Goal: Task Accomplishment & Management: Use online tool/utility

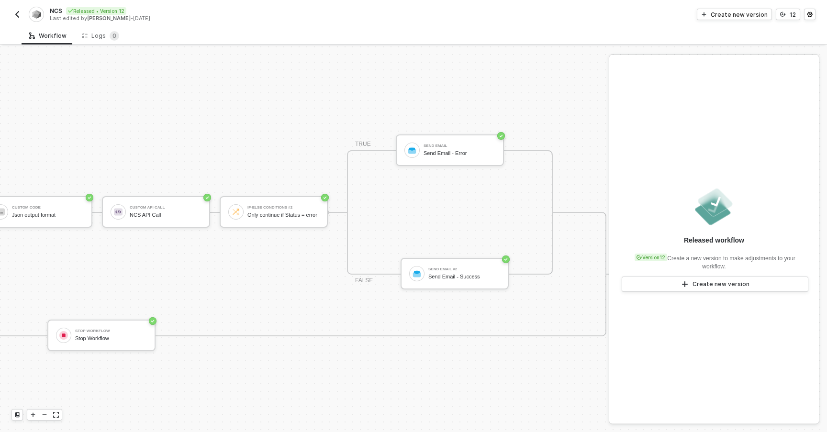
scroll to position [228, 681]
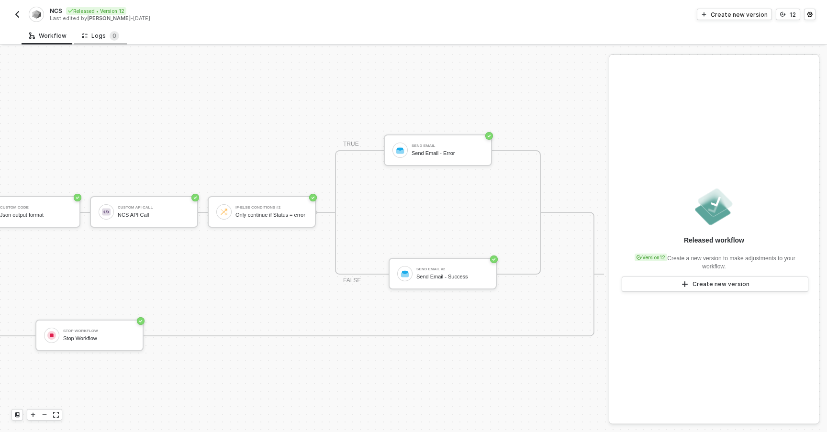
click at [93, 43] on div "Logs 0" at bounding box center [100, 36] width 53 height 18
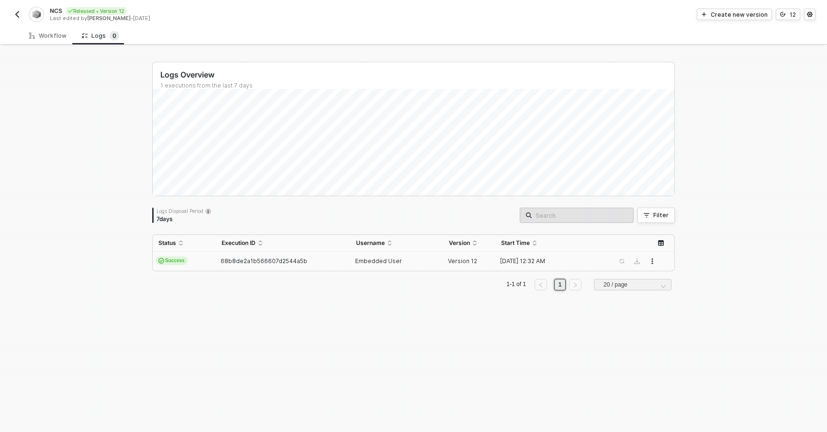
click at [432, 265] on div "Embedded User" at bounding box center [393, 261] width 86 height 8
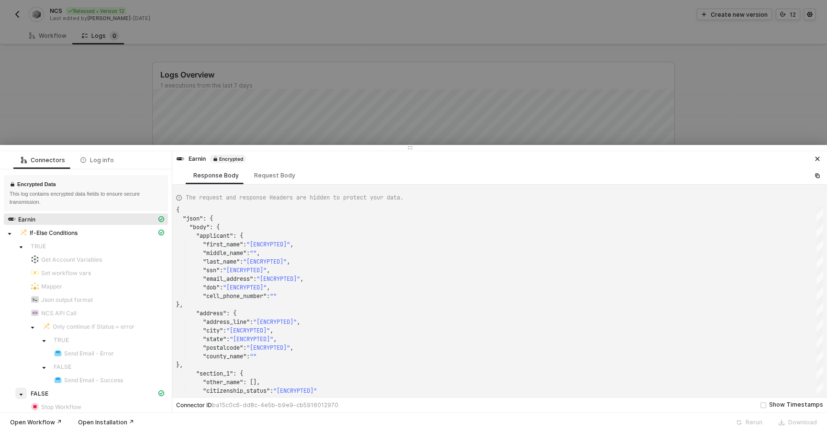
scroll to position [6, 0]
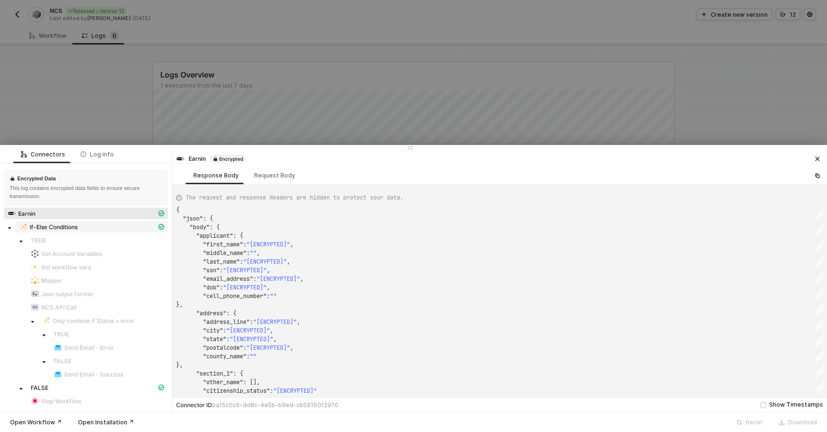
click at [56, 229] on span "If-Else Conditions" at bounding box center [54, 227] width 48 height 8
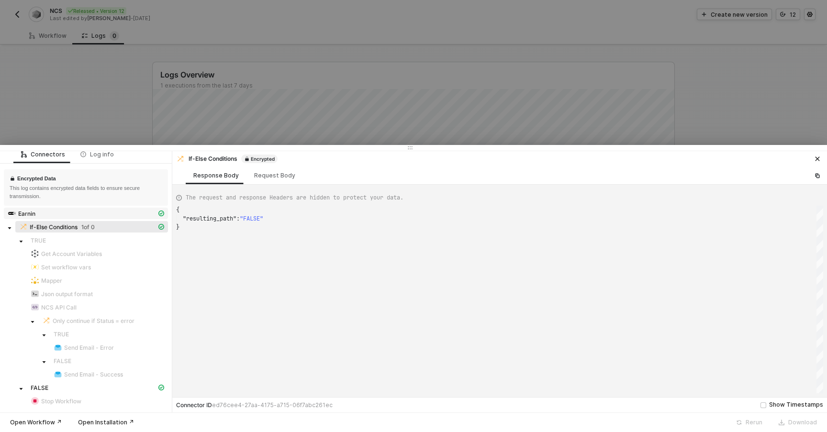
click at [68, 217] on div "Earnin" at bounding box center [82, 213] width 149 height 9
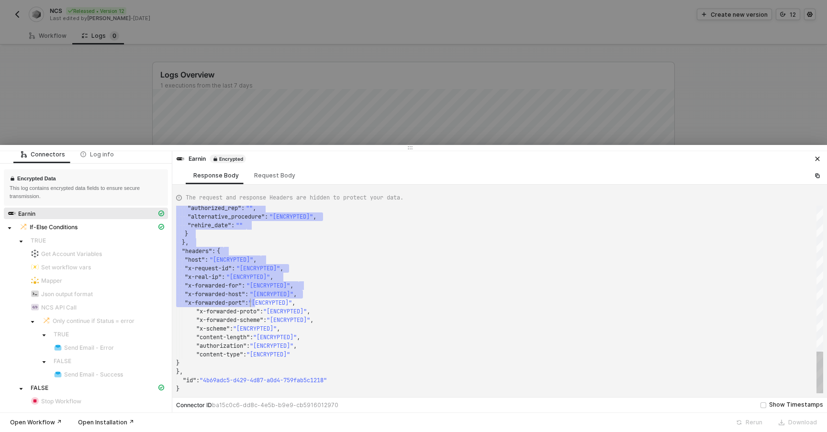
type textarea "{ "json": { "body": { "applicant": { "first_name": "[ENCRYPTED]", "middle_name"…"
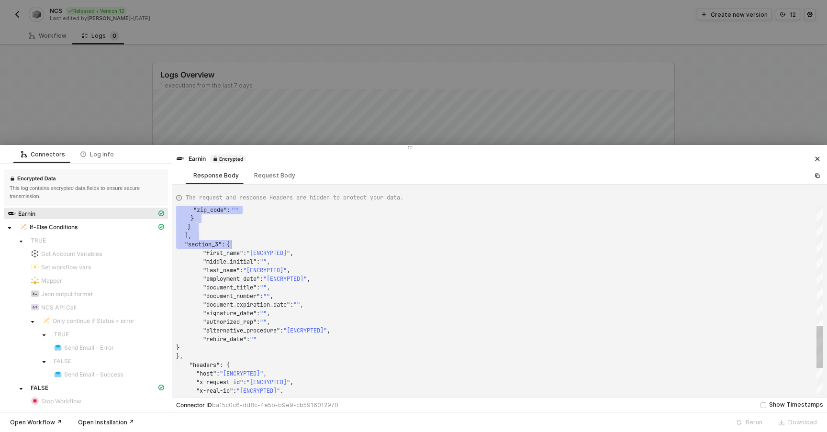
drag, startPoint x: 196, startPoint y: 229, endPoint x: 250, endPoint y: 241, distance: 54.9
click at [208, 116] on div at bounding box center [413, 216] width 827 height 432
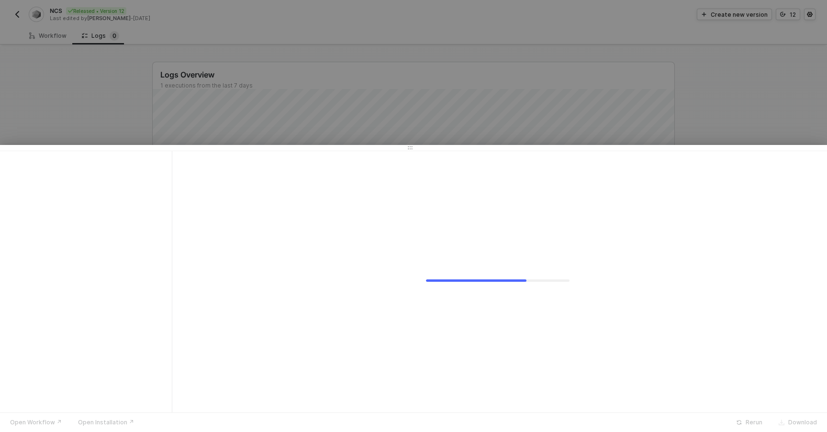
scroll to position [0, 0]
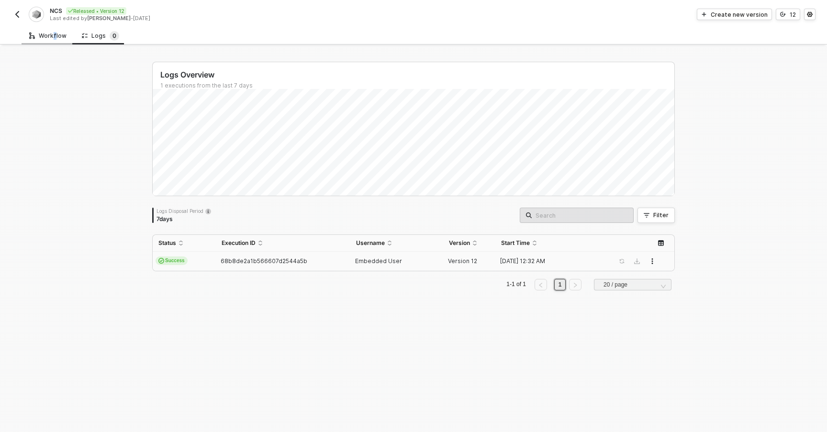
click at [51, 36] on div "Workflow" at bounding box center [47, 36] width 37 height 8
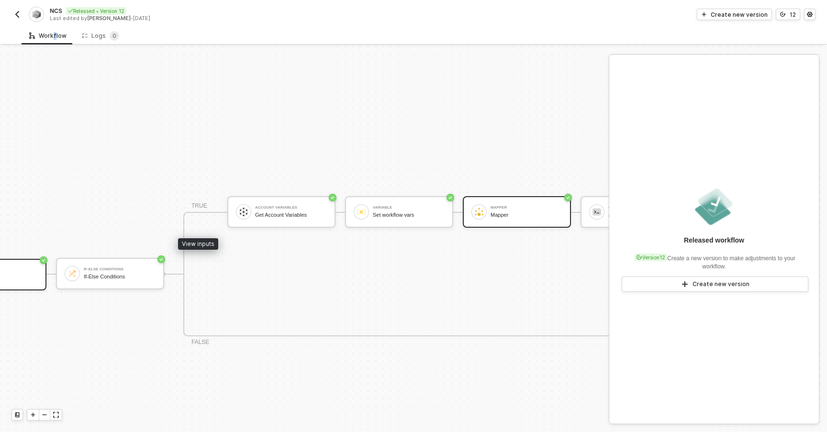
scroll to position [228, 0]
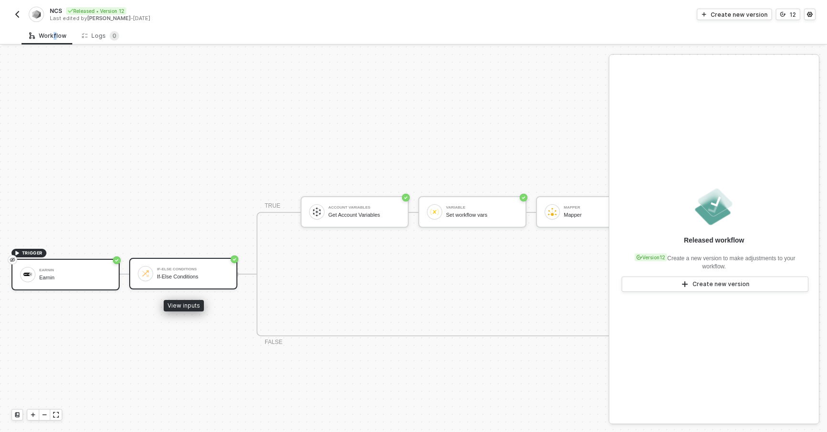
click at [202, 266] on div "If-Else Conditions If-Else Conditions" at bounding box center [193, 274] width 72 height 18
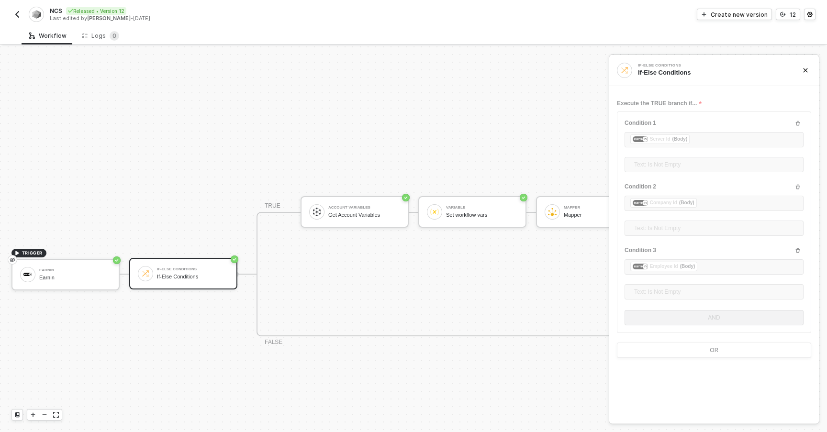
click at [730, 115] on form "Execute the TRUE branch if... Condition 1 ﻿ ﻿ Server Id (Body) ﻿ Text: Is Not E…" at bounding box center [714, 227] width 194 height 262
click at [730, 170] on form "Execute the TRUE branch if... Condition 1 ﻿ ﻿ Server Id (Body) ﻿ Text: Is Not E…" at bounding box center [714, 227] width 194 height 262
click at [732, 98] on form "Execute the TRUE branch if... Condition 1 ﻿ ﻿ Server Id (Body) ﻿ Text: Is Not E…" at bounding box center [714, 227] width 194 height 262
click at [530, 90] on div "TRIGGER Earnin Earnin If-Else Conditions If-Else Conditions TRUE Account Variab…" at bounding box center [642, 274] width 1285 height 911
click at [745, 16] on div "Create new version" at bounding box center [739, 15] width 57 height 8
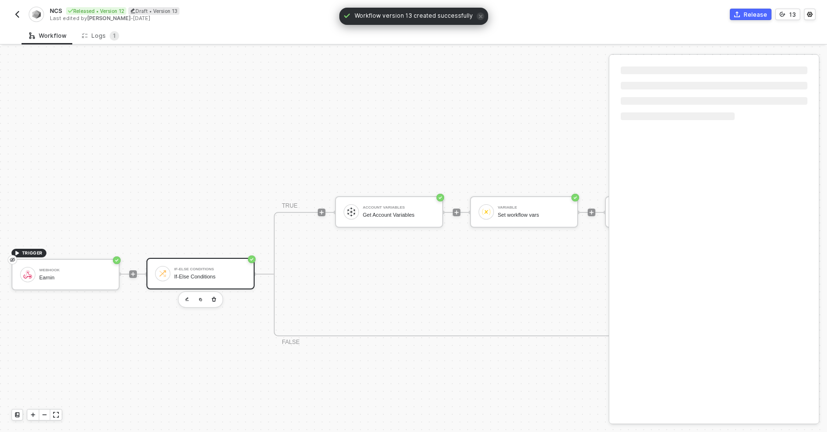
click at [194, 270] on div "If-Else Conditions" at bounding box center [210, 269] width 72 height 4
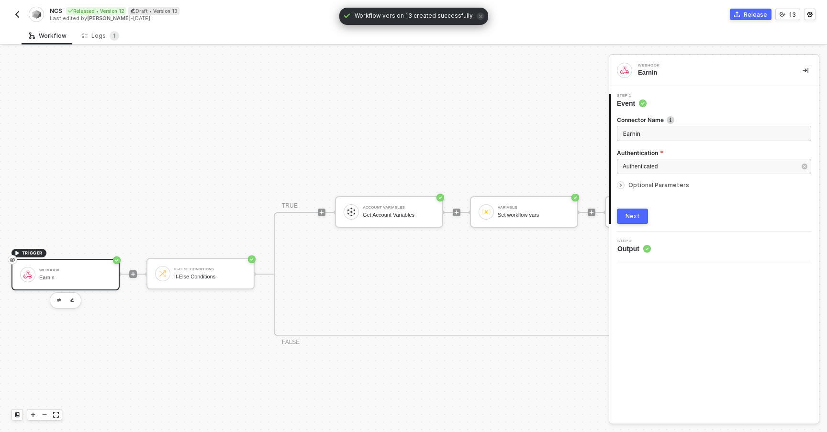
type input "If-Else Conditions"
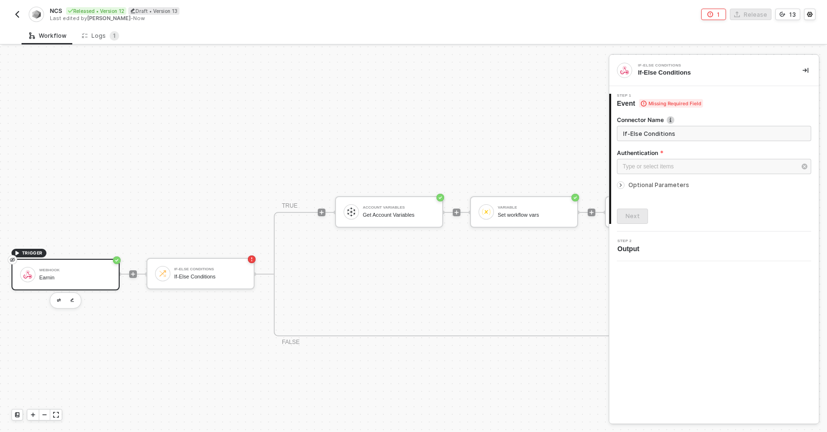
click at [621, 188] on icon "icon-arrow-right-small" at bounding box center [621, 185] width 6 height 6
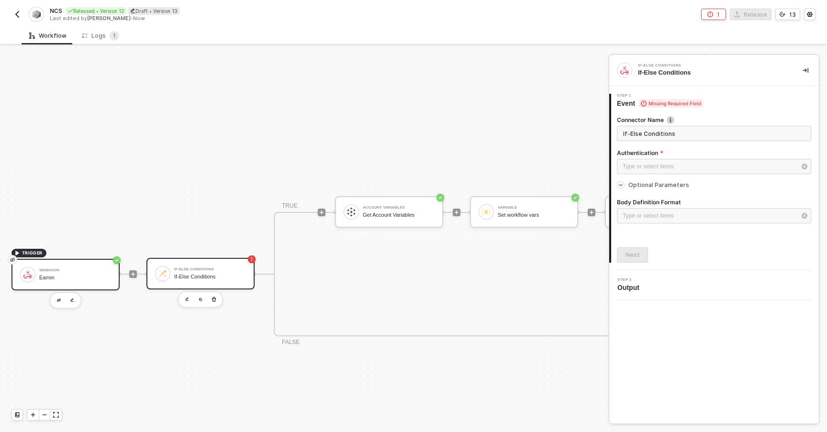
click at [188, 268] on div "If-Else Conditions" at bounding box center [210, 269] width 72 height 4
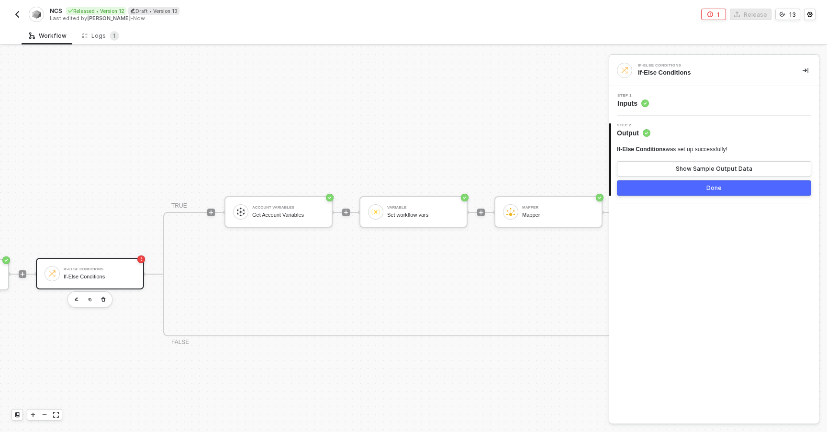
scroll to position [228, 122]
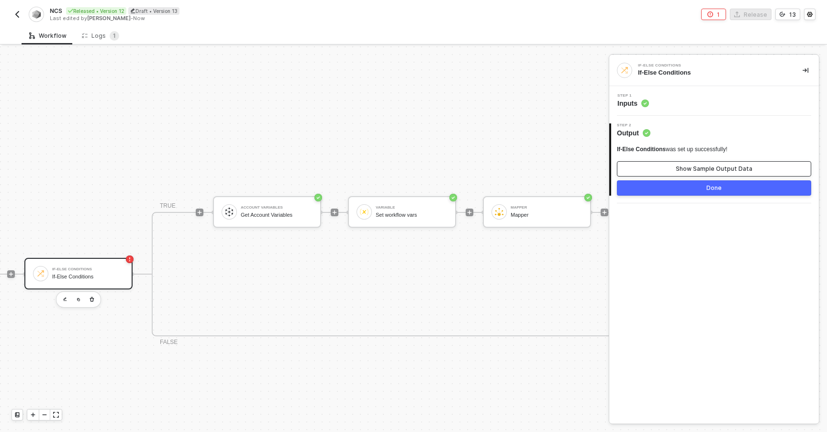
click at [645, 168] on button "Show Sample Output Data" at bounding box center [714, 168] width 194 height 15
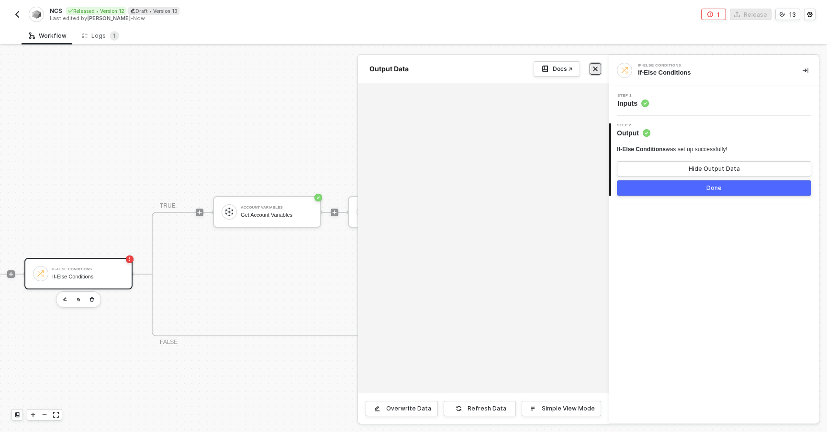
click at [593, 66] on icon "icon-close" at bounding box center [595, 69] width 6 height 6
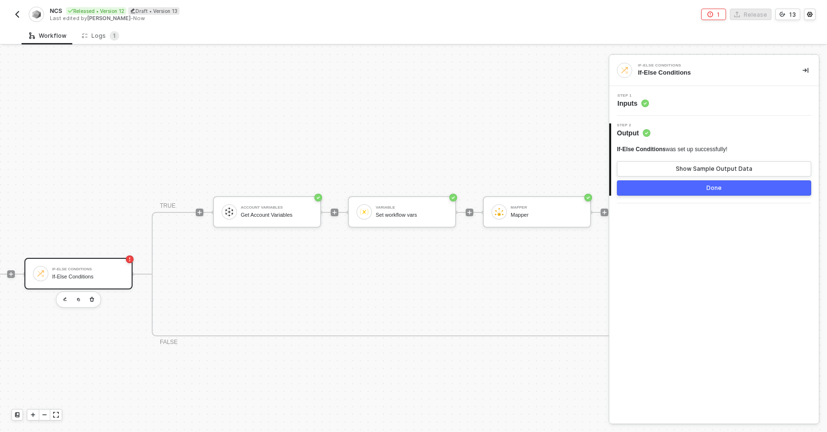
click at [645, 94] on span "Step 1" at bounding box center [633, 96] width 32 height 4
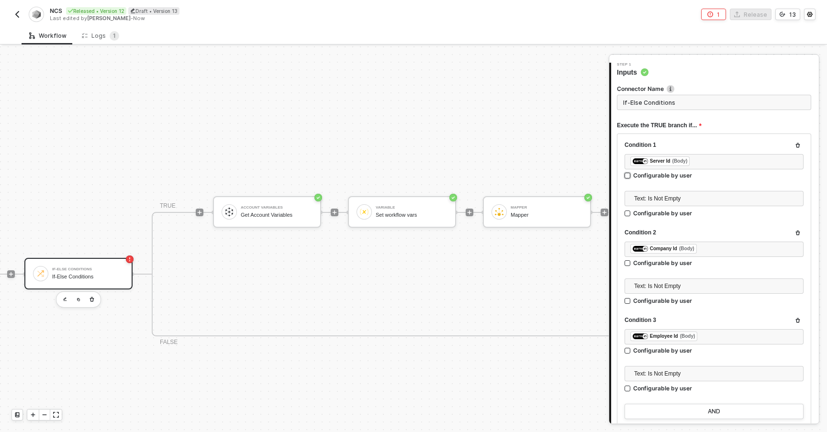
scroll to position [43, 0]
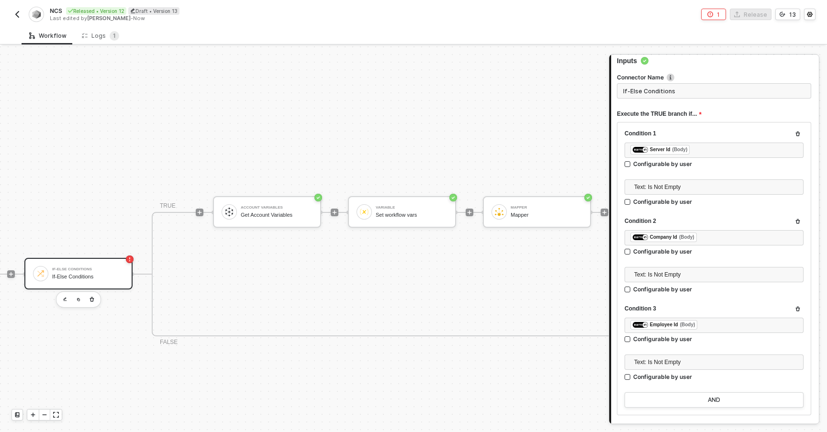
click at [99, 267] on div "If-Else Conditions" at bounding box center [88, 269] width 72 height 4
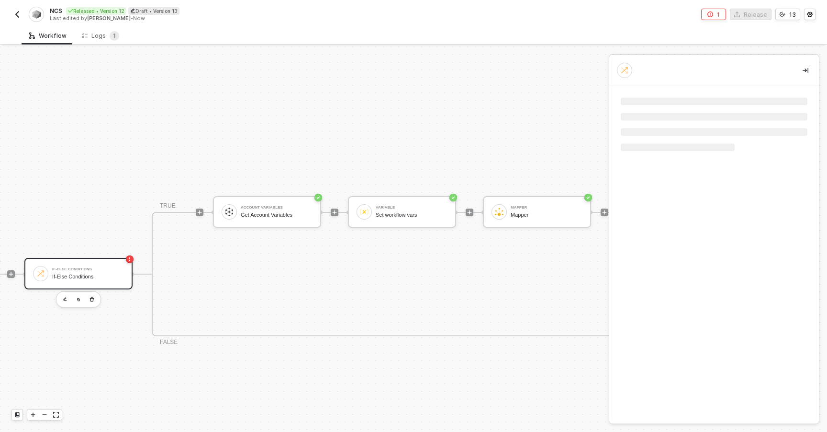
scroll to position [228, 0]
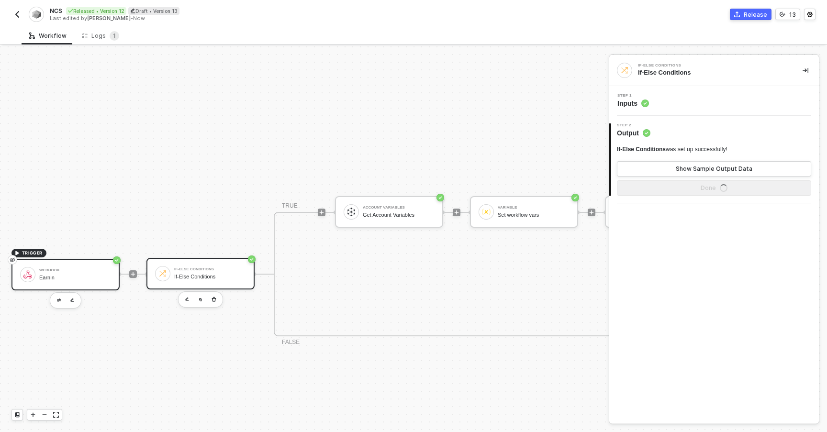
click at [49, 266] on div "Webhook Earnin" at bounding box center [75, 275] width 72 height 18
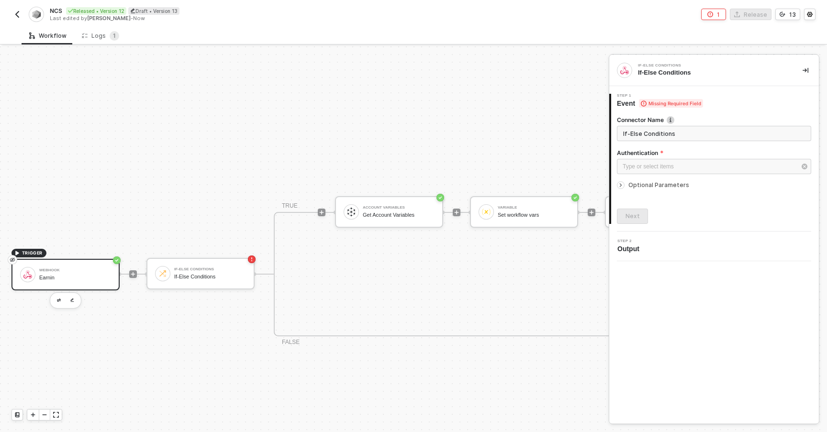
click at [85, 267] on div "Webhook Earnin" at bounding box center [75, 275] width 72 height 18
click at [621, 185] on icon "icon-arrow-right-small" at bounding box center [620, 185] width 1 height 3
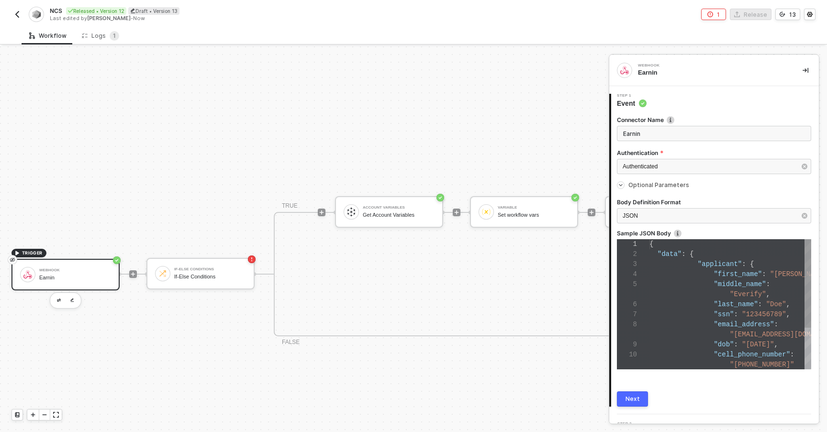
type textarea "{ "data": { "applicant": { "first_name": "John", "middle_name": "Everify", "las…"
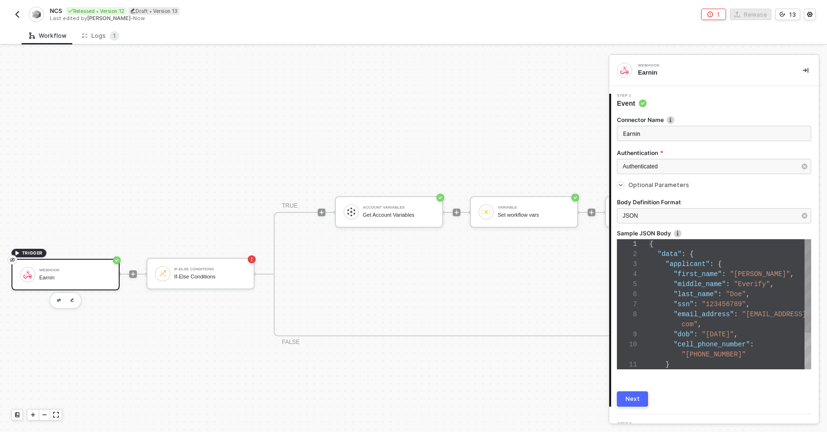
scroll to position [20, 28]
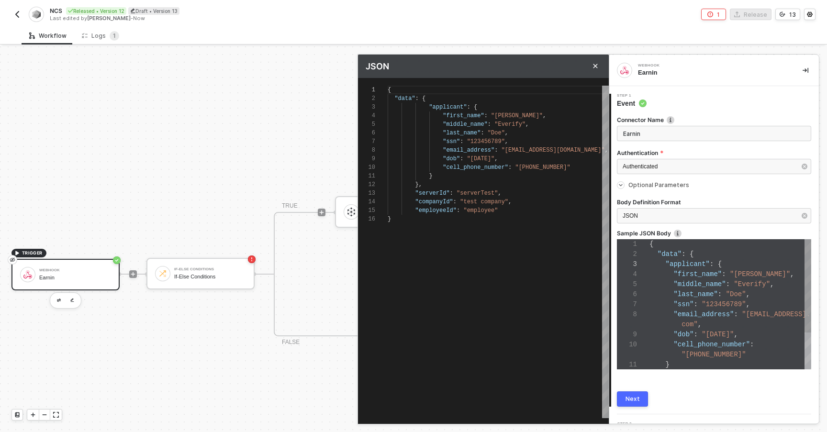
scroll to position [20, 0]
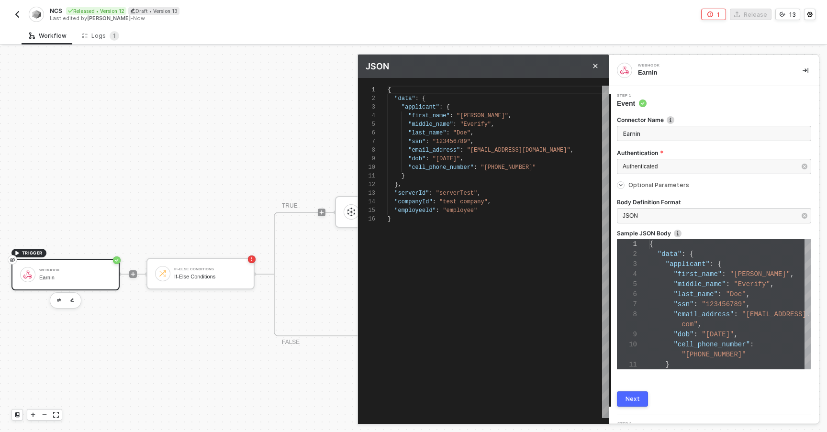
type textarea "} }, "serverId": "serverTest", "companyId": "test company", "employeeId": "empl…"
click at [478, 231] on div "{ "data" : { "applicant" : { "first_name" : "John" , "middle_name" : "Everify" …" at bounding box center [498, 252] width 221 height 333
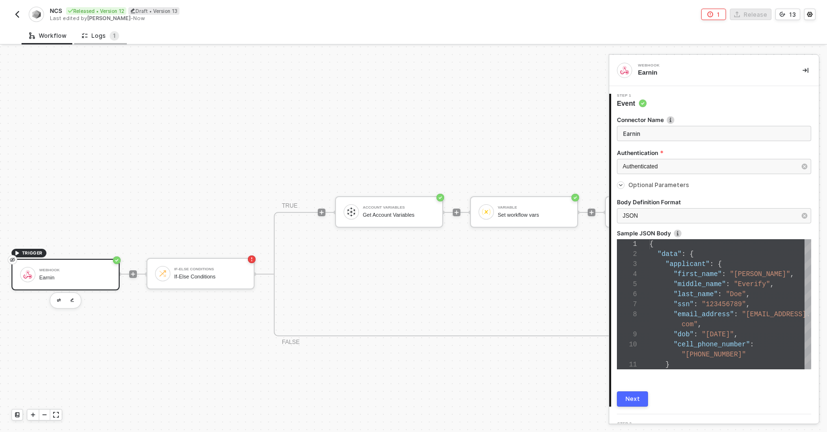
click at [101, 37] on div "Logs 1" at bounding box center [100, 36] width 37 height 10
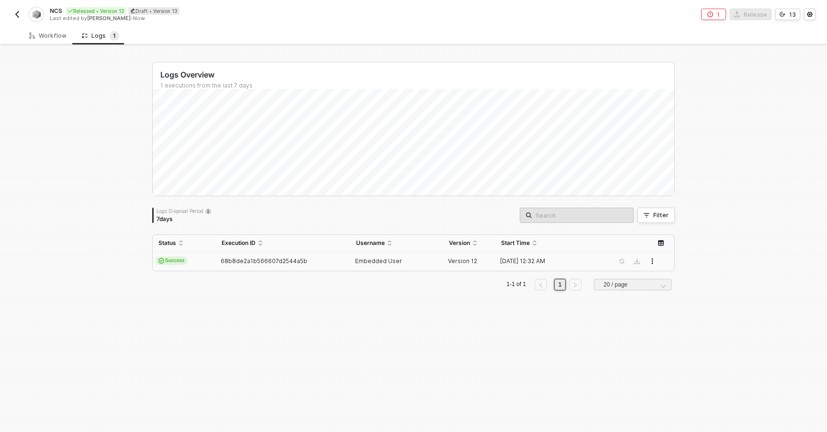
click at [330, 258] on div "68b8de2a1b566607d2544a5b" at bounding box center [279, 261] width 126 height 8
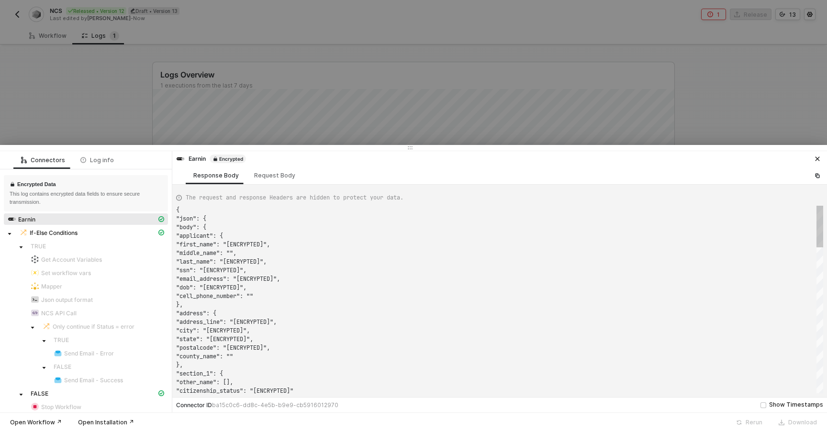
scroll to position [86, 0]
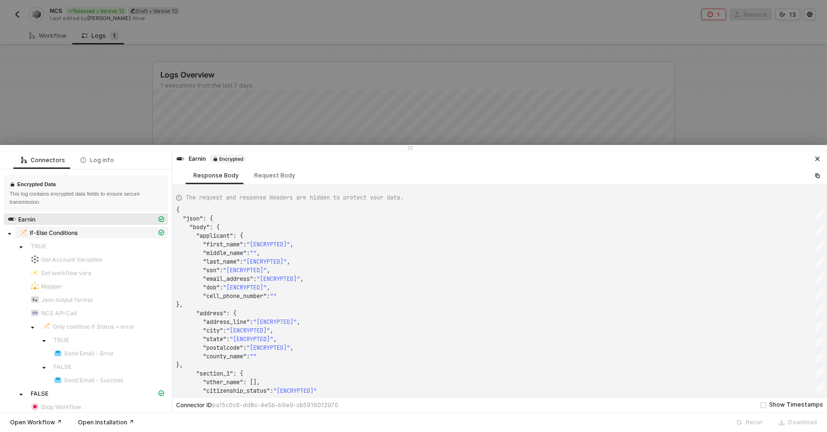
click at [61, 233] on span "If-Else Conditions" at bounding box center [54, 233] width 48 height 8
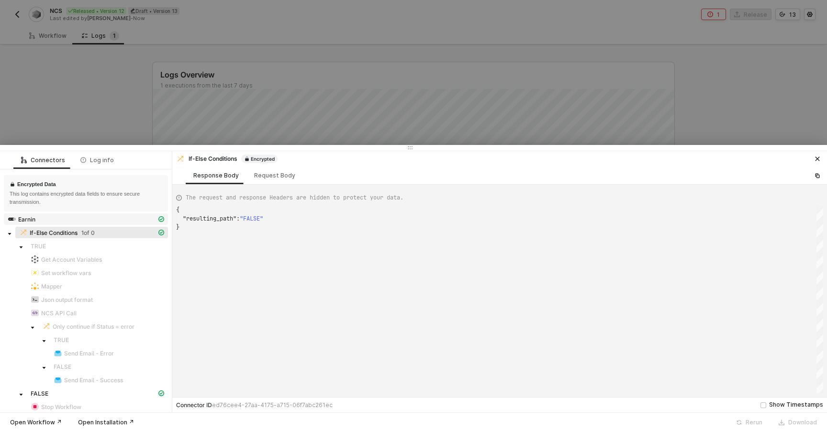
click at [119, 224] on span "Earnin" at bounding box center [86, 218] width 164 height 11
type textarea "{ "json": { "body": { "applicant": { "first_name": "[ENCRYPTED]", "middle_name"…"
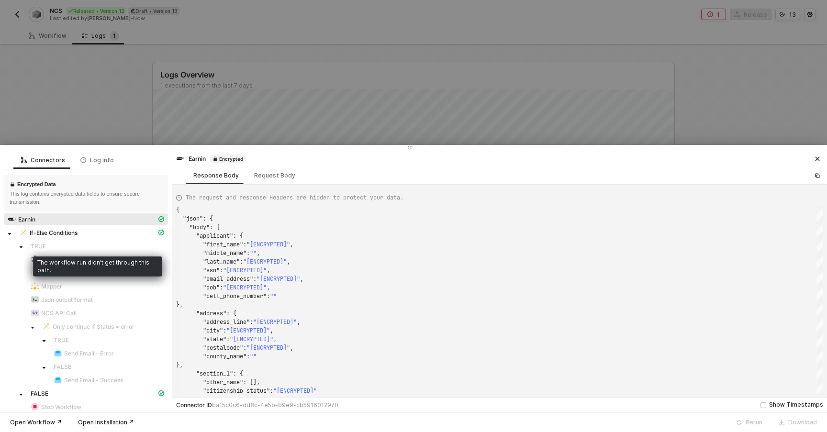
scroll to position [6, 0]
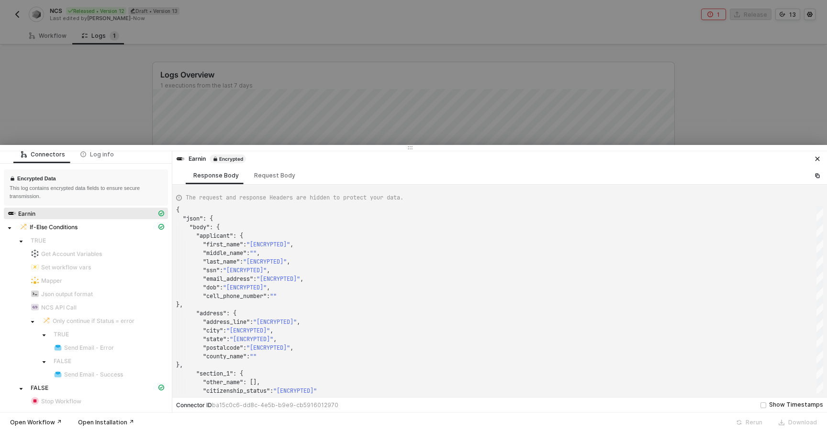
click at [332, 110] on div at bounding box center [413, 216] width 827 height 432
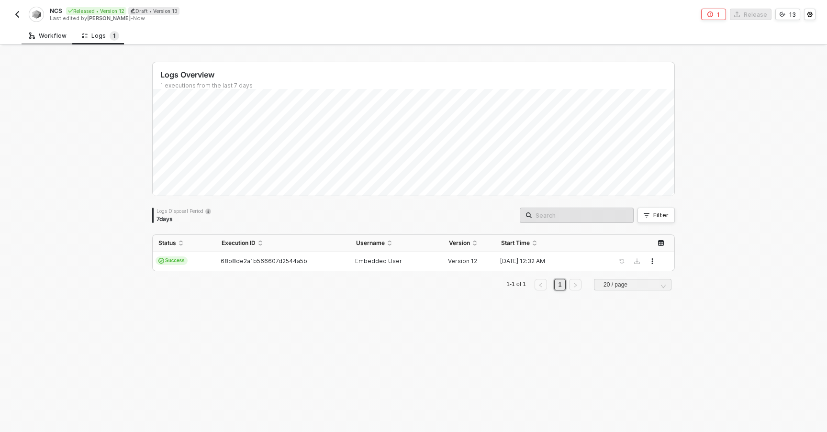
click at [50, 35] on div "Workflow" at bounding box center [47, 36] width 37 height 8
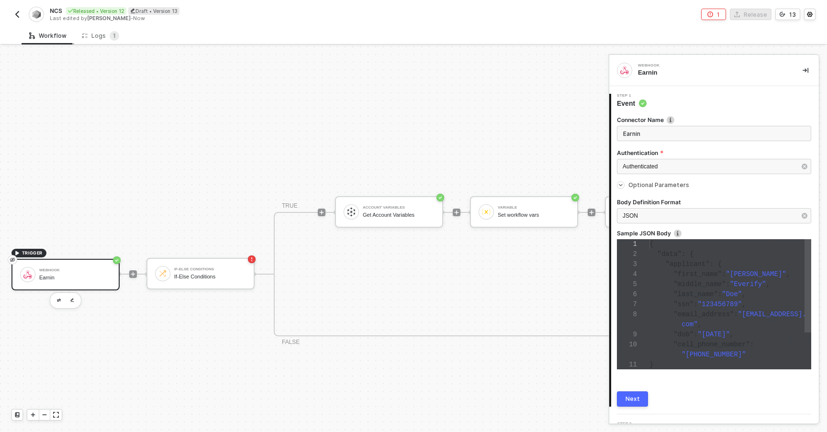
type textarea "{ "data": { "applicant": { "first_name": "John", "middle_name": "Everify", "las…"
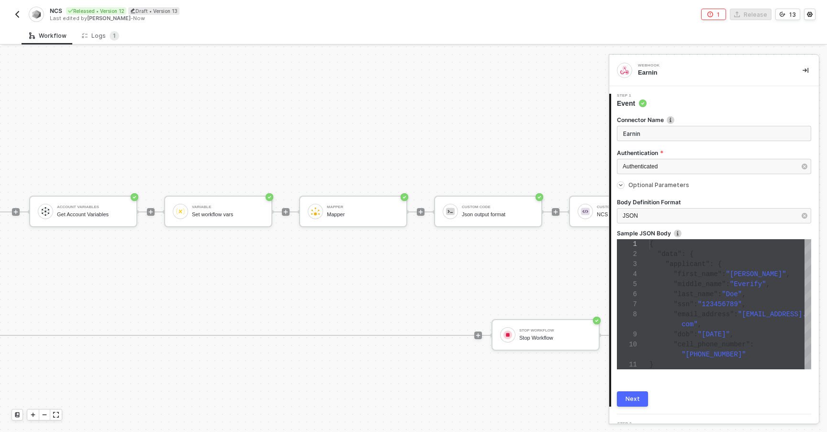
scroll to position [228, 383]
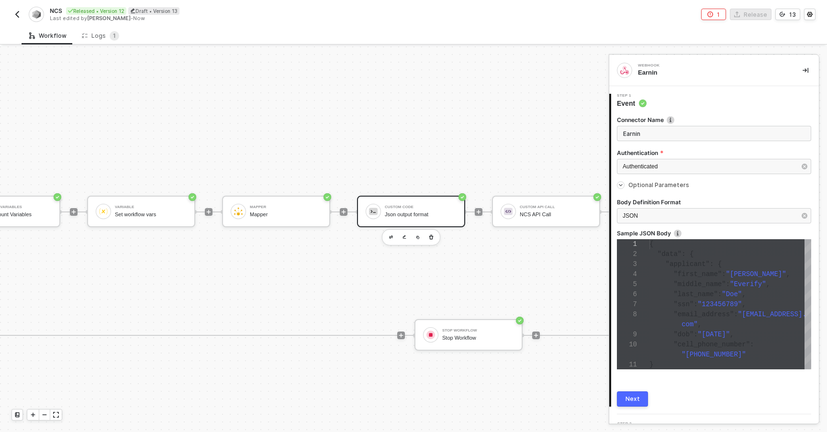
click at [383, 220] on div "Custom Code Json output format" at bounding box center [419, 211] width 76 height 18
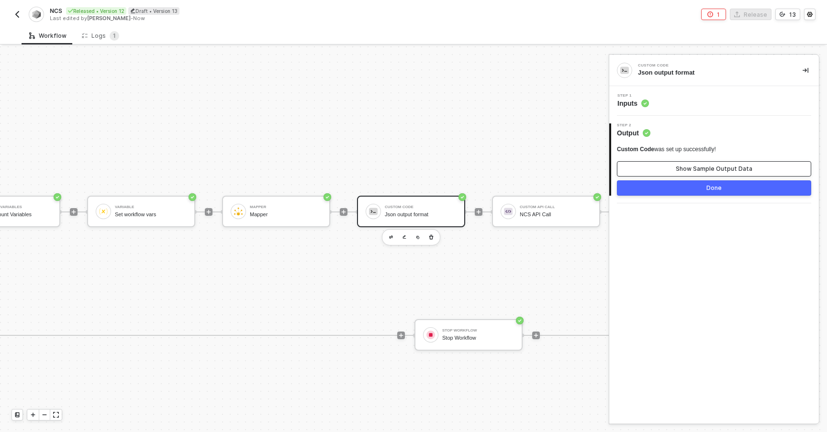
click at [624, 169] on button "Show Sample Output Data" at bounding box center [714, 168] width 194 height 15
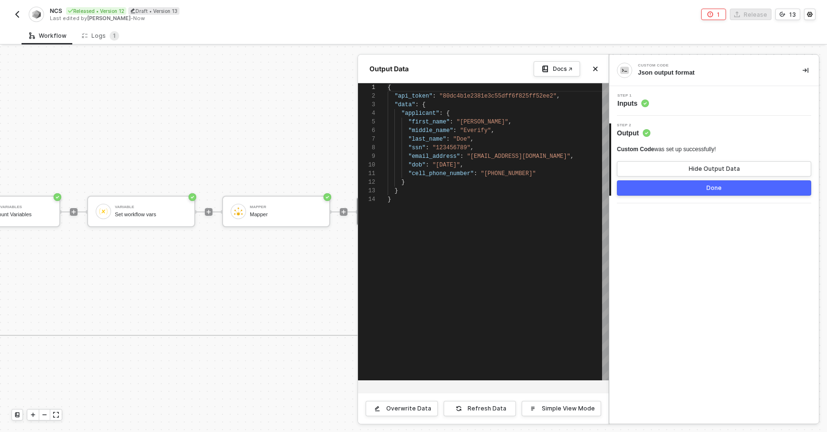
scroll to position [86, 0]
click at [596, 70] on icon "icon-close" at bounding box center [595, 69] width 6 height 6
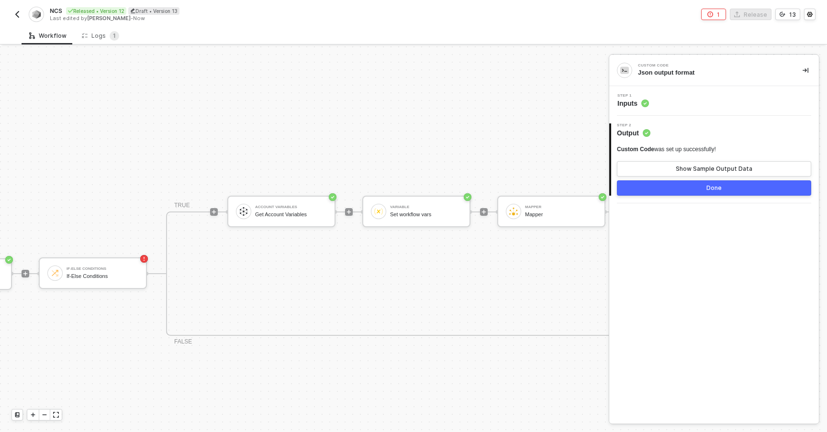
scroll to position [228, 0]
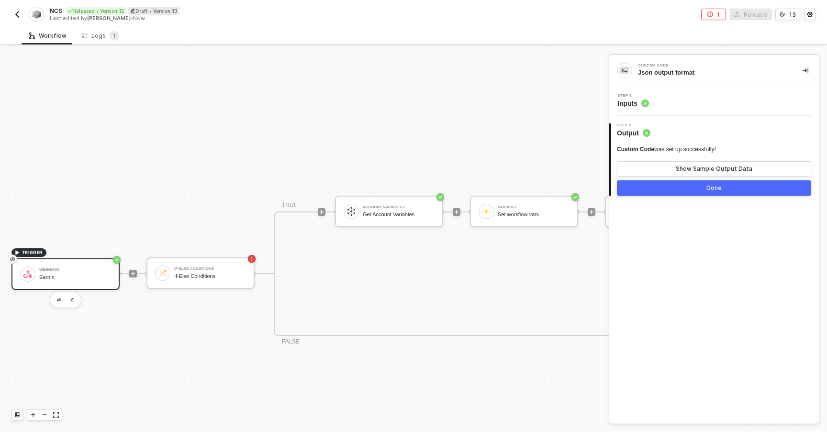
click at [100, 275] on div "Earnin" at bounding box center [75, 277] width 72 height 6
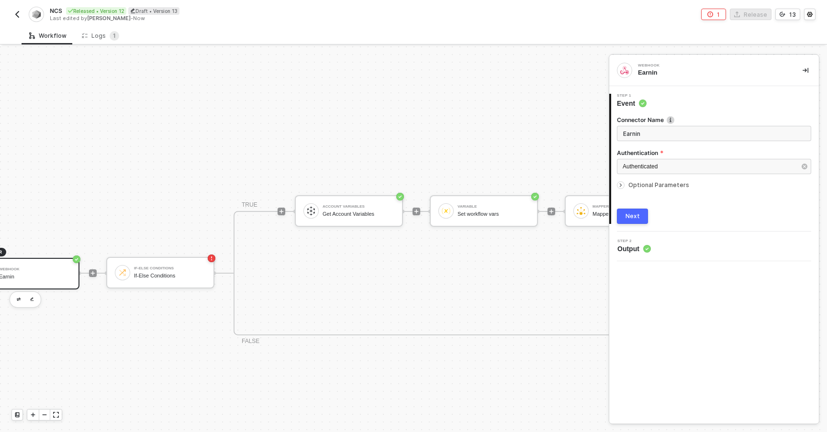
scroll to position [229, 0]
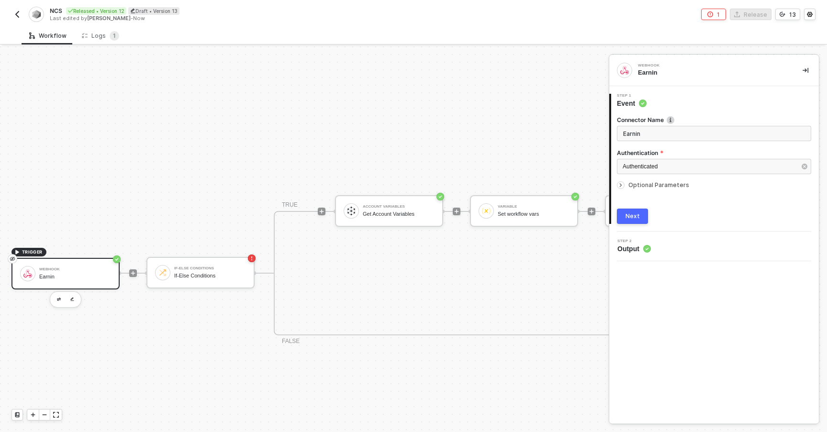
click at [40, 274] on div "Earnin" at bounding box center [75, 277] width 72 height 6
click at [622, 187] on icon "icon-arrow-right-small" at bounding box center [621, 185] width 6 height 6
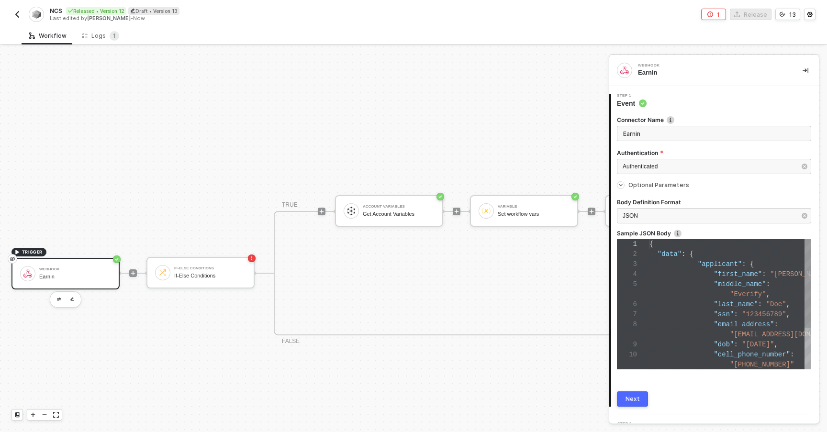
scroll to position [90, 0]
type textarea "{ "data": { "applicant": { "first_name": "John", "middle_name": "Everify", "las…"
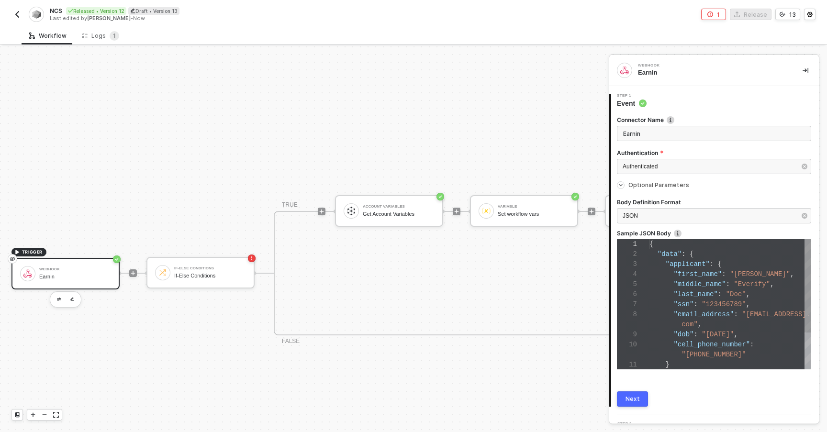
scroll to position [20, 20]
click at [668, 267] on span ""applicant"" at bounding box center [688, 264] width 44 height 8
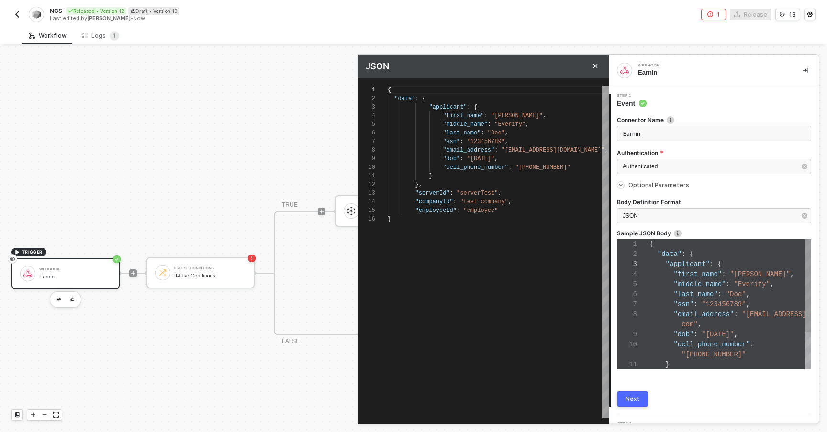
scroll to position [20, 0]
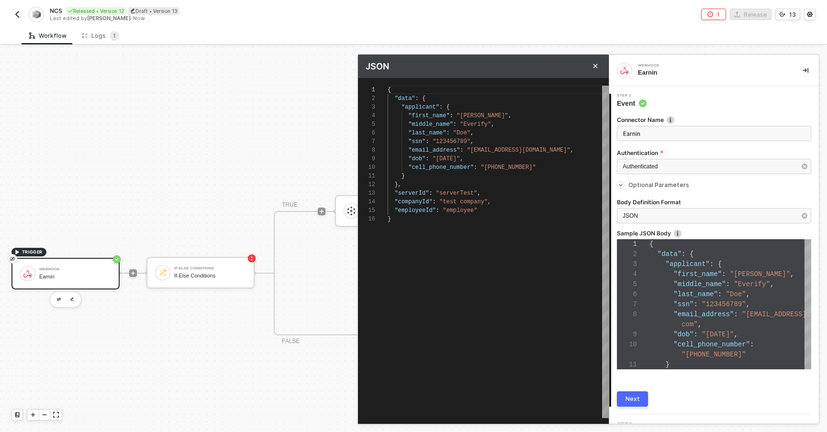
click at [414, 133] on span ""last_name"" at bounding box center [427, 133] width 38 height 7
click at [400, 107] on span at bounding box center [395, 107] width 14 height 7
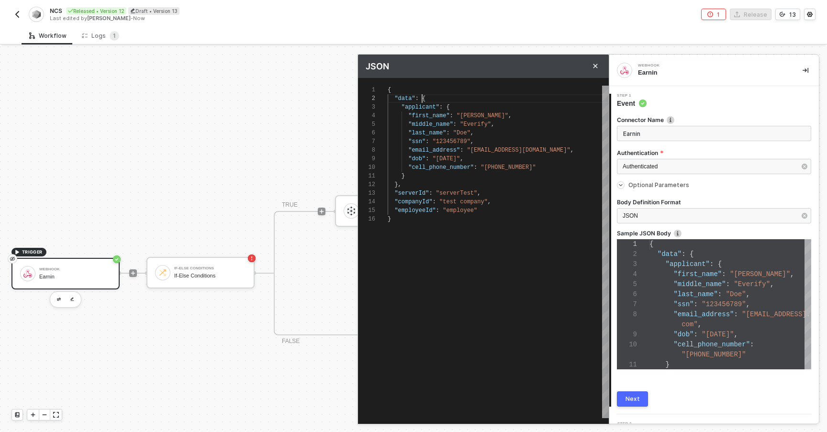
click at [422, 101] on div "1 2 3 4 5 6 7 8 9 10 11 12 13 14 15 16 { "data" : { "applicant" : { "first_name…" at bounding box center [483, 252] width 251 height 333
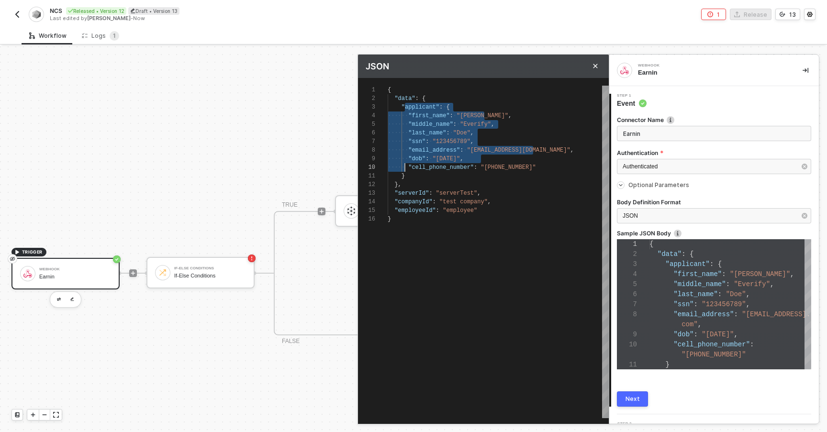
type textarea "{ "data": { "applicant": { "first_name": "John", "middle_name": "Everify", "las…"
paste textarea "Editor content;Press Alt+F1 for Accessibility Options."
type textarea "{ "data": { "applicant": { "first_name": "John", "middle_name": "Everify", "las…"
type textarea "} }, "serverId": "serverTest", "companyId": "test company", "employeeId": "empl…"
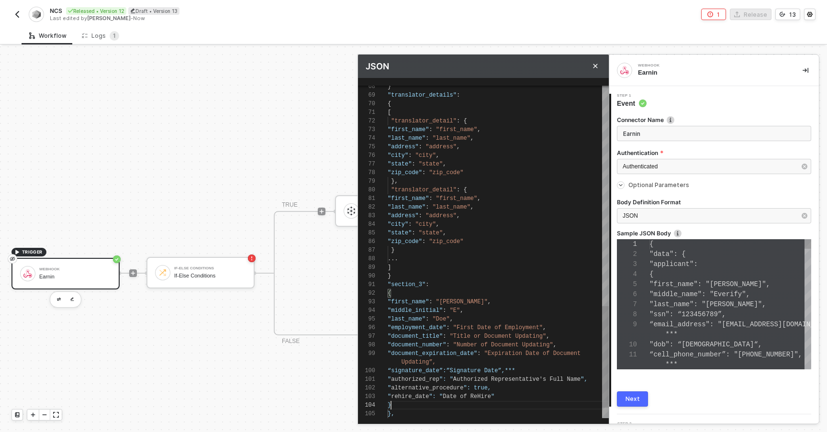
scroll to position [90, 0]
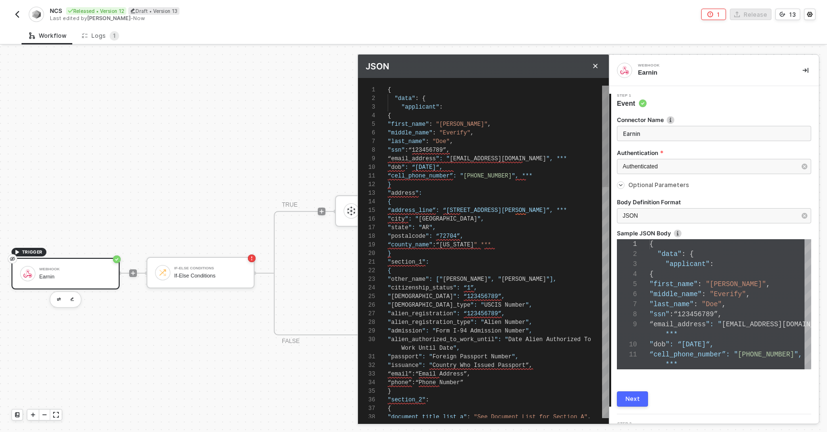
type textarea "{ "data": { "applicant": { "first_name": "John", "middle_name": "Everify", "las…"
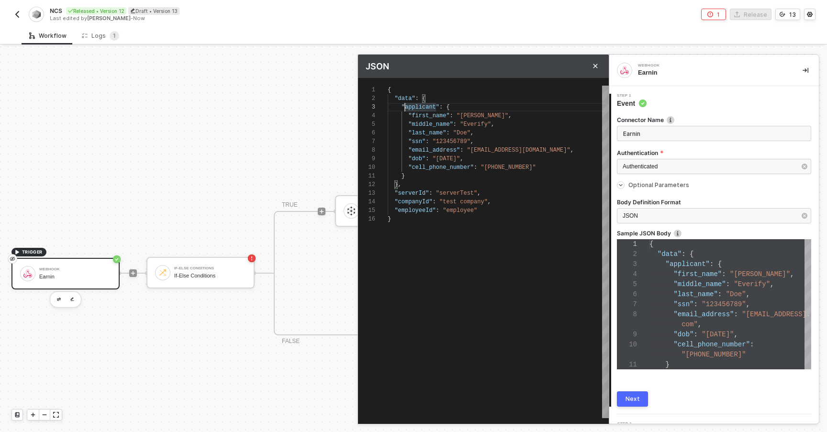
scroll to position [17, 14]
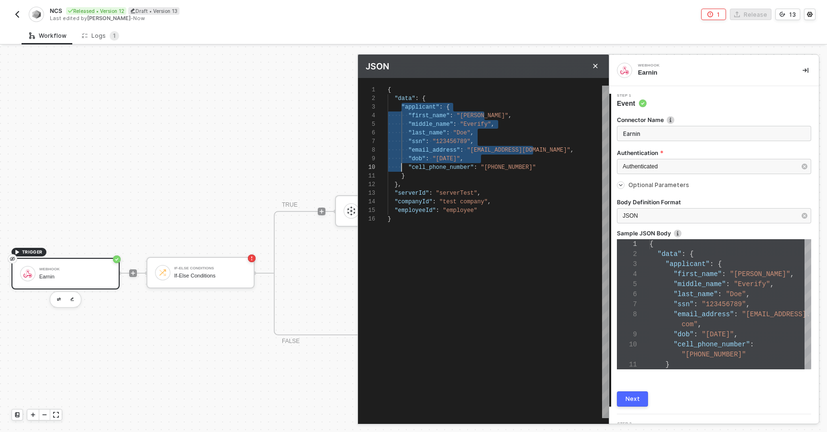
type textarea "{ "data": { "applicant": { "first_name": "John", "middle_name": "Everify", "las…"
paste textarea "Editor content;Press Alt+F1 for Accessibility Options."
type textarea "{ "data": { applicant": { "first_name": "John", "middle_name": "Everify", "last…"
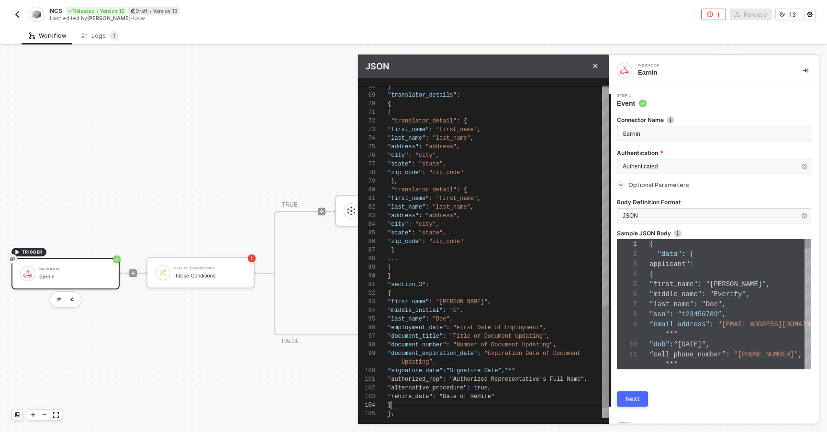
scroll to position [0, 3]
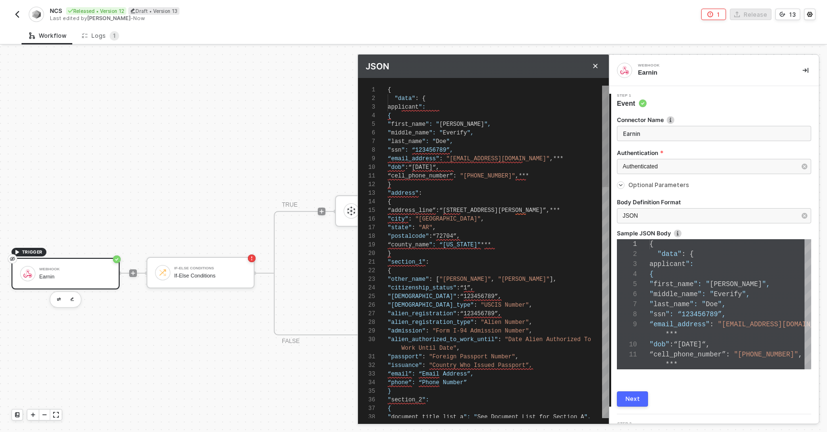
type textarea "{ "data": { applicant": { "first_name": "John", "middle_name": "Everify", "last…"
click at [400, 107] on span "applicant" at bounding box center [403, 107] width 31 height 7
type textarea "{ "data": { "applicant": { "first_name": "John", "middle_name": "Everify", "las…"
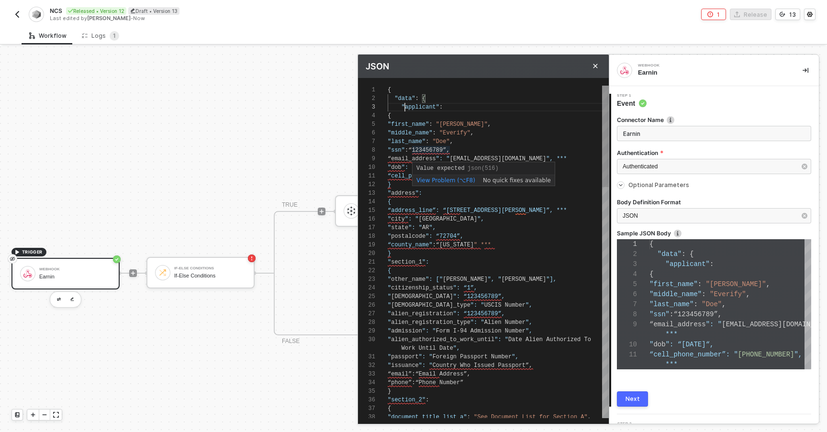
scroll to position [60, 28]
click at [416, 151] on span "“123456789”" at bounding box center [427, 150] width 38 height 7
type textarea "{ "data": { applicant": { "first_name": "John", "middle_name": "Everify", "last…"
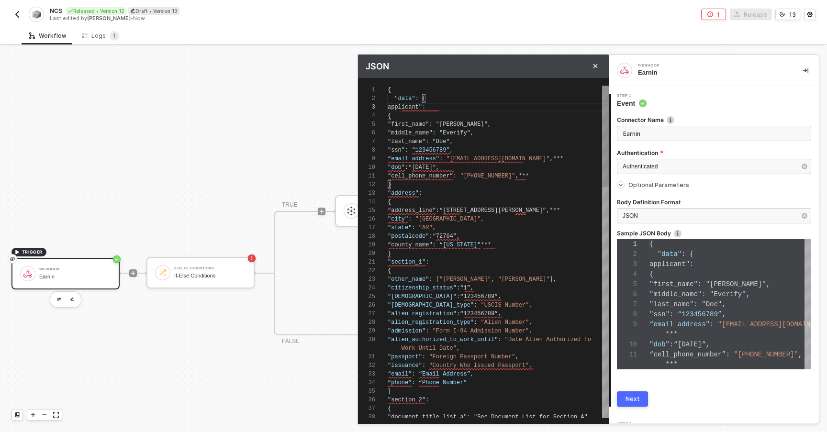
type textarea "{ "data": { "applicant": { "first_name": "John", "middle_name": "Everify", "las…"
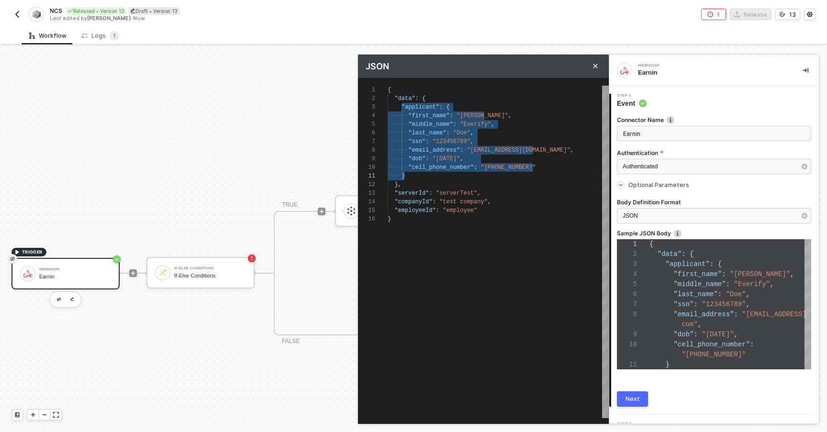
type textarea "{ "data": { "applicant": { "first_name": "John", "middle_name": "Everify", "las…"
paste textarea "Editor content;Press Alt+F1 for Accessibility Options."
type textarea "{ "data": { applicant": { "first_name": "John", "middle_name": "Everify", "last…"
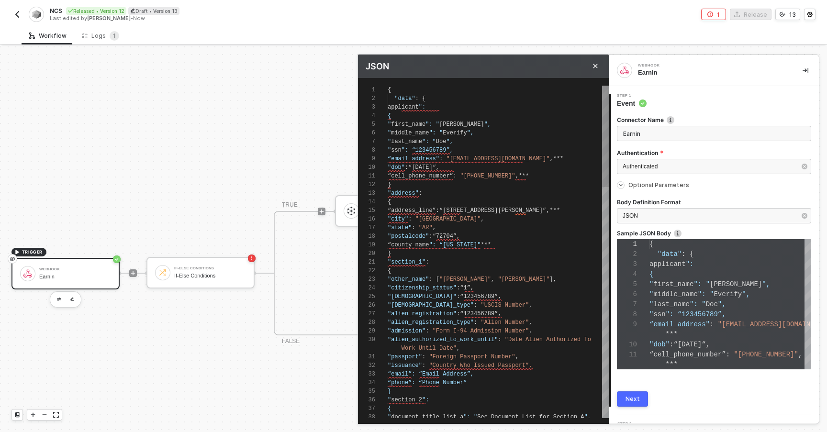
type textarea "{ "data": { applicant": { "first_name": "John", "middle_name": "Everify", "last…"
click at [401, 105] on div "38 35 36 37 33 34 31 32 30 28 29 26 27 24 25 23 22 19 20 21 18 14 15 16 17 11 1…" at bounding box center [483, 252] width 251 height 333
type textarea "{ "data": { "applicant": { "first_name": "John", "middle_name": "Everify", "las…"
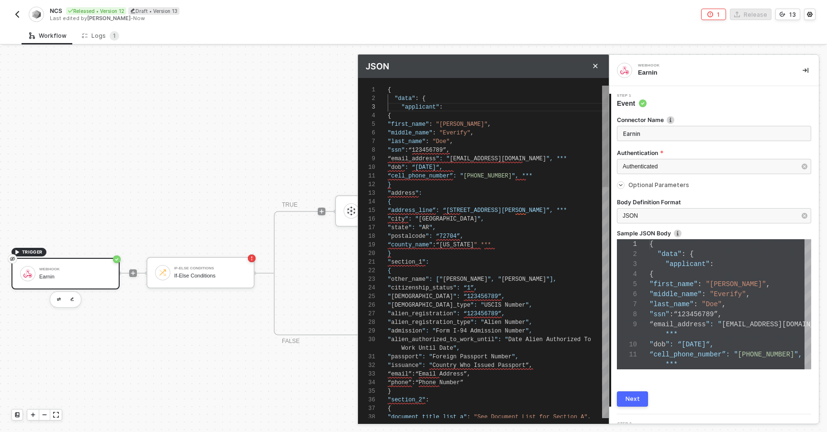
click at [416, 150] on span "“123456789”" at bounding box center [427, 150] width 38 height 7
type textarea "{ "data": { "applicant": { "first_name": "John", "middle_name": "Everify", "las…"
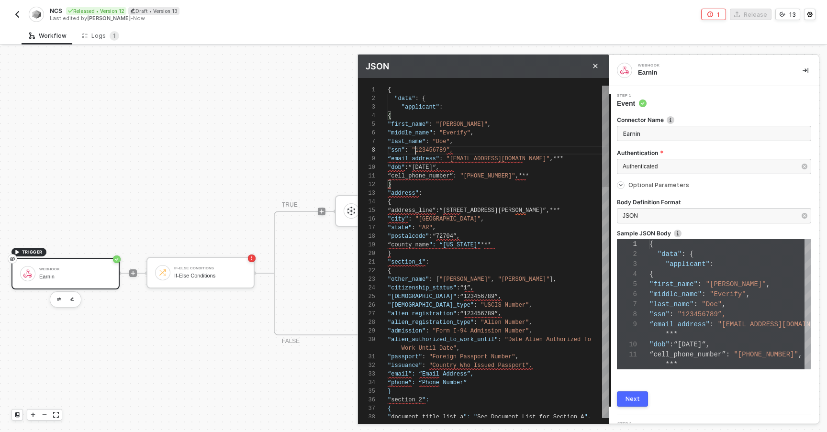
click at [450, 150] on div "38 35 36 37 33 34 31 32 30 28 29 26 27 24 25 23 22 19 20 21 18 14 15 16 17 11 1…" at bounding box center [483, 252] width 251 height 333
type textarea "{ "data": { "applicant": { "first_name": "John", "middle_name": "Everify", "las…"
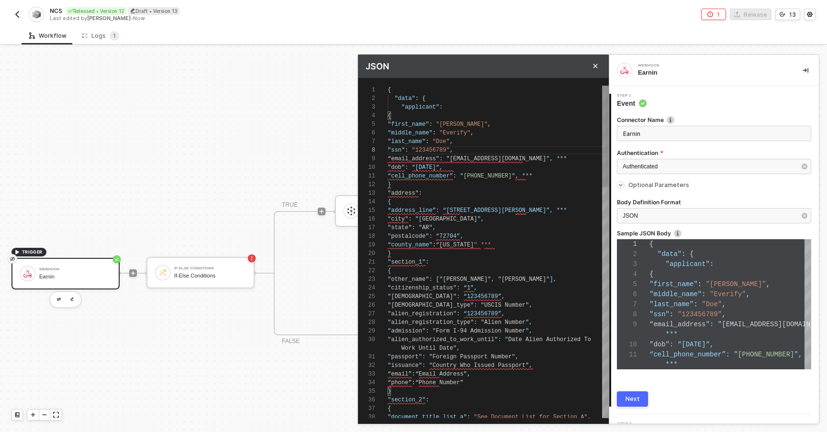
scroll to position [78, 69]
click at [443, 165] on span "": “1975-12-31“," at bounding box center [421, 167] width 41 height 7
click at [523, 158] on div "38 35 36 37 33 34 31 32 30 28 29 26 27 24 25 23 22 19 20 21 18 14 15 16 17 11 1…" at bounding box center [483, 252] width 251 height 333
click at [523, 158] on textarea "{ "data": { "applicant": { "first_name": "John", "middle_name": "Everify", "las…" at bounding box center [523, 159] width 0 height 9
type textarea "{ "data": { "applicant": { "first_name": "John", "middle_name": "Everify", "las…"
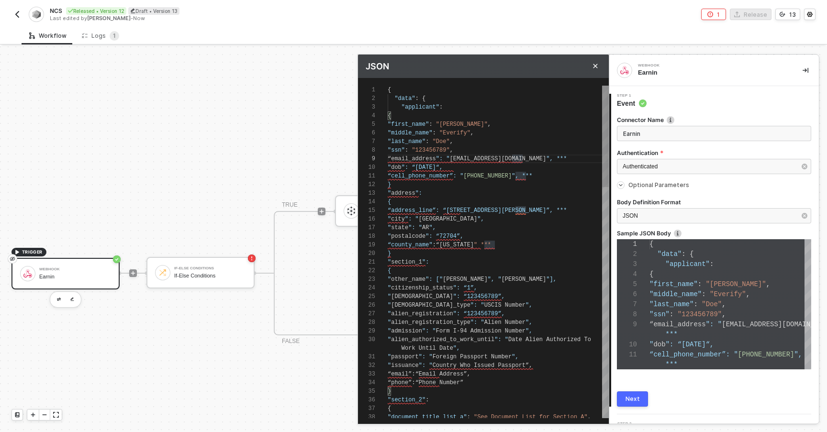
type textarea "{ "data": { "applicant": { "first_name": "John", "middle_name": "Everify", "las…"
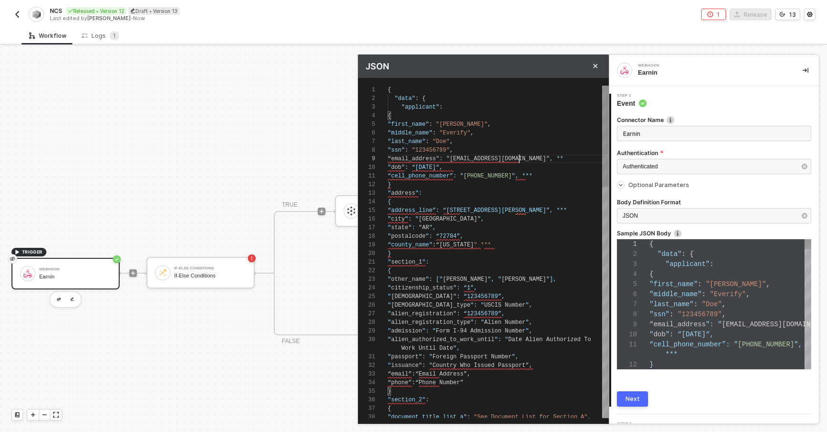
type textarea "{ "data": { "applicant": { "first_name": "John", "middle_name": "Everify", "las…"
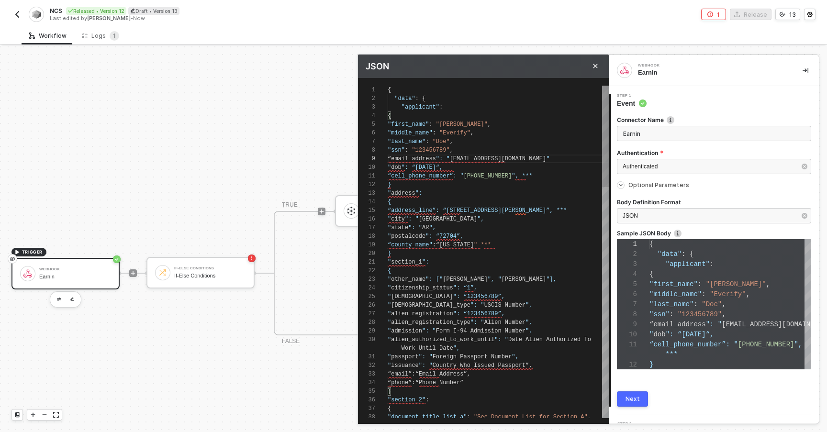
scroll to position [69, 3]
click at [392, 156] on span "“email_address" at bounding box center [412, 159] width 48 height 7
type textarea "{ "data": { "applicant": { "first_name": "John", "middle_name": "Everify", "las…"
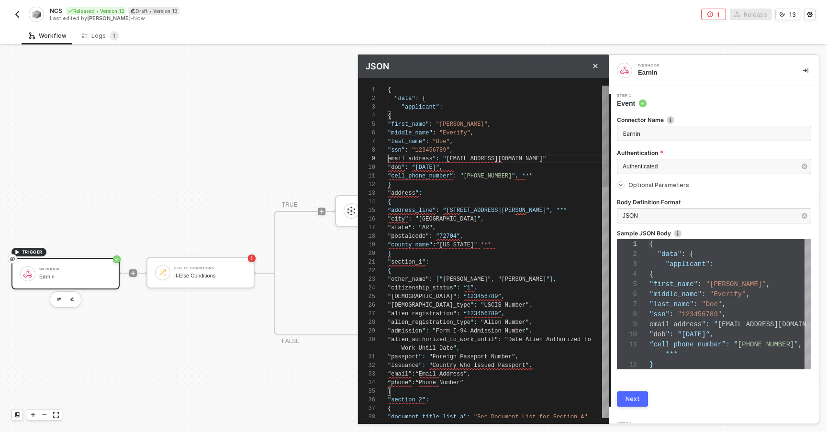
type textarea "{ "data": { "applicant": { "first_name": "John", "middle_name": "Everify", "las…"
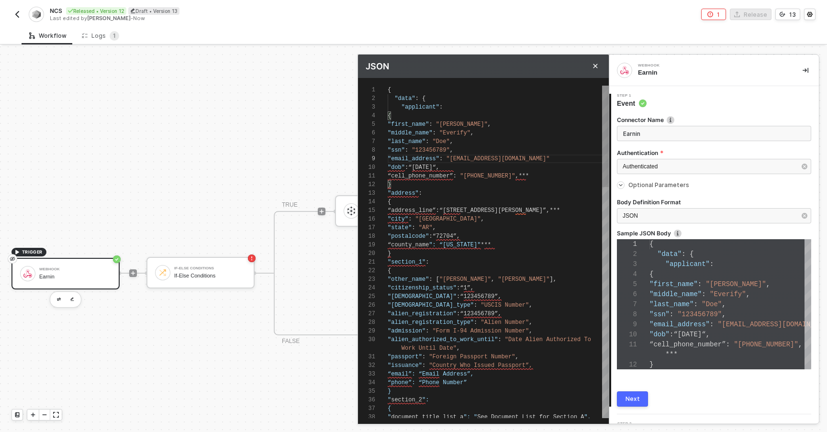
scroll to position [69, 52]
click at [438, 160] on span ""email_address"" at bounding box center [414, 159] width 52 height 7
click at [459, 170] on div ""dob" : “1975-12-31“ ," at bounding box center [498, 167] width 221 height 9
type textarea "{ "data": { "applicant": { "first_name": "John", "middle_name": "Everify", "las…"
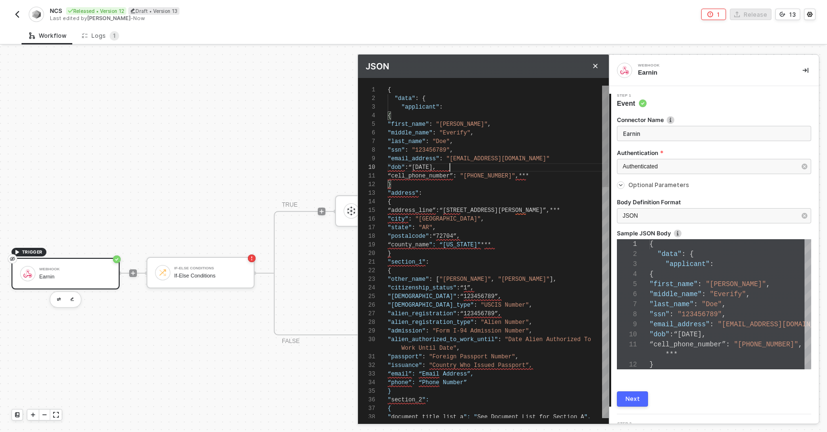
type textarea "{ "data": { "applicant": { "first_name": "John", "middle_name": "Everify", "las…"
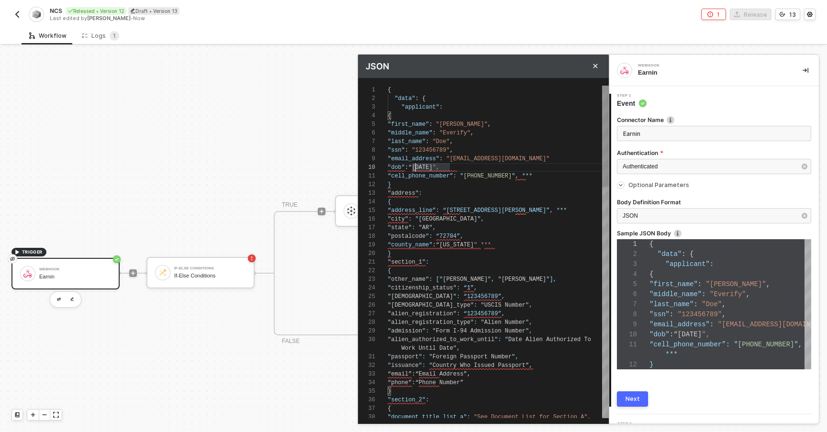
type textarea "{ "data": { "applicant": { "first_name": "John", "middle_name": "Everify", "las…"
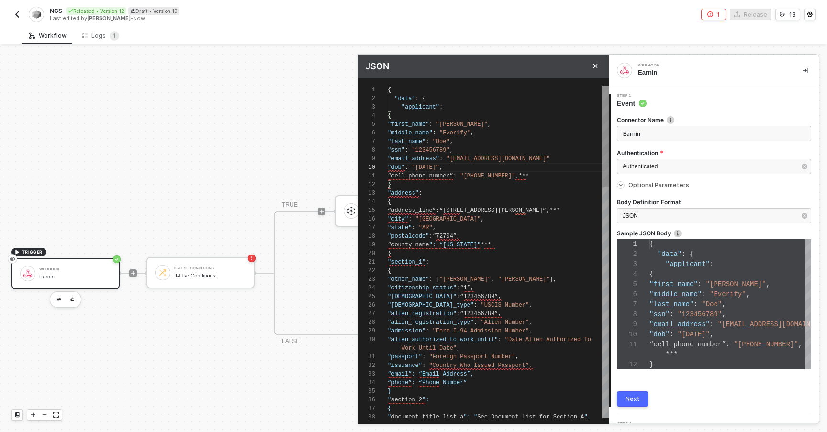
click at [517, 162] on div ""email_address" : "johnd@gmail.com"" at bounding box center [498, 159] width 221 height 9
type textarea "{ "data": { "applicant": { "first_name": "John", "middle_name": "Everify", "las…"
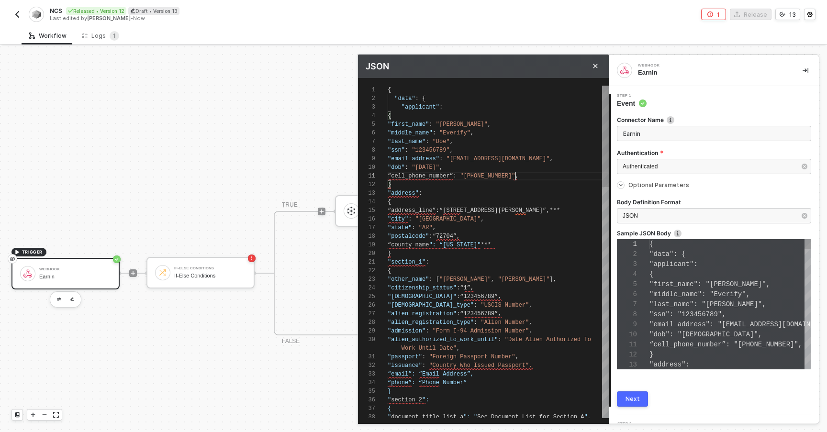
scroll to position [0, 124]
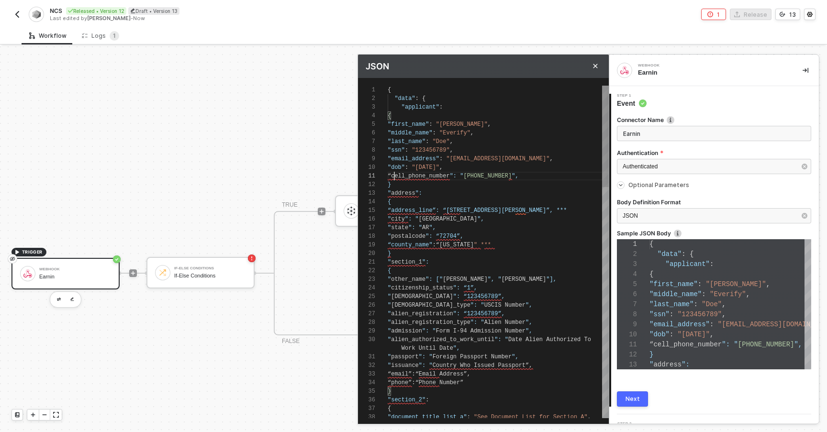
click at [395, 178] on span "“cell_phone_number" at bounding box center [419, 176] width 62 height 7
click at [422, 194] on div "38 35 36 37 33 34 31 32 30 28 29 26 27 24 25 23 22 19 20 21 18 14 15 16 17 11 1…" at bounding box center [483, 252] width 251 height 333
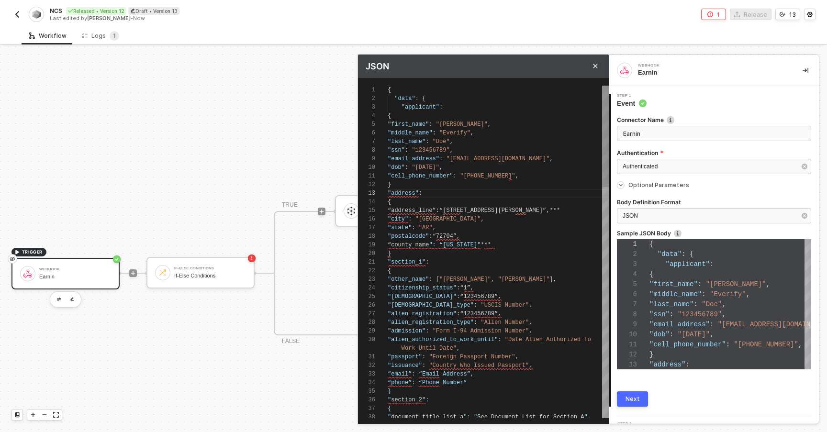
click at [517, 176] on div ""cell_phone_number" : "479-695-2111" ," at bounding box center [498, 176] width 221 height 9
click at [401, 212] on span "“address_line”" at bounding box center [412, 210] width 48 height 7
paste textarea """
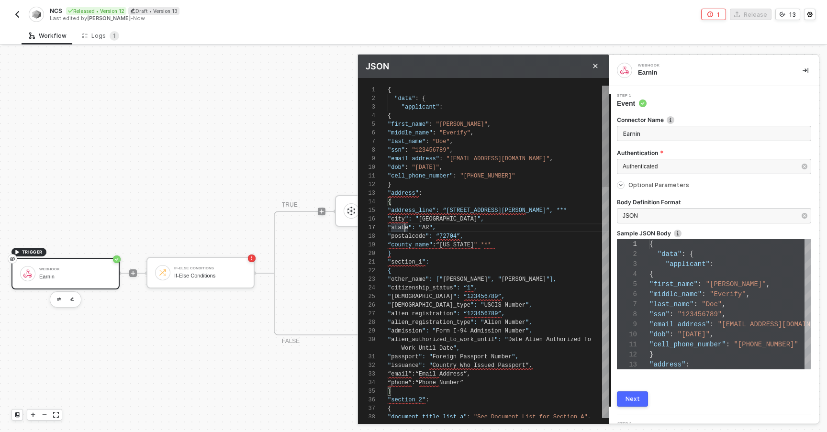
scroll to position [52, 24]
click at [524, 215] on div "" city ": " Fayetteville "," at bounding box center [498, 219] width 221 height 9
paste textarea """
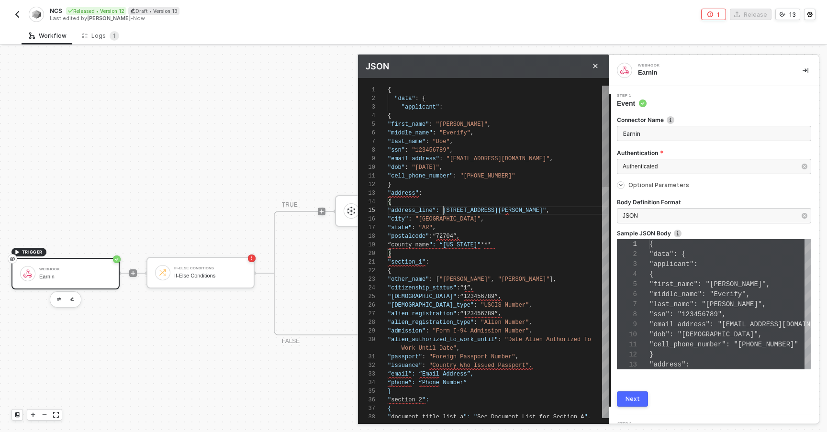
paste textarea """
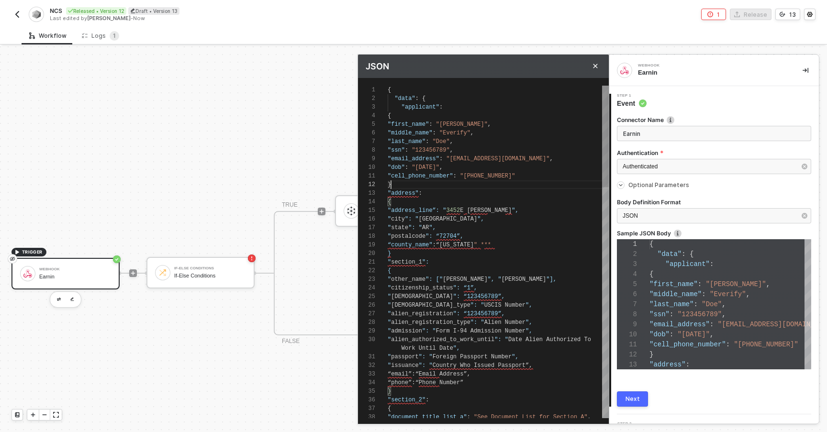
click at [472, 187] on div "}" at bounding box center [498, 184] width 221 height 9
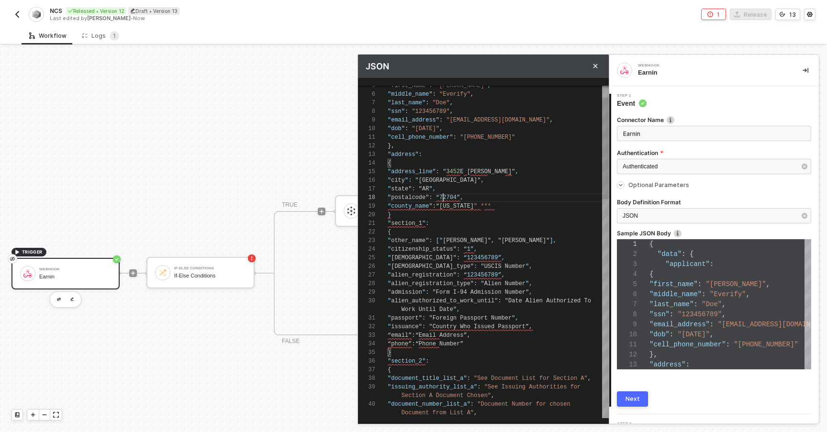
click at [444, 200] on span "": “72704”," at bounding box center [444, 197] width 38 height 7
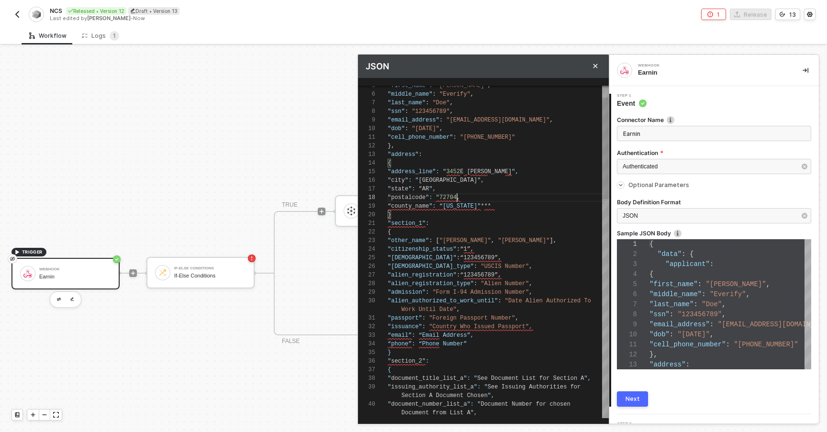
scroll to position [60, 73]
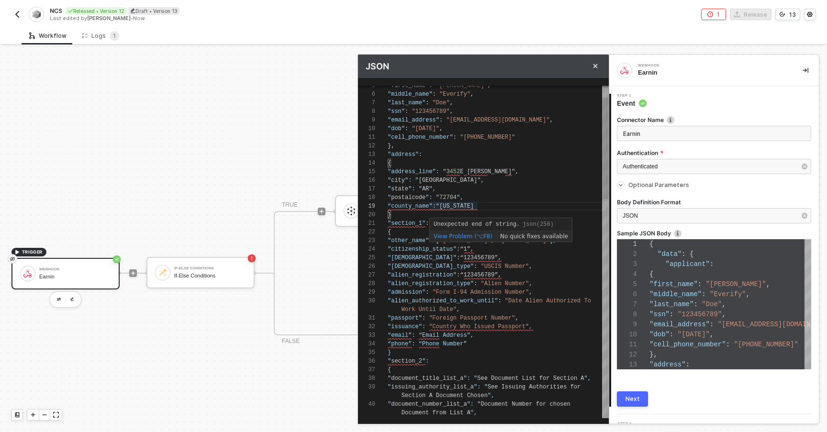
paste textarea """
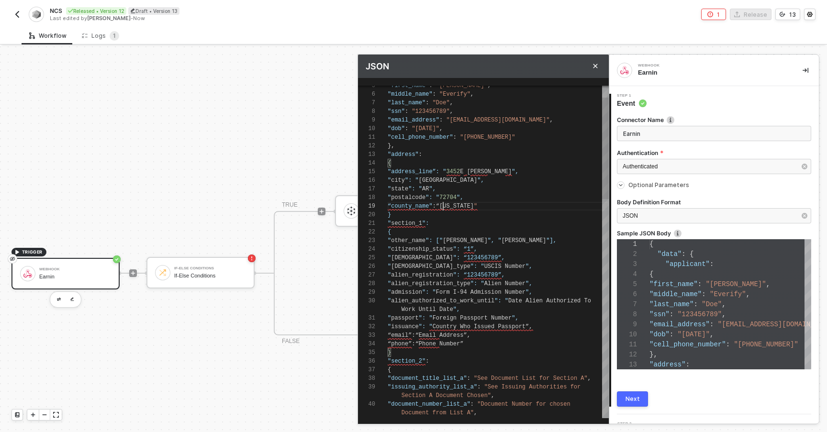
paste textarea """
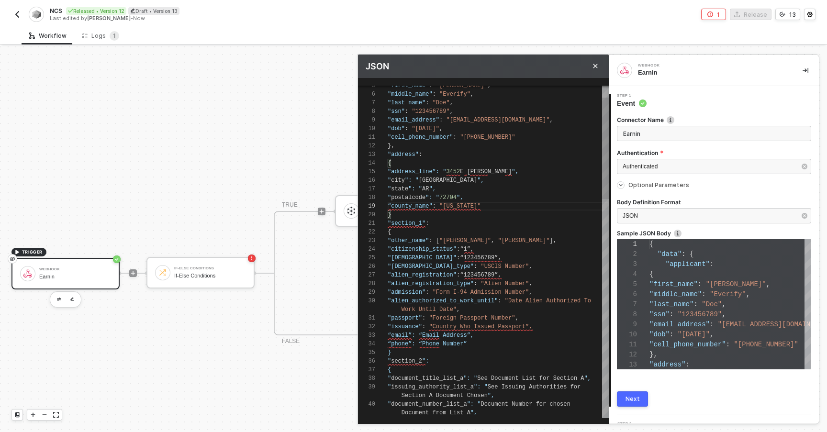
click at [513, 172] on div ""address_line”: " 3452 E Joyce Blvd "," at bounding box center [498, 171] width 221 height 9
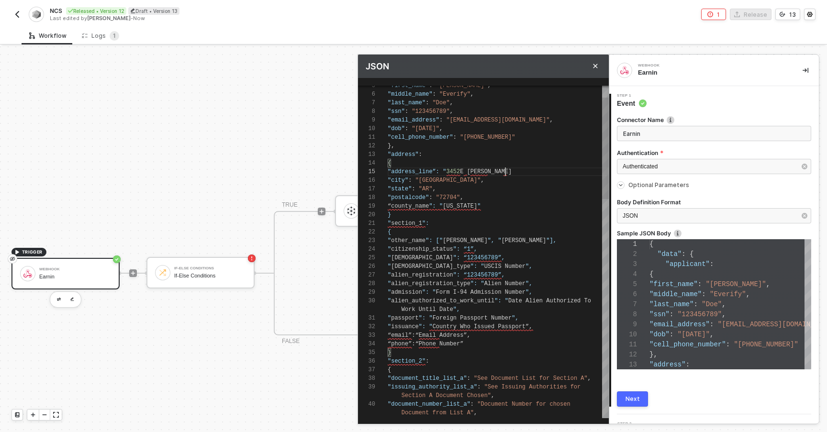
paste textarea """
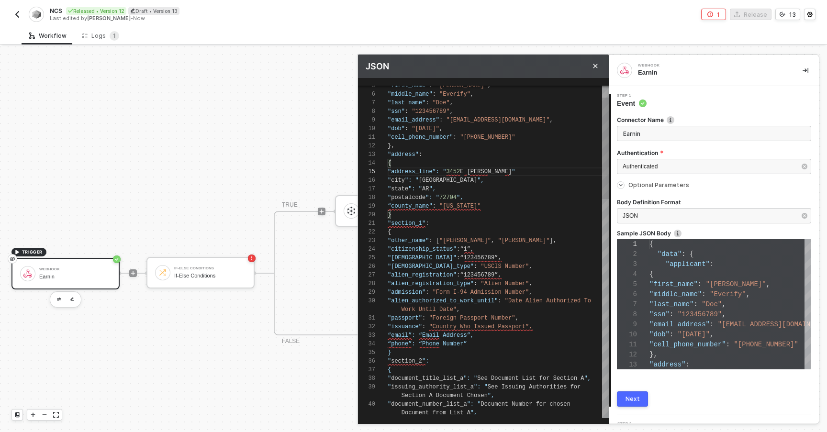
click at [449, 169] on span "3452" at bounding box center [453, 171] width 14 height 7
click at [519, 174] on div ""address_line”: " 3452 E Joyce Blvd "" at bounding box center [498, 171] width 221 height 9
paste textarea """
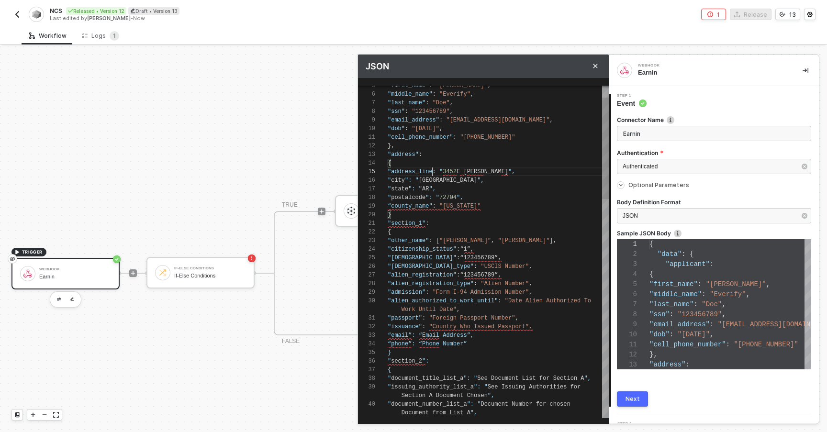
paste textarea """
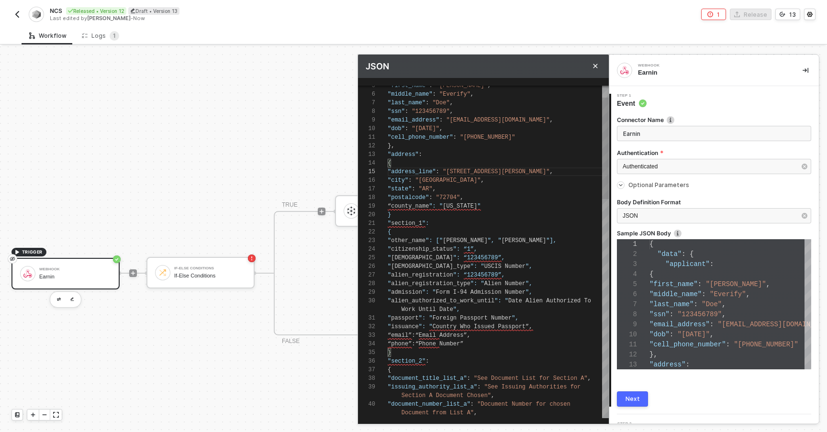
click at [427, 205] on span "“county_name" at bounding box center [408, 206] width 41 height 7
paste textarea """
click at [389, 206] on span "“county_name" at bounding box center [408, 206] width 41 height 7
paste textarea """
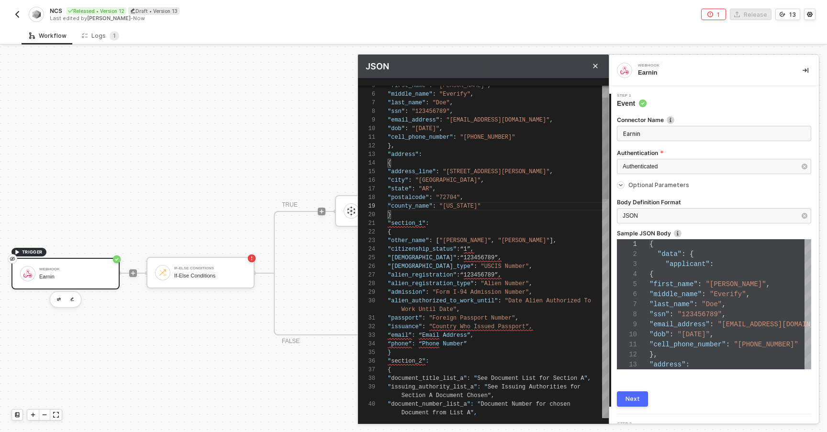
scroll to position [0, 31]
click at [417, 223] on span ""section_1"" at bounding box center [407, 223] width 38 height 7
click at [395, 217] on div "}" at bounding box center [498, 215] width 221 height 9
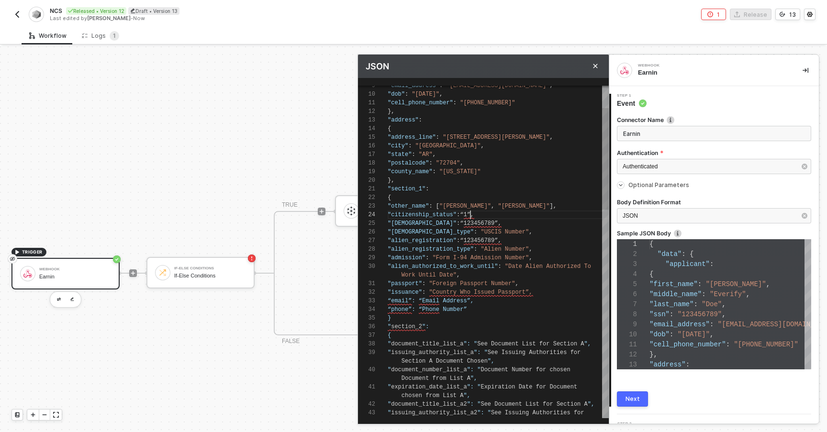
click at [470, 217] on div "38 35 36 37 33 34 31 32 30 28 29 26 27 24 25 23 22 19 20 21 18 14 15 16 17 11 1…" at bounding box center [483, 252] width 251 height 333
paste textarea """
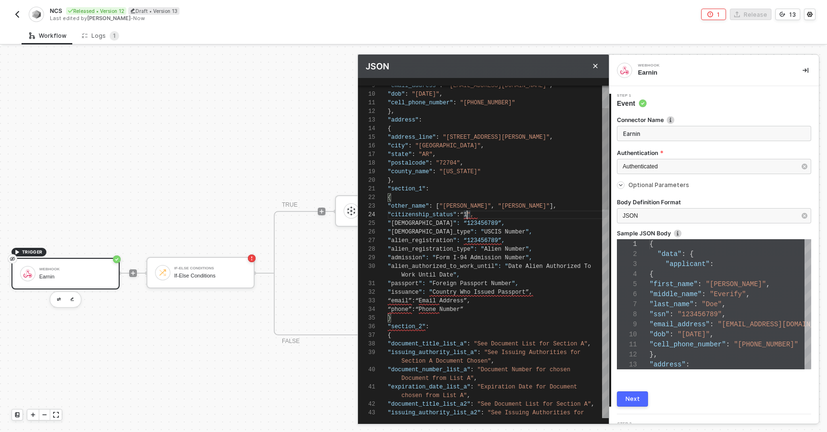
paste textarea """
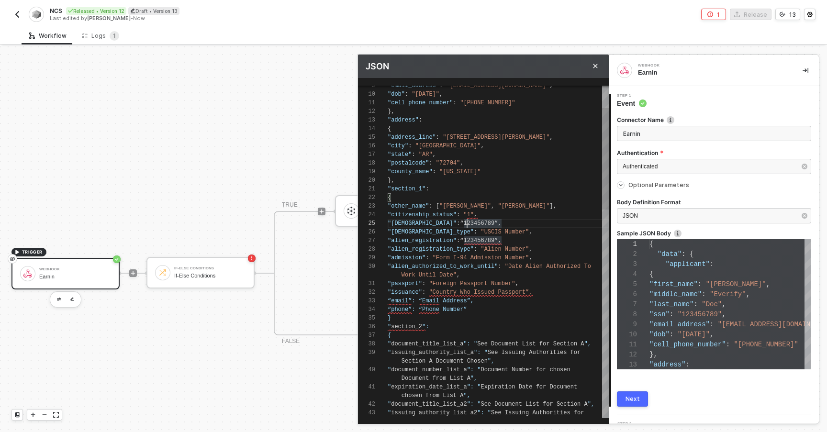
paste textarea """
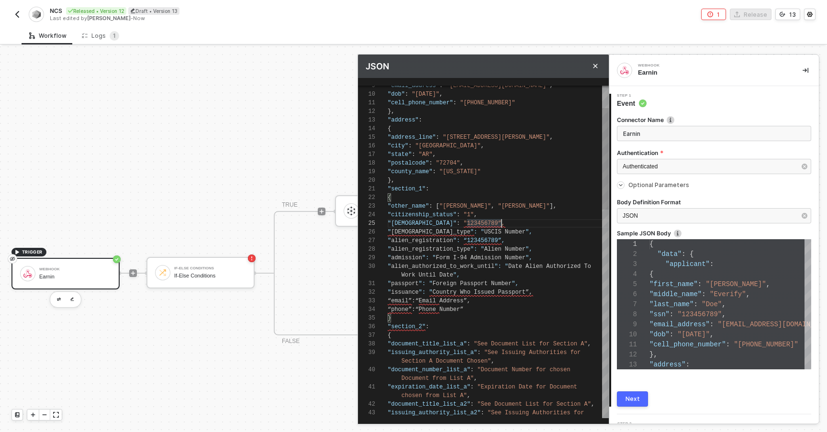
paste textarea """
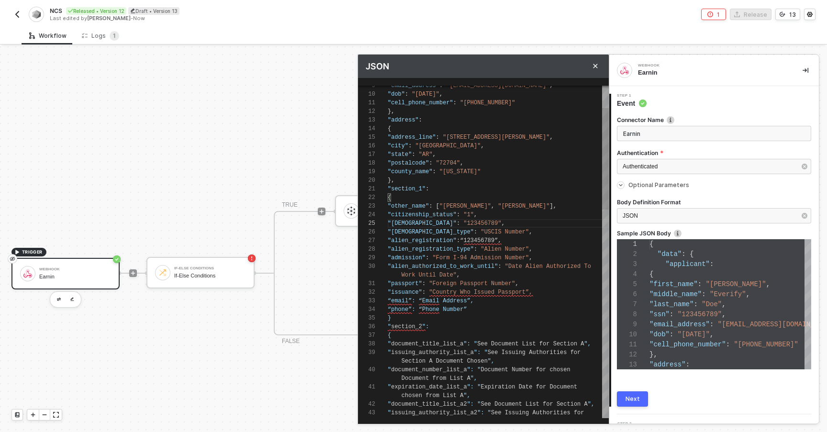
paste textarea """
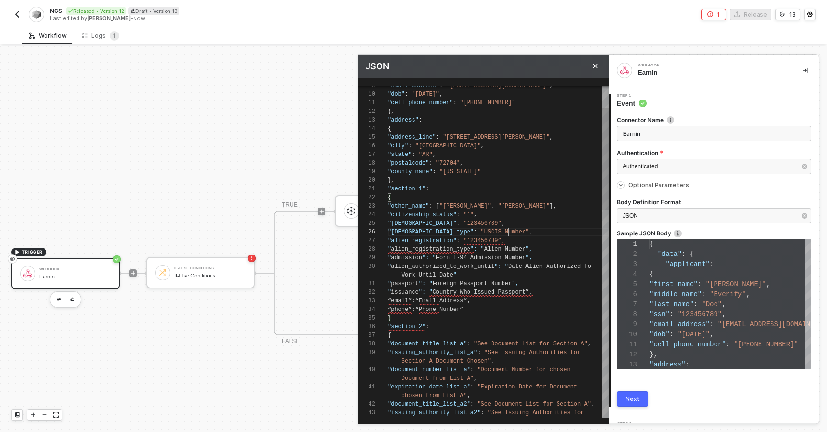
click at [507, 236] on div ""alien_registration" : "123456789”," at bounding box center [498, 240] width 221 height 9
paste textarea """
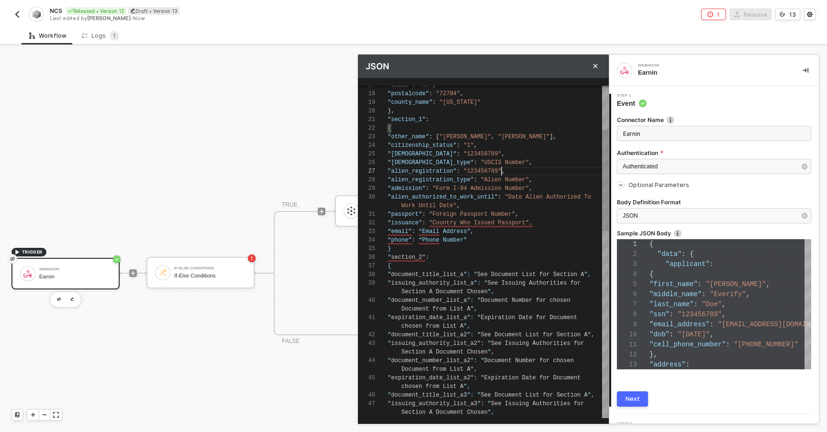
click at [434, 224] on span ""Country Who Issued Passport”," at bounding box center [480, 223] width 103 height 7
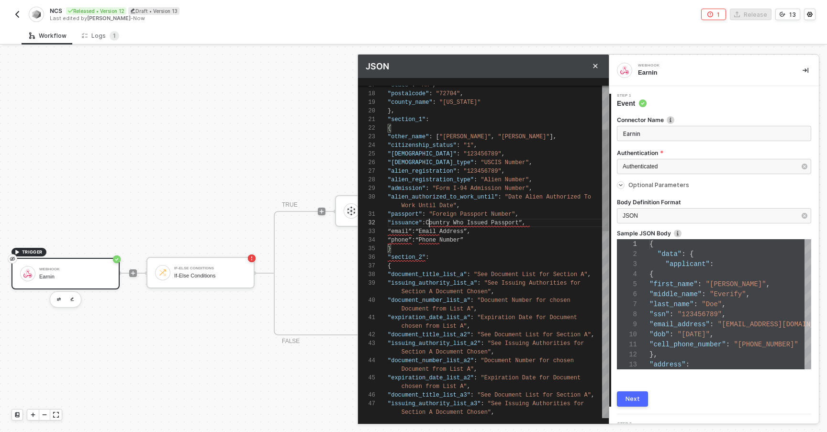
paste textarea """
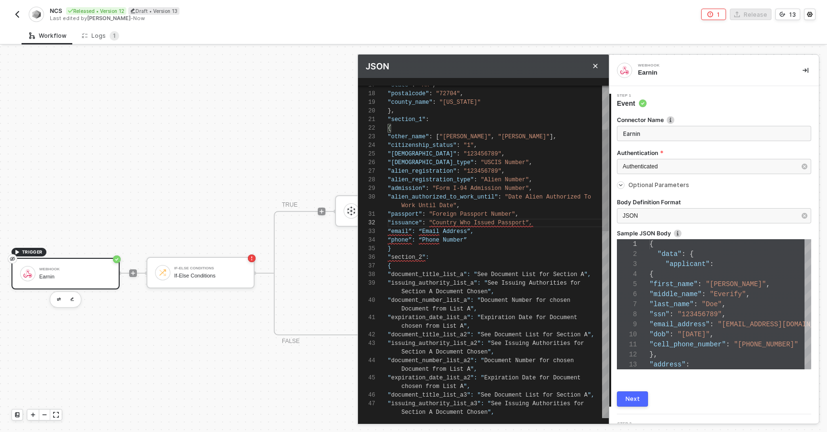
click at [542, 223] on div ""issuance" : "Country Who Issued Passport”," at bounding box center [498, 223] width 221 height 9
paste textarea """
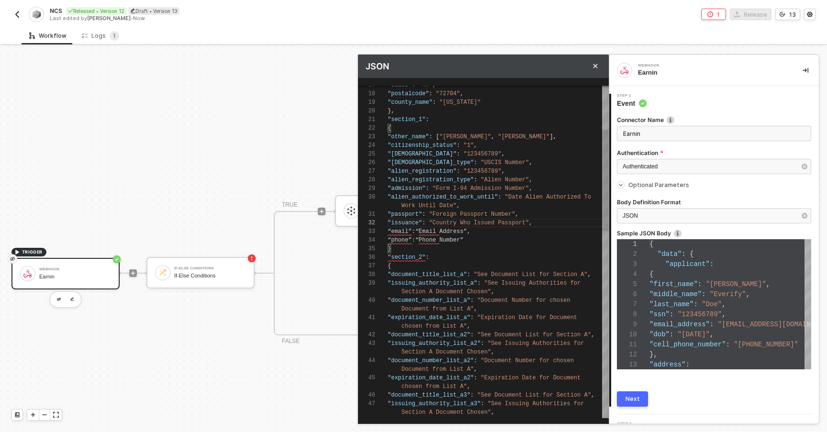
paste textarea """
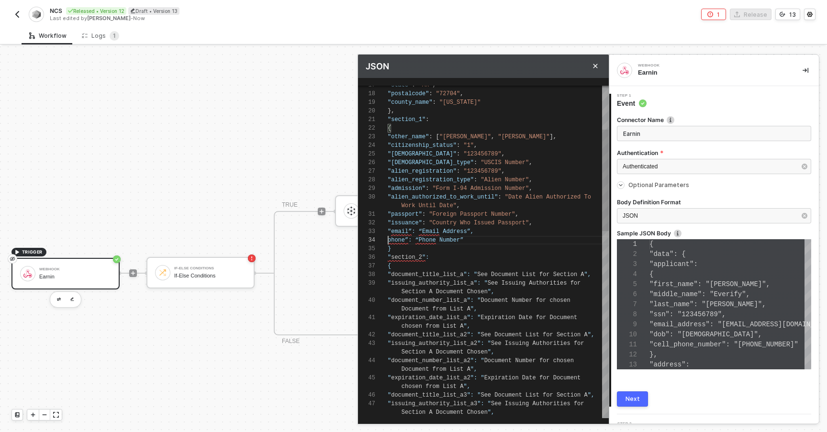
paste textarea """
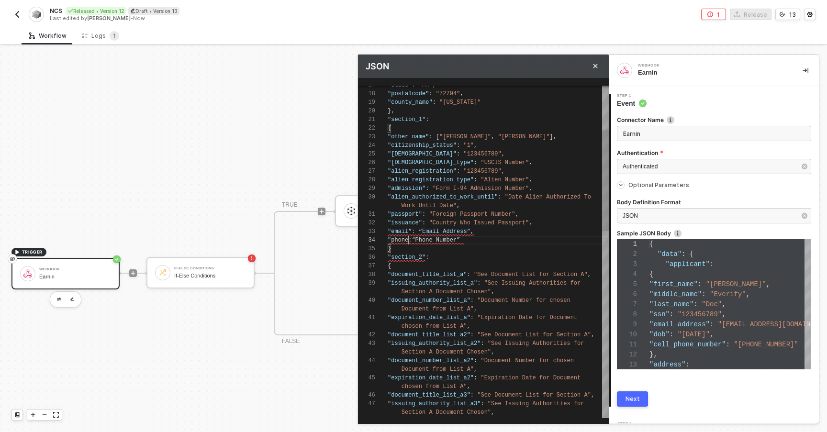
paste textarea """
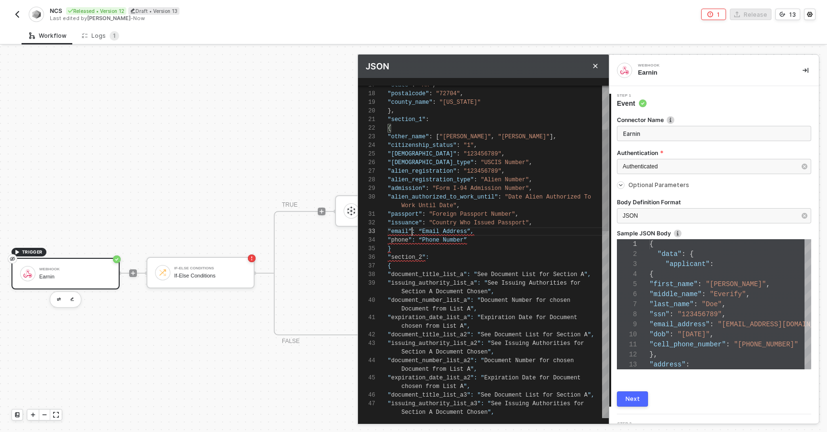
paste textarea """
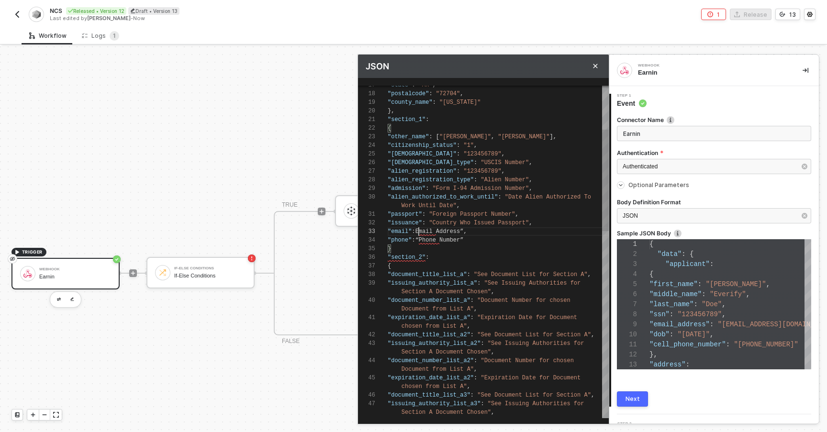
paste textarea """
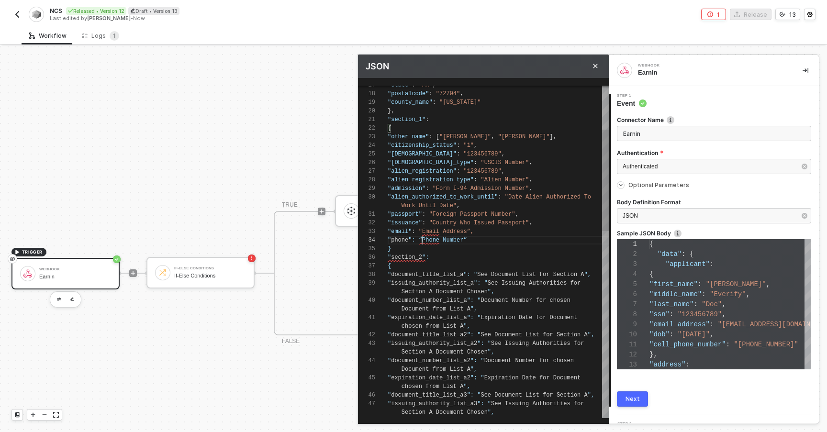
paste textarea """
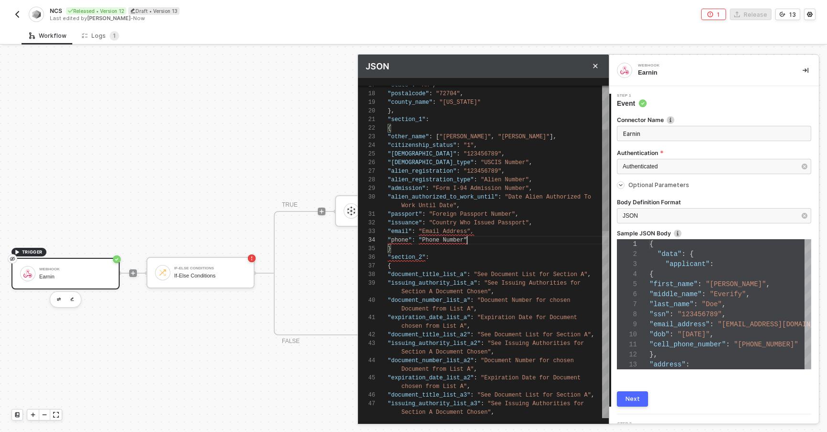
paste textarea """
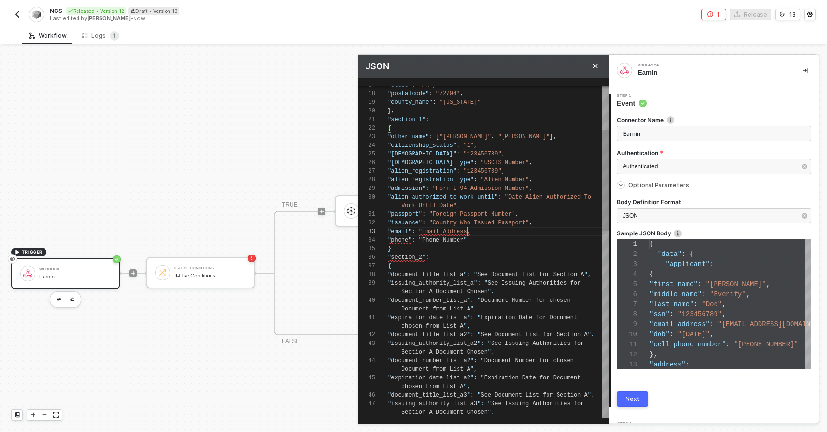
paste textarea """
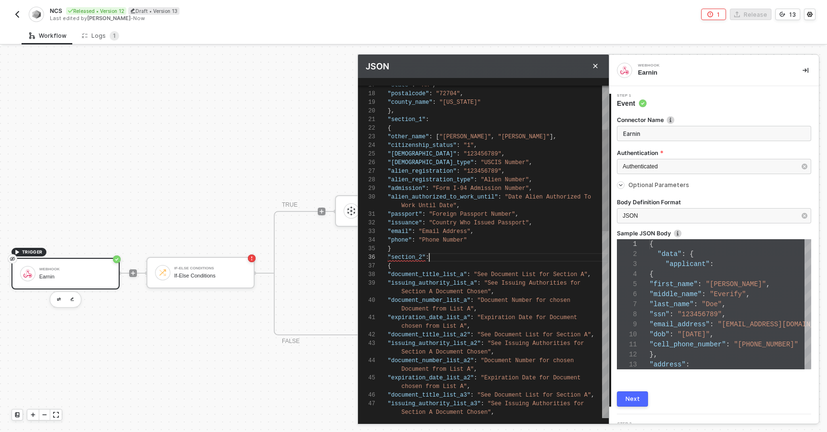
scroll to position [60, 3]
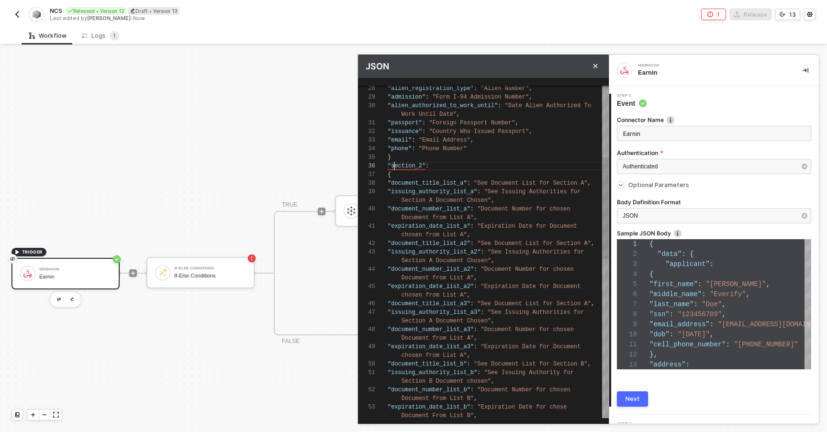
click at [396, 164] on span ""section_2"" at bounding box center [407, 166] width 38 height 7
paste textarea """
click at [430, 167] on div ""section_2" :" at bounding box center [498, 166] width 221 height 9
paste textarea """
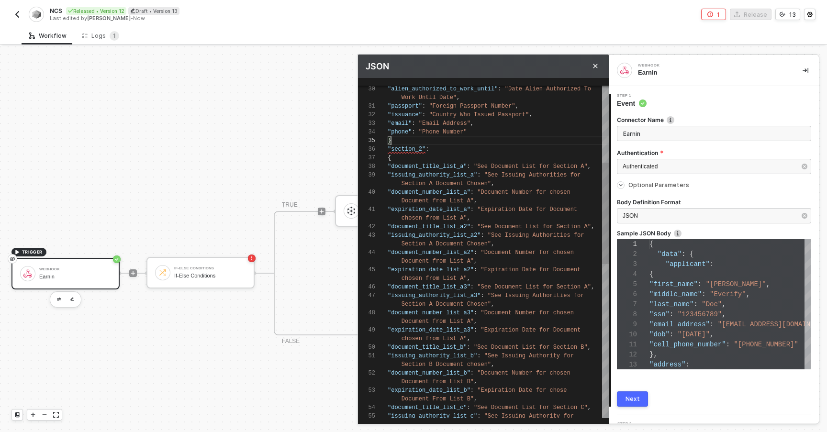
scroll to position [43, 7]
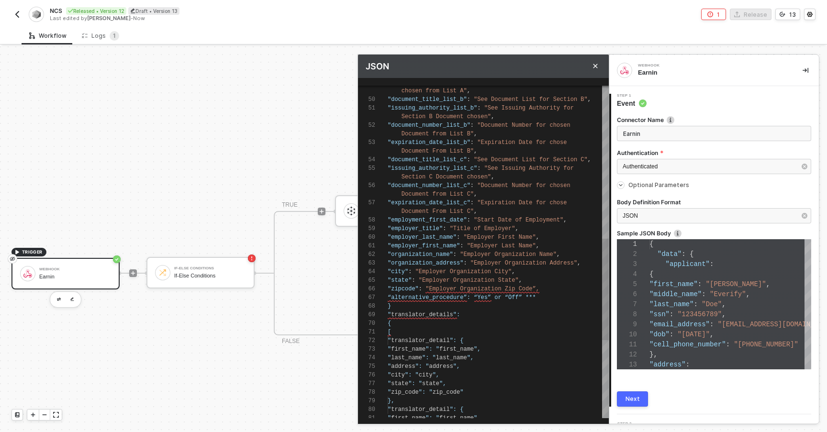
click at [547, 288] on div ""zipcode" : "Employer Organization Zip Code”," at bounding box center [498, 289] width 221 height 9
paste textarea """
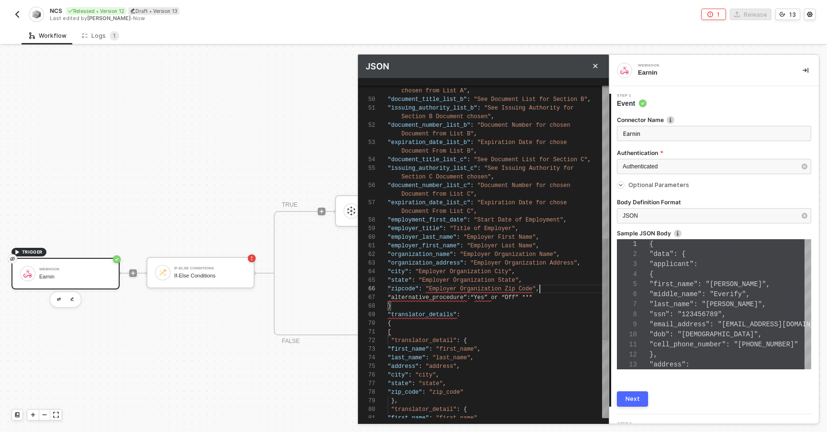
scroll to position [9, 152]
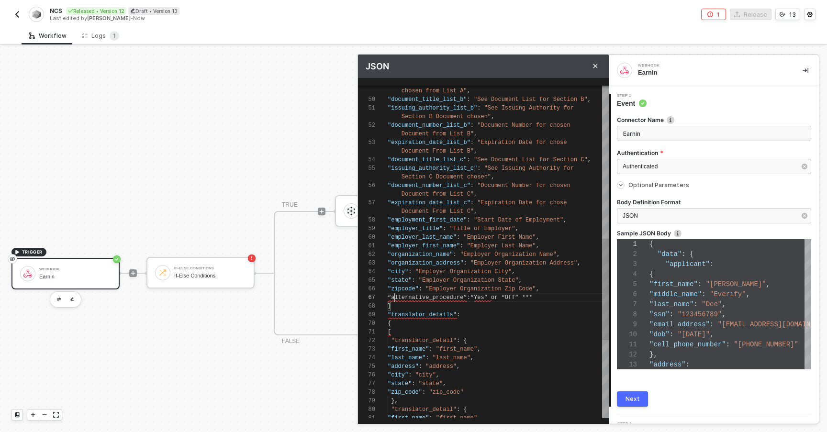
click at [394, 299] on div "49 50 51 52 53 54 55 56 57 58 59 60 61 62 63 64 65 66 67 68 69 70 71 72 73 74 7…" at bounding box center [483, 252] width 251 height 333
paste textarea """
click at [468, 297] on span ""alternative_procedure”: “Yes” or “Off” ***" at bounding box center [462, 297] width 148 height 7
paste textarea """
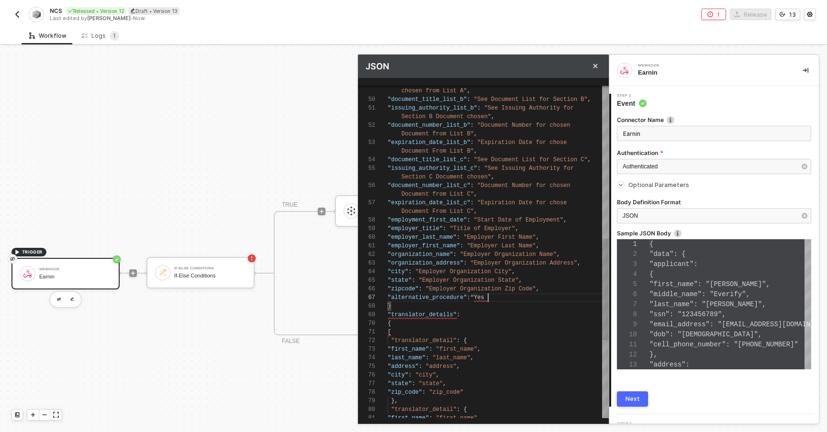
paste textarea """
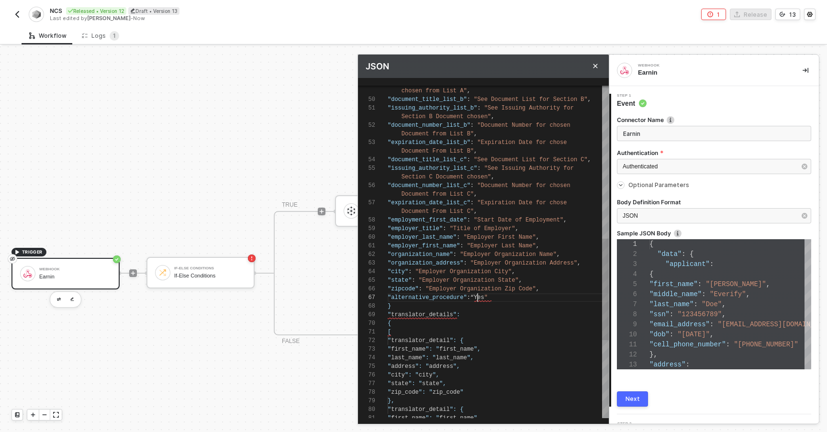
paste textarea """
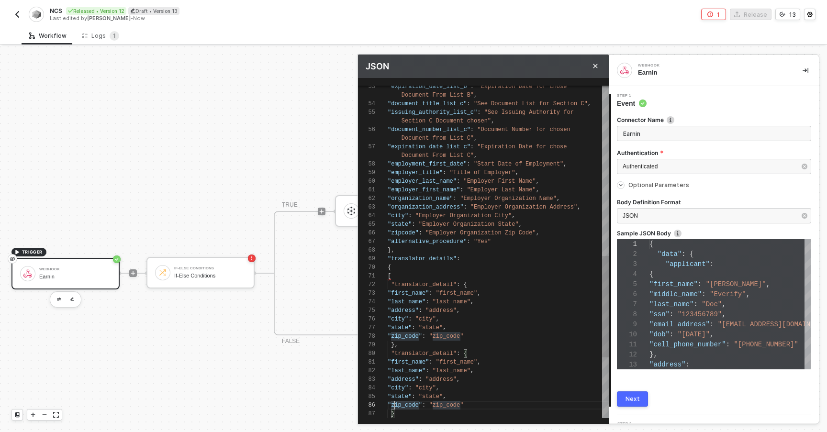
scroll to position [52, 3]
click at [415, 274] on div "[" at bounding box center [498, 276] width 221 height 9
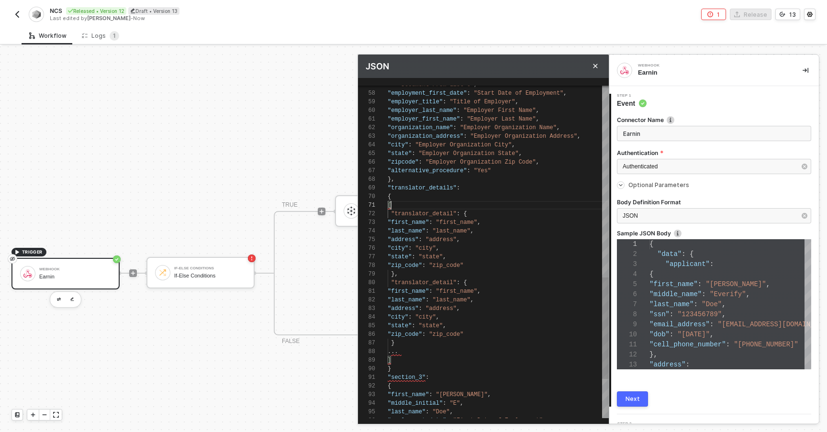
scroll to position [26, 14]
click at [412, 350] on div "..." at bounding box center [498, 351] width 221 height 9
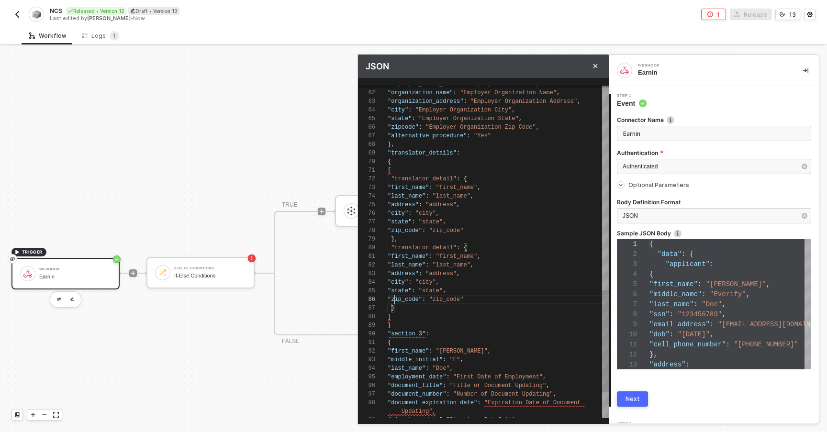
scroll to position [17, 7]
click at [397, 167] on div "[" at bounding box center [498, 170] width 221 height 9
click at [402, 321] on div "}" at bounding box center [498, 325] width 221 height 9
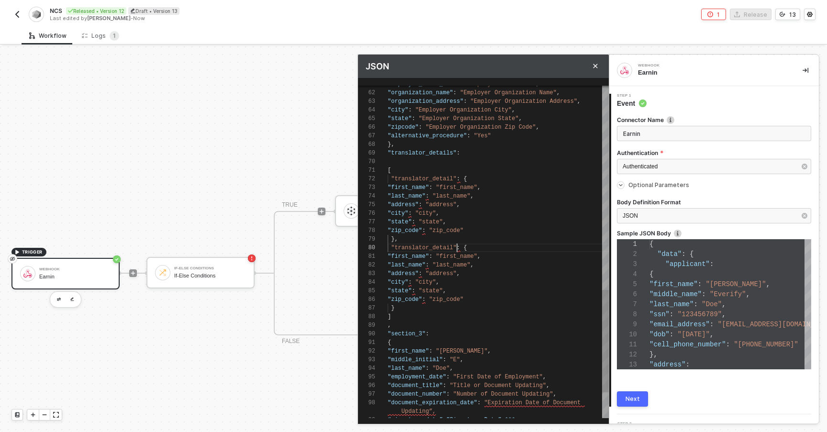
click at [457, 250] on span ":" at bounding box center [458, 248] width 3 height 7
paste textarea """
click at [397, 250] on span ""translator_detail"" at bounding box center [424, 248] width 66 height 7
paste textarea """
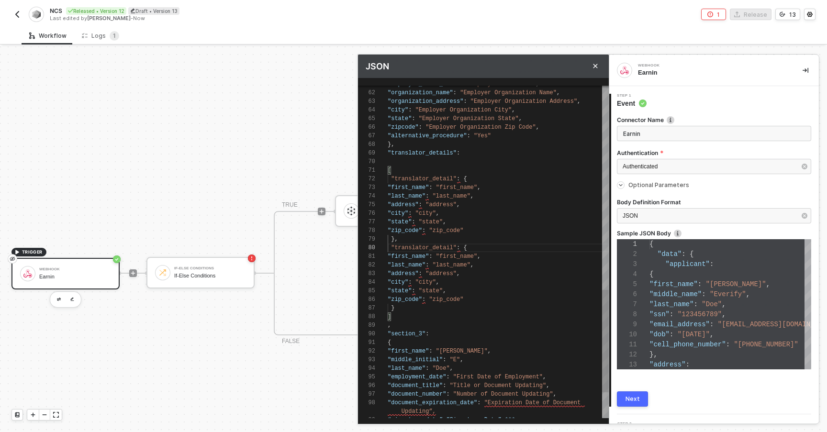
click at [421, 239] on div "}," at bounding box center [498, 239] width 221 height 9
click at [458, 179] on span ":" at bounding box center [458, 179] width 3 height 7
paste textarea """
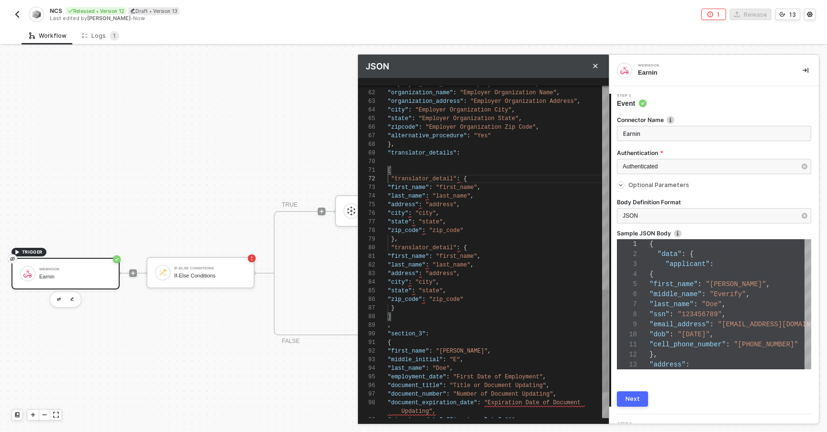
click at [396, 236] on span "}," at bounding box center [394, 239] width 7 height 7
click at [400, 304] on div "}" at bounding box center [498, 308] width 221 height 9
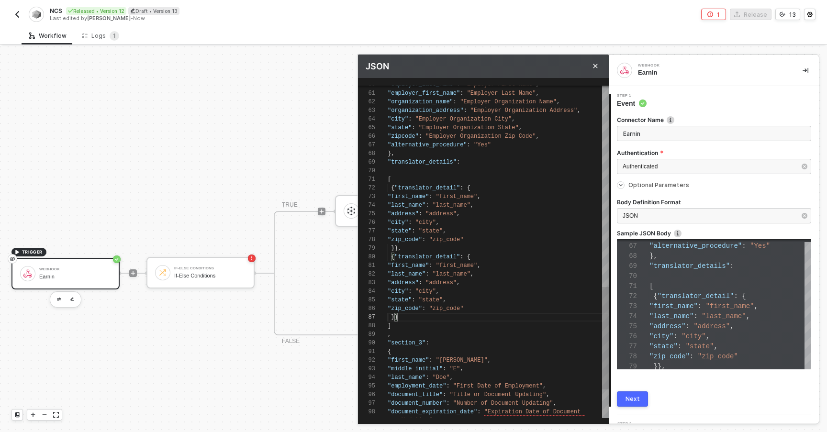
scroll to position [52, 3]
click at [418, 172] on div at bounding box center [498, 171] width 221 height 9
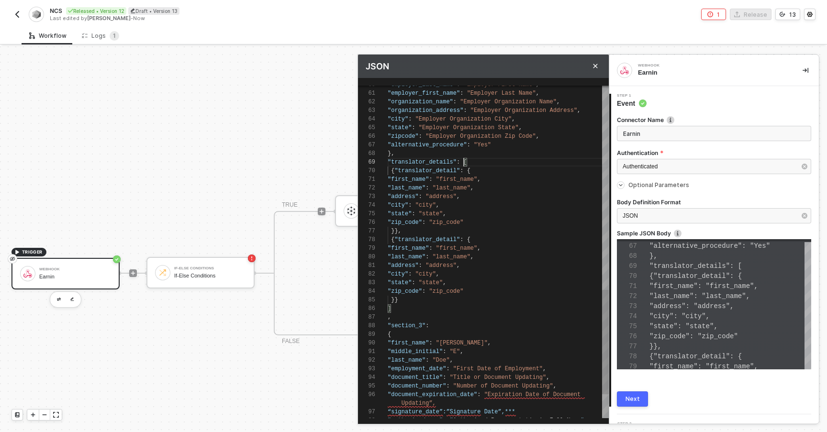
scroll to position [34, 76]
click at [397, 173] on span ""translator_detail"" at bounding box center [427, 170] width 66 height 7
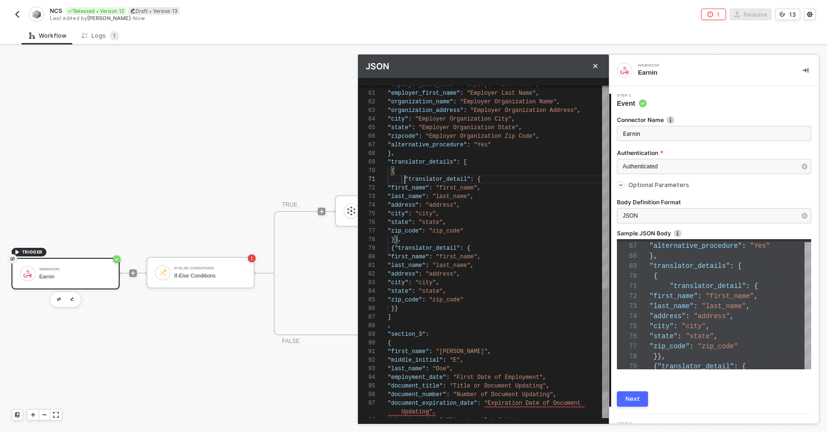
click at [390, 194] on span ""last_name"" at bounding box center [407, 196] width 38 height 7
click at [395, 197] on span ""last_name"" at bounding box center [407, 196] width 38 height 7
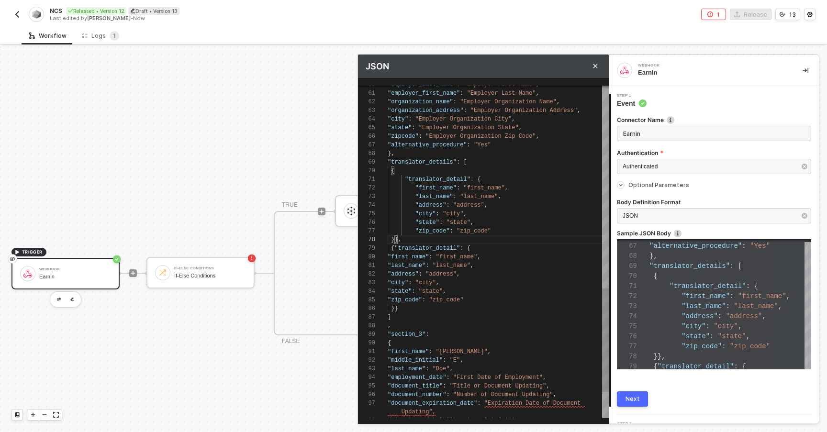
scroll to position [0, 0]
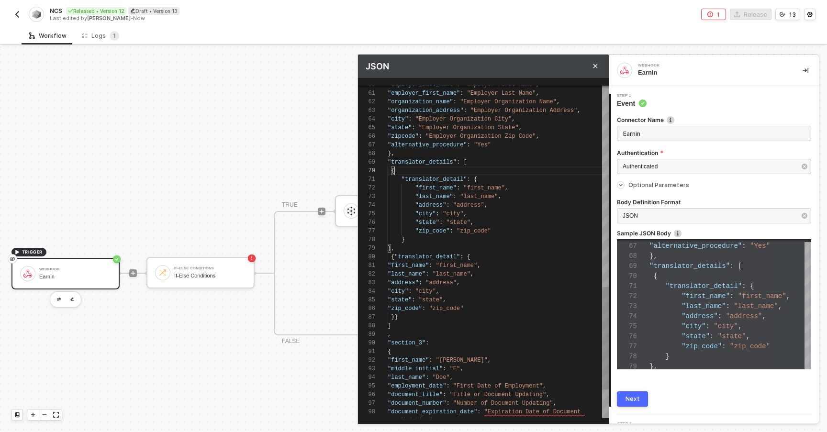
click at [395, 170] on div "{" at bounding box center [498, 171] width 221 height 9
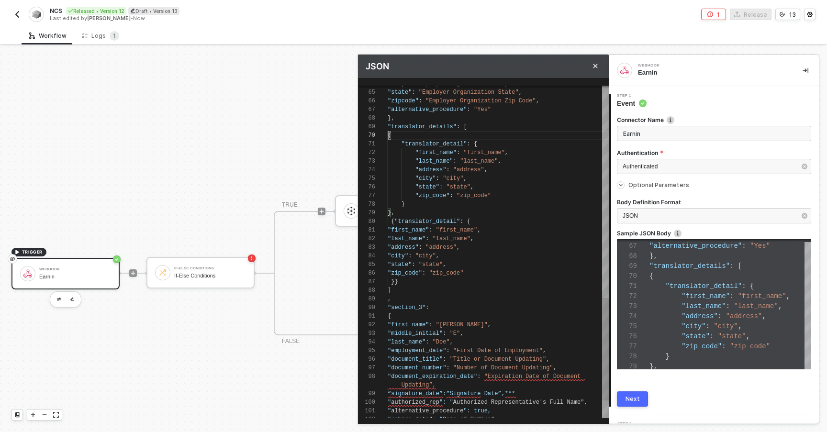
click at [390, 221] on div "64 65 66 67 68 69 70 73 74 80 81 82 83 84 85 86 87 88 89 90 91 92 93 94 95 96 9…" at bounding box center [483, 252] width 251 height 333
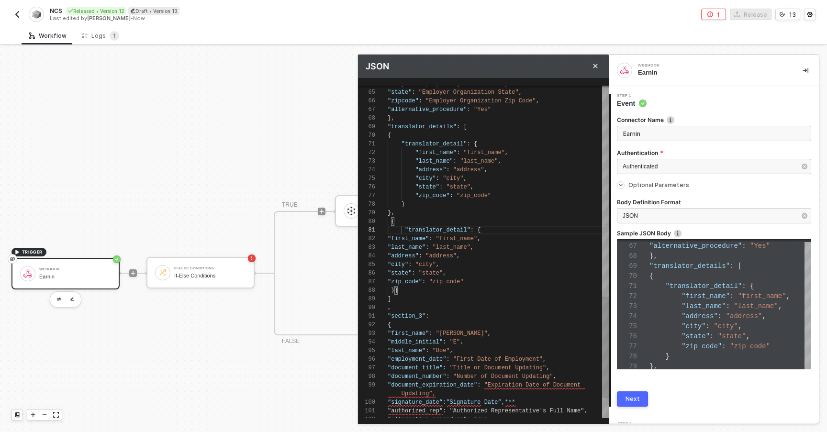
click at [397, 260] on div ""city" : "city" ," at bounding box center [498, 264] width 221 height 9
click at [396, 265] on span ""city"" at bounding box center [398, 264] width 21 height 7
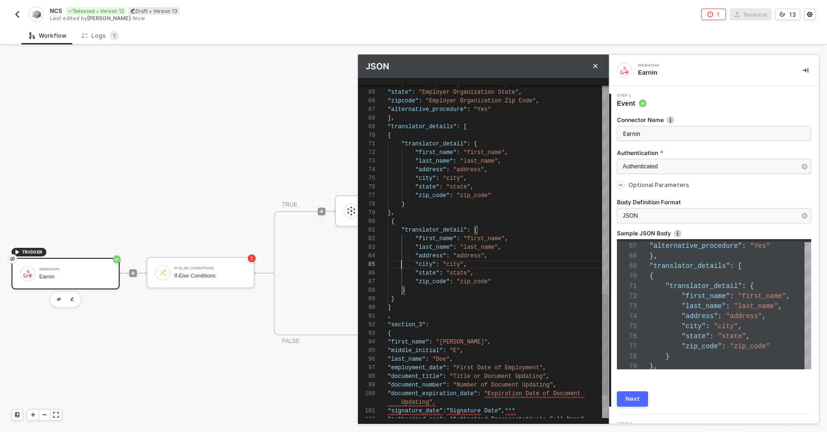
click at [391, 218] on span "{" at bounding box center [392, 221] width 3 height 7
click at [396, 302] on div "}" at bounding box center [498, 299] width 221 height 9
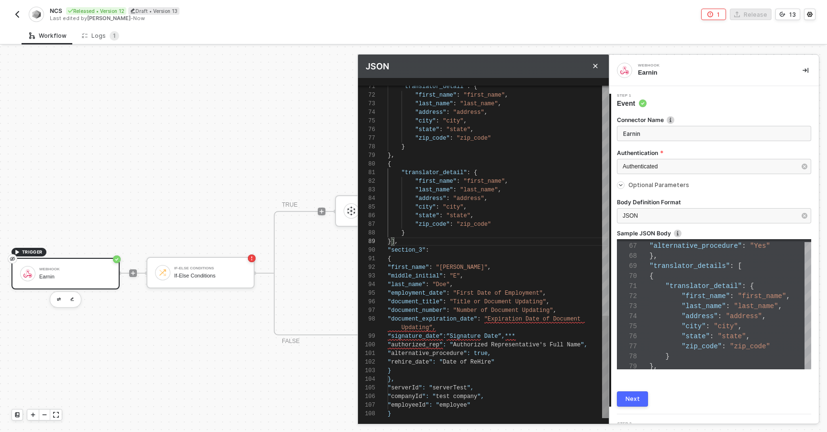
click at [492, 323] on div ""document_expiration_date" : "Expiration Date of Document" at bounding box center [498, 319] width 221 height 9
paste textarea """
click at [415, 329] on div "73 74 80 82 83 84 85 86 87 88 90 91 92 93 94 95 96 97 98 75 76 77 78 79 99 100 …" at bounding box center [483, 252] width 251 height 333
paste textarea """
click at [392, 337] on span "“signature_date”" at bounding box center [415, 336] width 55 height 7
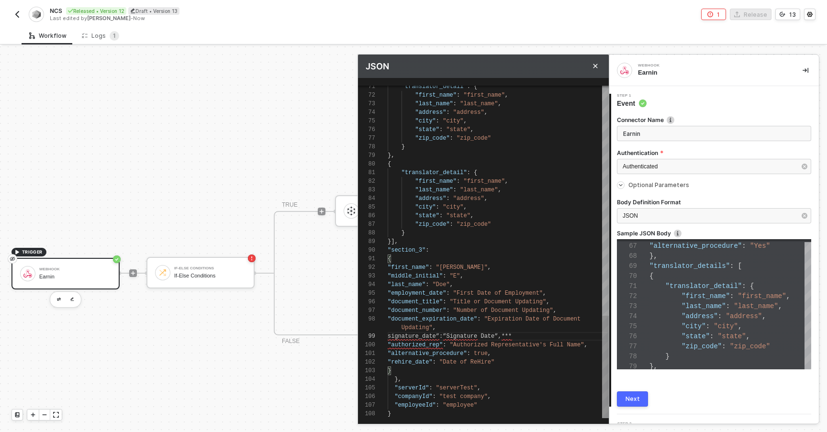
paste textarea """
click at [443, 336] on div "73 74 80 82 83 84 85 86 87 88 90 91 92 93 94 95 96 97 98 75 76 77 78 79 99 100 …" at bounding box center [483, 252] width 251 height 333
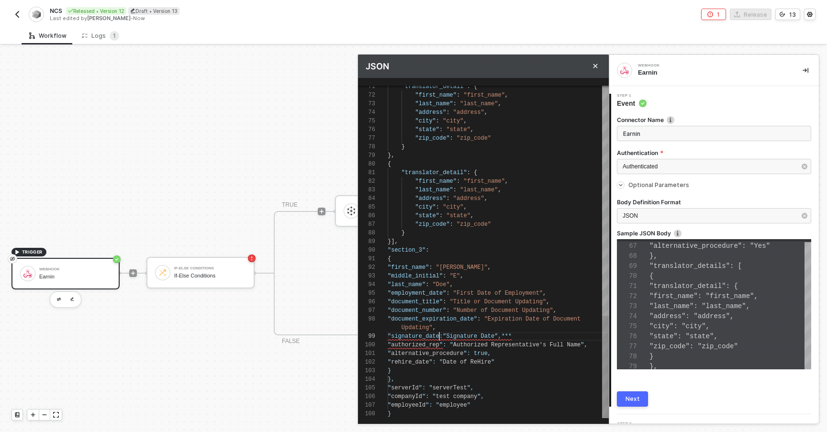
paste textarea """
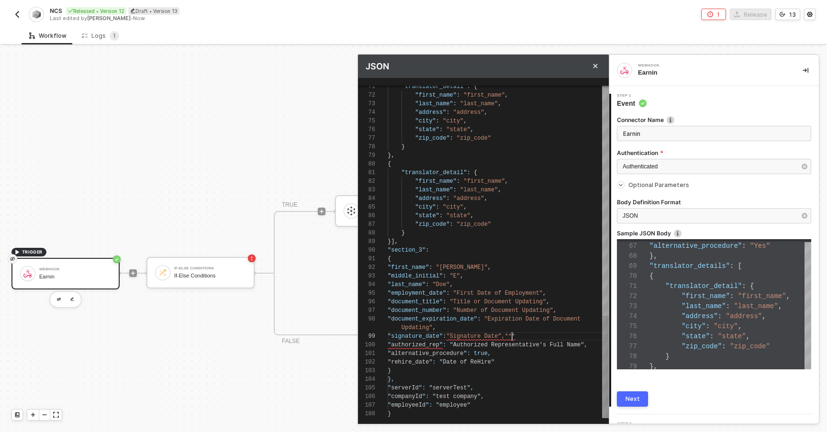
click at [512, 336] on span ""Signature Date”,***" at bounding box center [480, 336] width 69 height 7
paste textarea """
type textarea ""employment_date": "First Date of Employment", "document_title": "Title or Docu…"
click at [444, 346] on span ":" at bounding box center [444, 345] width 3 height 7
click at [624, 401] on button "Next" at bounding box center [632, 398] width 31 height 15
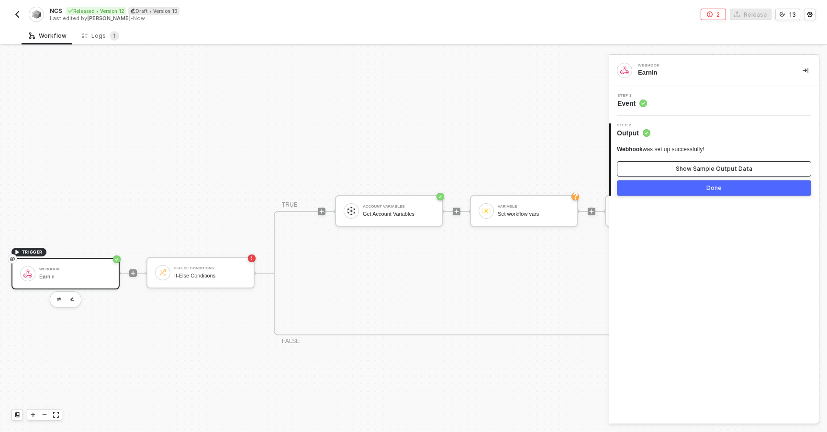
click at [657, 164] on button "Show Sample Output Data" at bounding box center [714, 168] width 194 height 15
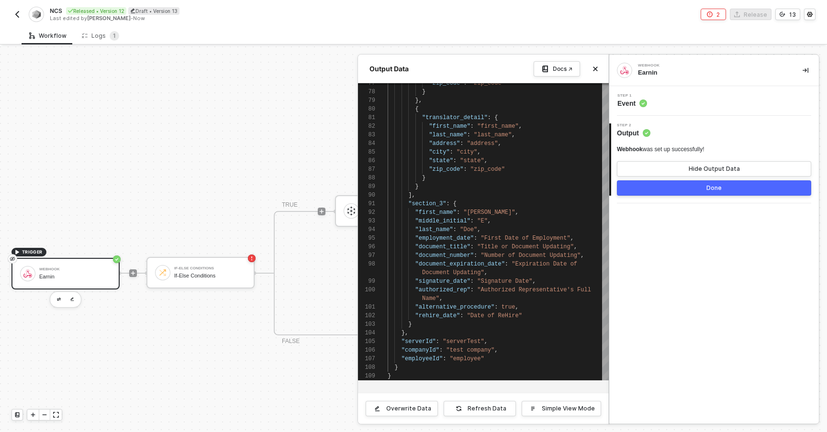
click at [274, 153] on div at bounding box center [413, 239] width 827 height 386
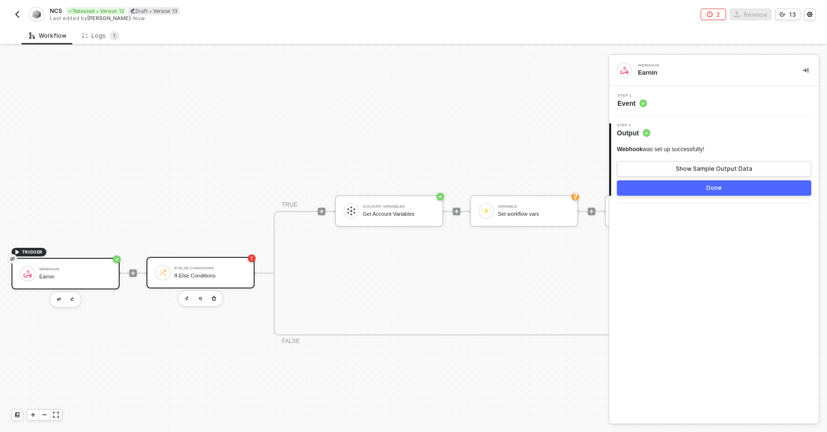
click at [195, 262] on div "If-Else Conditions If-Else Conditions" at bounding box center [200, 273] width 108 height 32
click at [682, 110] on div "Step 1 Inputs Missing Required Field" at bounding box center [714, 101] width 210 height 30
click at [693, 101] on span "Missing Required Field" at bounding box center [673, 103] width 64 height 9
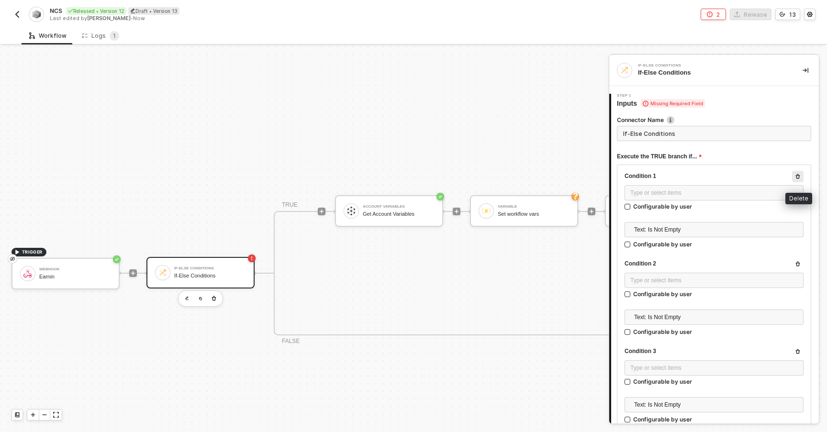
click at [797, 179] on button "button" at bounding box center [797, 176] width 11 height 11
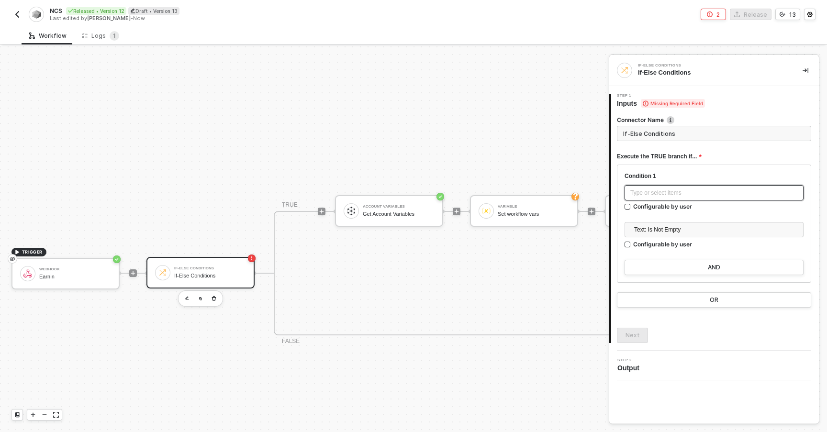
click at [726, 187] on div "Type or select items ﻿" at bounding box center [713, 192] width 179 height 15
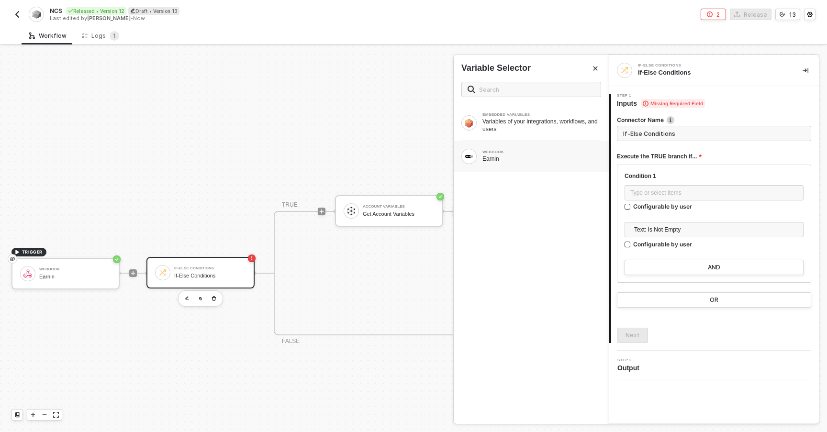
click at [546, 159] on div "Earnin" at bounding box center [541, 159] width 119 height 8
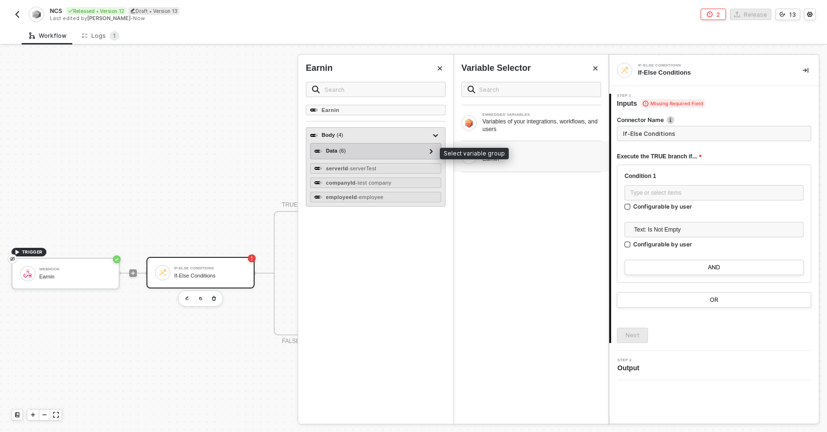
click at [358, 150] on div "Data ( 6 )" at bounding box center [369, 150] width 111 height 11
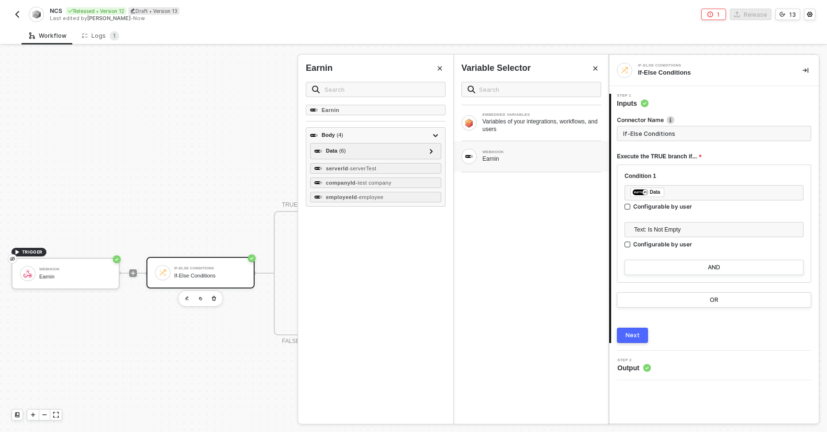
click at [634, 337] on div "Next" at bounding box center [632, 336] width 14 height 8
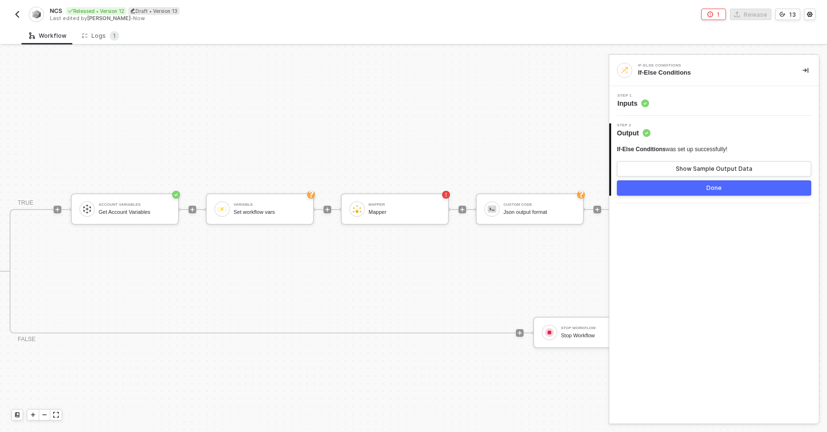
scroll to position [231, 269]
click at [351, 212] on img at bounding box center [351, 209] width 9 height 9
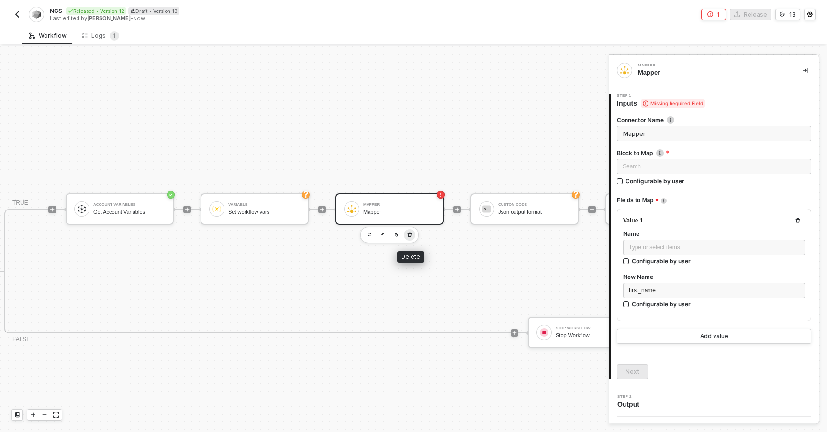
click at [409, 234] on icon "button" at bounding box center [410, 234] width 4 height 5
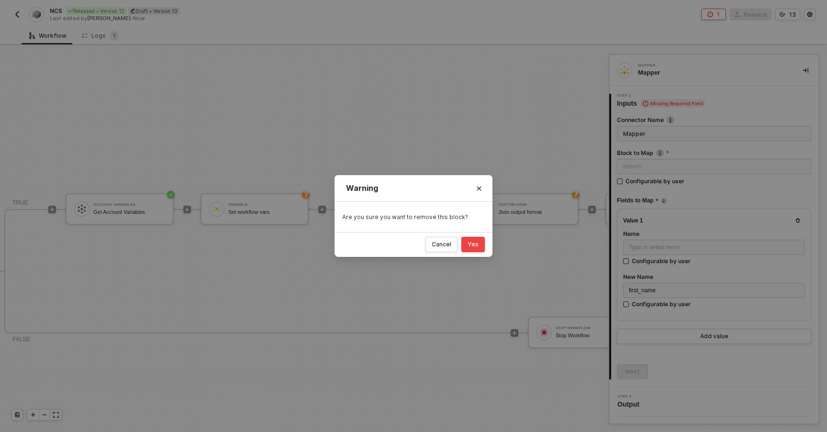
click at [471, 245] on div "Yes" at bounding box center [473, 245] width 11 height 8
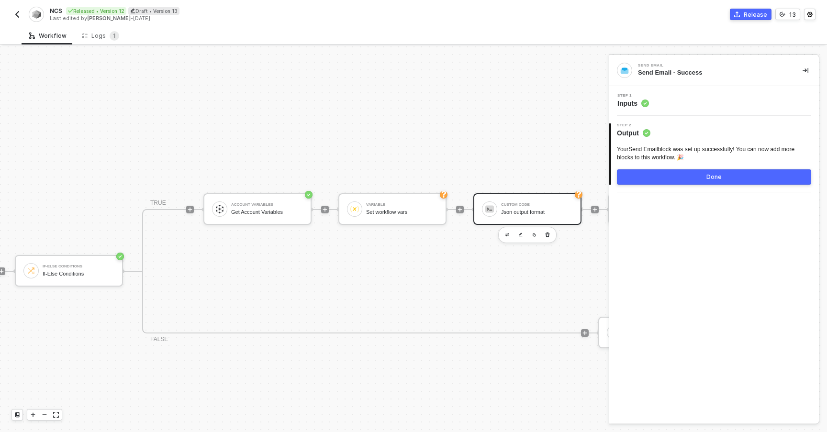
scroll to position [231, 126]
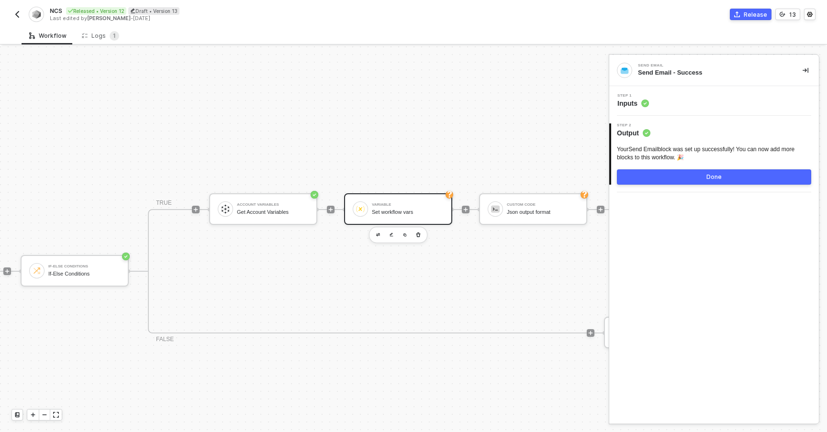
click at [385, 210] on div "Set workflow vars" at bounding box center [408, 212] width 72 height 6
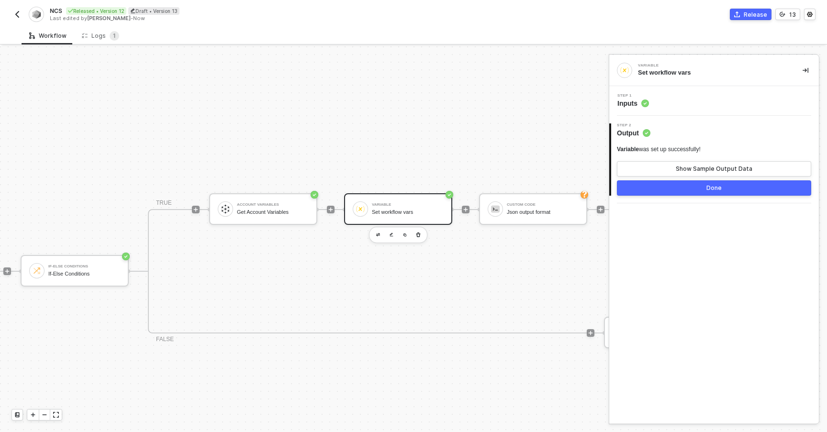
click at [639, 187] on button "Done" at bounding box center [714, 187] width 194 height 15
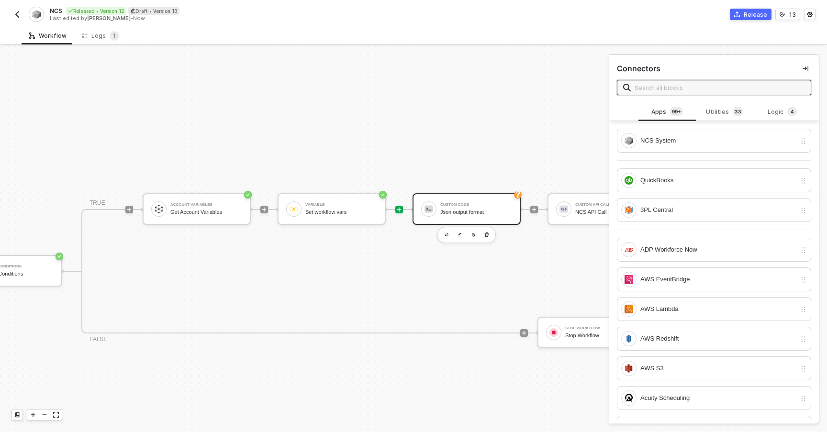
scroll to position [231, 237]
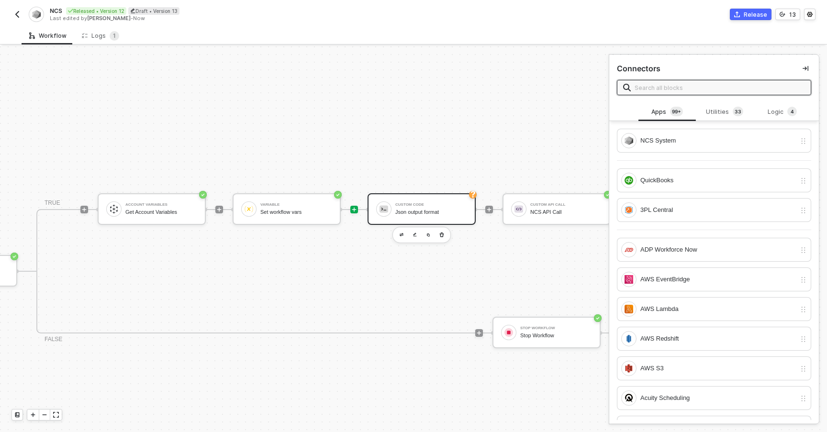
click at [439, 201] on div "Custom Code Json output format" at bounding box center [431, 209] width 72 height 18
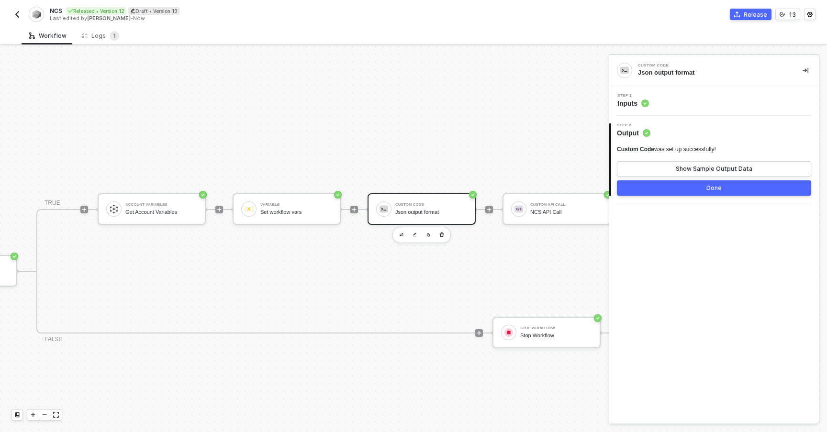
click at [652, 186] on button "Done" at bounding box center [714, 187] width 194 height 15
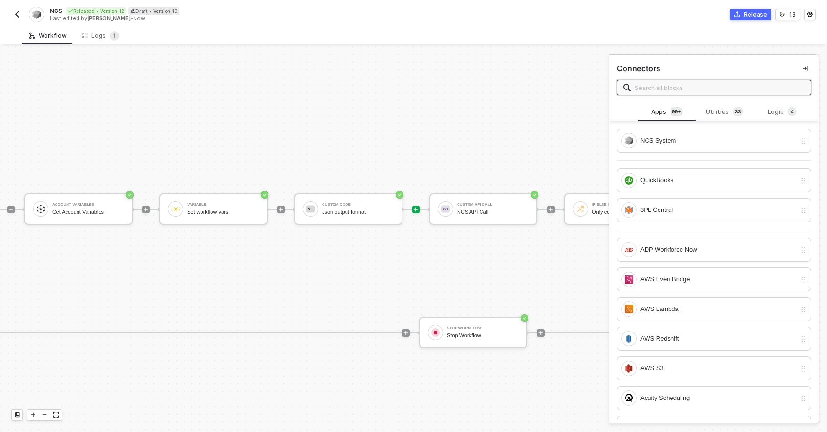
scroll to position [231, 258]
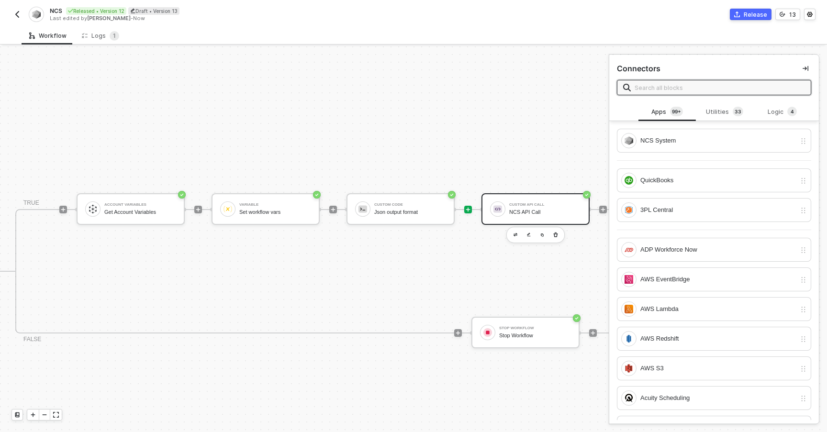
click at [524, 218] on div "Custom API Call NCS API Call" at bounding box center [535, 209] width 108 height 32
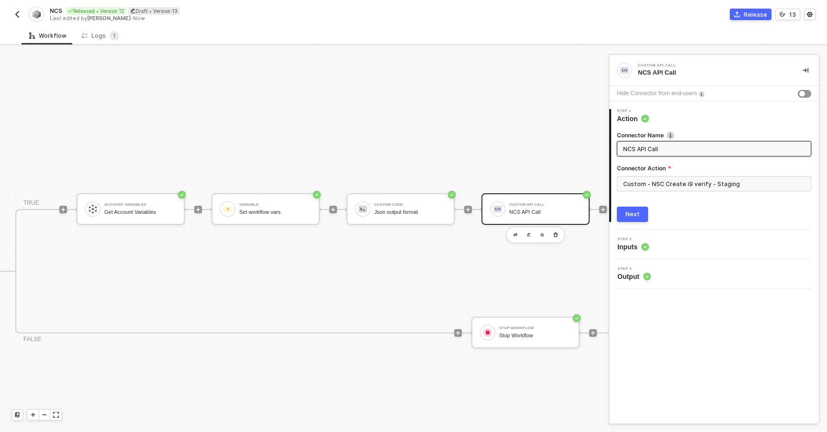
click at [661, 256] on div "2 Step 2 Inputs" at bounding box center [714, 245] width 210 height 30
click at [670, 250] on div "Step 2 Inputs" at bounding box center [715, 244] width 207 height 14
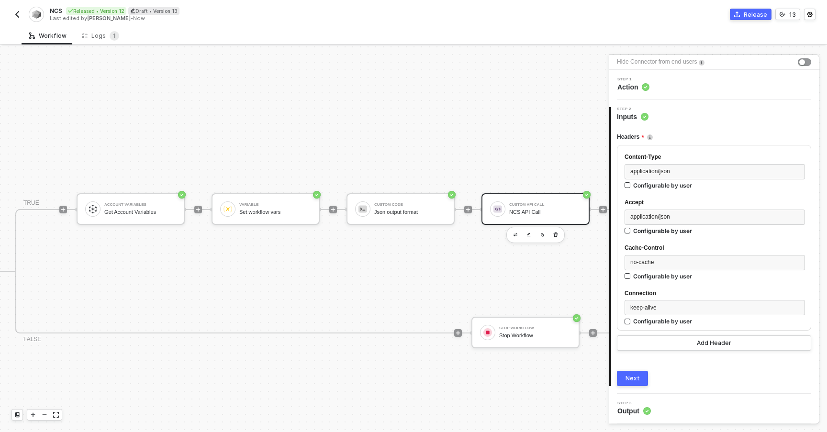
scroll to position [0, 0]
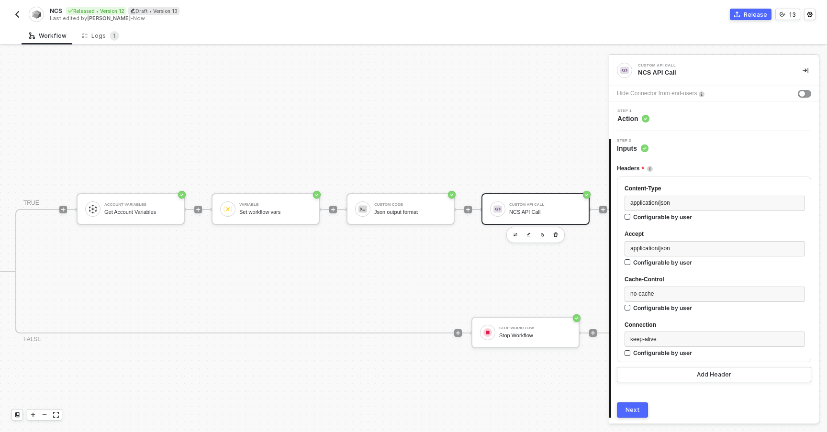
click at [661, 117] on div "Step 1 Action" at bounding box center [715, 116] width 207 height 14
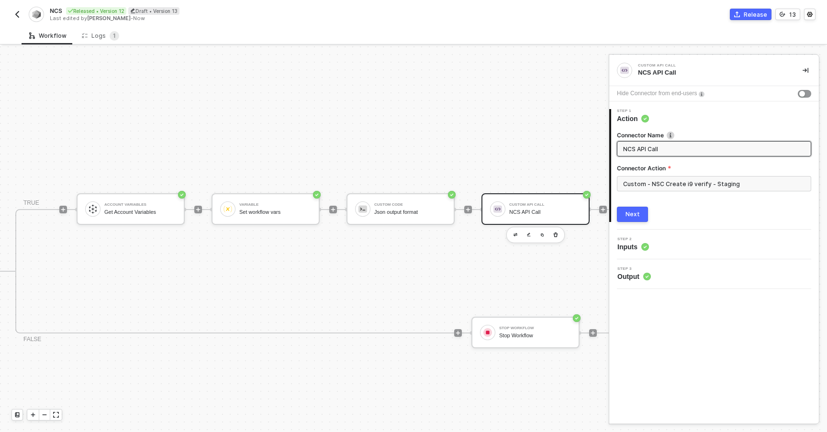
click at [632, 272] on span "Output" at bounding box center [633, 277] width 33 height 10
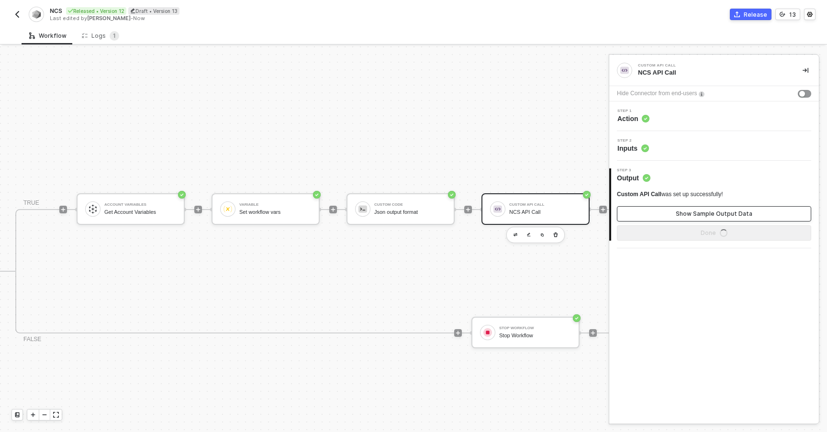
click at [671, 212] on button "Show Sample Output Data" at bounding box center [714, 213] width 194 height 15
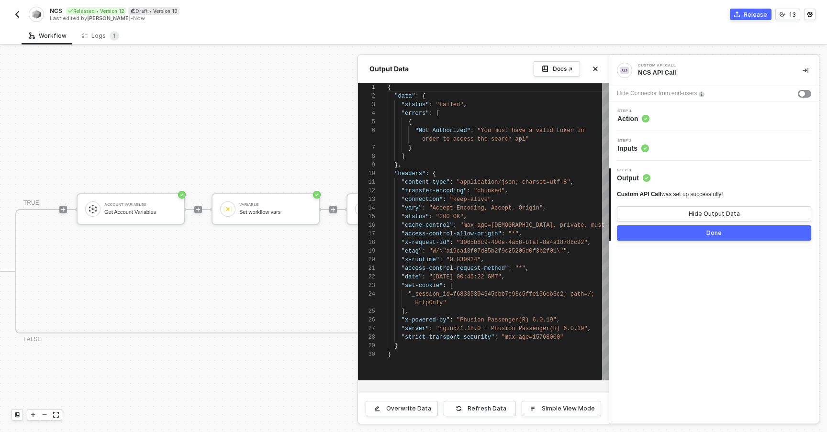
scroll to position [78, 0]
click at [597, 70] on icon "icon-close" at bounding box center [595, 69] width 4 height 4
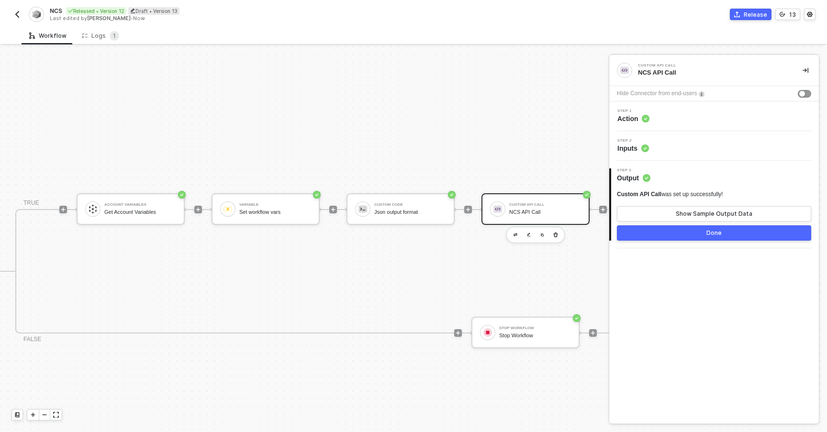
click at [529, 204] on div "Custom API Call" at bounding box center [545, 205] width 72 height 4
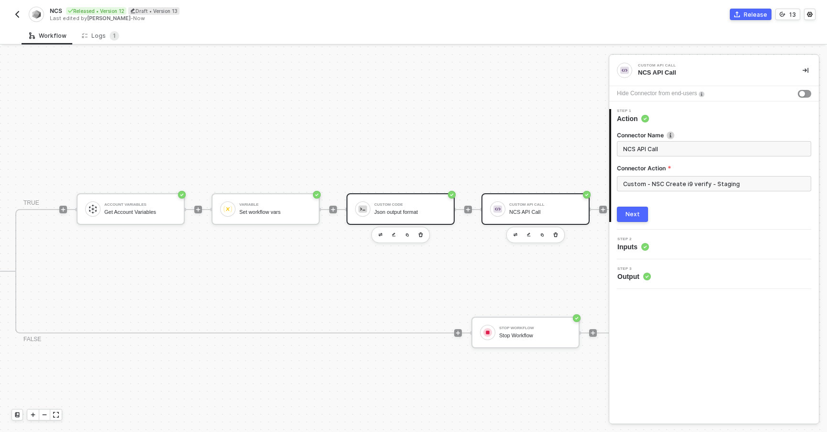
click at [429, 207] on div "Custom Code Json output format" at bounding box center [410, 209] width 72 height 18
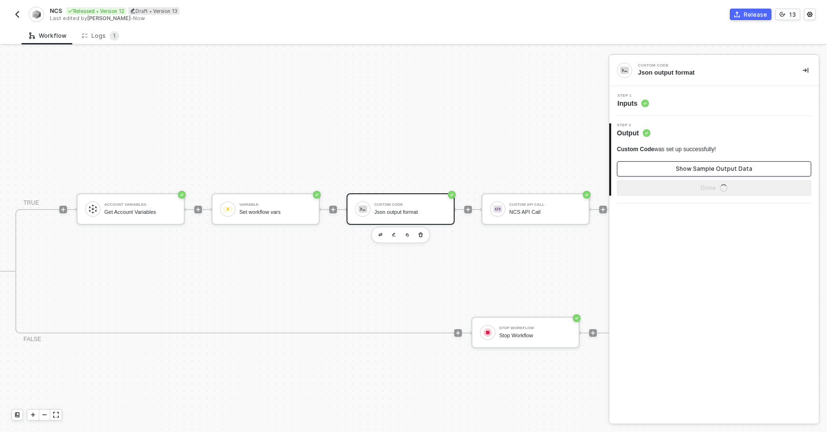
click at [636, 166] on button "Show Sample Output Data" at bounding box center [714, 168] width 194 height 15
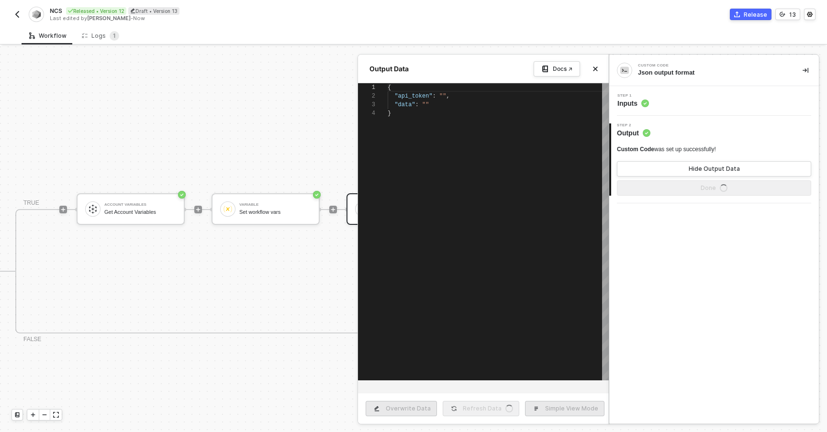
scroll to position [26, 0]
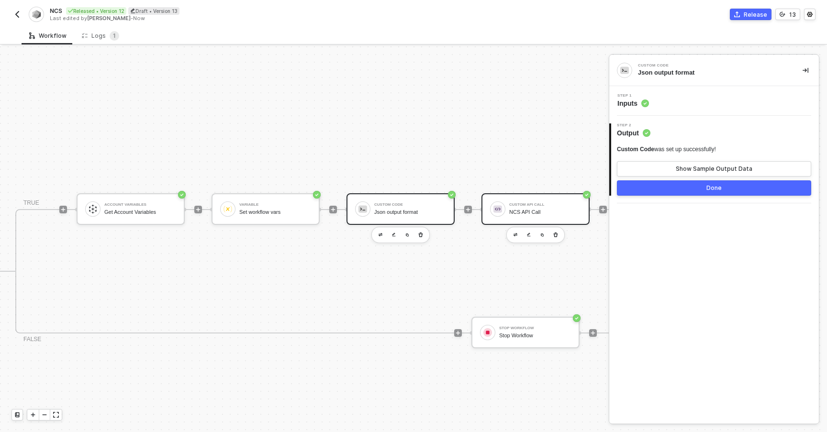
click at [519, 212] on div "NCS API Call" at bounding box center [545, 212] width 72 height 6
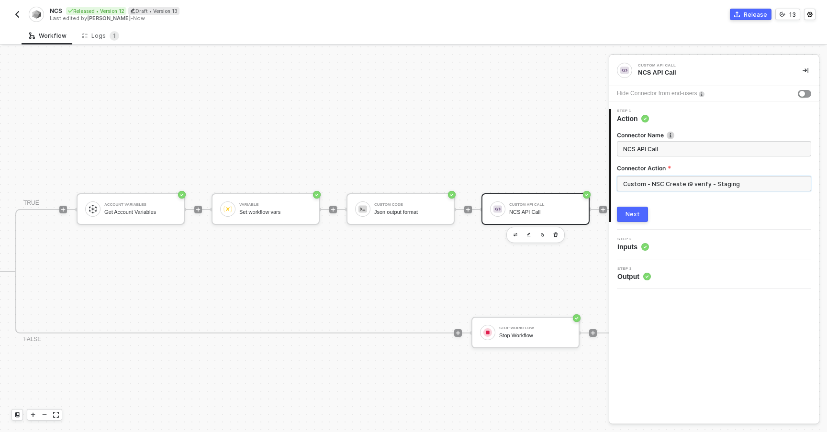
click at [647, 188] on input "Custom - NSC Create i9 verify - Staging" at bounding box center [714, 183] width 194 height 15
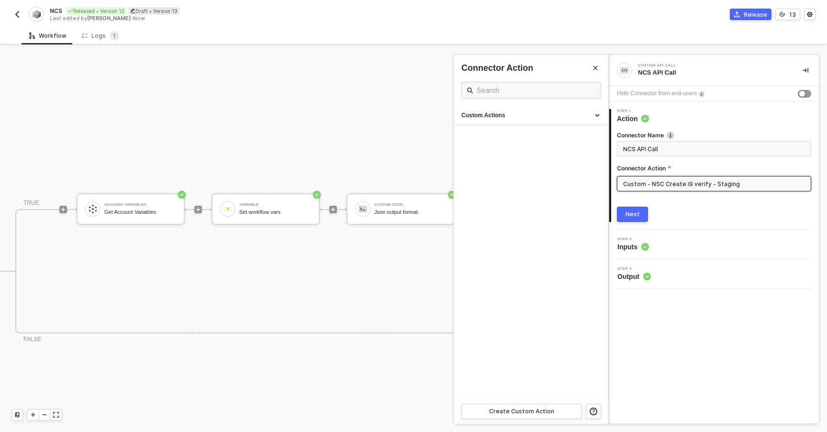
click at [627, 180] on input "Custom - NSC Create i9 verify - Staging" at bounding box center [714, 183] width 194 height 15
click at [537, 116] on div "Custom Actions" at bounding box center [530, 115] width 139 height 8
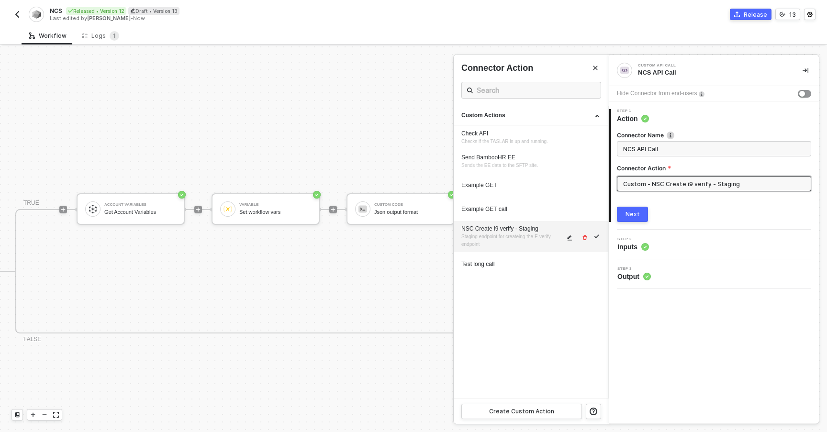
click at [518, 234] on span "Staging endpoint for createing the E-verify endpoint" at bounding box center [506, 240] width 91 height 13
click at [573, 237] on button "button" at bounding box center [569, 237] width 11 height 11
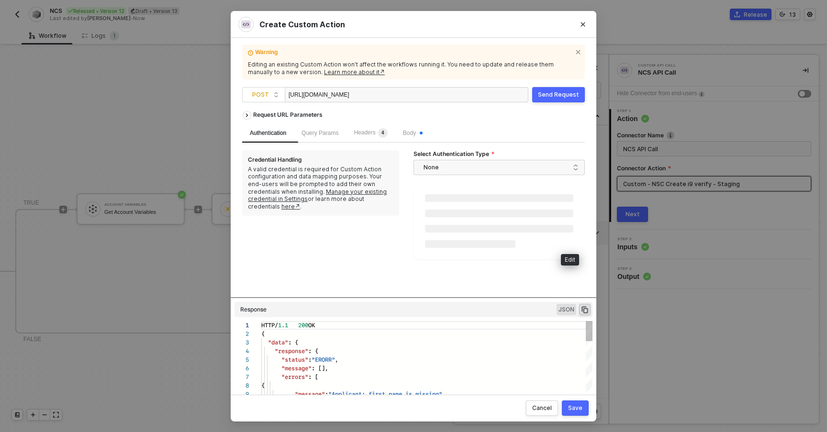
scroll to position [86, 0]
click at [337, 133] on span "Query Params" at bounding box center [319, 132] width 37 height 7
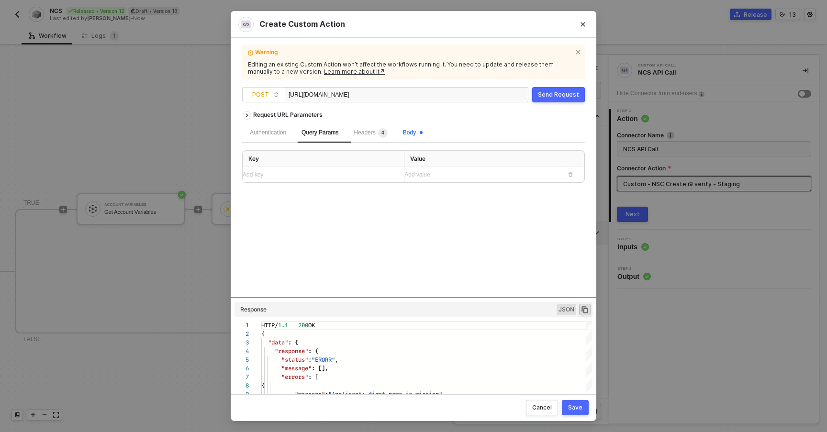
click at [421, 133] on span "Body" at bounding box center [413, 132] width 20 height 7
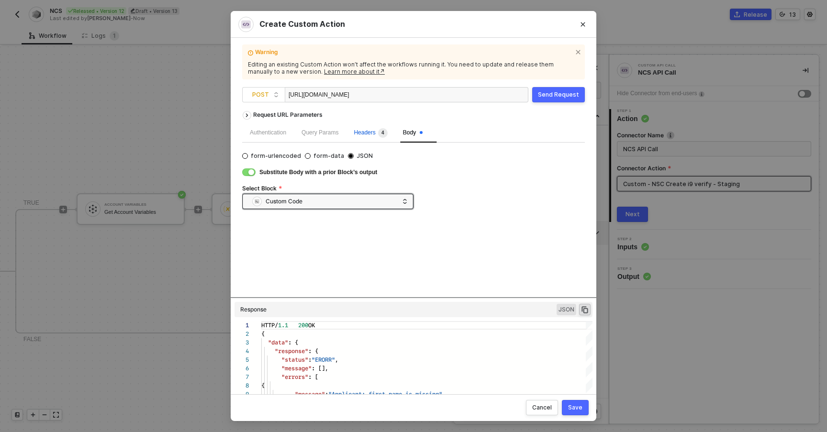
click at [384, 129] on span "4" at bounding box center [382, 133] width 3 height 10
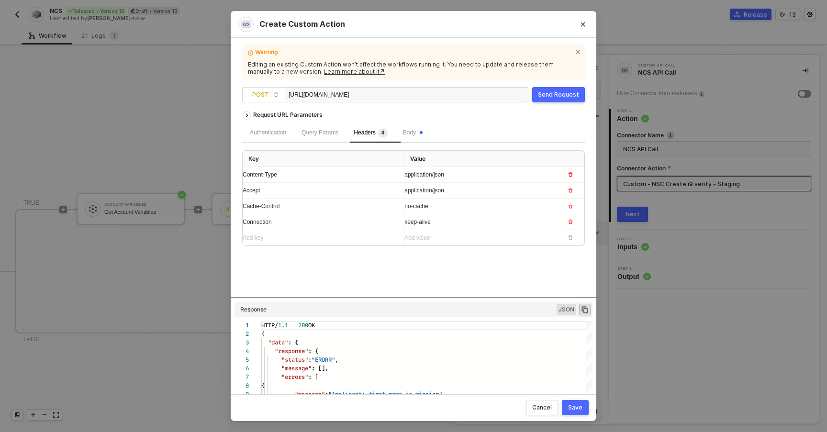
click at [571, 411] on div "Save" at bounding box center [575, 408] width 14 height 8
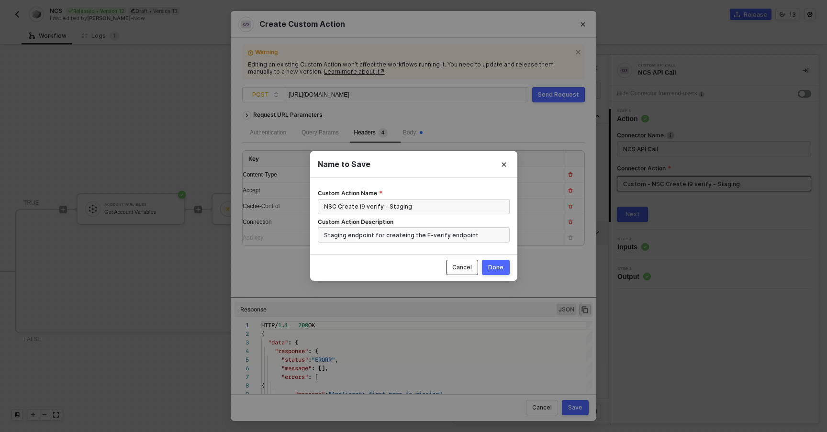
click at [459, 265] on div "Cancel" at bounding box center [462, 268] width 20 height 8
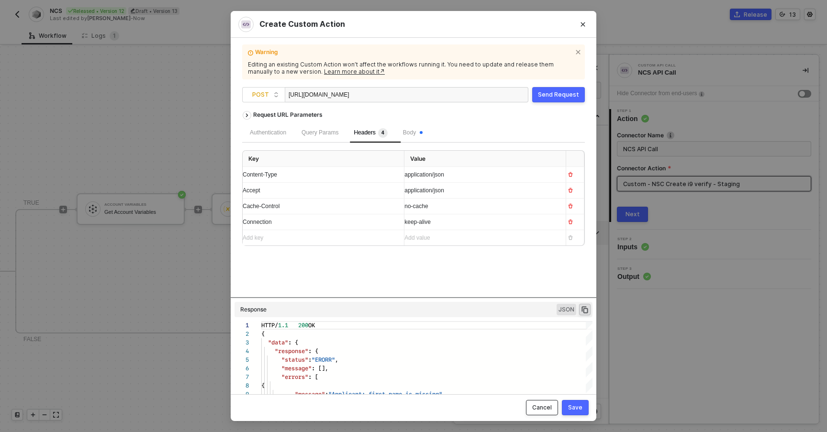
click at [533, 404] on button "Cancel" at bounding box center [542, 407] width 32 height 15
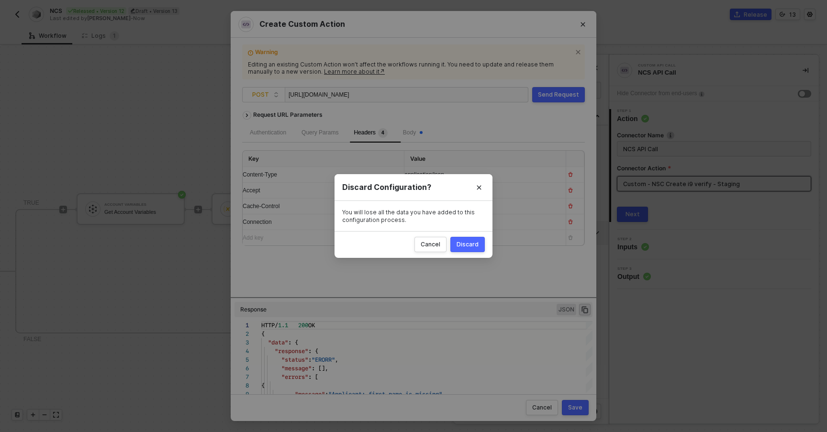
click at [457, 244] on button "Discard" at bounding box center [467, 244] width 34 height 15
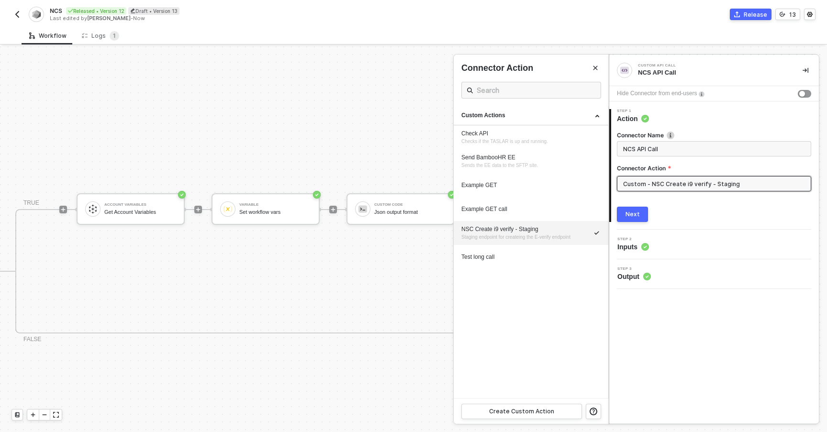
click at [395, 265] on div at bounding box center [413, 239] width 827 height 386
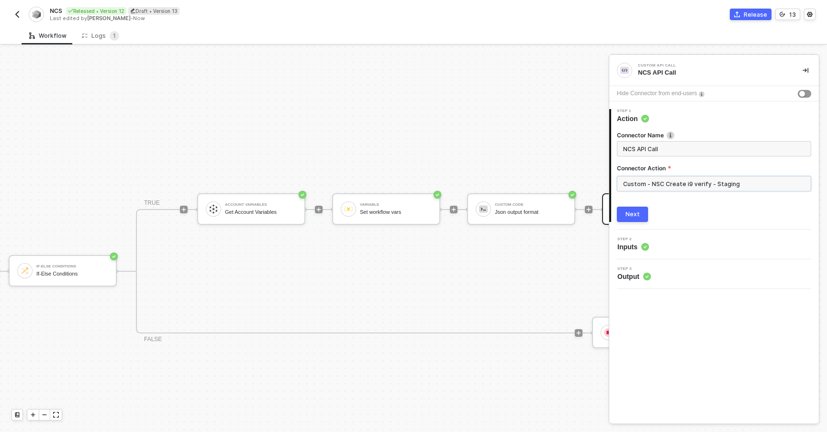
scroll to position [231, 63]
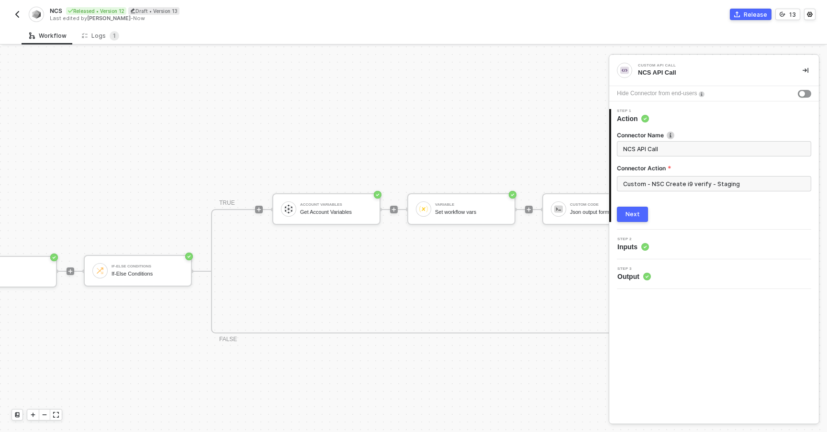
click at [746, 19] on button "Release" at bounding box center [751, 14] width 42 height 11
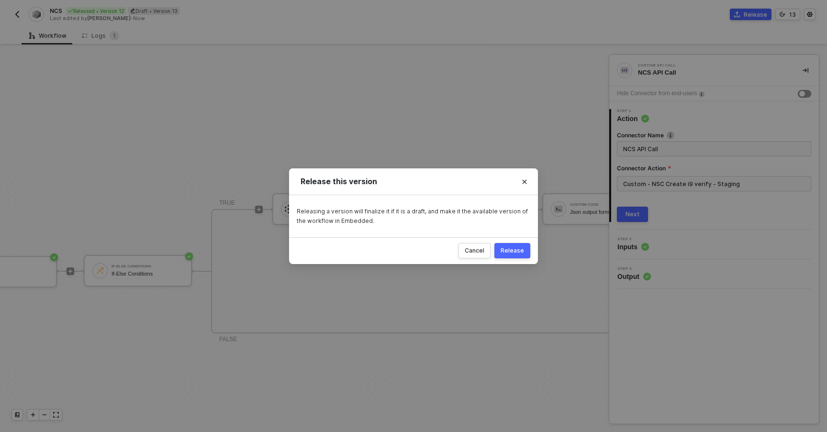
click at [512, 248] on div "Release" at bounding box center [512, 251] width 23 height 8
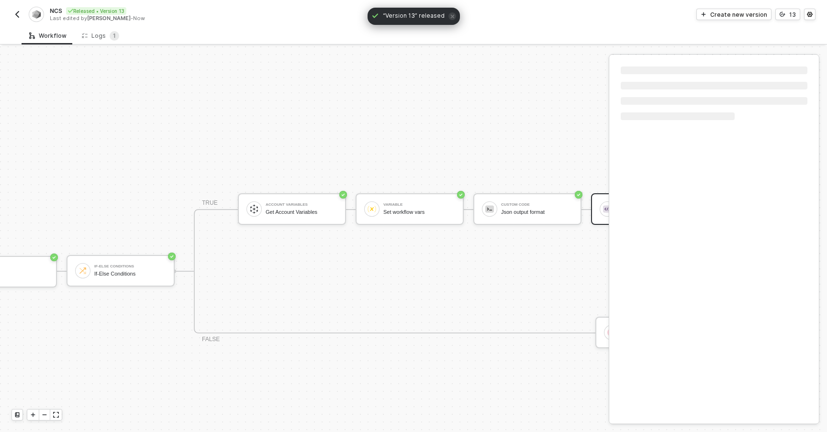
click at [22, 15] on button "button" at bounding box center [16, 14] width 11 height 11
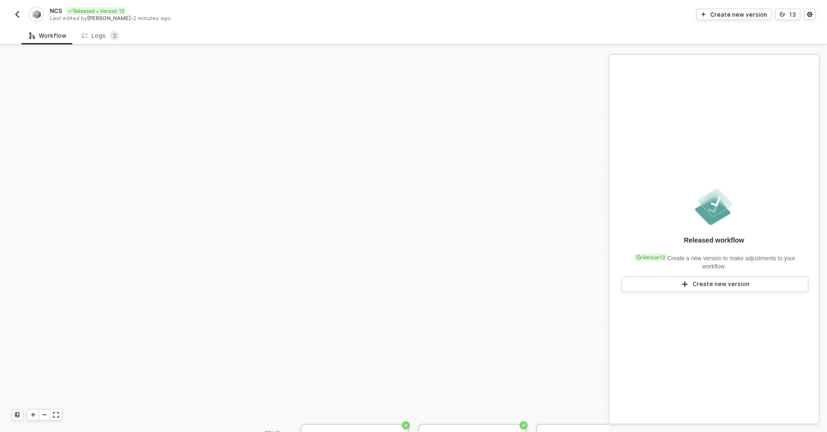
scroll to position [228, 0]
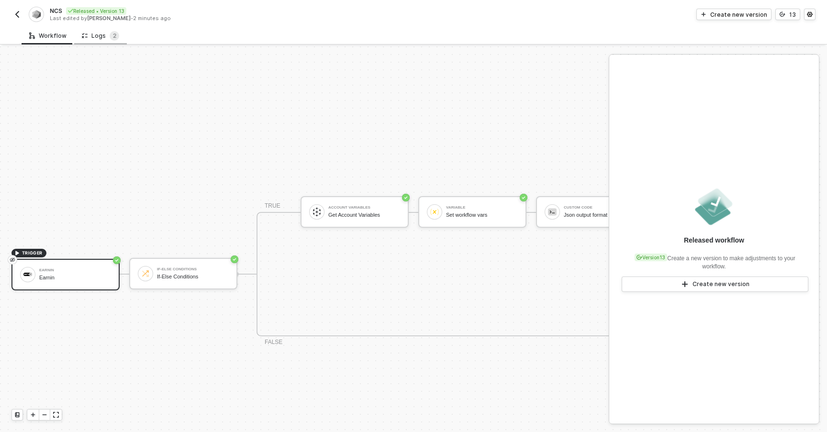
click at [95, 33] on div "Logs 2" at bounding box center [100, 36] width 37 height 10
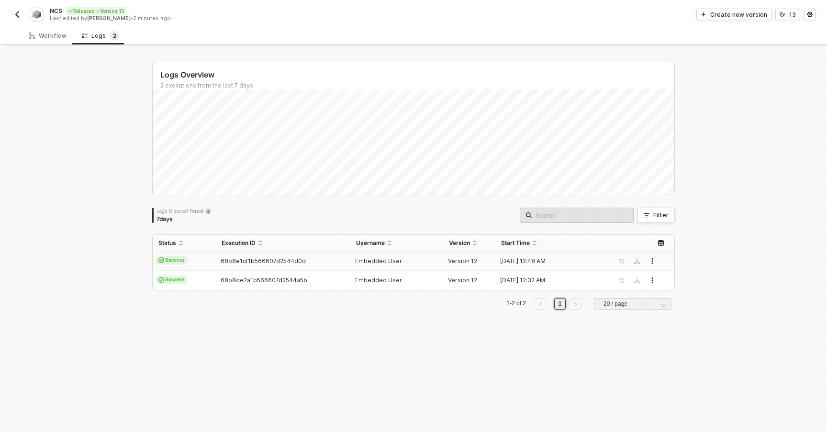
click at [410, 257] on div "Embedded User" at bounding box center [393, 261] width 86 height 8
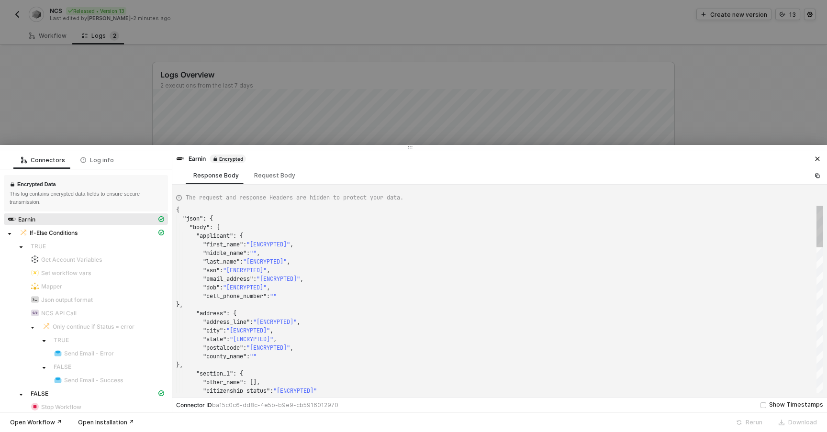
scroll to position [86, 0]
click at [129, 229] on div "If-Else Conditions" at bounding box center [87, 232] width 137 height 9
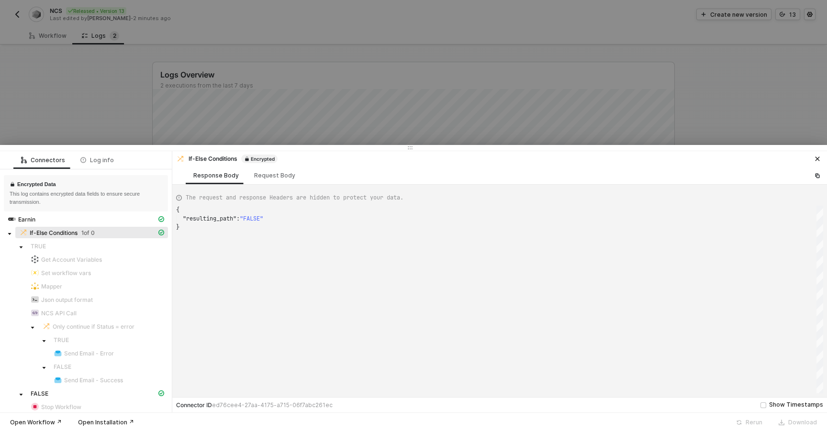
click at [101, 232] on div "If-Else Conditions 1 of 0" at bounding box center [87, 232] width 137 height 9
click at [100, 214] on span "Earnin" at bounding box center [86, 218] width 164 height 11
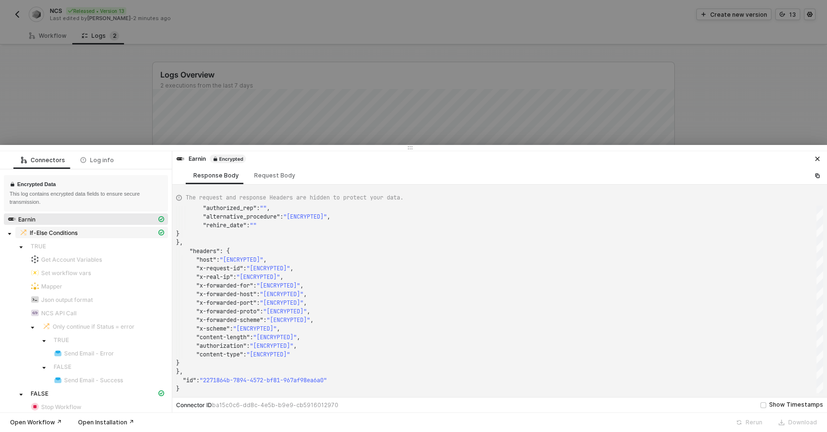
click at [95, 232] on div "If-Else Conditions" at bounding box center [87, 232] width 137 height 9
type textarea "{ "resulting_path": "FALSE" }"
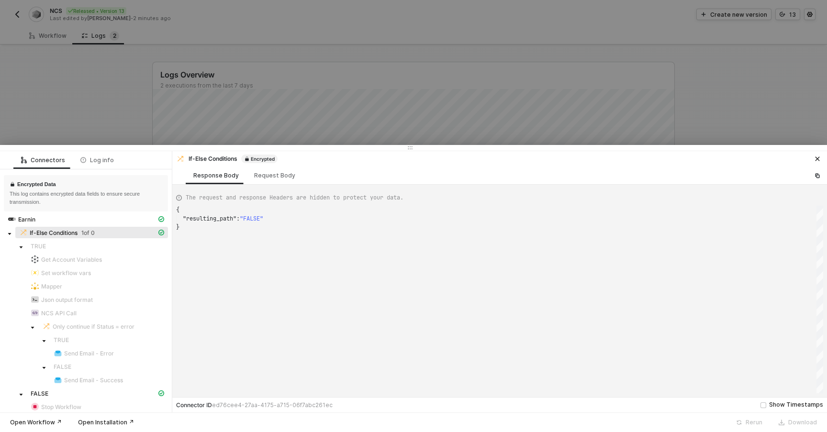
click at [199, 221] on span ""resulting_path"" at bounding box center [210, 219] width 54 height 8
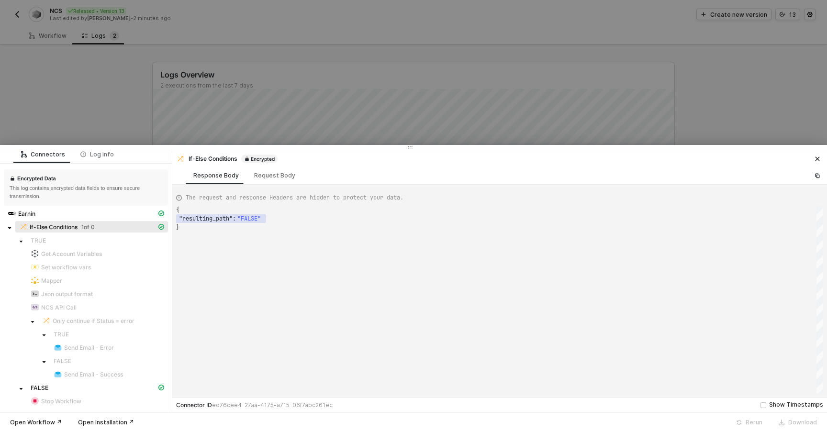
click at [169, 105] on div at bounding box center [413, 216] width 827 height 432
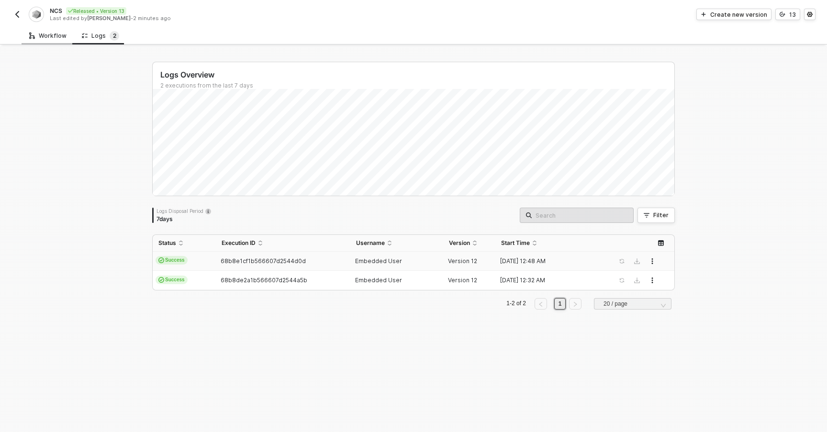
click at [57, 41] on div "Workflow" at bounding box center [48, 36] width 53 height 18
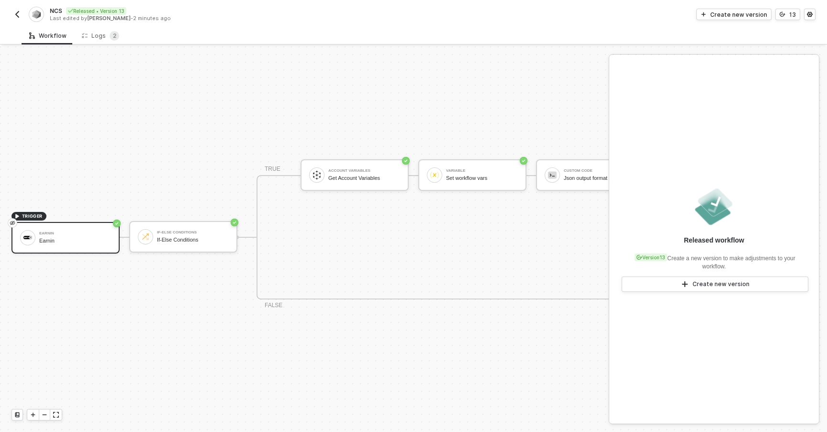
scroll to position [322, 0]
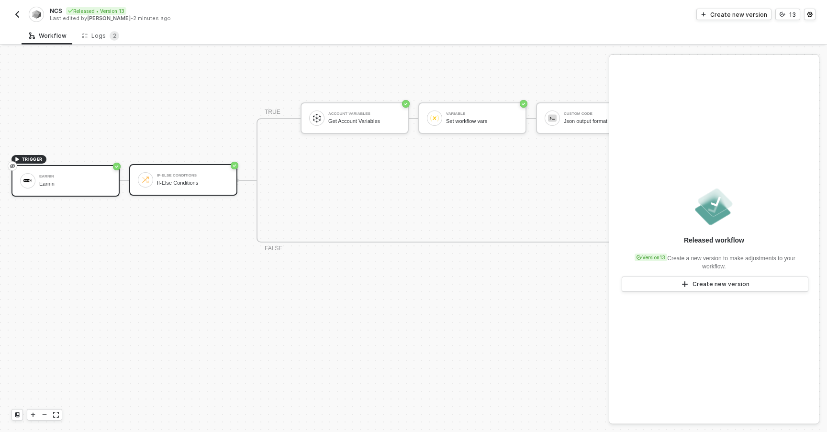
click at [170, 166] on div "If-Else Conditions If-Else Conditions" at bounding box center [183, 180] width 108 height 32
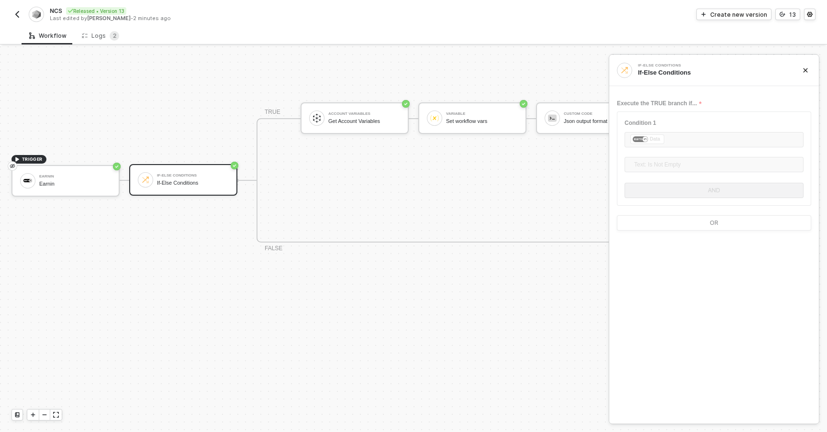
click at [699, 137] on form "Execute the TRUE branch if... Condition 1 ﻿ ﻿ Data ﻿ Text: Is Not Empty AND OR" at bounding box center [714, 163] width 194 height 135
click at [805, 71] on icon "icon-close" at bounding box center [805, 70] width 6 height 6
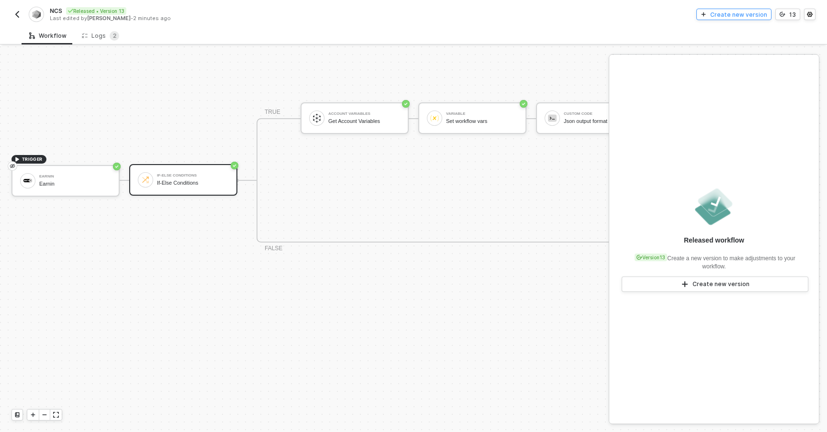
click at [746, 13] on div "Create new version" at bounding box center [738, 15] width 57 height 8
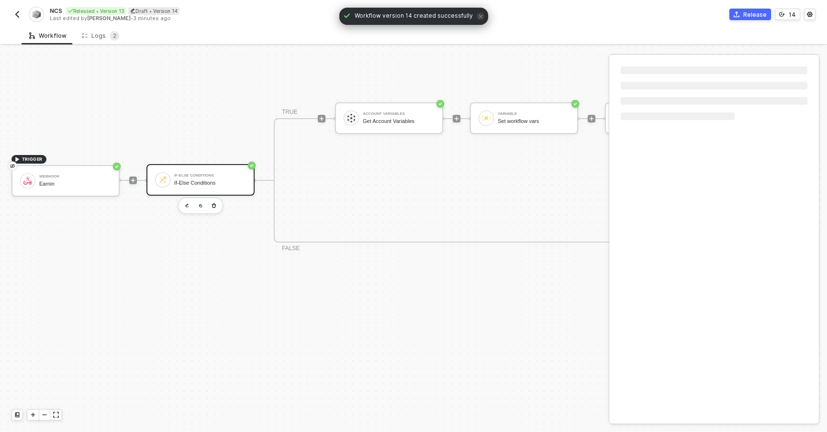
click at [181, 173] on div "If-Else Conditions If-Else Conditions" at bounding box center [210, 180] width 72 height 18
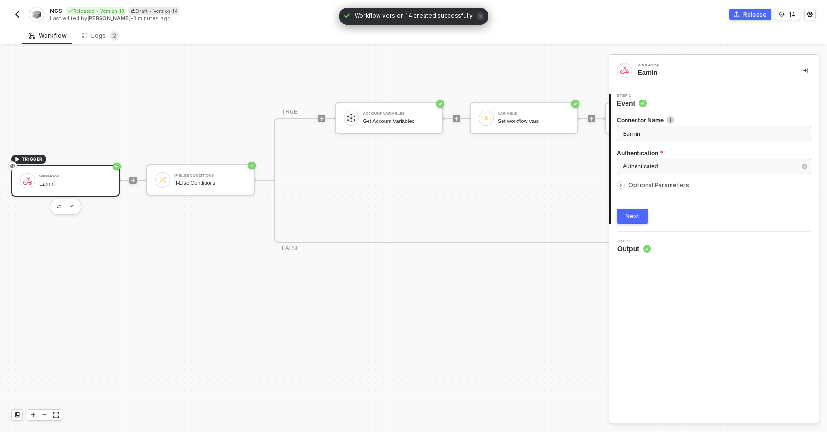
type input "If-Else Conditions"
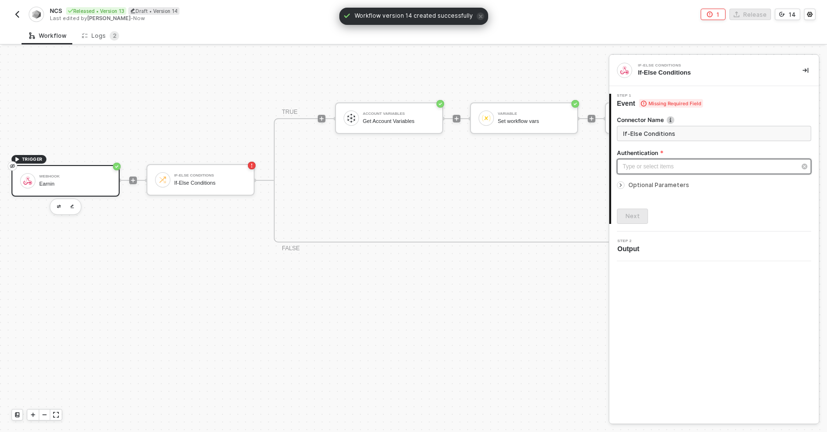
click at [672, 164] on div "Type or select items ﻿" at bounding box center [709, 166] width 173 height 9
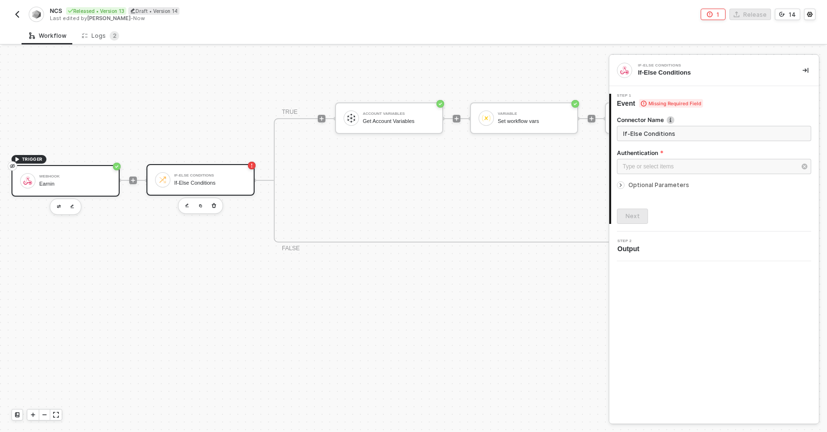
click at [214, 180] on div "If-Else Conditions" at bounding box center [210, 183] width 72 height 6
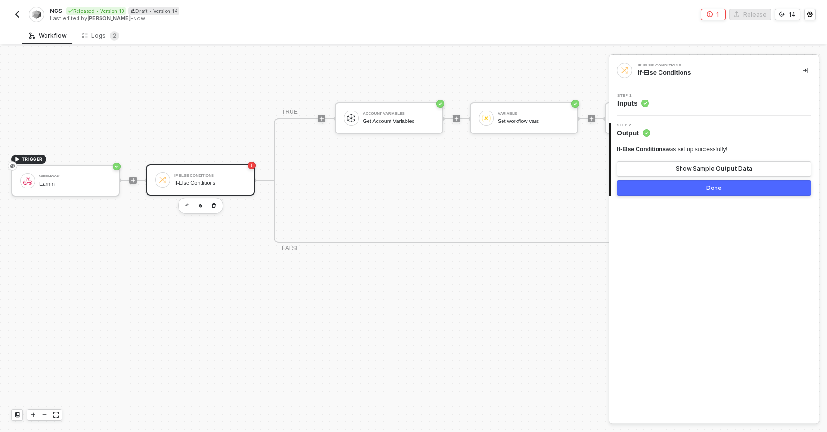
click at [670, 116] on div "2 Step 2 Output If-Else Conditions was set up successfully! Show Sample Output …" at bounding box center [714, 160] width 210 height 88
click at [679, 106] on div "Step 1 Inputs" at bounding box center [715, 101] width 207 height 14
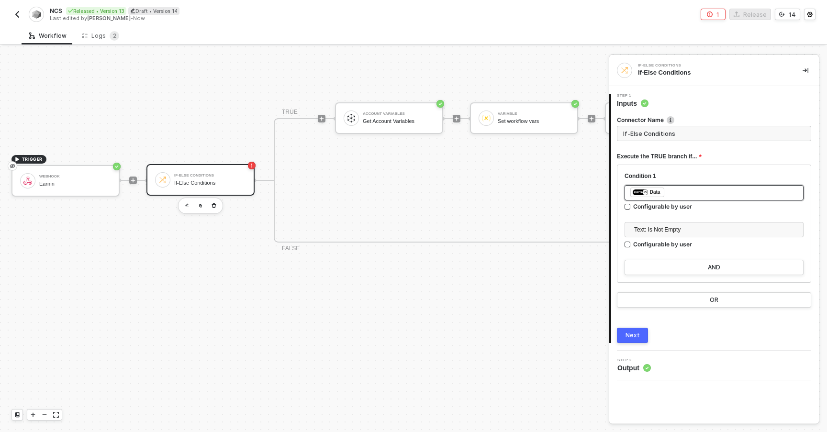
click at [669, 197] on div "﻿ ﻿ Data ﻿" at bounding box center [713, 193] width 167 height 11
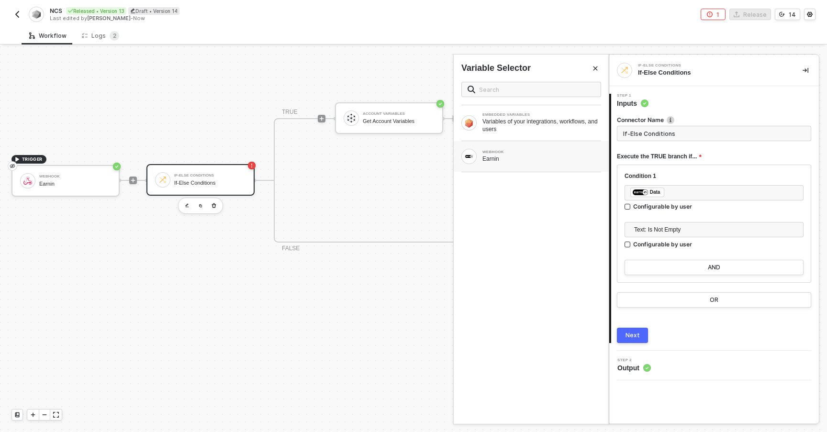
click at [522, 160] on div "Earnin" at bounding box center [541, 159] width 119 height 8
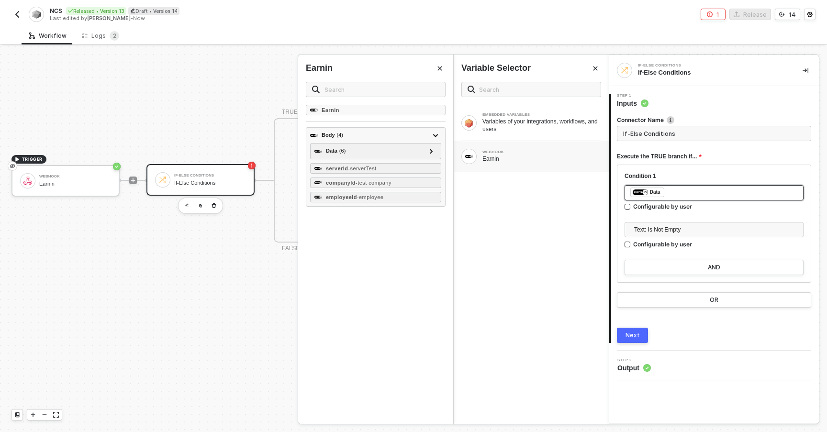
click at [683, 195] on div "﻿ ﻿ Data ﻿" at bounding box center [713, 193] width 167 height 11
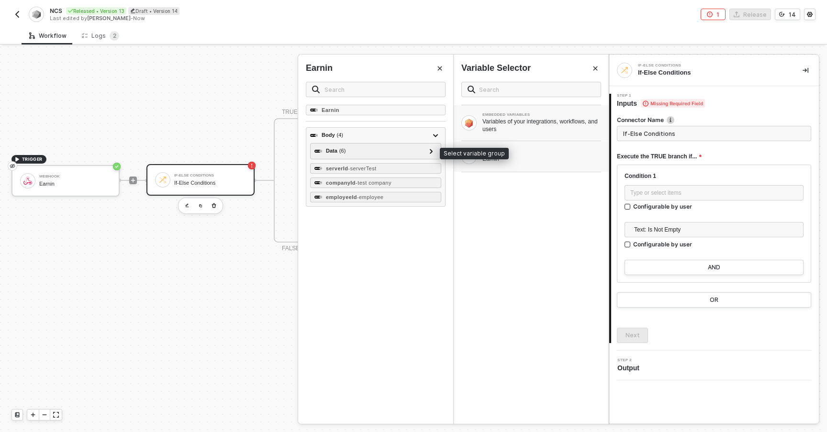
click at [502, 127] on div "Variables of your integrations, workflows, and users" at bounding box center [541, 125] width 119 height 15
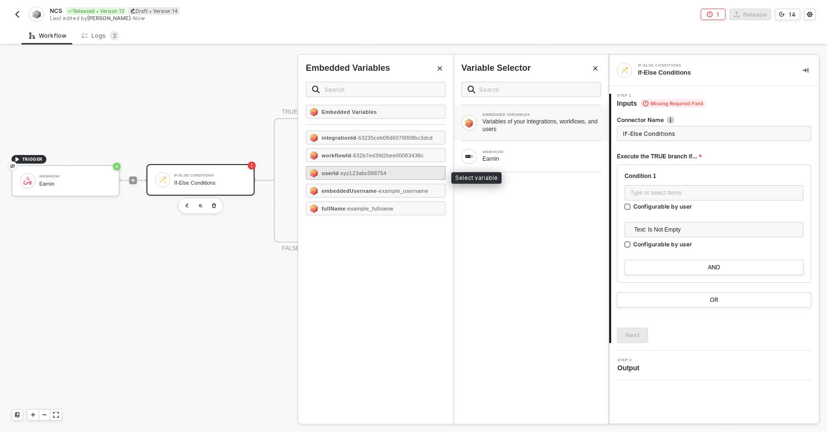
click at [378, 176] on span "- xyz123abc098754" at bounding box center [363, 173] width 48 height 6
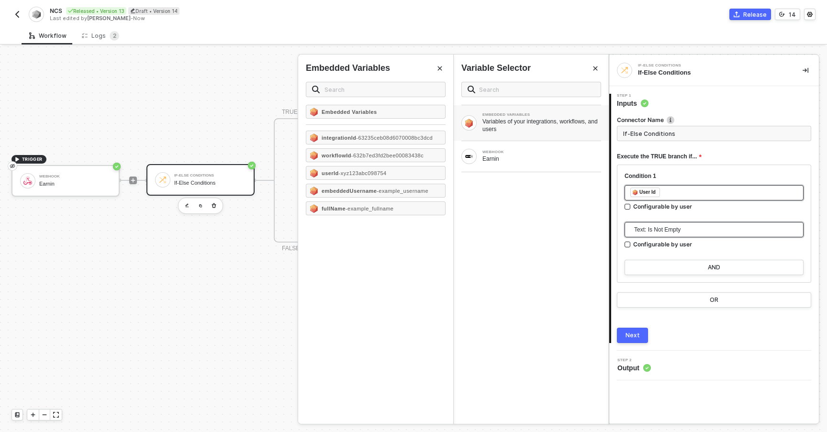
click at [648, 229] on span "Text: Is Not Empty" at bounding box center [716, 230] width 164 height 14
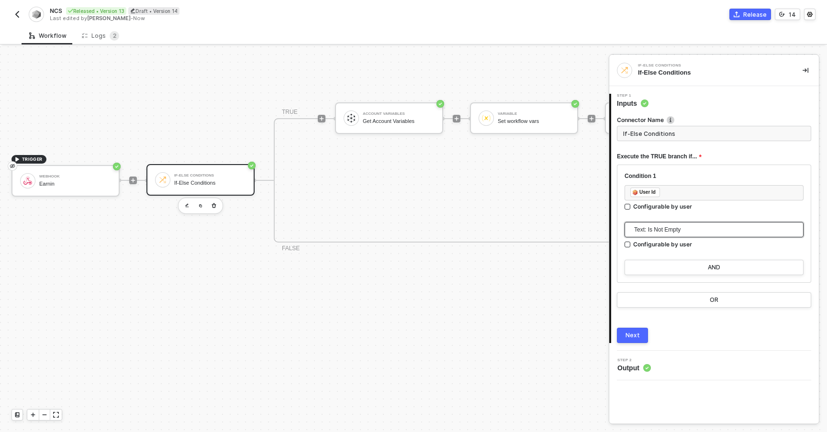
click at [648, 229] on span "Text: Is Not Empty" at bounding box center [716, 230] width 164 height 14
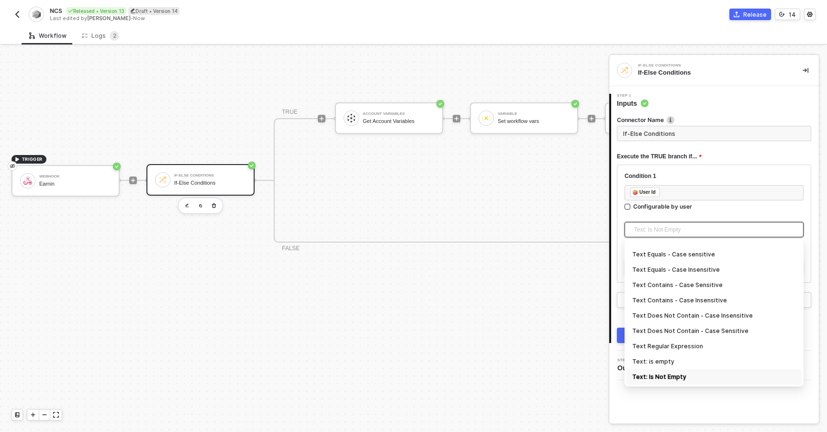
click at [648, 229] on span "Text: Is Not Empty" at bounding box center [716, 230] width 164 height 14
click at [647, 229] on span "Text: Is Not Empty" at bounding box center [716, 230] width 164 height 14
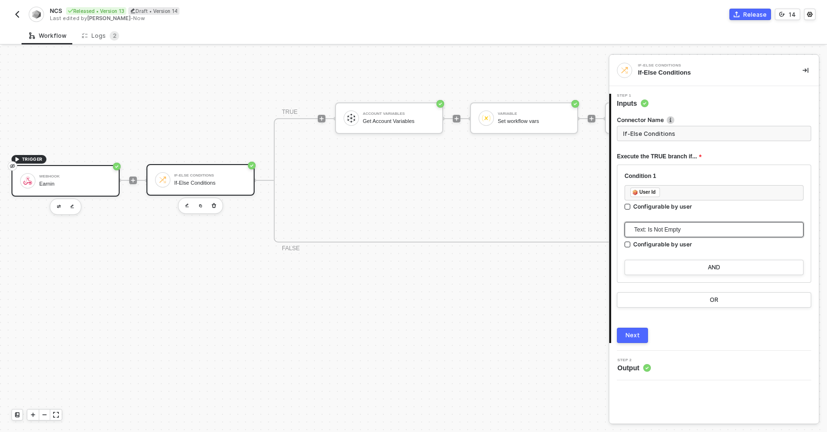
click at [89, 186] on div "Earnin" at bounding box center [75, 184] width 72 height 6
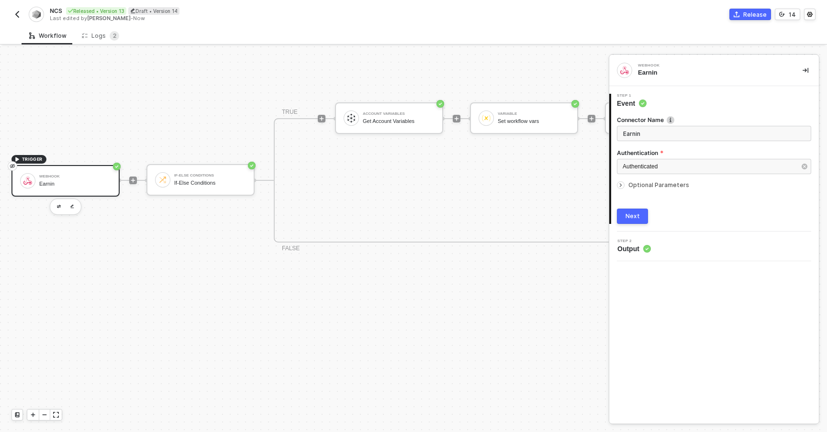
click at [624, 190] on div at bounding box center [622, 185] width 11 height 11
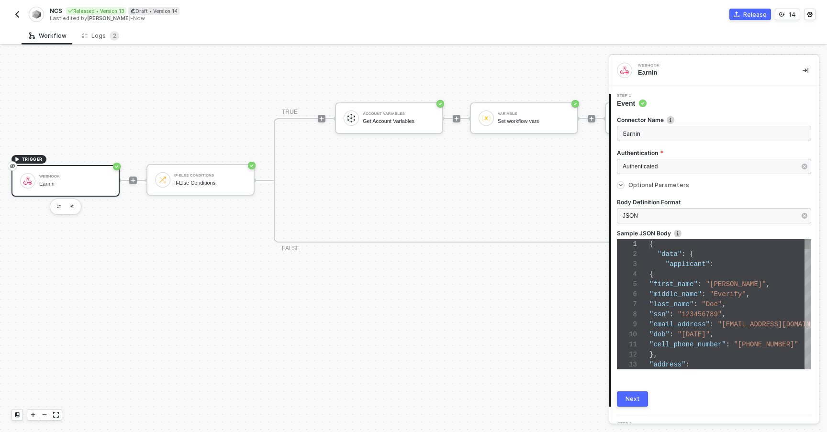
type textarea "{ "data": { "applicant": { "first_name": "[PERSON_NAME]", "middle_name": "Everi…"
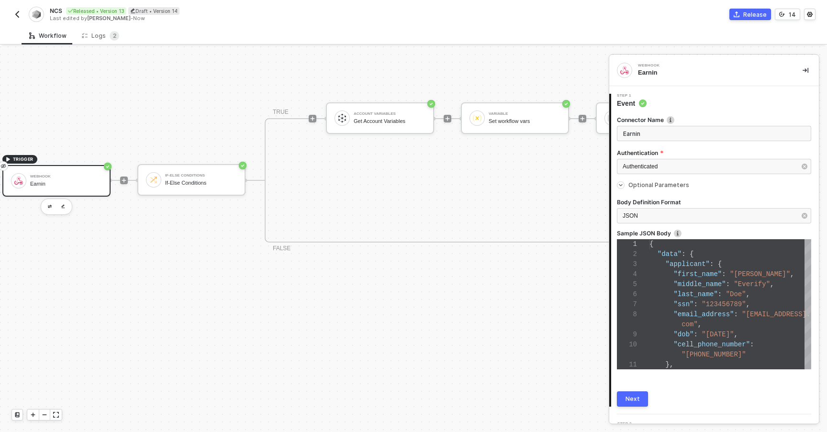
scroll to position [322, 0]
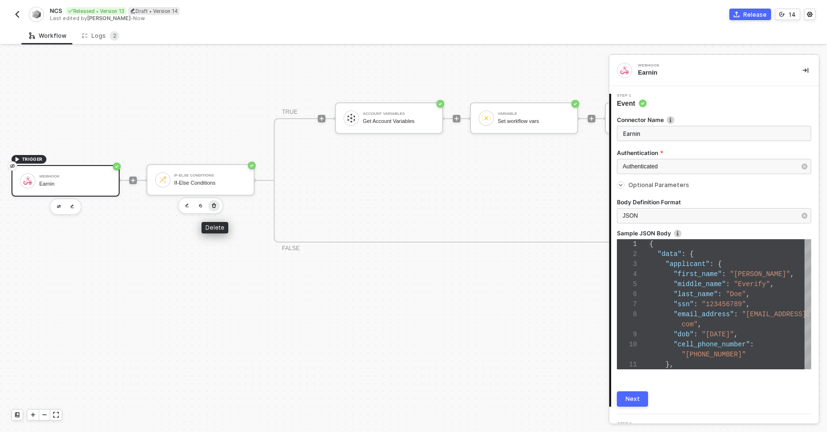
click at [215, 205] on icon "button" at bounding box center [214, 205] width 4 height 5
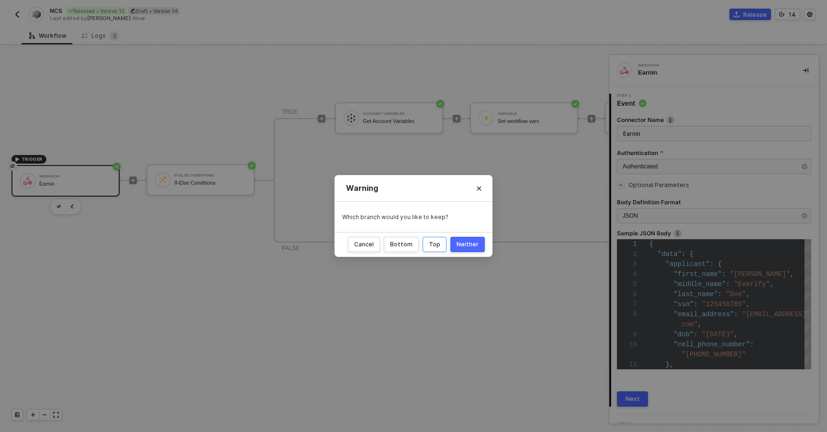
click at [439, 246] on div "Top" at bounding box center [434, 245] width 11 height 8
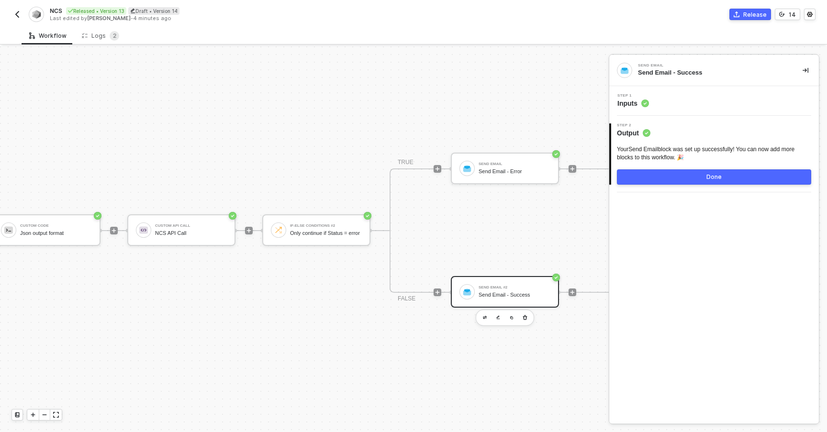
scroll to position [18, 0]
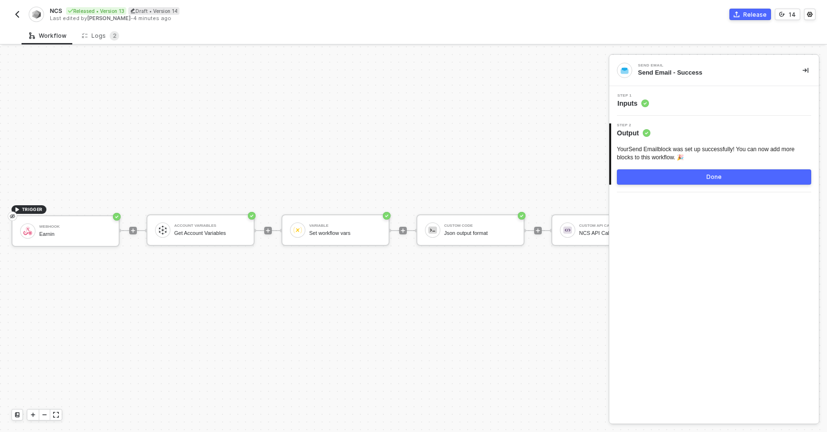
click at [752, 13] on div "Release" at bounding box center [754, 15] width 23 height 8
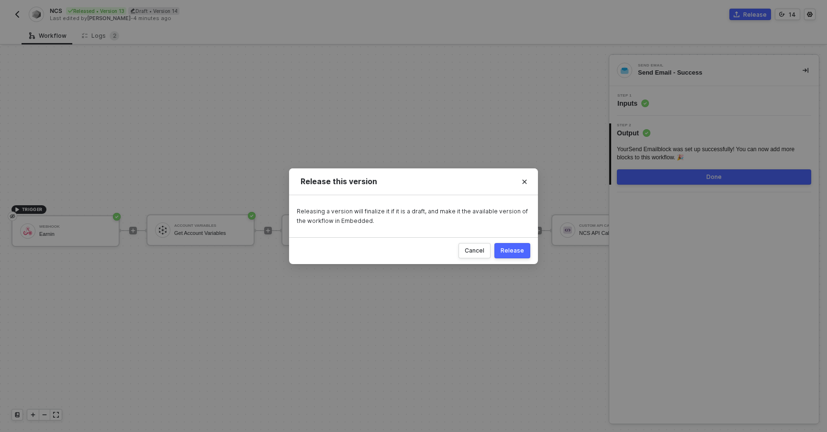
click at [515, 252] on div "Release" at bounding box center [512, 251] width 23 height 8
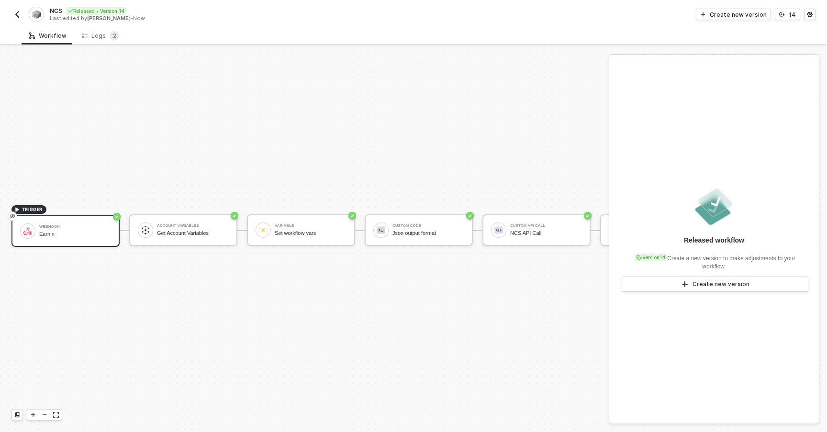
click at [13, 13] on img "button" at bounding box center [17, 15] width 8 height 8
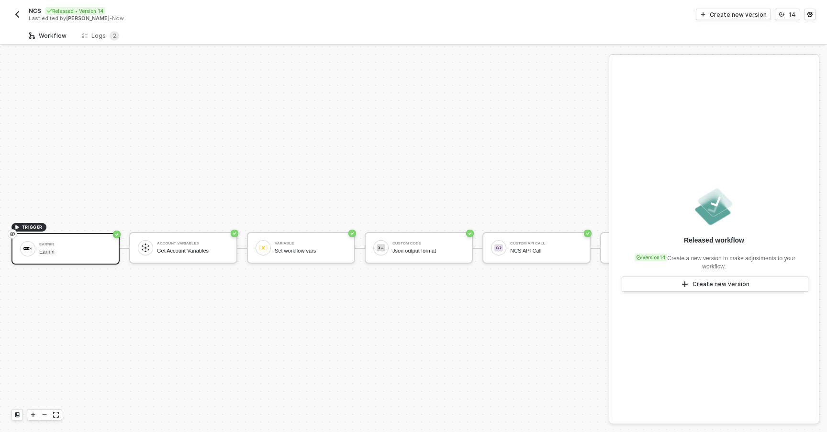
scroll to position [18, 0]
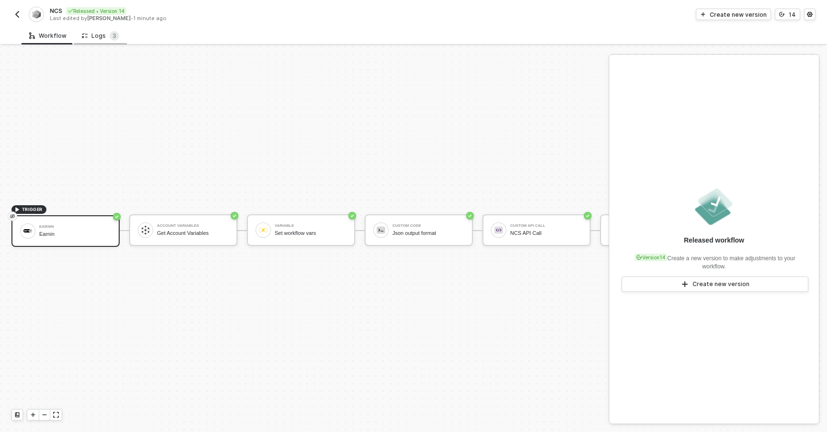
click at [107, 30] on div "Logs 3" at bounding box center [100, 36] width 53 height 18
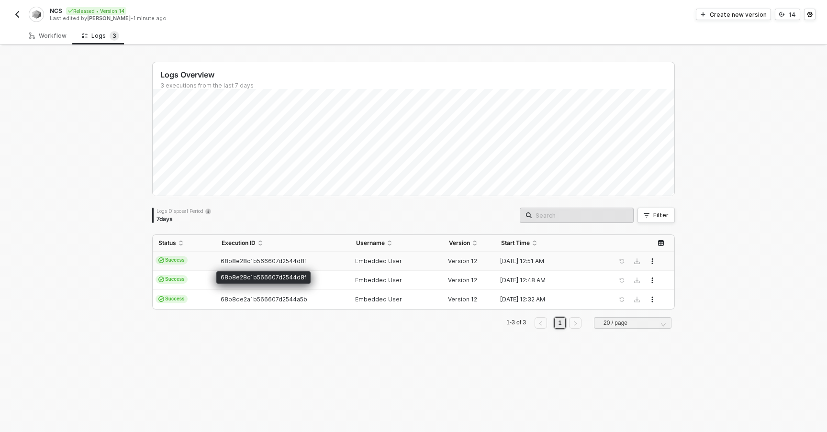
click at [255, 257] on span "68b8e28c1b566607d2544d8f" at bounding box center [264, 260] width 86 height 7
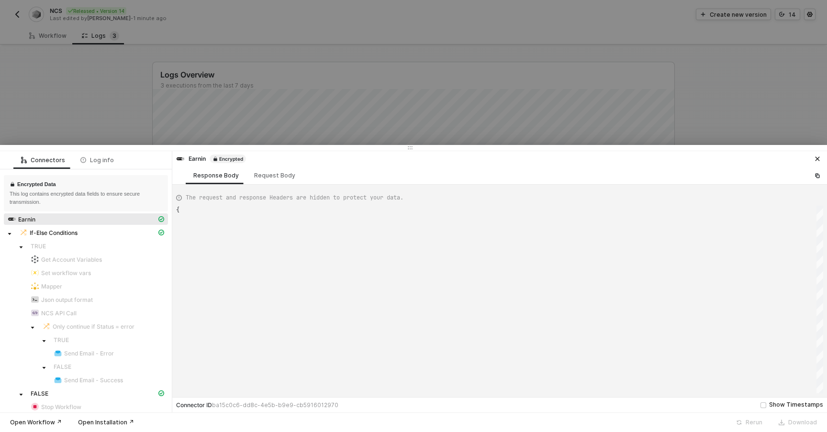
type textarea "{ "json": { "body": { "applicant": { "first_name": "[ENCRYPTED]", "middle_name"…"
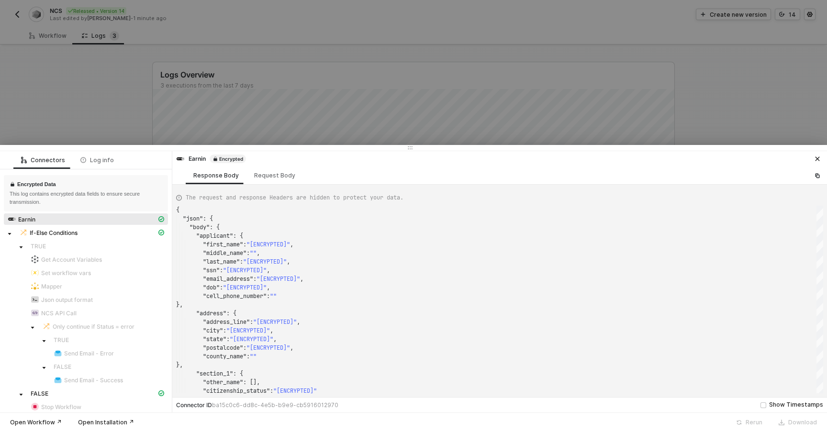
click at [76, 100] on div at bounding box center [413, 216] width 827 height 432
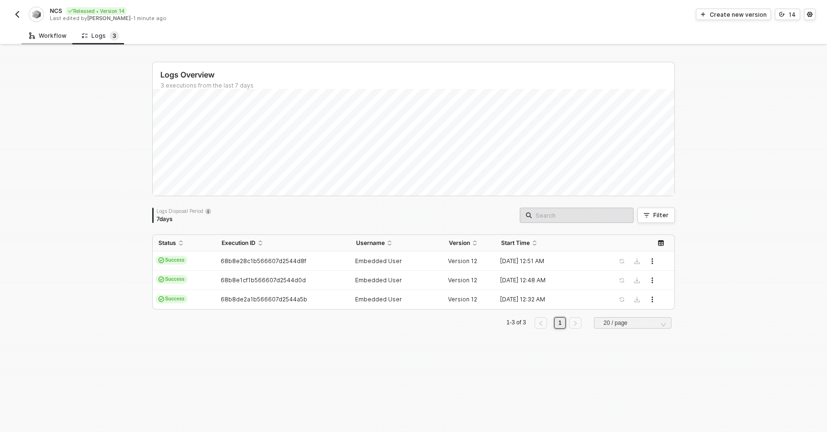
click at [40, 40] on div "Workflow" at bounding box center [48, 36] width 53 height 18
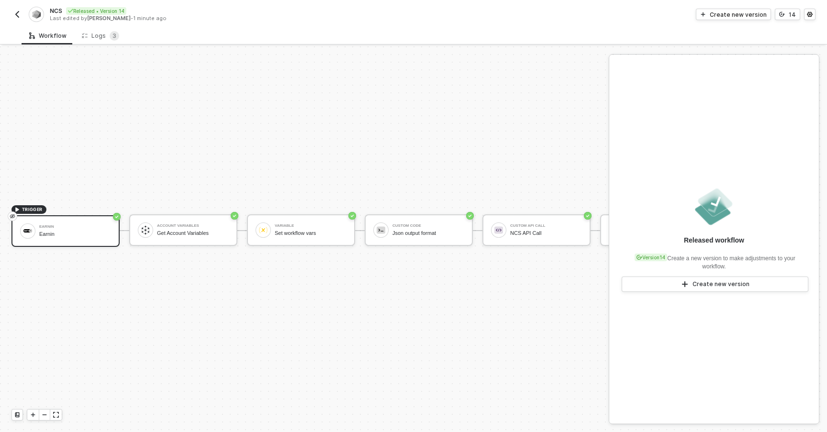
click at [160, 113] on div "TRIGGER Earnin Earnin Account Variables Get Account Variables Variable Set work…" at bounding box center [471, 230] width 943 height 403
click at [13, 14] on button "button" at bounding box center [16, 14] width 11 height 11
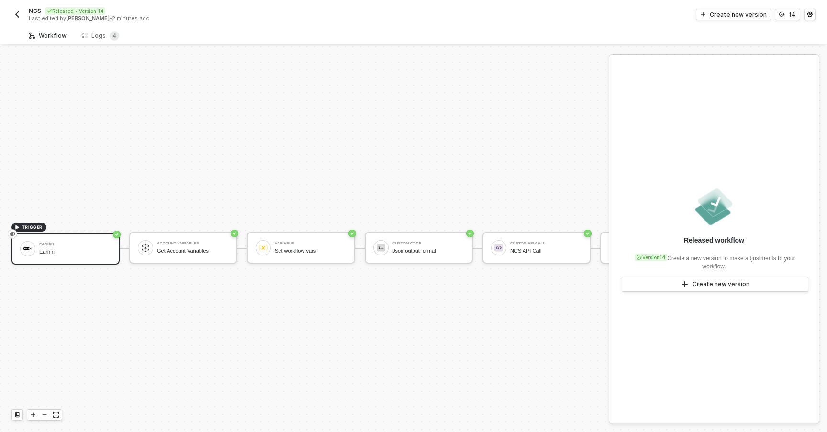
scroll to position [18, 0]
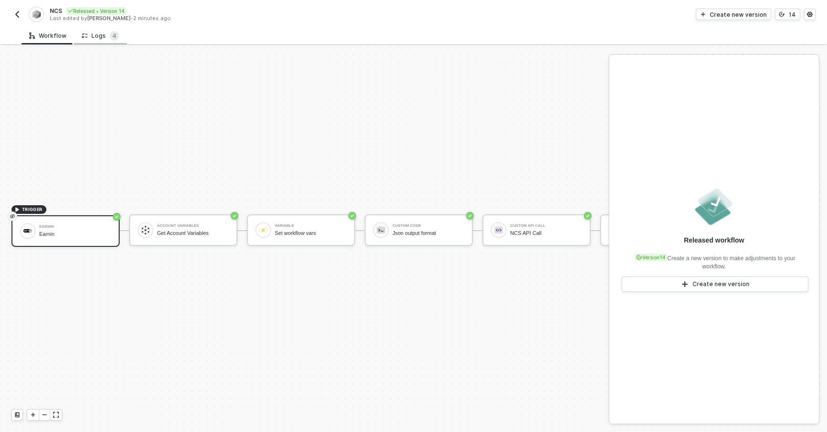
click at [78, 34] on div "Logs 4" at bounding box center [100, 36] width 53 height 18
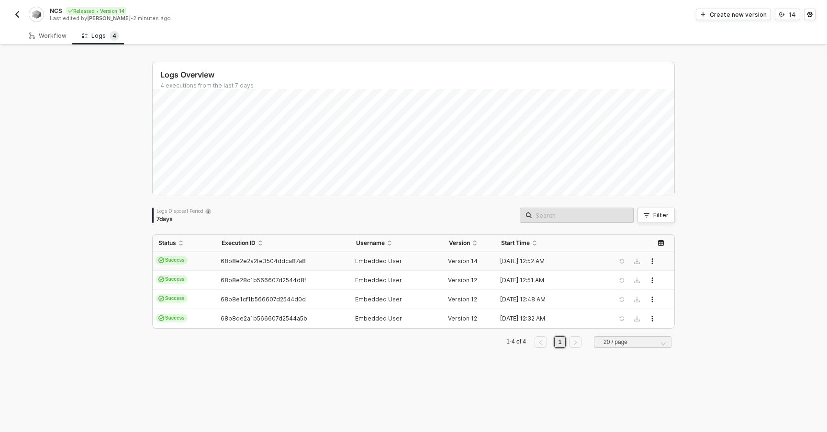
click at [318, 263] on div "68b8e2e2a2fe3504ddca87a8" at bounding box center [279, 261] width 126 height 8
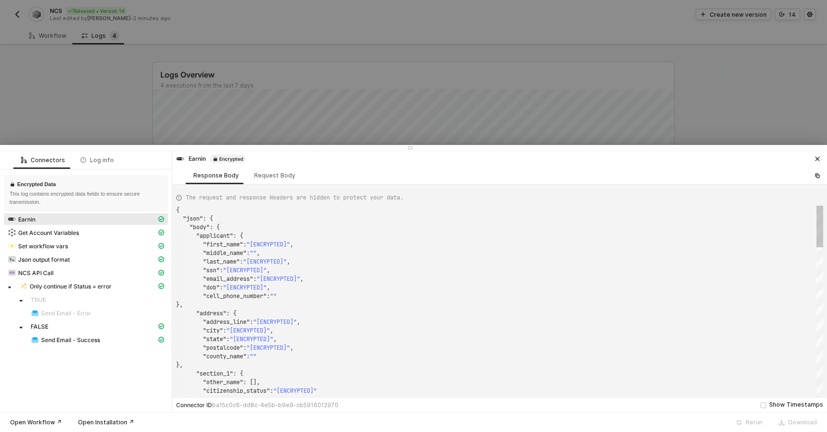
scroll to position [86, 0]
click at [99, 239] on div "Get Account Variables" at bounding box center [86, 233] width 164 height 13
click at [104, 274] on div "NCS API Call" at bounding box center [82, 272] width 149 height 9
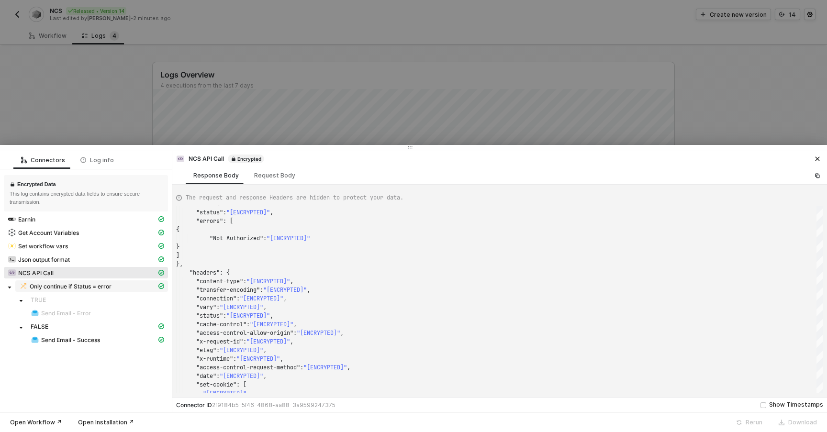
click at [111, 290] on span "Only continue if Status = error" at bounding box center [71, 287] width 82 height 8
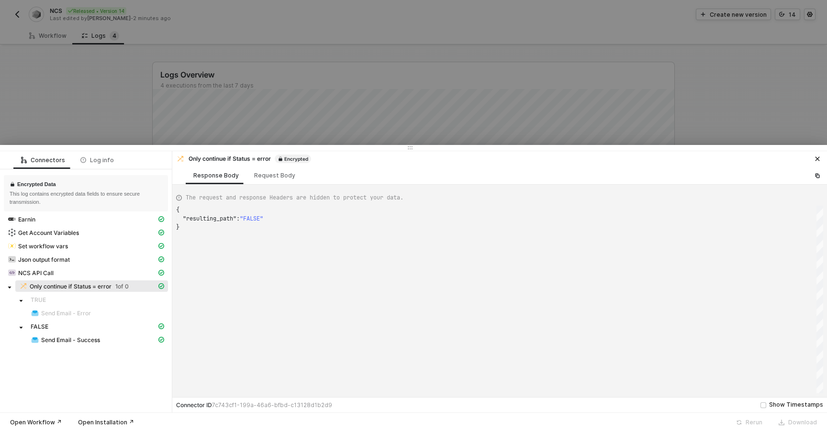
click at [119, 279] on div "NCS API Call" at bounding box center [86, 273] width 164 height 13
click at [116, 273] on div "NCS API Call" at bounding box center [82, 272] width 149 height 9
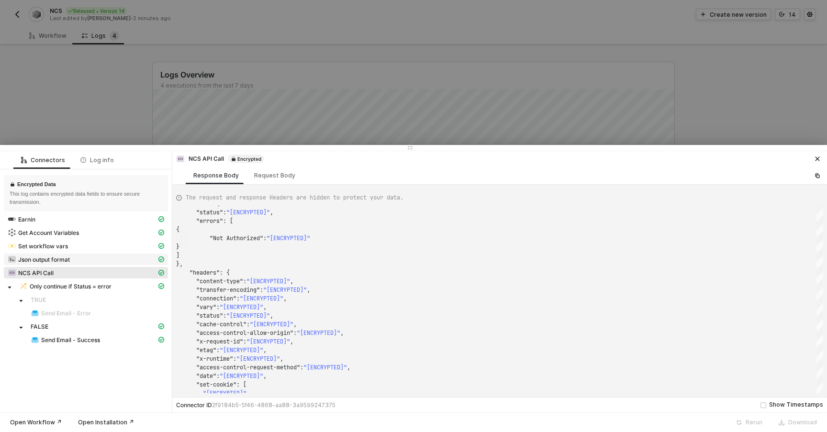
click at [115, 258] on div "Json output format" at bounding box center [82, 259] width 149 height 9
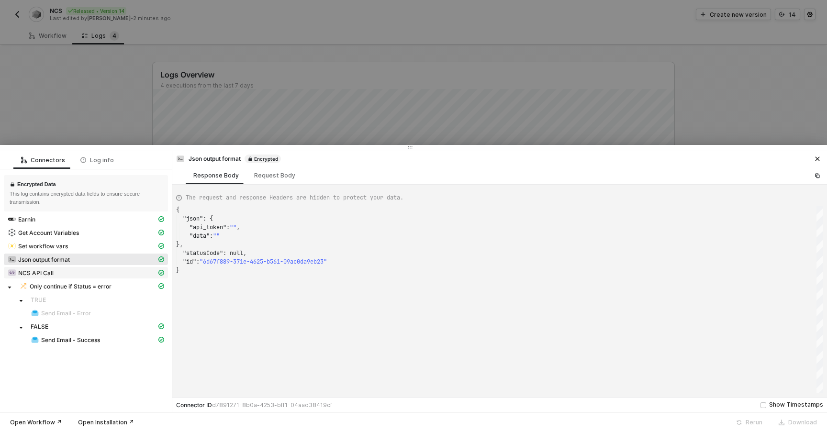
click at [121, 273] on div "NCS API Call" at bounding box center [82, 272] width 149 height 9
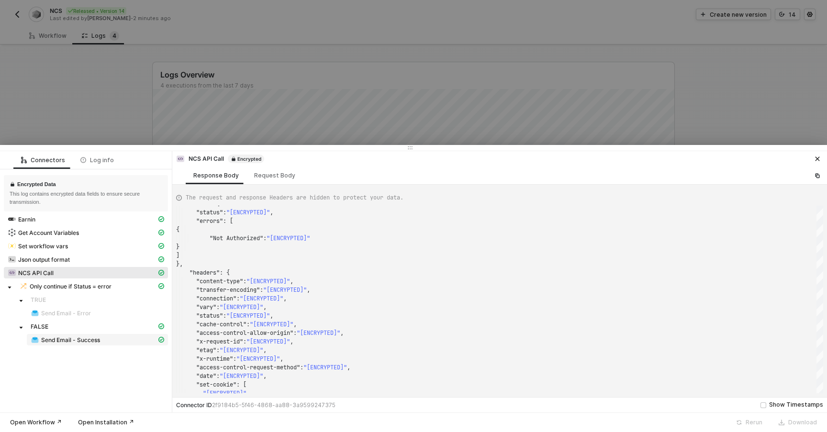
click at [106, 335] on div "Send Email - Success" at bounding box center [94, 339] width 126 height 9
type textarea "{ "json": { "accepted": [ "[ENCRYPTED]" ], "rejected": [], "ehlo": [ "[ENCRYPTE…"
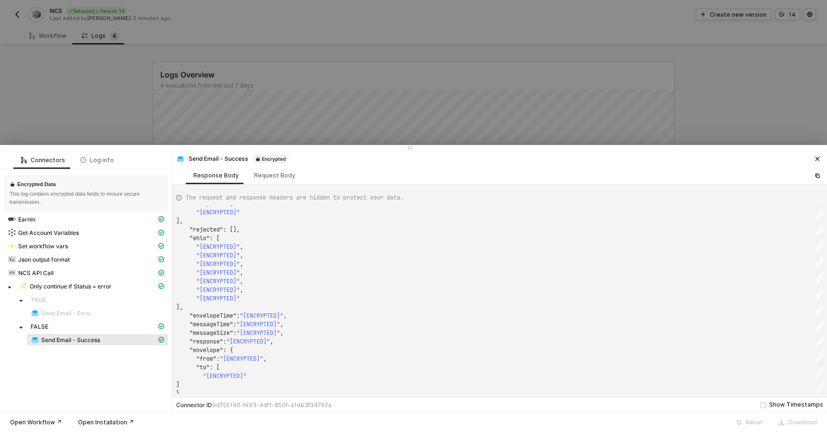
click at [137, 95] on div at bounding box center [413, 216] width 827 height 432
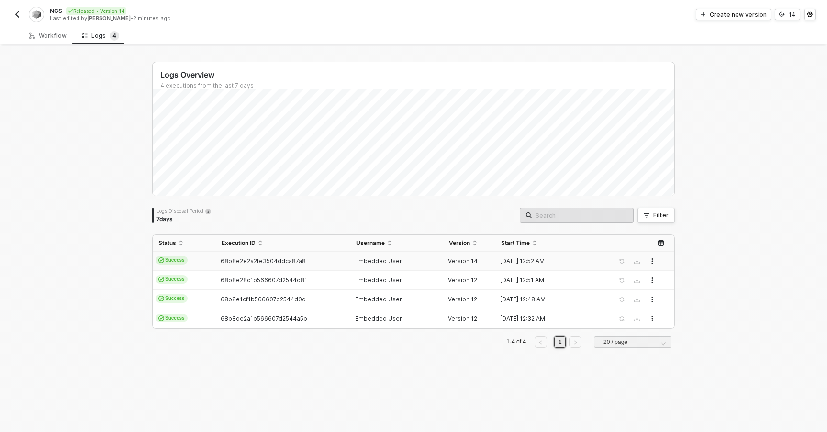
click at [341, 256] on td "68b8e2e2a2fe3504ddca87a8" at bounding box center [283, 261] width 134 height 19
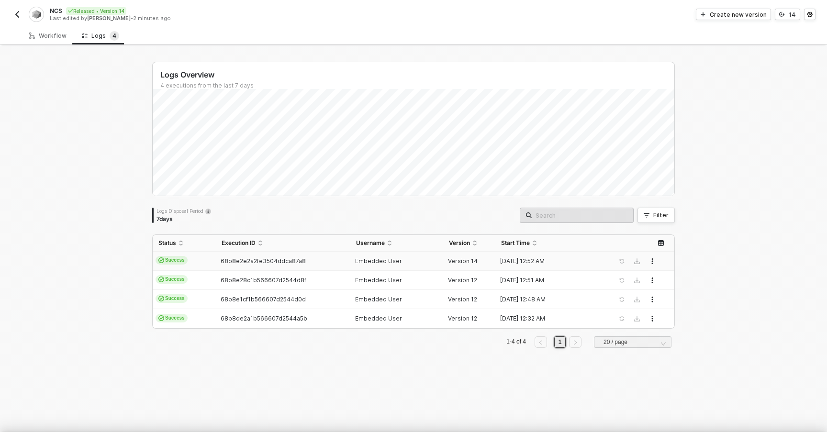
scroll to position [86, 0]
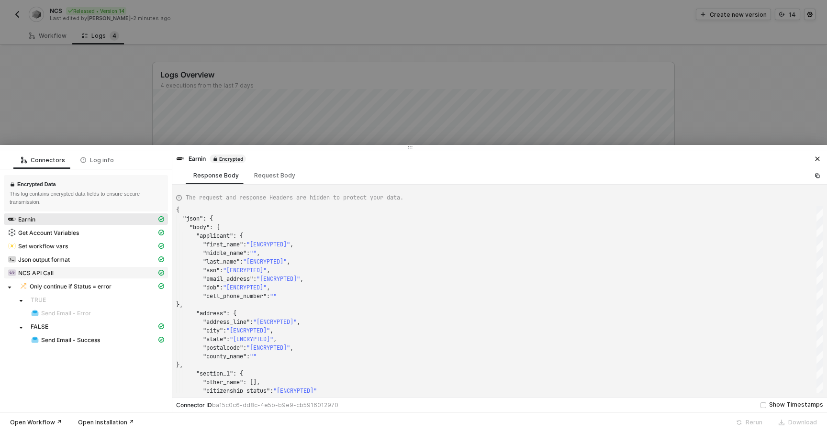
click at [89, 270] on div "NCS API Call" at bounding box center [82, 272] width 149 height 9
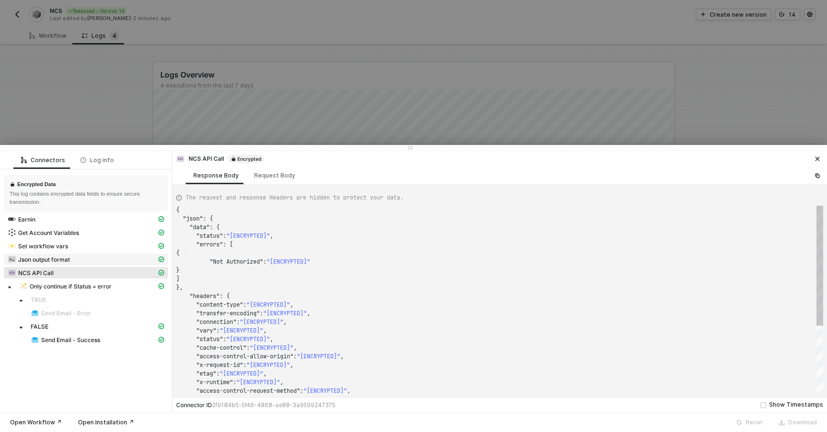
click at [86, 261] on div "Json output format" at bounding box center [82, 259] width 149 height 9
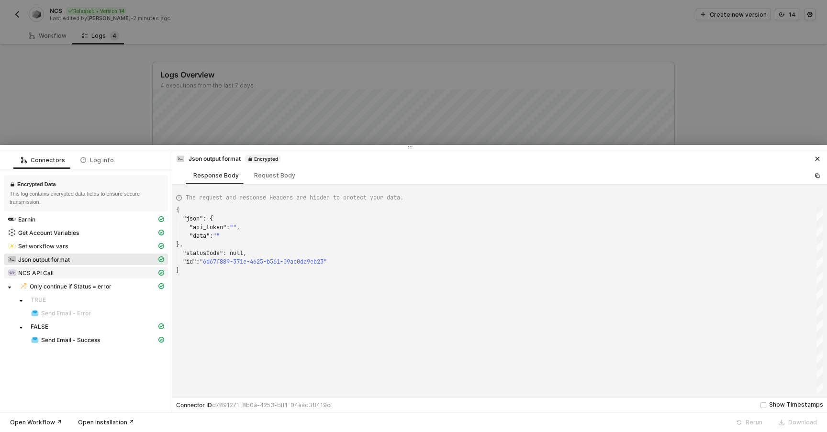
click at [89, 272] on div "NCS API Call" at bounding box center [82, 272] width 149 height 9
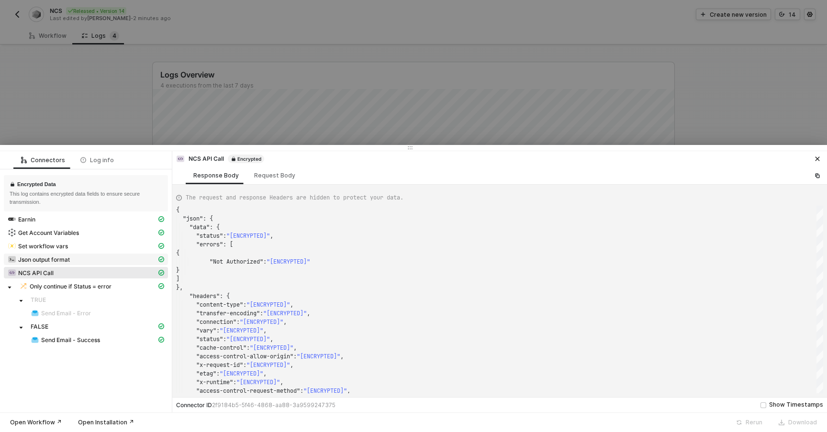
click at [84, 264] on span "Json output format" at bounding box center [86, 259] width 164 height 11
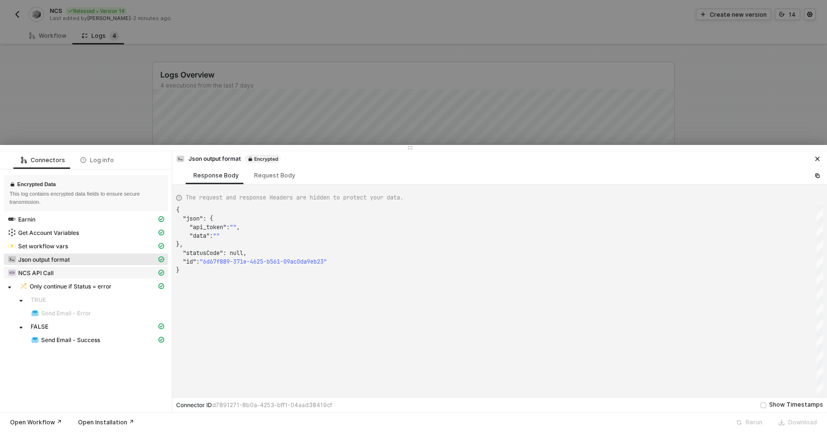
click at [93, 274] on div "NCS API Call" at bounding box center [82, 272] width 149 height 9
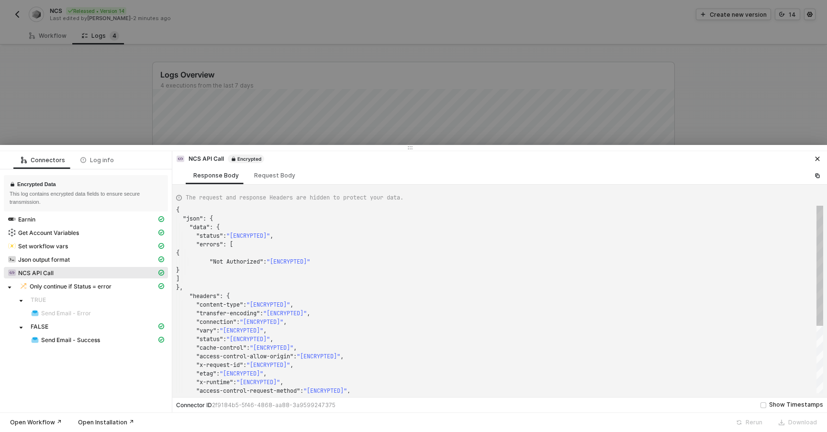
scroll to position [86, 0]
click at [82, 285] on span "Only continue if Status = error" at bounding box center [71, 287] width 82 height 8
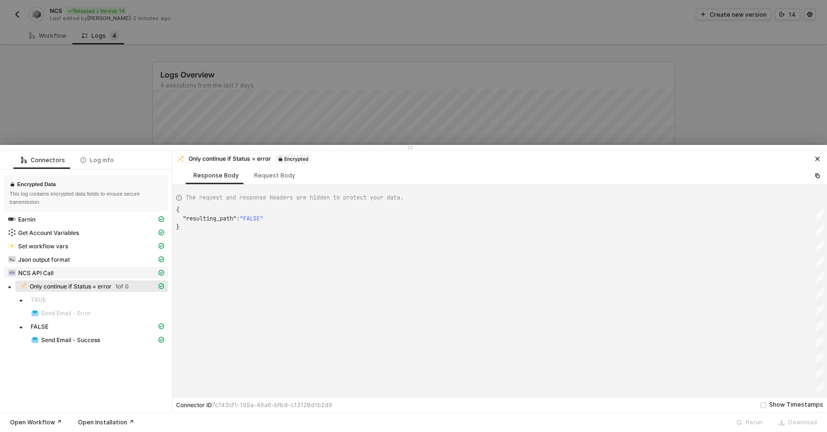
click at [79, 274] on div "NCS API Call" at bounding box center [82, 272] width 149 height 9
type textarea "{ "json": { "data": { "status": "[ENCRYPTED]", "errors": [ { "Not Authorized": …"
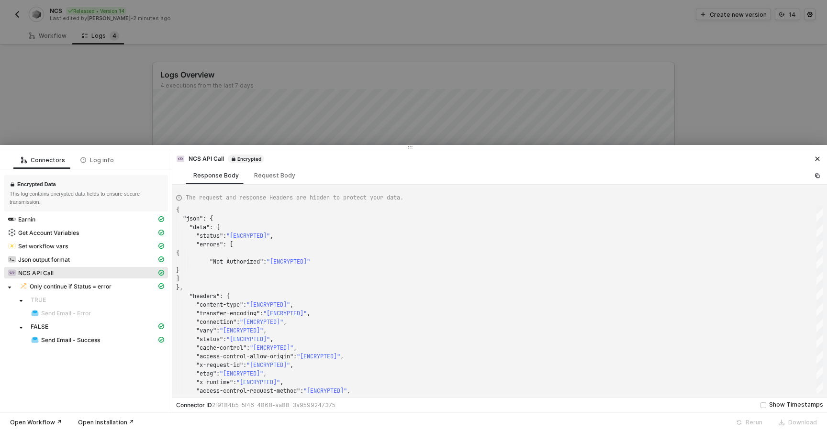
click at [309, 123] on div at bounding box center [413, 216] width 827 height 432
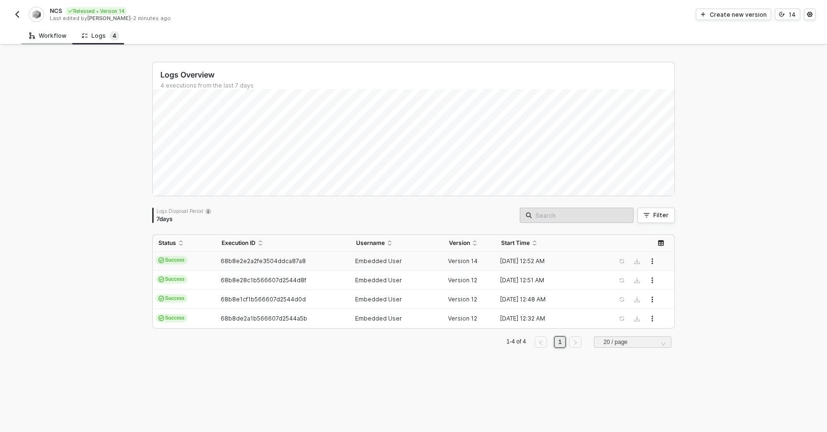
click at [50, 36] on div "Workflow" at bounding box center [47, 36] width 37 height 8
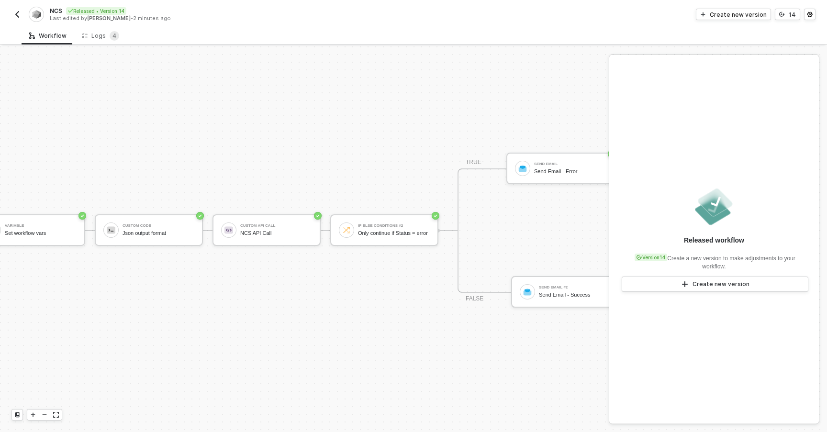
scroll to position [18, 339]
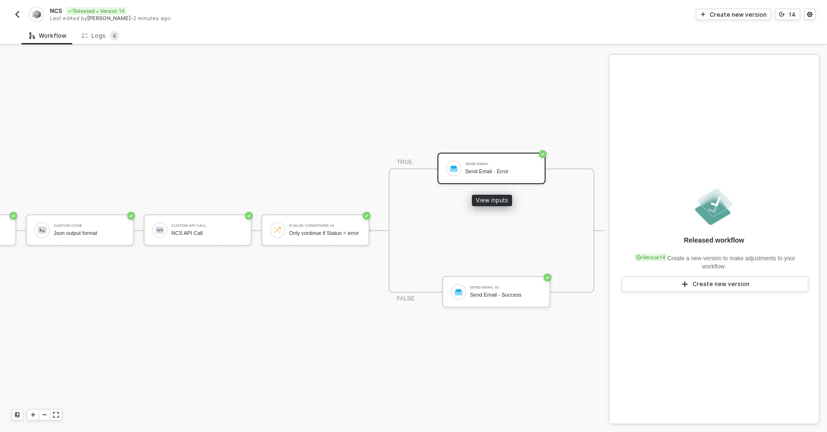
click at [489, 164] on div "Send Email" at bounding box center [501, 164] width 72 height 4
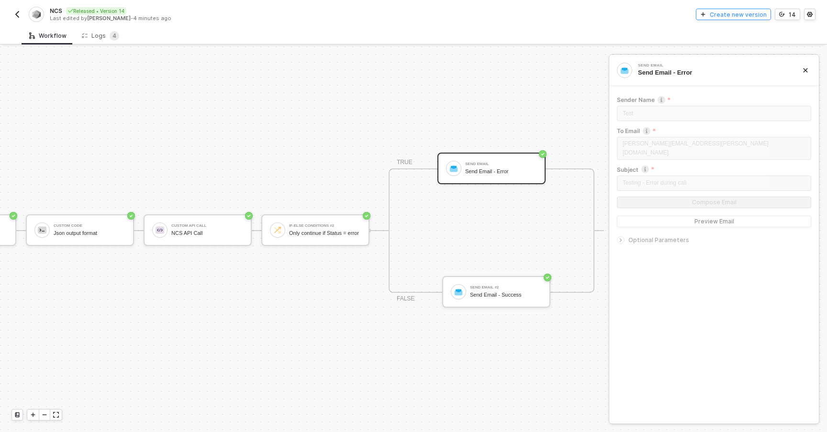
click at [716, 16] on div "Create new version" at bounding box center [738, 15] width 57 height 8
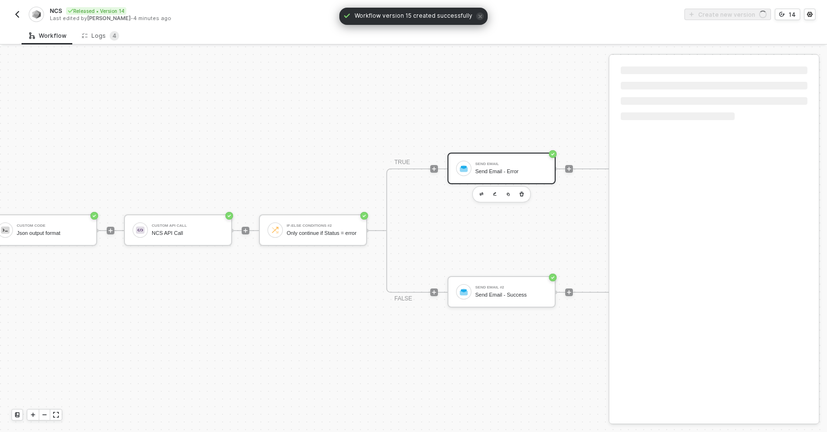
scroll to position [18, 467]
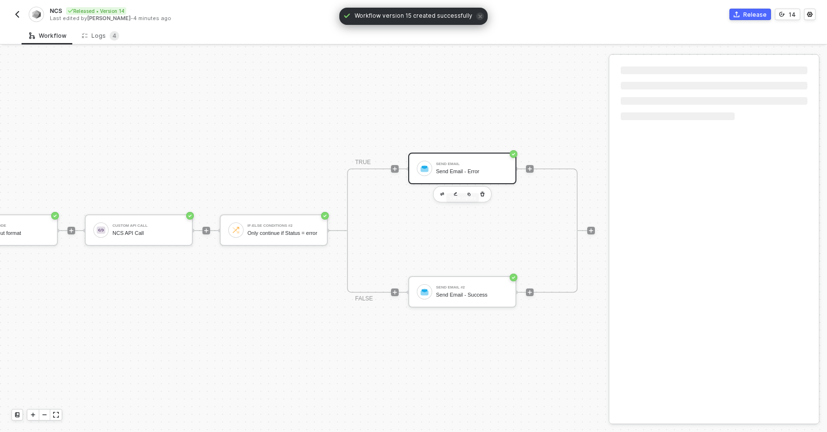
click at [467, 162] on div "Send Email" at bounding box center [472, 164] width 72 height 4
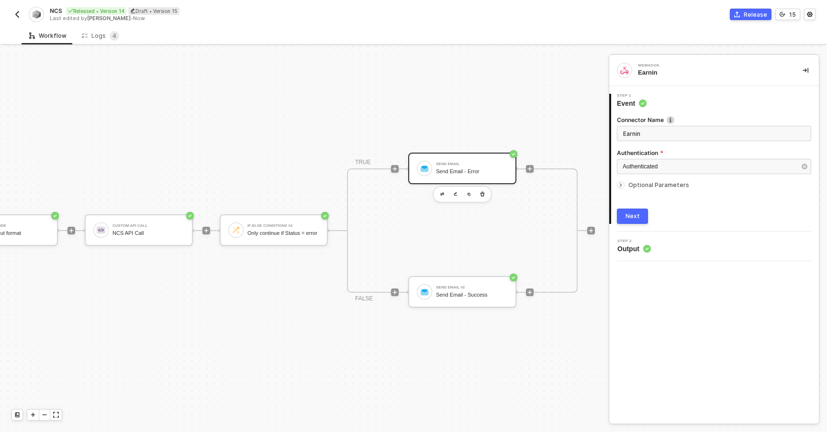
click at [498, 164] on div "Send Email" at bounding box center [472, 164] width 72 height 4
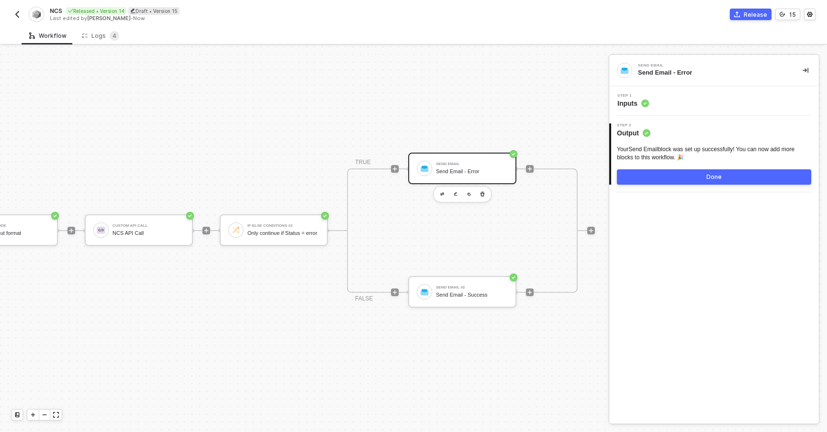
click at [678, 99] on div "Step 1 Inputs" at bounding box center [715, 101] width 207 height 14
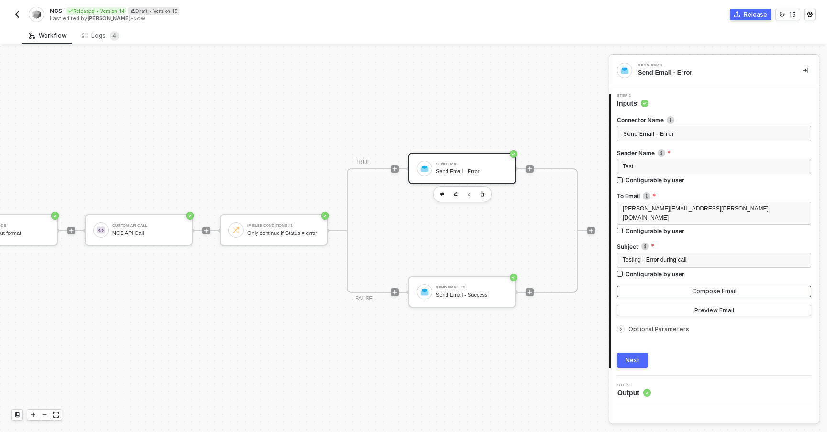
click at [674, 287] on button "Compose Email" at bounding box center [714, 291] width 194 height 11
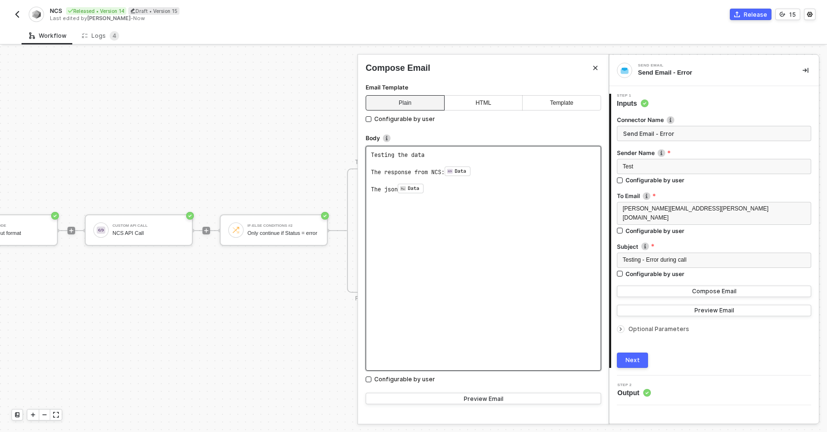
click at [490, 216] on div "Testing the data ﻿ The response from NCS: Data ﻿ ﻿ ﻿ The json Data ﻿ ﻿ ﻿ ﻿" at bounding box center [483, 258] width 235 height 225
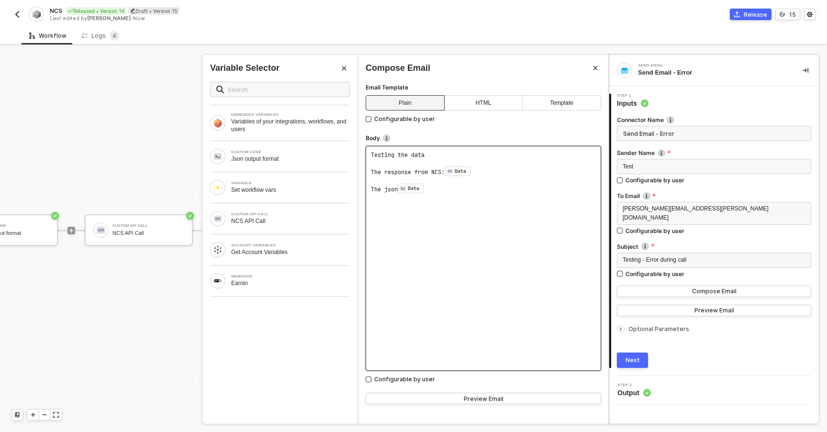
click at [458, 184] on pre "The json Data ﻿ ﻿" at bounding box center [483, 189] width 225 height 10
click at [481, 170] on pre "The response from NCS: Data ﻿ ﻿" at bounding box center [483, 172] width 225 height 10
click at [488, 170] on pre "The response from NCS: Data ﻿ ﻿" at bounding box center [483, 172] width 225 height 10
click at [464, 196] on pre "﻿" at bounding box center [483, 197] width 225 height 8
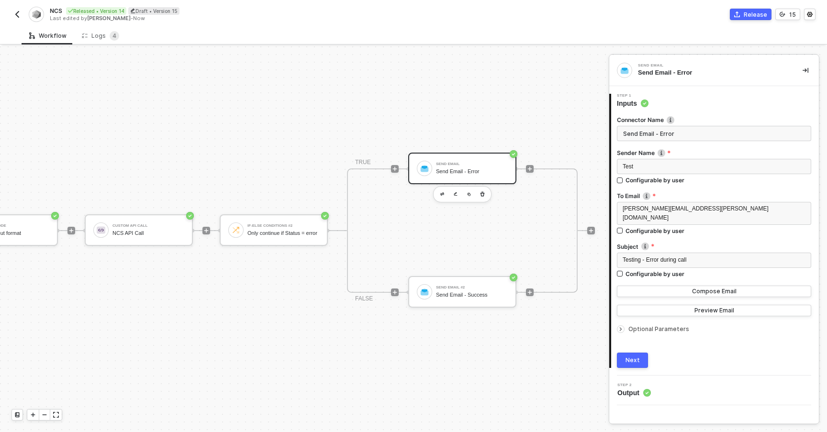
click at [616, 30] on div "Workflow Logs 4" at bounding box center [424, 36] width 805 height 18
click at [443, 288] on div "Send Email #2" at bounding box center [472, 288] width 72 height 4
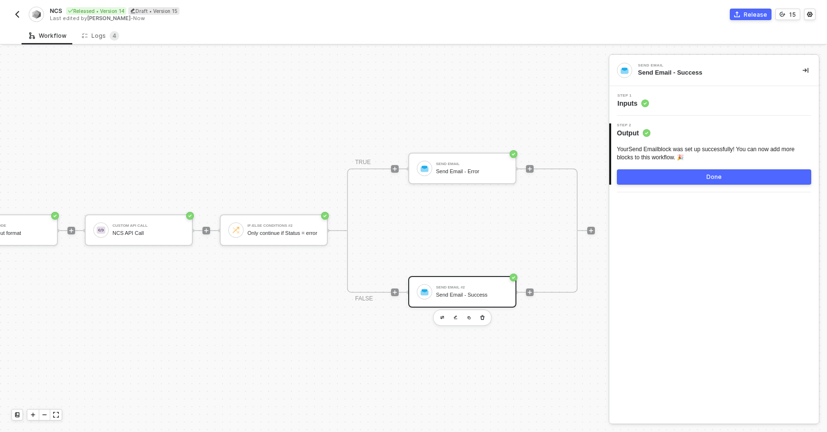
click at [664, 106] on div "Step 1 Inputs" at bounding box center [715, 101] width 207 height 14
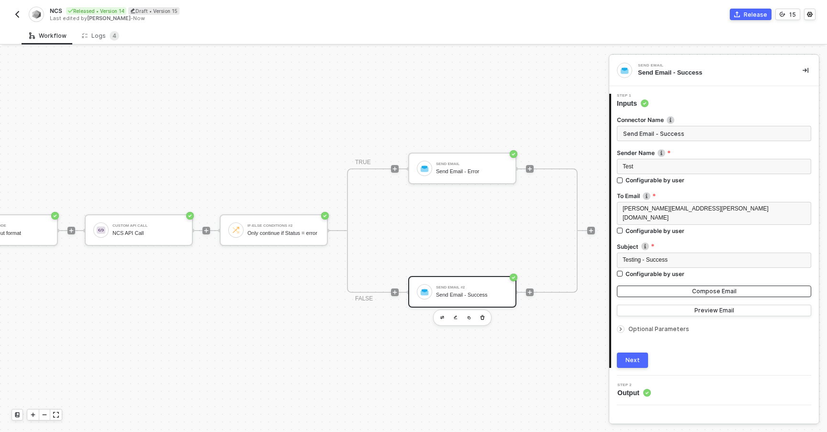
click at [653, 286] on button "Compose Email" at bounding box center [714, 291] width 194 height 11
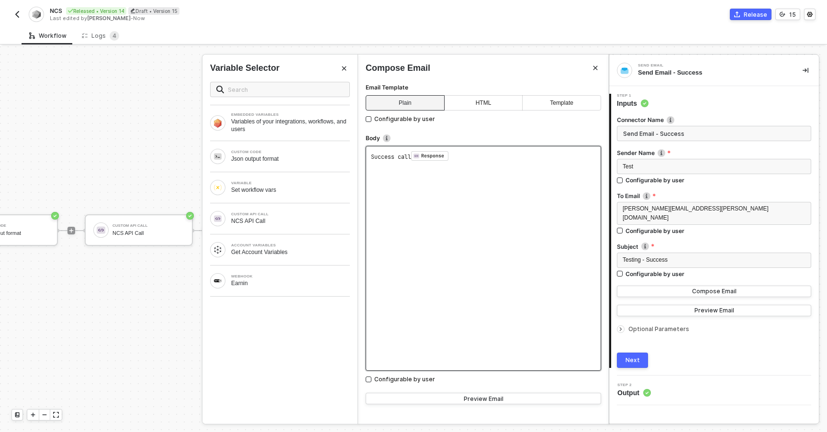
click at [462, 174] on div "Success call Response ﻿ ﻿" at bounding box center [483, 258] width 235 height 225
click at [464, 157] on pre "Success call Response ﻿ ﻿" at bounding box center [483, 156] width 225 height 10
click at [251, 158] on div "Json output format" at bounding box center [290, 159] width 119 height 8
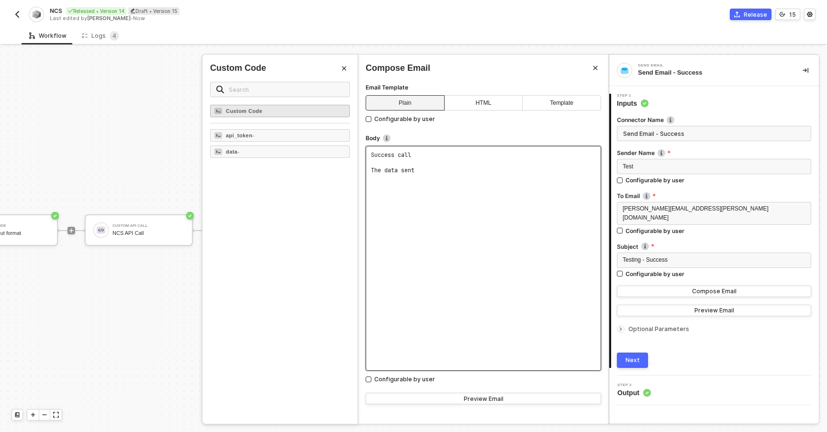
click at [250, 112] on strong "Custom Code" at bounding box center [244, 111] width 36 height 6
click at [491, 224] on div "Success call ﻿ The data sent Custom Code ﻿ ﻿" at bounding box center [483, 258] width 235 height 225
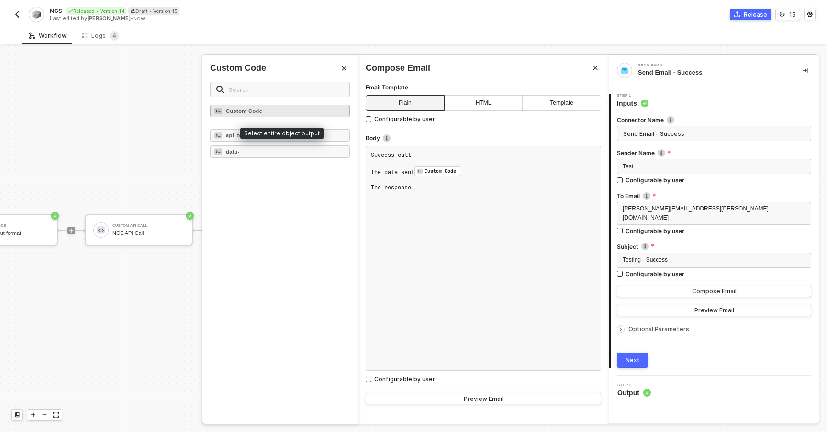
click at [275, 111] on div "Custom Code" at bounding box center [280, 111] width 140 height 12
click at [345, 69] on icon "Close" at bounding box center [344, 69] width 4 height 4
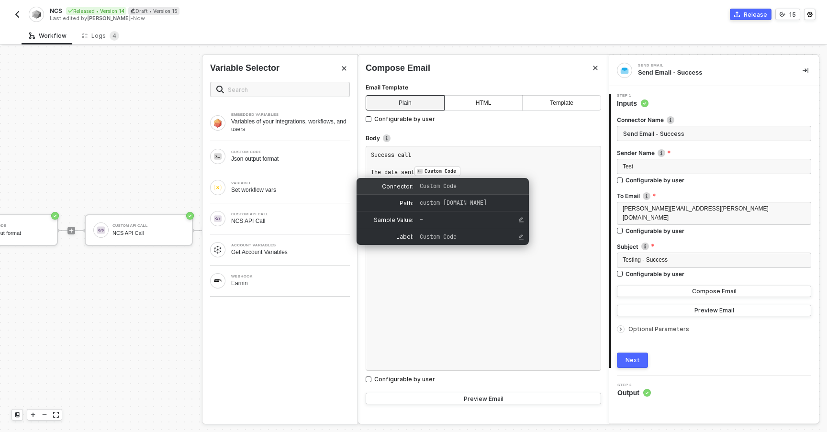
click at [470, 192] on div "Connector: Custom Code" at bounding box center [442, 186] width 172 height 17
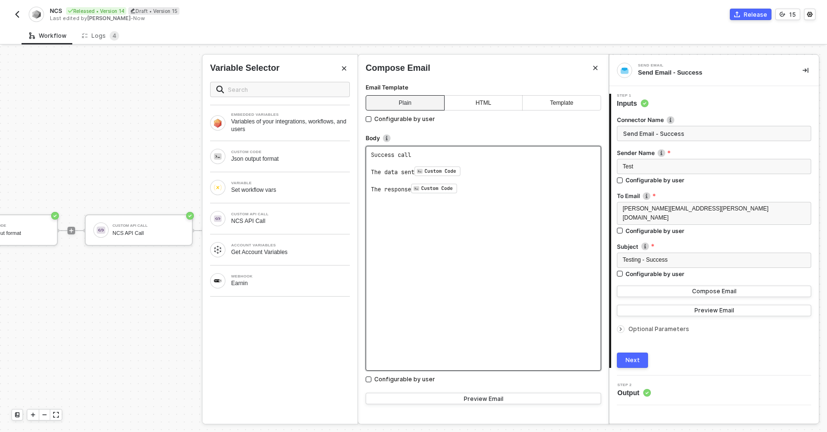
click at [511, 175] on pre "The data sent Custom Code ﻿ ﻿" at bounding box center [483, 172] width 225 height 10
click at [489, 189] on pre "The response Custom Code ﻿ ﻿" at bounding box center [483, 189] width 225 height 10
click at [257, 227] on div "CUSTOM API CALL NCS API Call" at bounding box center [279, 218] width 155 height 31
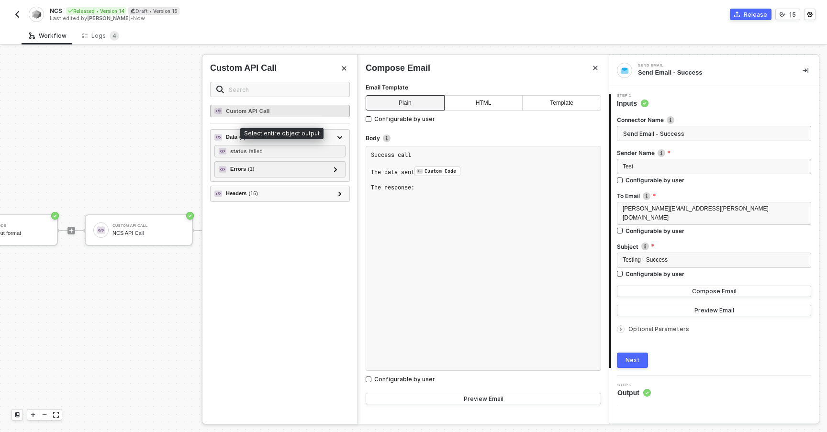
click at [261, 111] on strong "Custom API Call" at bounding box center [248, 111] width 44 height 6
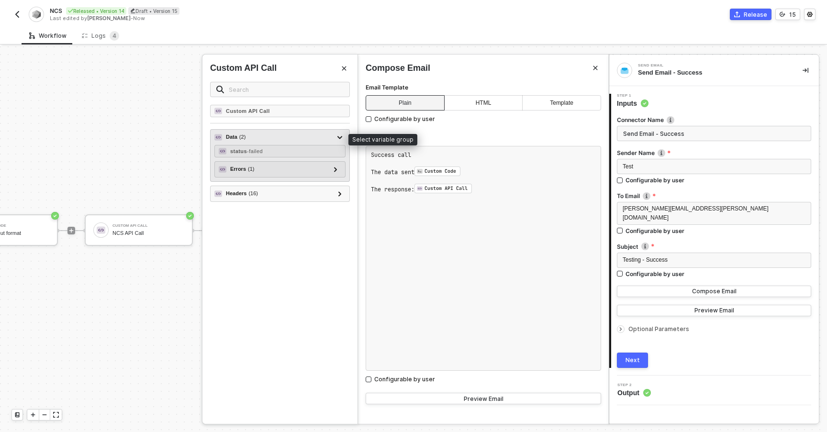
click at [263, 131] on div "Data ( 2 ) status - failed Errors ( 1 ) Errors 1 ( 1 ) Not Authorized - You mus…" at bounding box center [280, 155] width 140 height 53
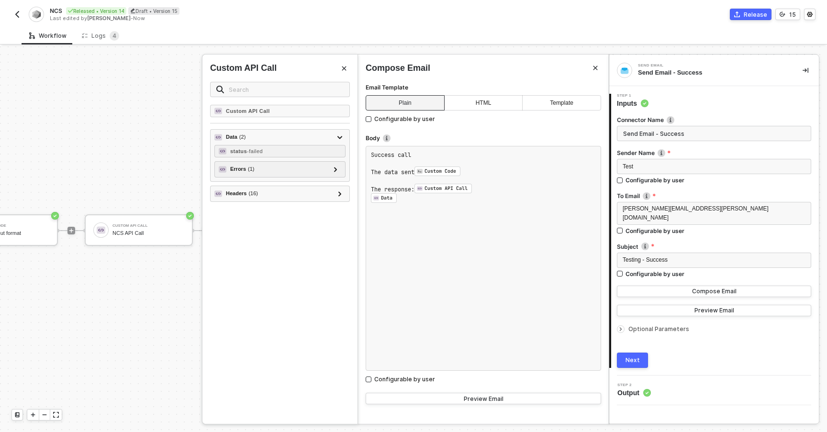
click at [345, 65] on button "Close" at bounding box center [343, 68] width 11 height 11
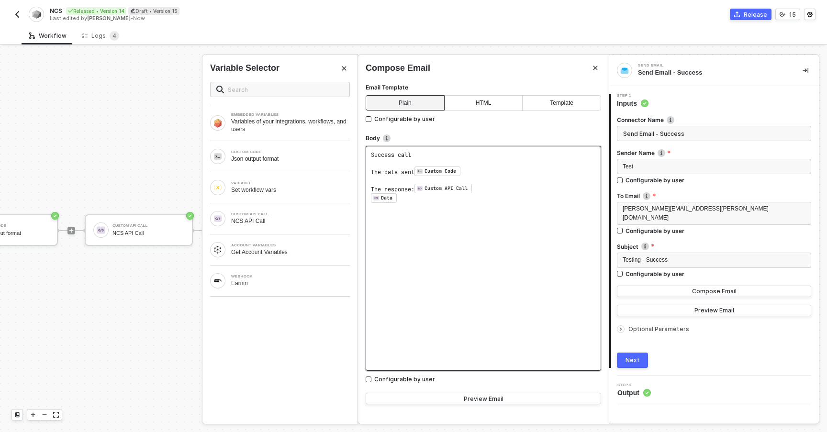
click at [390, 236] on div "Success call ﻿ The data sent Custom Code ﻿ ﻿ ﻿ The response: Custom API Call ﻿ …" at bounding box center [483, 258] width 235 height 225
click at [300, 248] on div "Get Account Variables" at bounding box center [290, 252] width 119 height 8
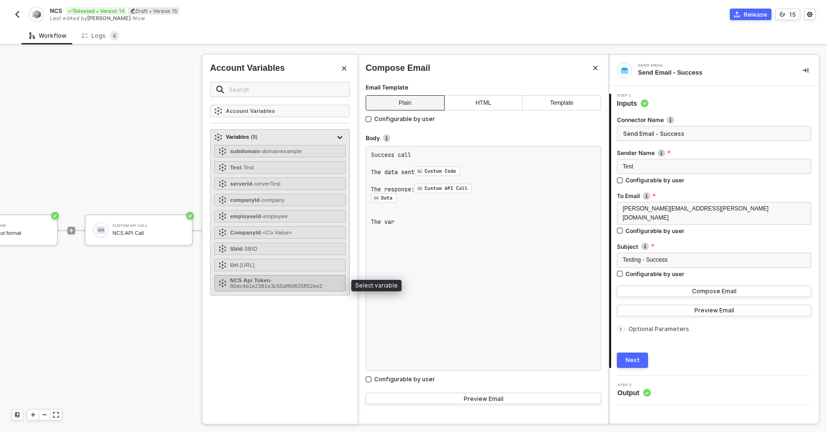
click at [265, 287] on span "- 80dc4b1e2381e3c55dff6f825ff52ee2" at bounding box center [276, 283] width 92 height 11
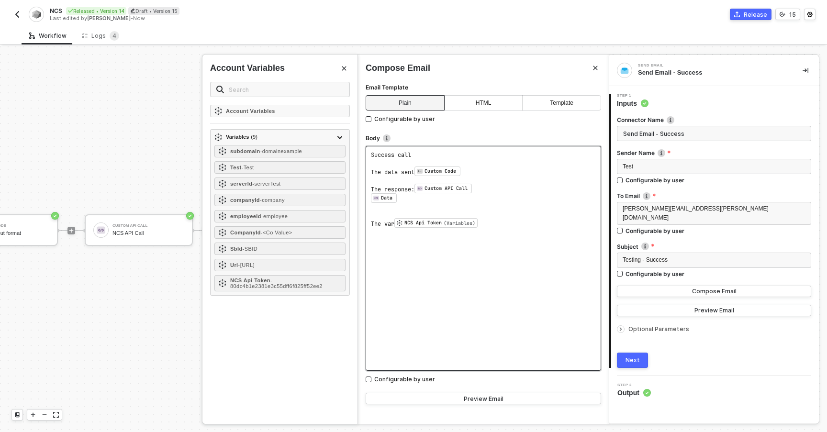
click at [544, 254] on div "Success call ﻿ The data sent Custom Code ﻿ ﻿ ﻿ The response: Custom API Call ﻿ …" at bounding box center [483, 258] width 235 height 225
click at [624, 353] on button "Next" at bounding box center [632, 360] width 31 height 15
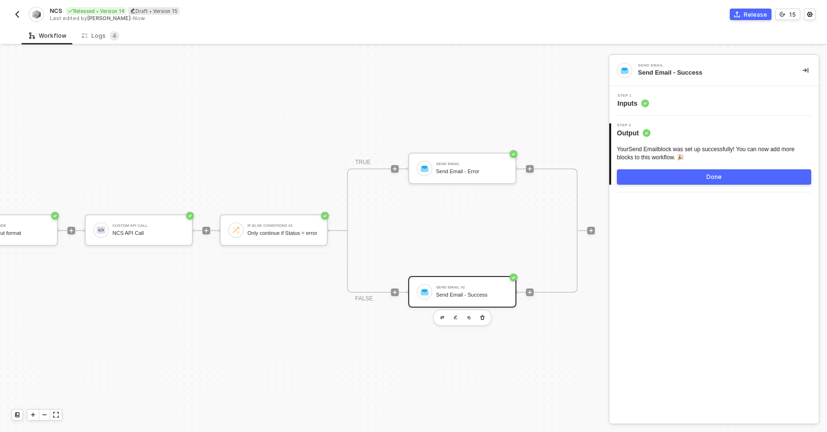
click at [635, 177] on button "Done" at bounding box center [714, 176] width 194 height 15
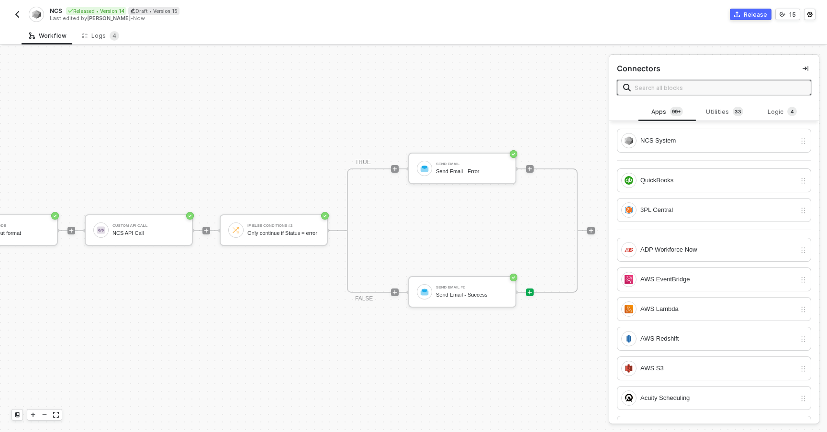
click at [804, 74] on button "button" at bounding box center [805, 68] width 11 height 11
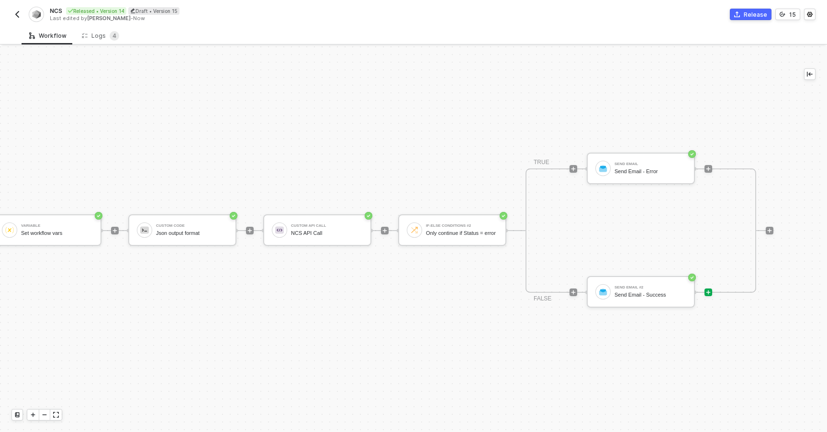
scroll to position [18, 267]
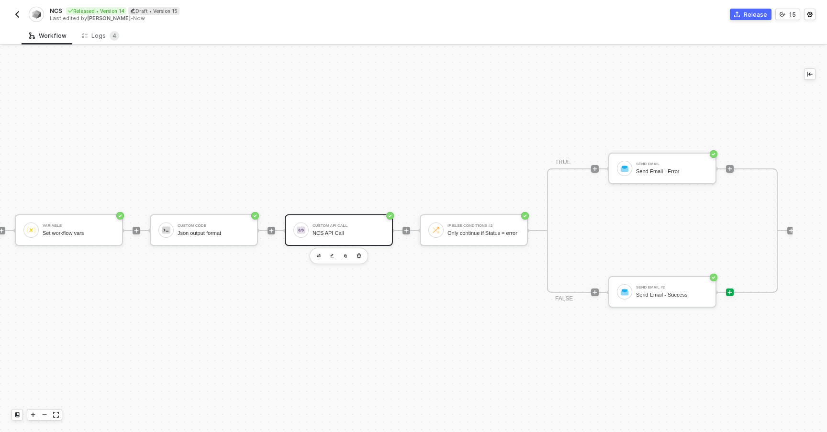
click at [323, 233] on div "NCS API Call" at bounding box center [348, 233] width 72 height 6
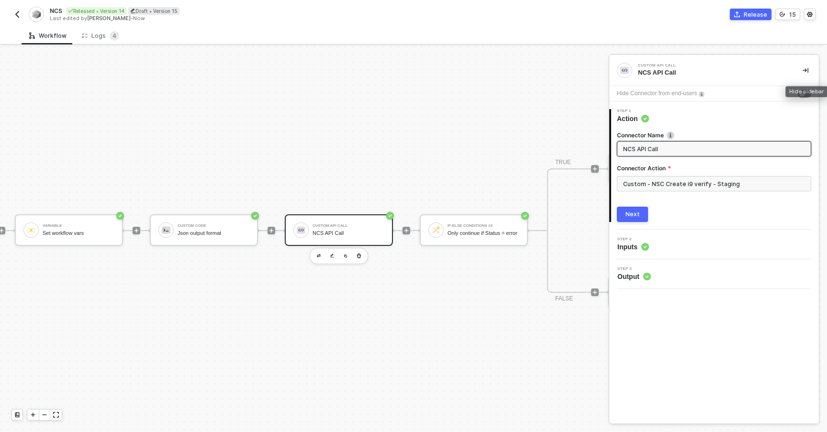
click at [808, 70] on button "button" at bounding box center [805, 70] width 11 height 11
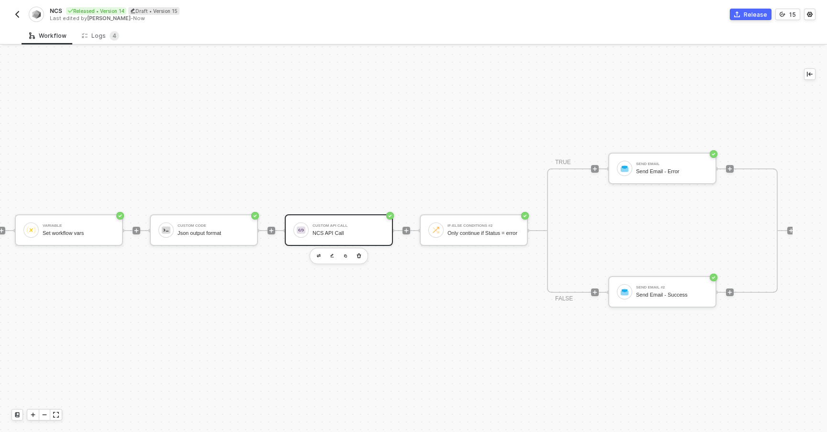
click at [748, 13] on div "Release" at bounding box center [755, 15] width 23 height 8
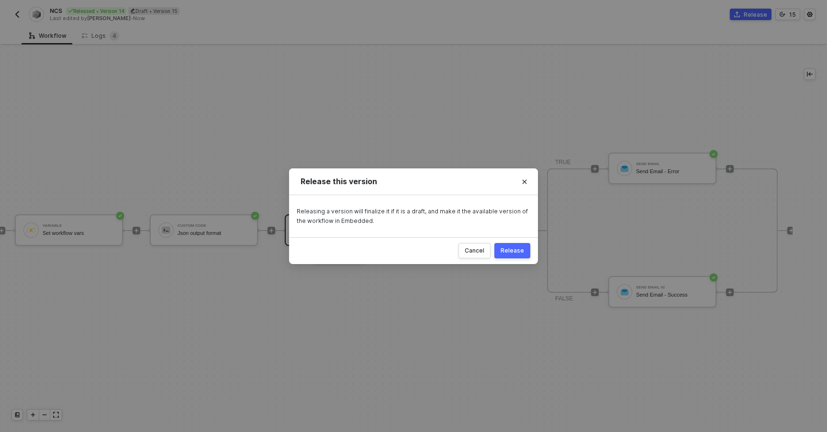
click at [504, 248] on div "Release" at bounding box center [512, 251] width 23 height 8
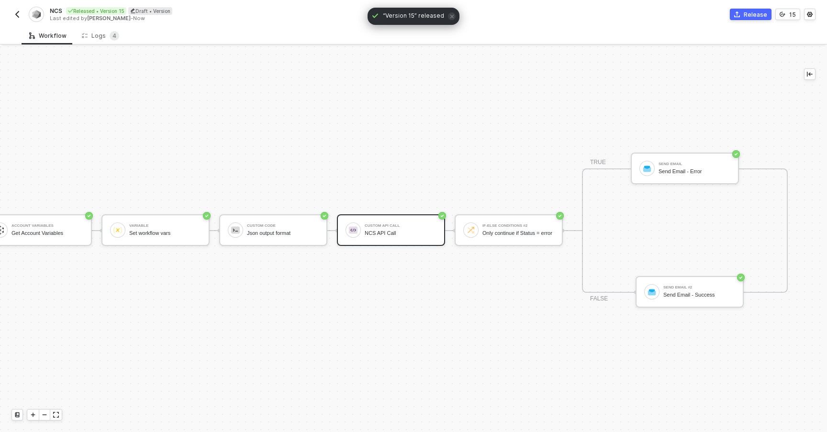
scroll to position [18, 145]
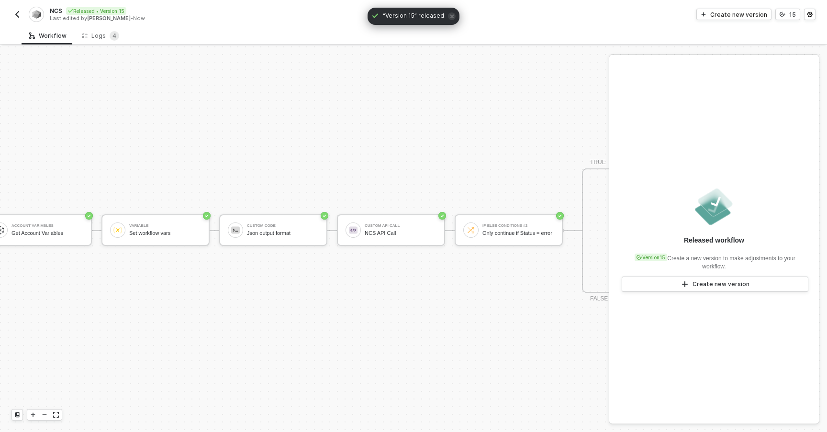
click at [16, 17] on img "button" at bounding box center [17, 15] width 8 height 8
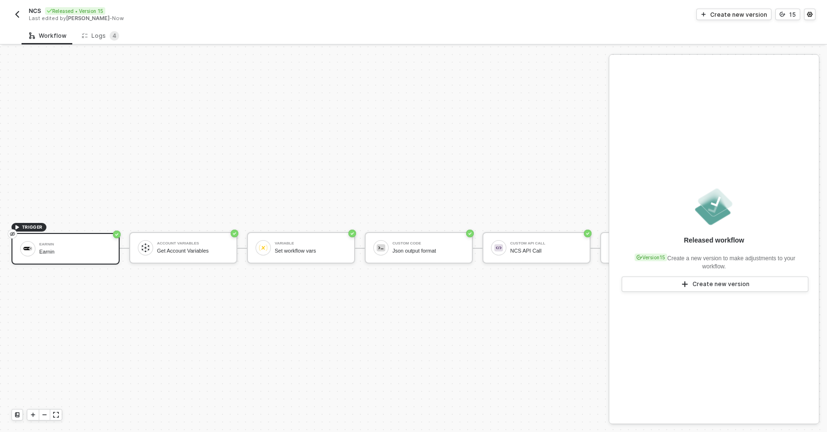
scroll to position [18, 0]
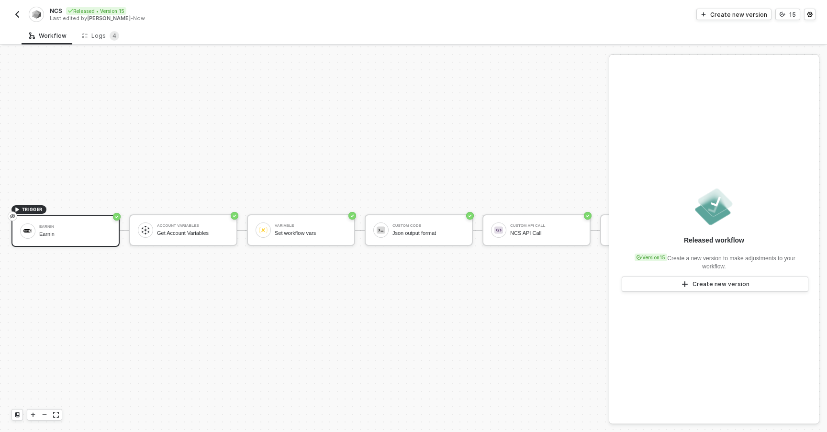
click at [15, 15] on img "button" at bounding box center [17, 15] width 8 height 8
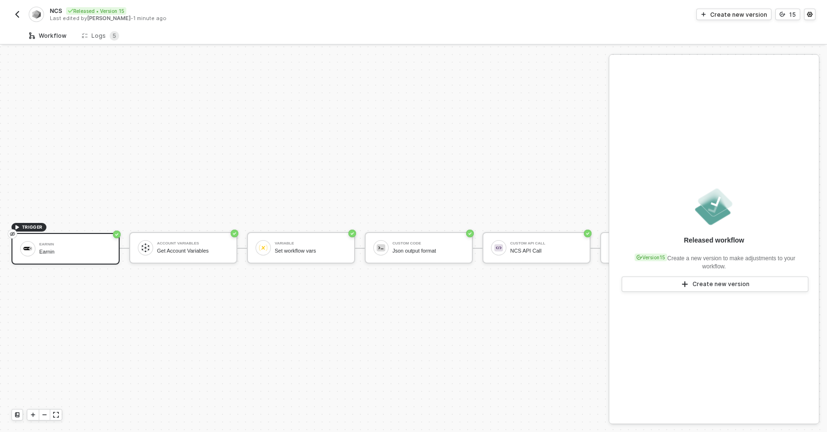
scroll to position [18, 0]
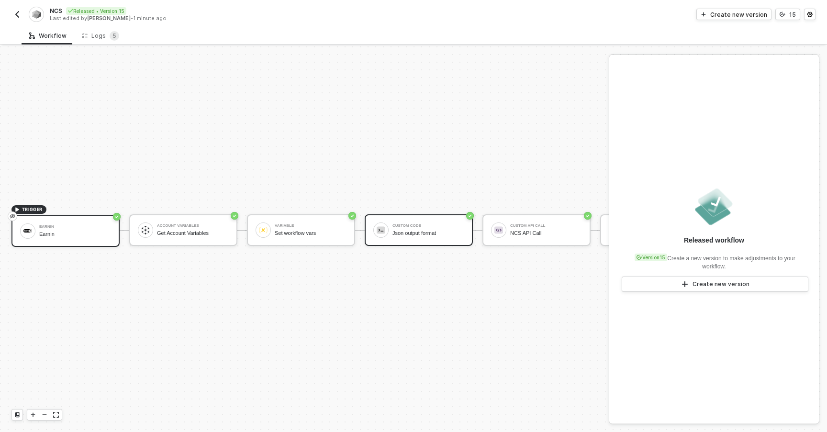
click at [394, 215] on div "Custom Code Json output format" at bounding box center [419, 230] width 108 height 32
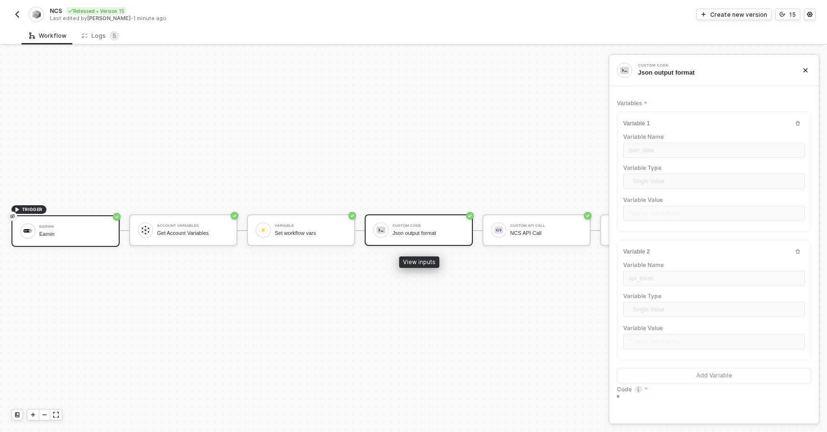
type textarea "/* You can access variables on the inputData object. ex: const myVariable = inp…"
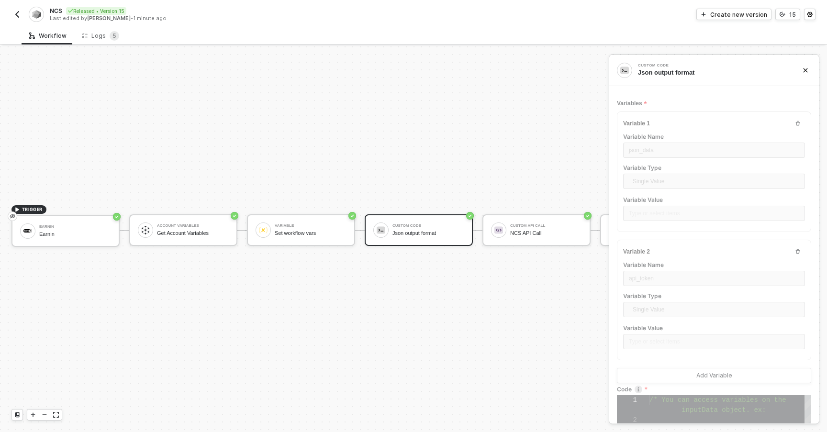
scroll to position [23, 0]
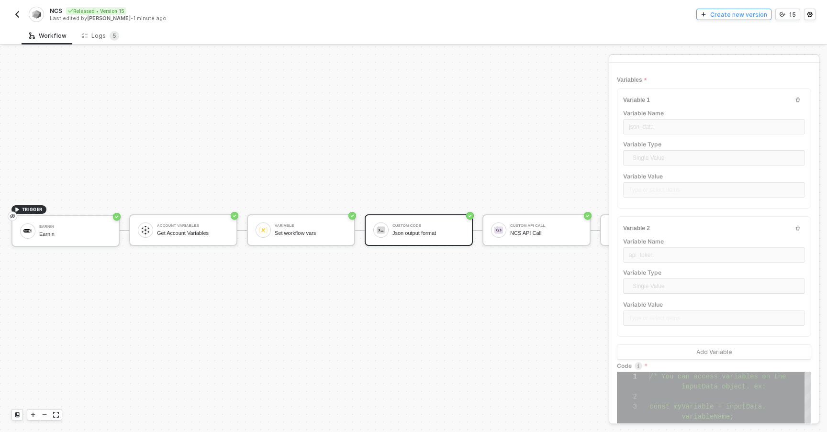
drag, startPoint x: 719, startPoint y: 3, endPoint x: 719, endPoint y: 11, distance: 8.1
click at [719, 11] on div "NCS Released • Version 15 Last edited by Alejandro Gomez - 1 minute ago Create …" at bounding box center [413, 13] width 804 height 27
click at [719, 11] on div "Create new version" at bounding box center [738, 15] width 57 height 8
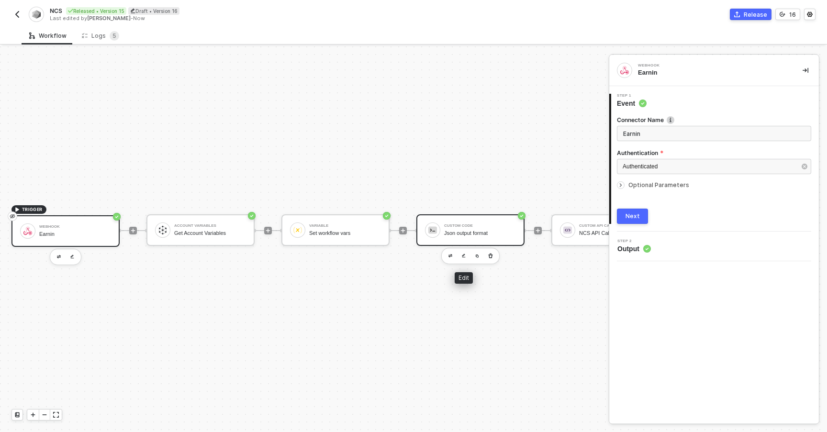
click at [465, 233] on div "Json output format" at bounding box center [480, 233] width 72 height 6
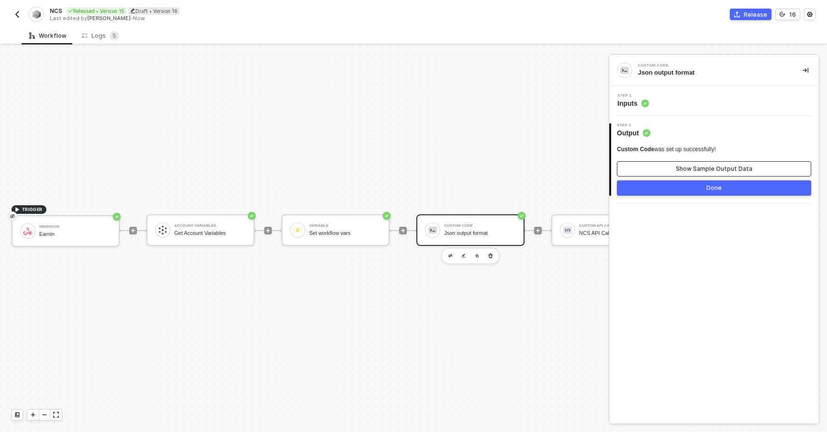
click at [656, 167] on button "Show Sample Output Data" at bounding box center [714, 168] width 194 height 15
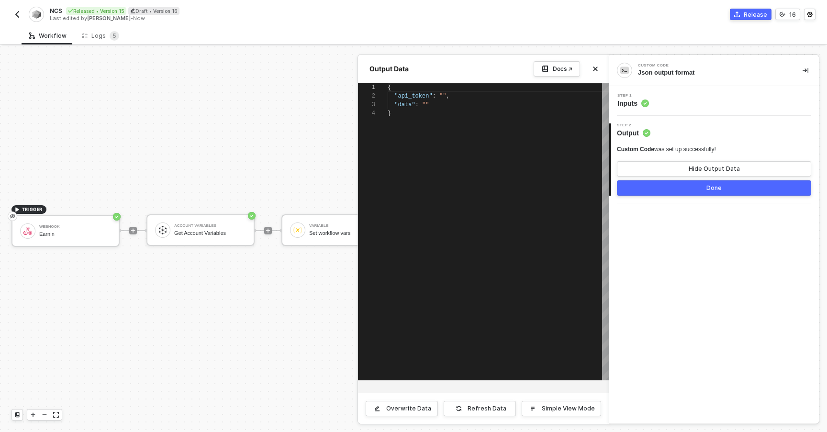
scroll to position [26, 0]
click at [613, 105] on div "Step 1 Inputs" at bounding box center [715, 101] width 207 height 14
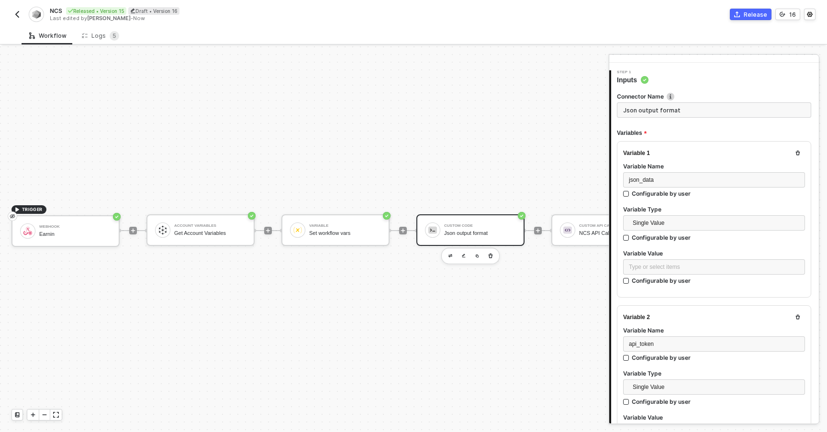
scroll to position [40, 0]
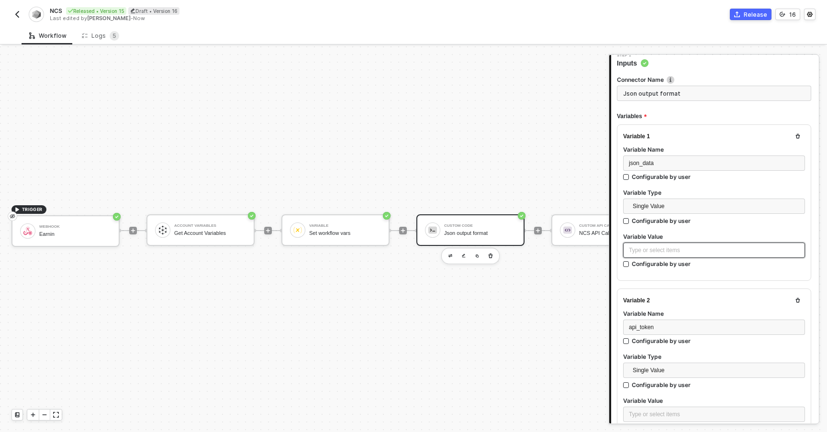
click at [693, 249] on div "Type or select items ﻿" at bounding box center [714, 250] width 170 height 9
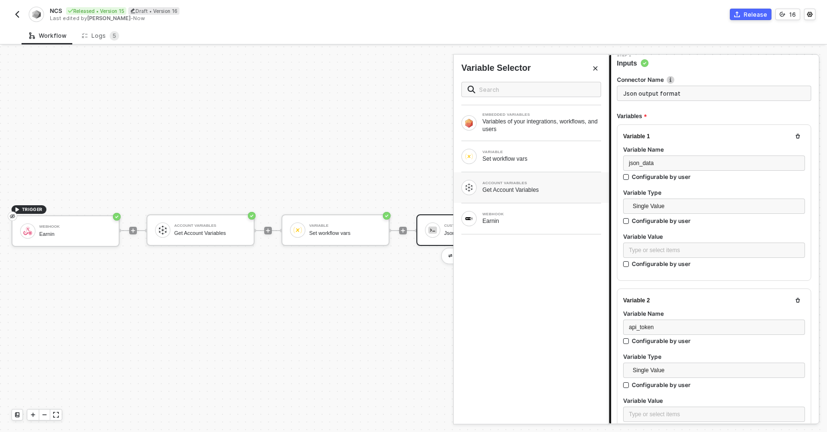
click at [506, 188] on div "Get Account Variables" at bounding box center [541, 190] width 119 height 8
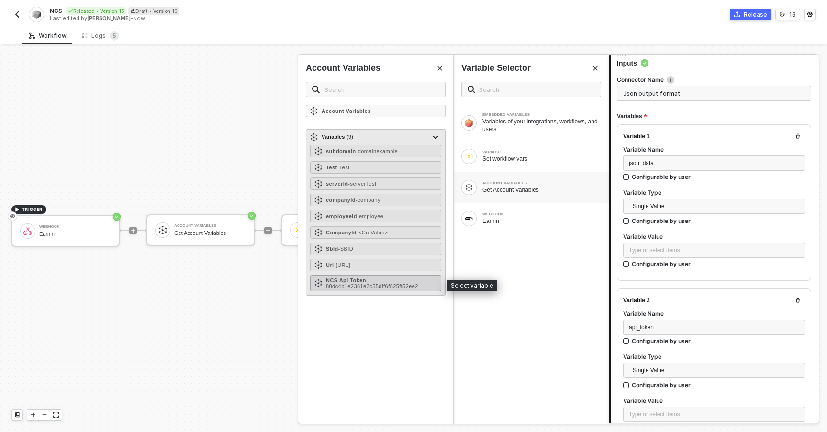
click at [347, 281] on strong "NCS Api Token" at bounding box center [346, 281] width 40 height 6
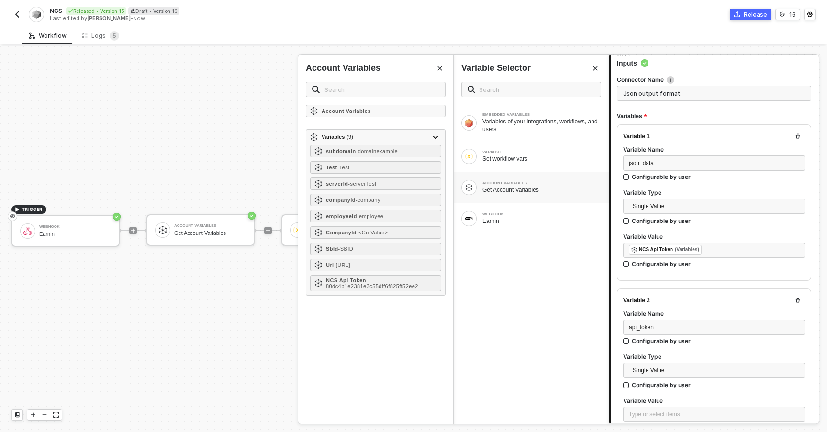
click at [569, 291] on div "EMBEDDED VARIABLES Variables of your integrations, workflows, and users VARIABL…" at bounding box center [531, 249] width 155 height 350
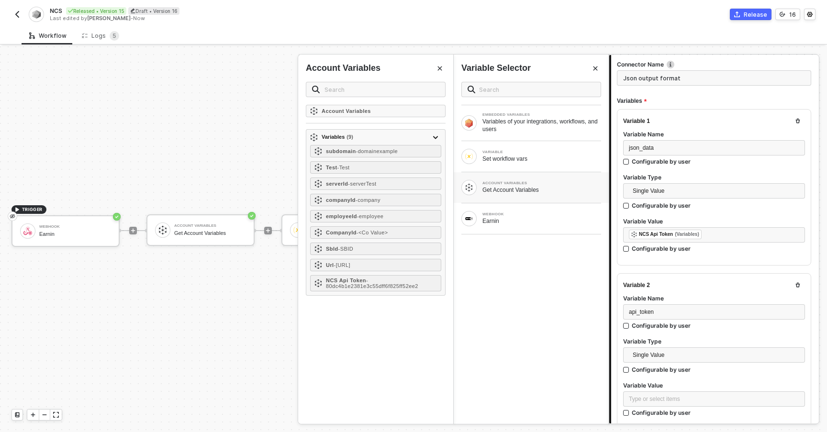
scroll to position [58, 0]
click at [714, 232] on div "﻿ ﻿ NCS Api Token (Variables) ﻿" at bounding box center [714, 232] width 170 height 11
click at [503, 224] on div "Earnin" at bounding box center [541, 221] width 119 height 8
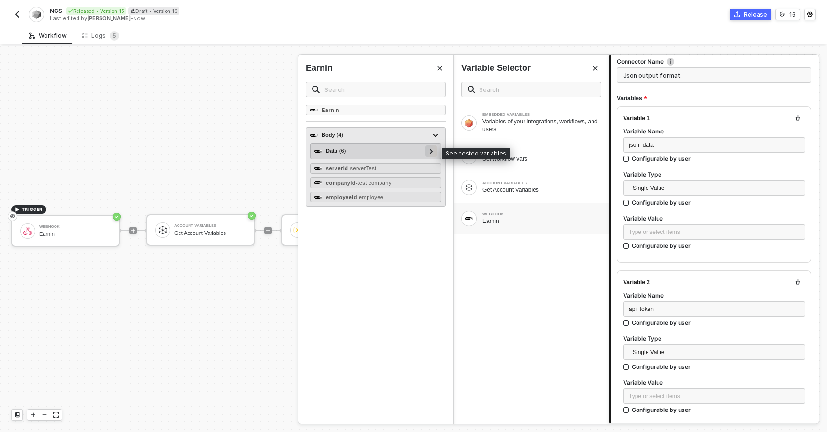
click at [430, 151] on icon at bounding box center [431, 151] width 3 height 5
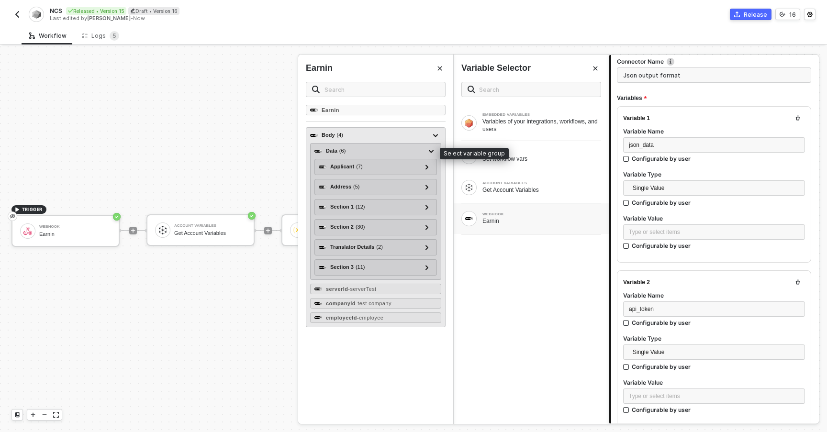
click at [368, 150] on div "Data ( 6 )" at bounding box center [369, 150] width 111 height 11
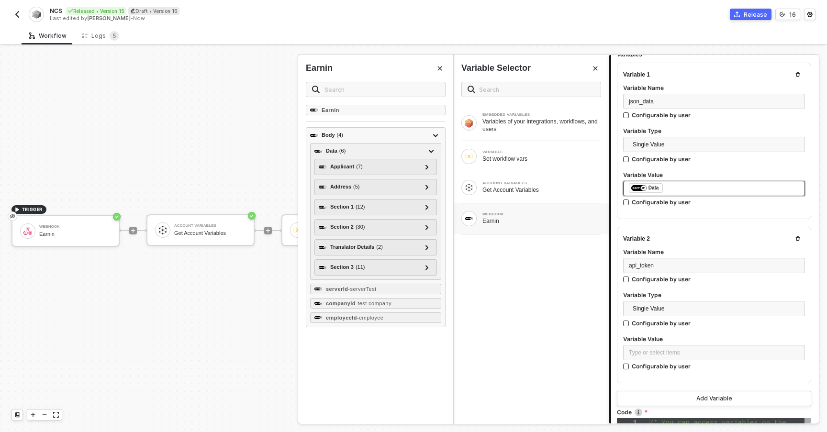
scroll to position [134, 0]
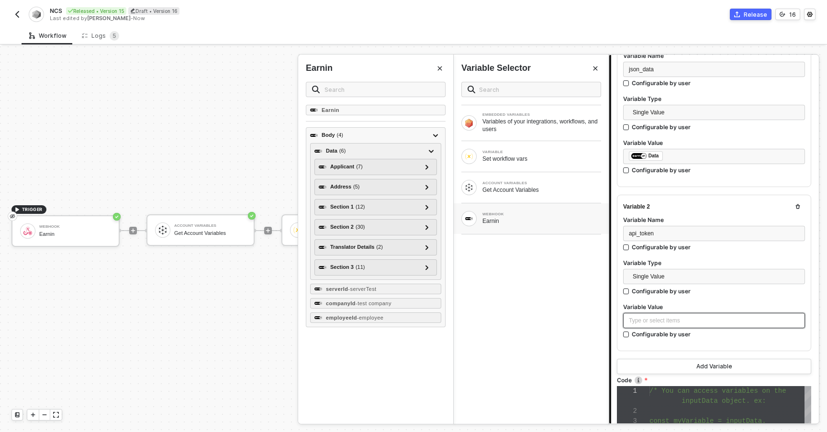
click at [649, 317] on div "Type or select items ﻿" at bounding box center [714, 320] width 170 height 9
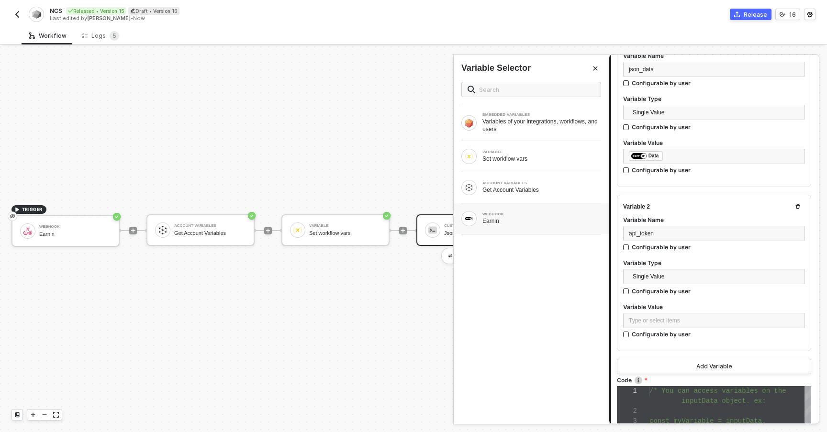
click at [521, 223] on div "Earnin" at bounding box center [541, 221] width 119 height 8
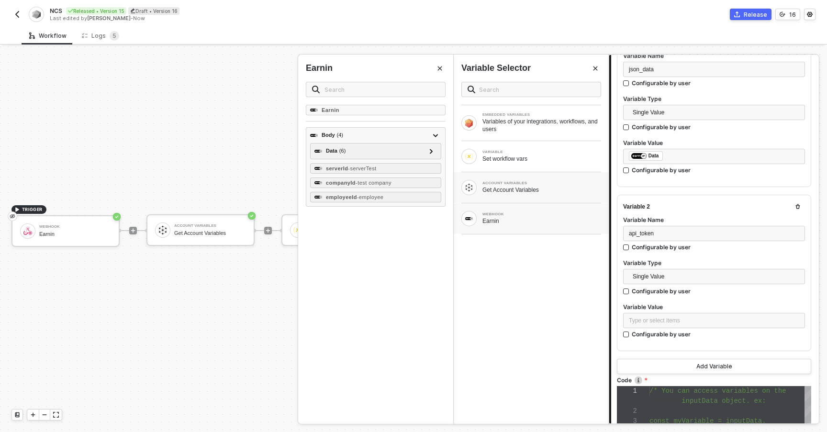
click at [501, 189] on div "Get Account Variables" at bounding box center [541, 190] width 119 height 8
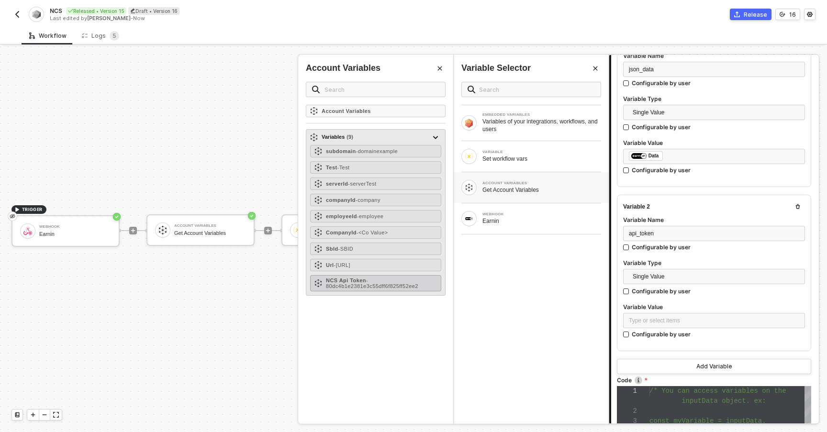
click at [347, 287] on span "- 80dc4b1e2381e3c55dff6f825ff52ee2" at bounding box center [372, 283] width 92 height 11
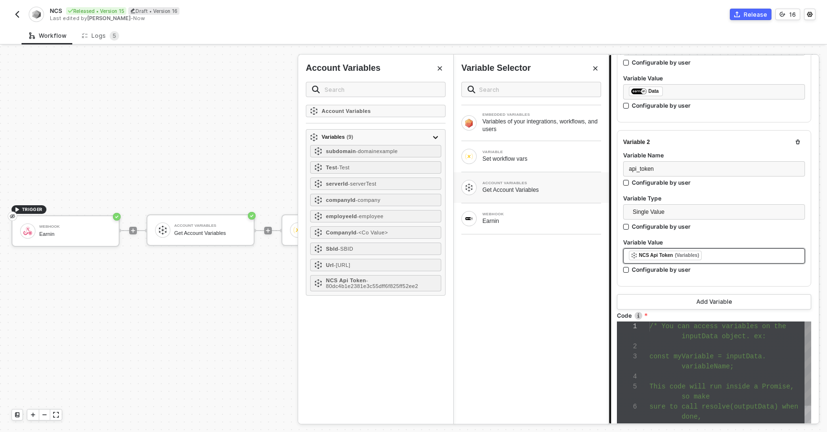
scroll to position [237, 0]
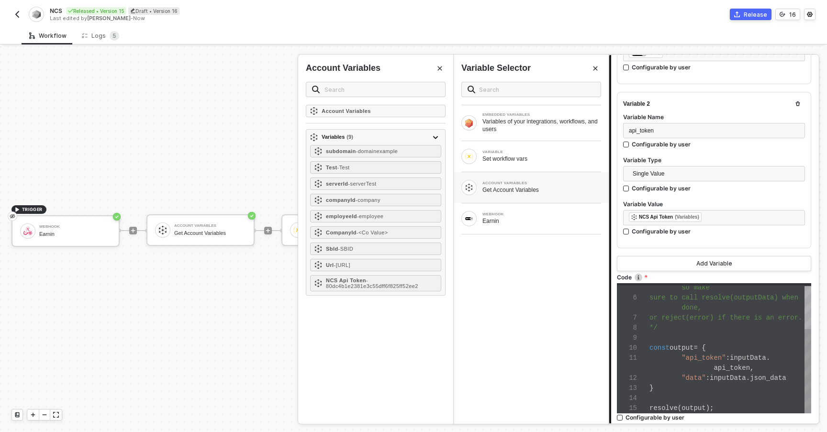
type textarea "or reject(error) if there is an error. */ const output = { "api_token": inputDa…"
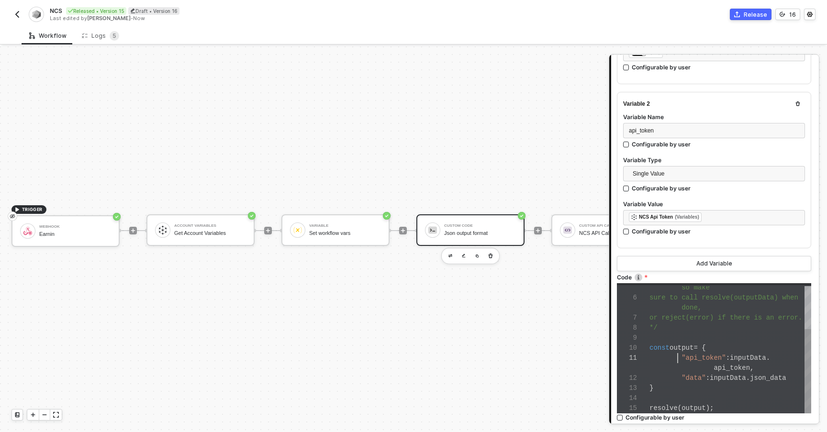
scroll to position [40, 28]
click at [676, 359] on span at bounding box center [665, 358] width 32 height 8
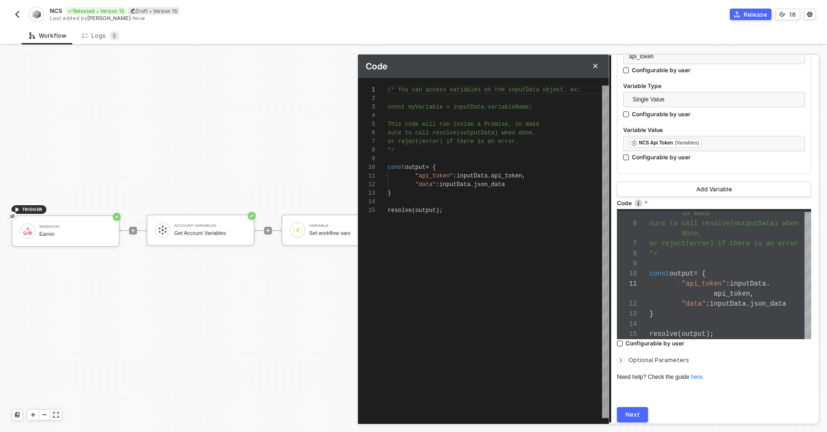
scroll to position [346, 0]
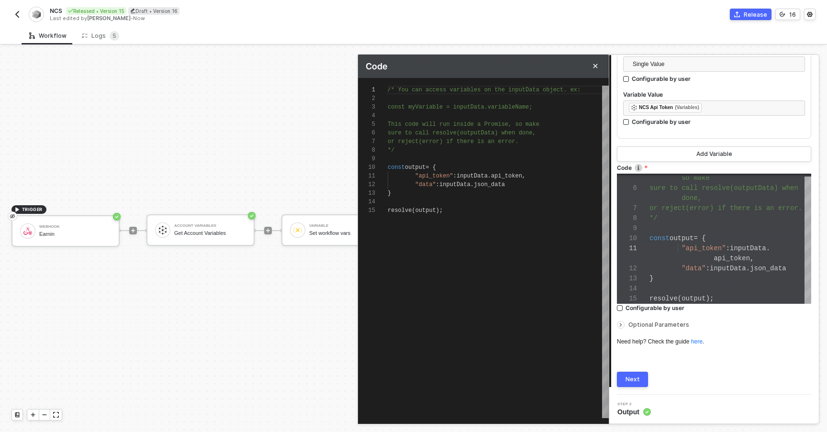
click at [624, 377] on button "Next" at bounding box center [632, 379] width 31 height 15
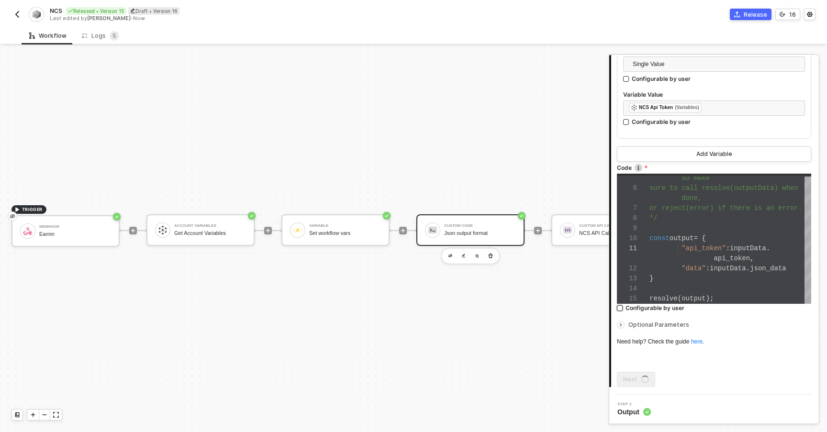
scroll to position [0, 0]
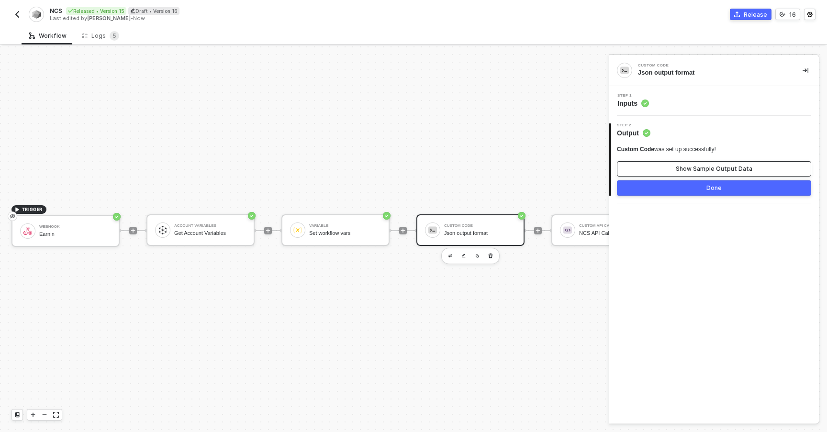
click at [668, 169] on button "Show Sample Output Data" at bounding box center [714, 168] width 194 height 15
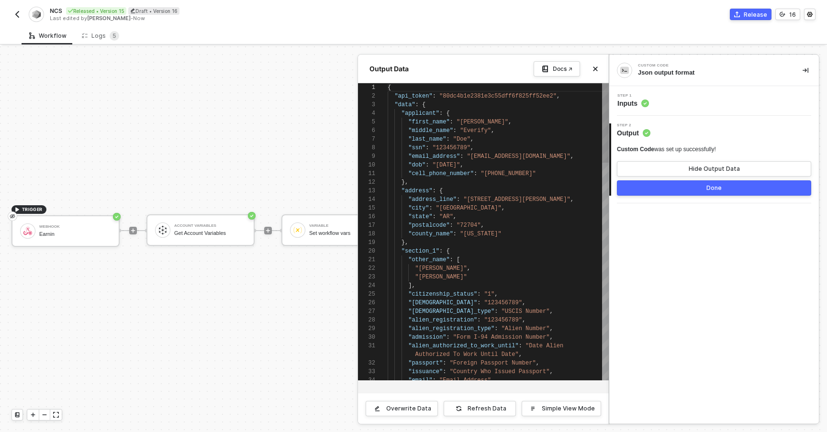
scroll to position [86, 0]
click at [481, 191] on div ""address" : {" at bounding box center [498, 191] width 221 height 9
type textarea "{ "api_token": "80dc4b1e2381e3c55dff6f825ff52ee2", "data": { "applicant": { "fi…"
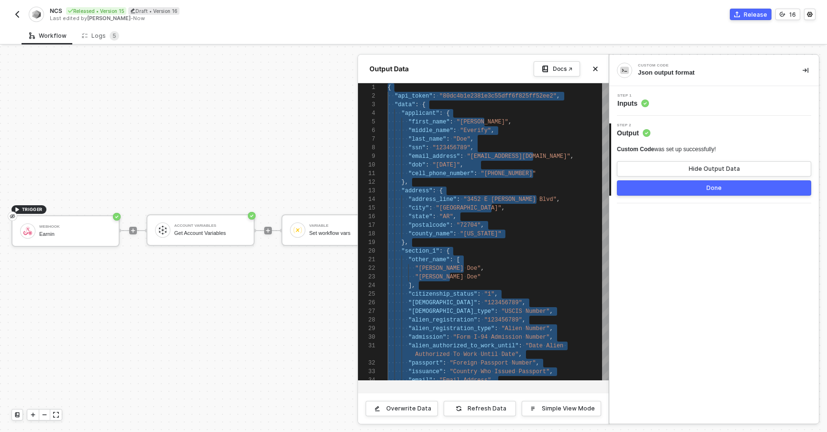
click at [741, 185] on button "Done" at bounding box center [714, 187] width 194 height 15
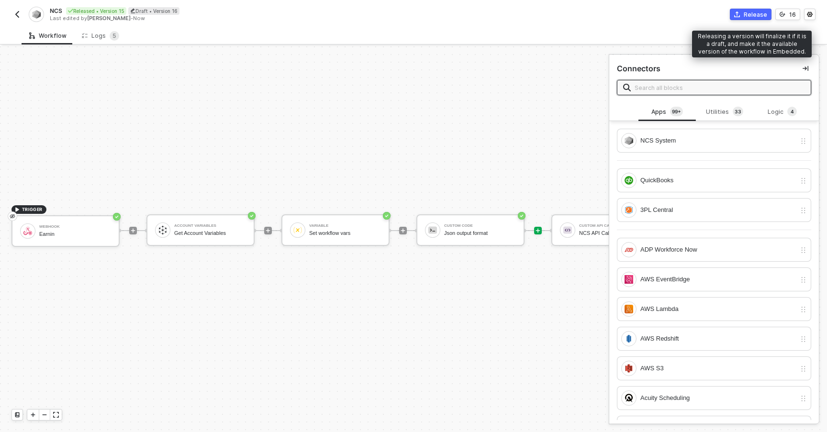
click at [747, 17] on div "Release" at bounding box center [755, 15] width 23 height 8
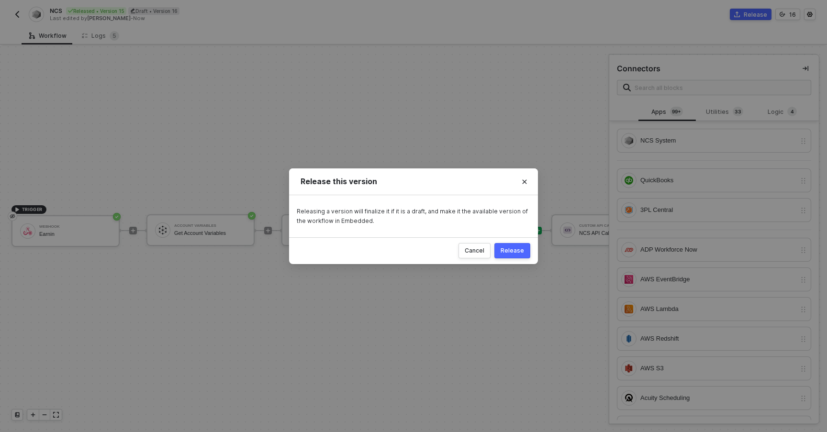
click at [514, 252] on div "Release" at bounding box center [512, 251] width 23 height 8
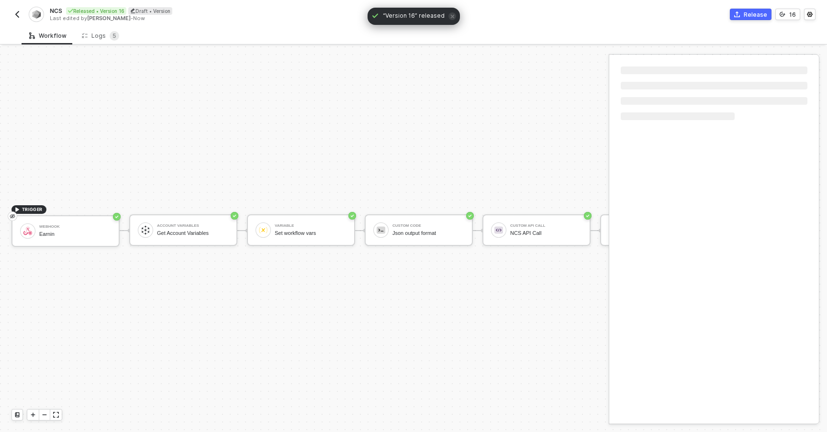
click at [18, 17] on img "button" at bounding box center [17, 15] width 8 height 8
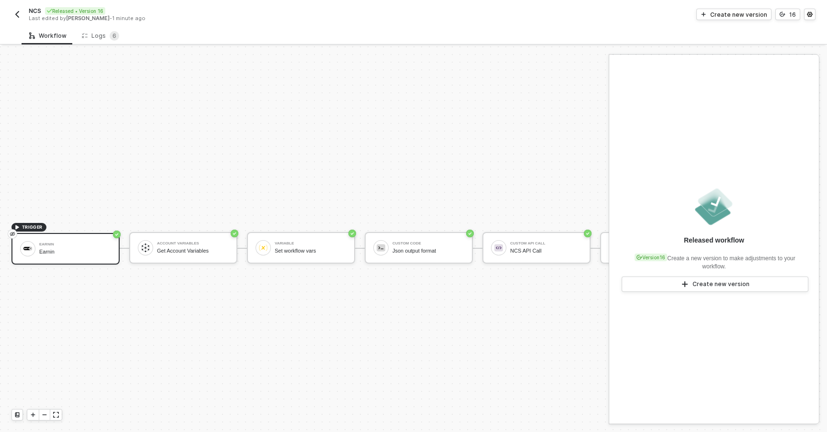
scroll to position [18, 0]
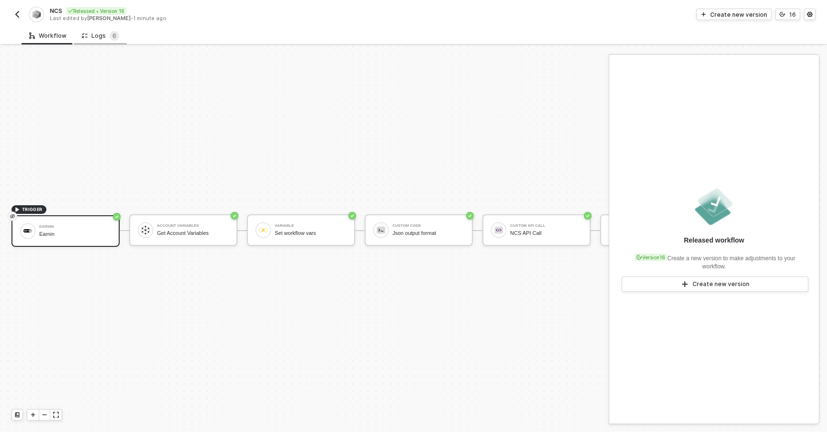
click at [98, 39] on div "Logs 6" at bounding box center [100, 36] width 37 height 10
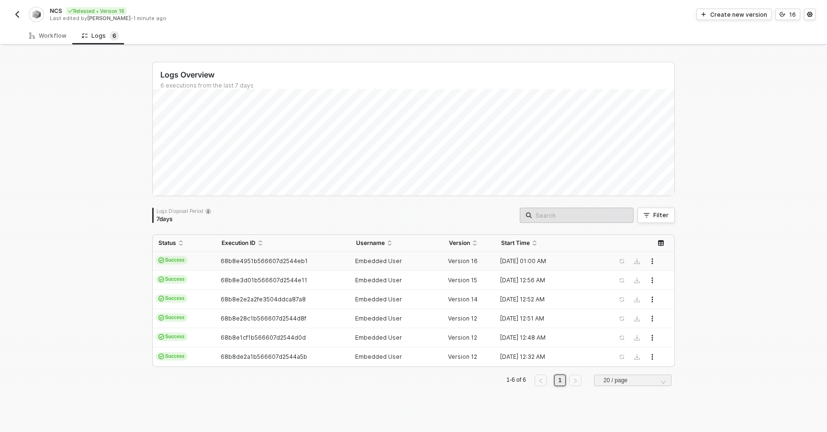
click at [308, 257] on div "68b8e4951b566607d2544eb1" at bounding box center [279, 261] width 126 height 8
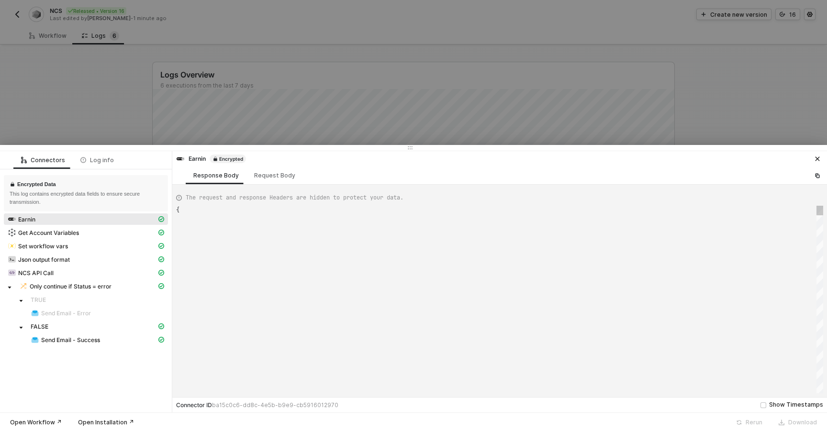
scroll to position [86, 0]
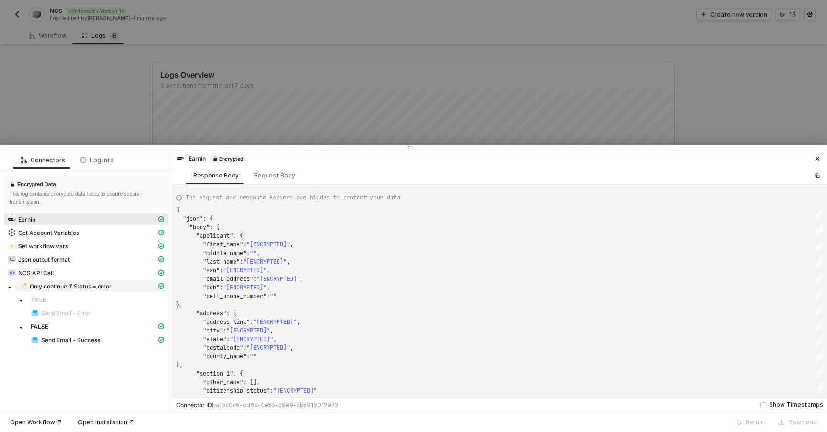
click at [71, 284] on span "Only continue if Status = error" at bounding box center [71, 287] width 82 height 8
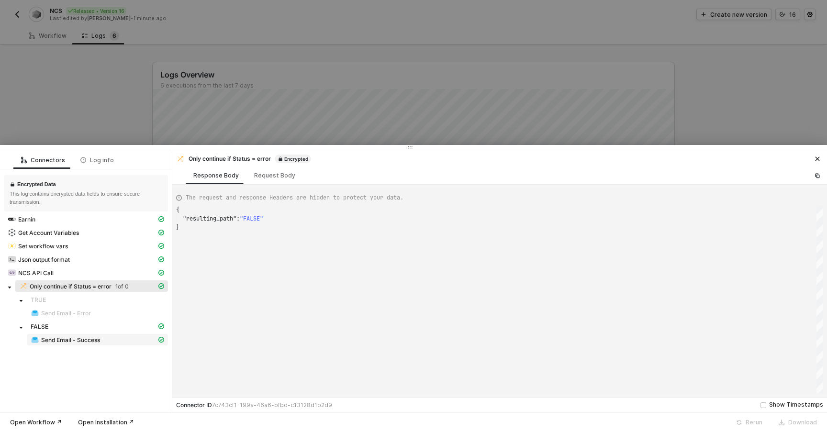
click at [99, 342] on span "Send Email - Success" at bounding box center [70, 340] width 59 height 8
type textarea "{ "json": { "accepted": [ "[ENCRYPTED]" ], "rejected": [], "ehlo": [ "[ENCRYPTE…"
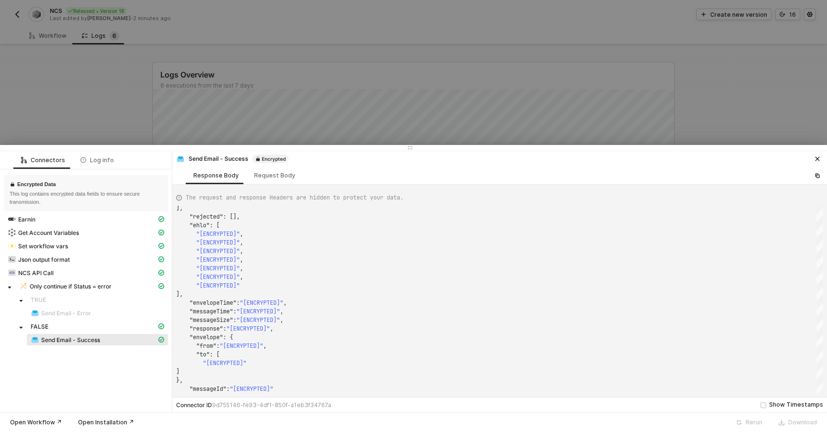
click at [162, 81] on div at bounding box center [413, 216] width 827 height 432
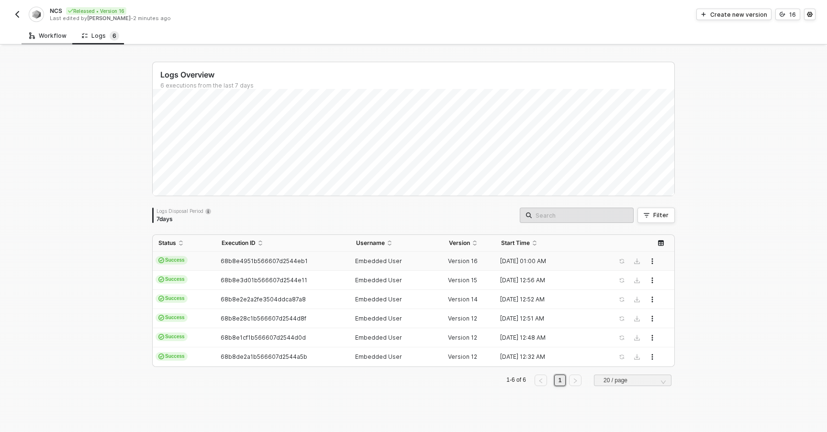
click at [60, 40] on div "Workflow" at bounding box center [48, 36] width 53 height 18
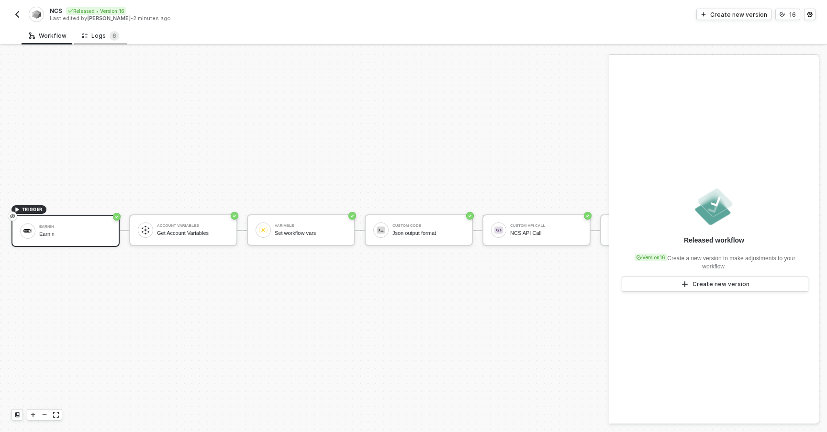
click at [94, 32] on div "Logs 6" at bounding box center [100, 36] width 37 height 10
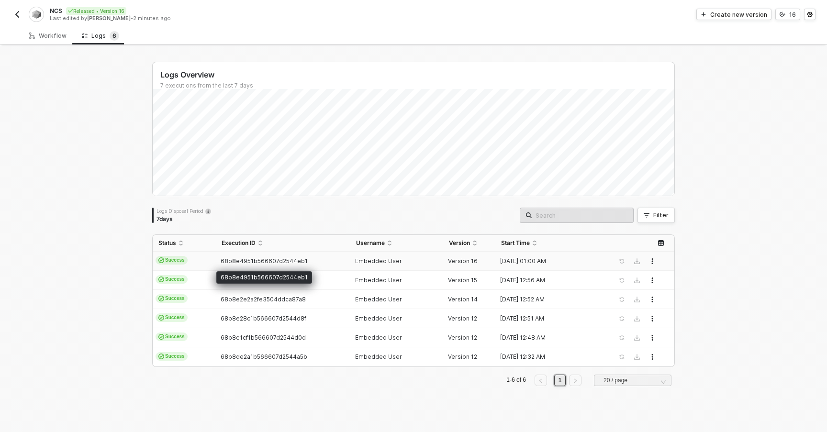
click at [276, 262] on span "68b8e4951b566607d2544eb1" at bounding box center [264, 260] width 87 height 7
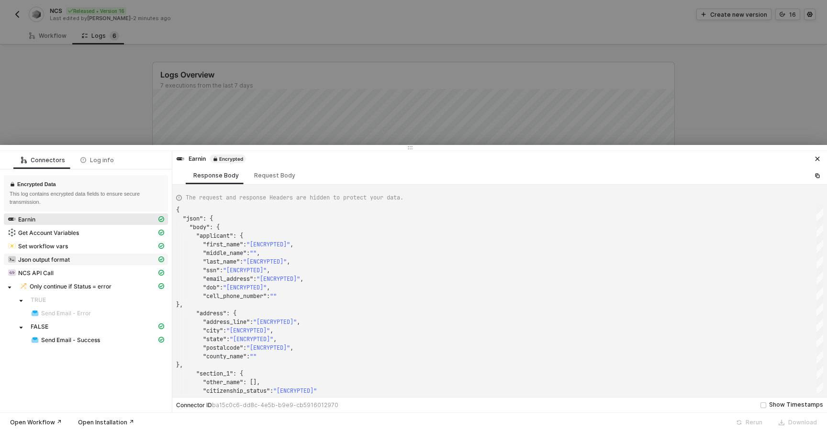
click at [81, 258] on div "Json output format" at bounding box center [82, 259] width 149 height 9
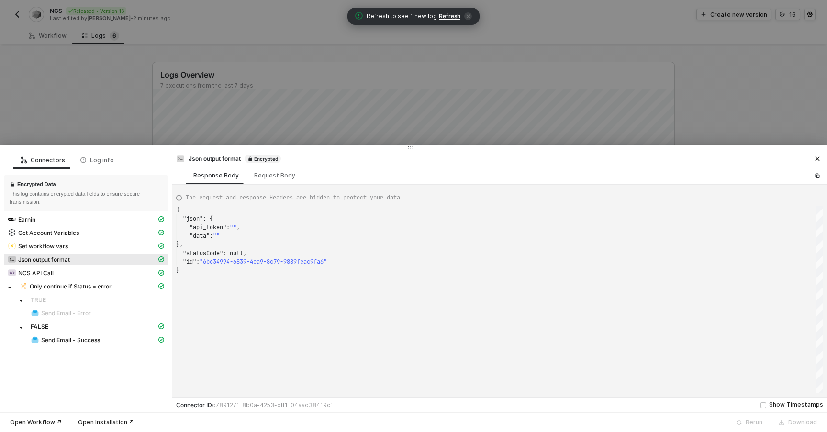
scroll to position [60, 0]
click at [119, 249] on div "Set workflow vars" at bounding box center [82, 246] width 149 height 9
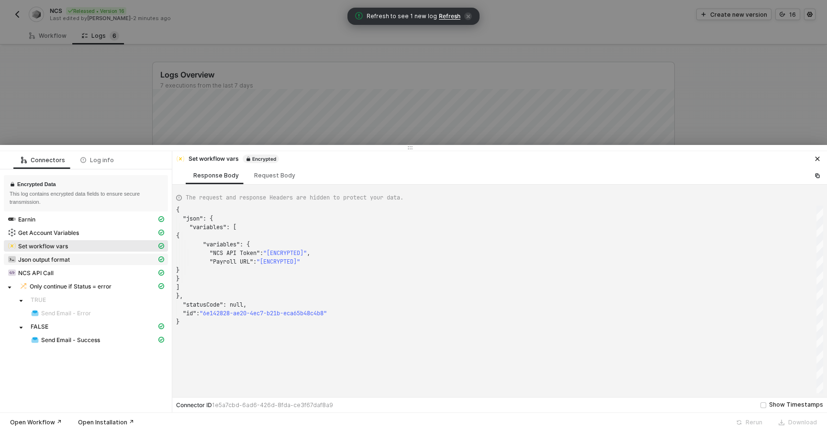
click at [123, 259] on div "Json output format" at bounding box center [82, 259] width 149 height 9
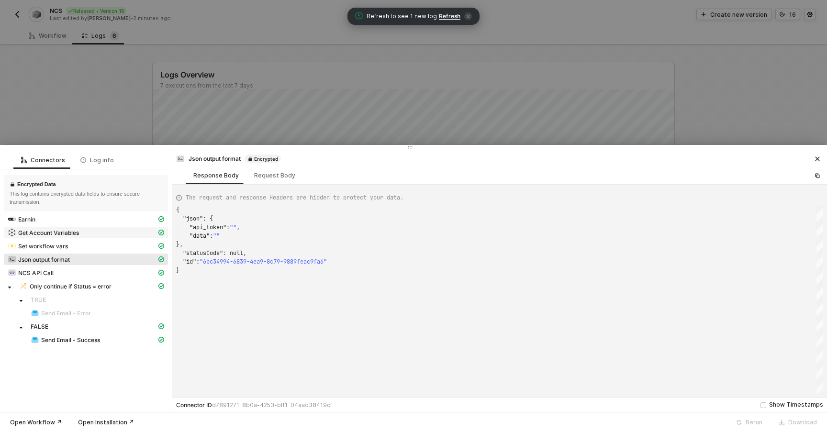
click at [114, 238] on span "Get Account Variables" at bounding box center [86, 232] width 164 height 11
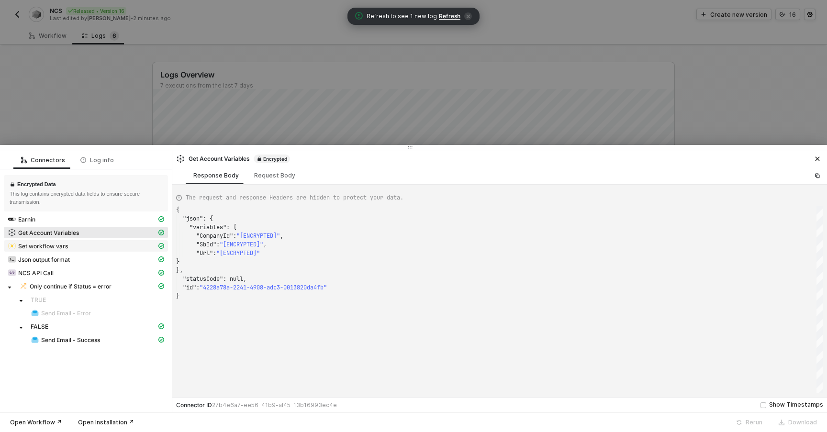
click at [123, 250] on span "Set workflow vars" at bounding box center [86, 245] width 164 height 11
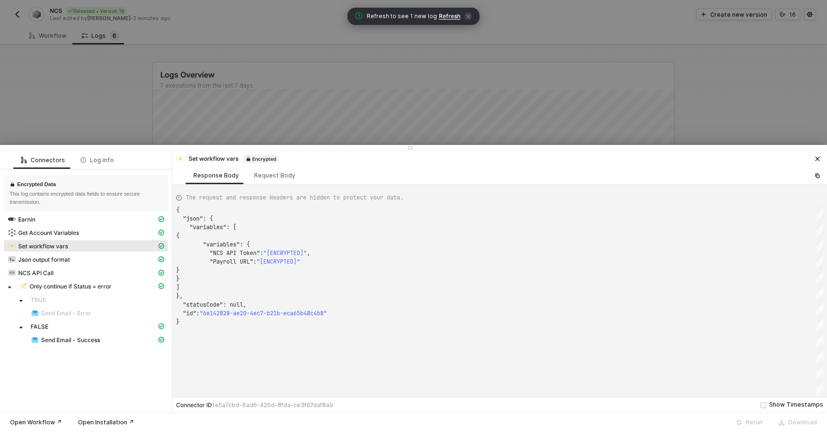
click at [113, 240] on div "Get Account Variables" at bounding box center [86, 233] width 164 height 13
click at [113, 233] on div "Get Account Variables" at bounding box center [82, 232] width 149 height 9
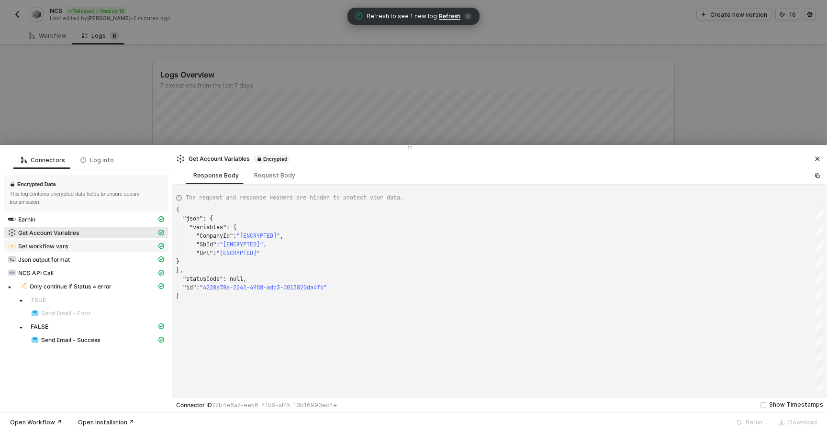
click at [115, 247] on div "Set workflow vars" at bounding box center [82, 246] width 149 height 9
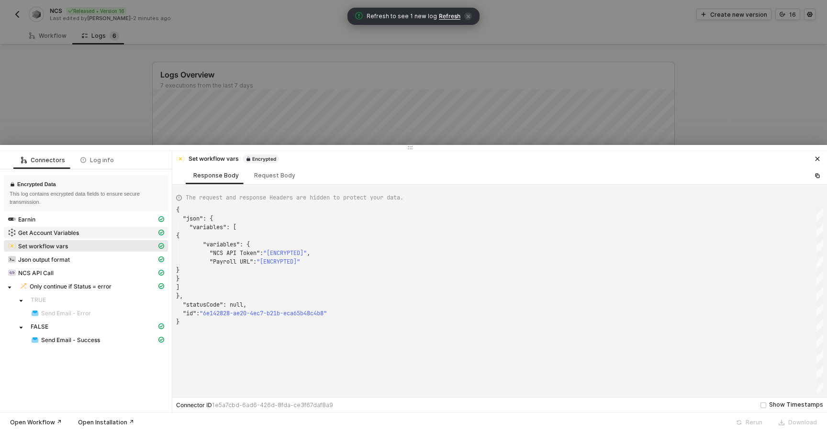
click at [116, 235] on div "Get Account Variables" at bounding box center [82, 232] width 149 height 9
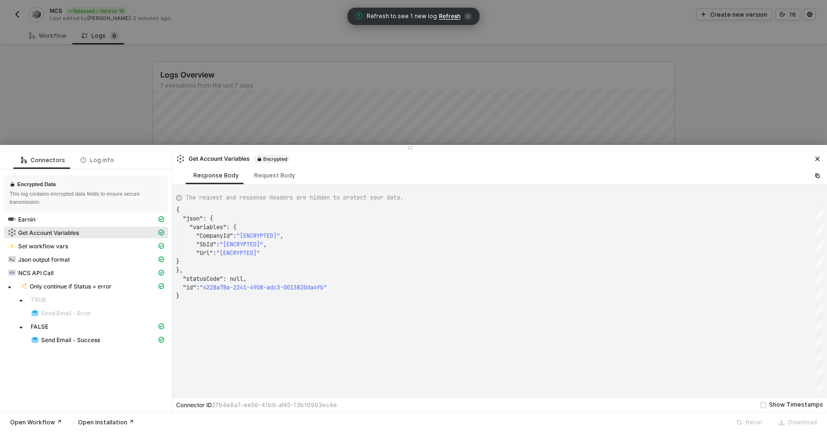
click at [106, 228] on span "Get Account Variables" at bounding box center [86, 232] width 164 height 11
click at [103, 223] on div "Earnin" at bounding box center [82, 219] width 149 height 9
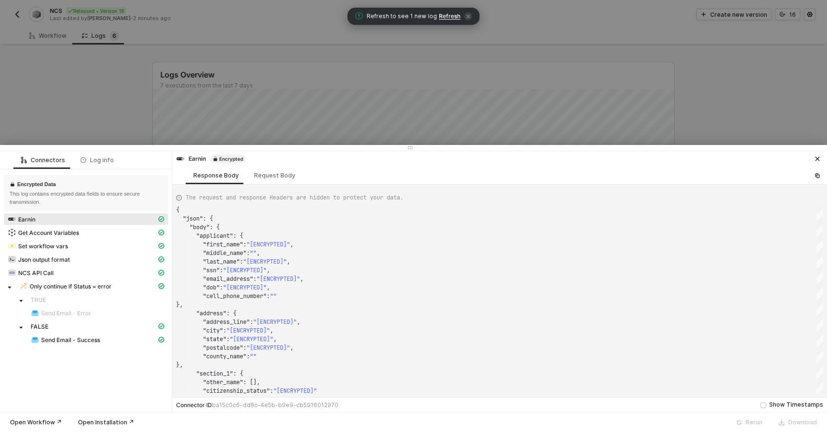
click at [116, 239] on div "Get Account Variables" at bounding box center [86, 233] width 164 height 13
click at [111, 234] on div "Get Account Variables" at bounding box center [82, 232] width 149 height 9
type textarea "{ "json": { "variables": { "CompanyId": "[ENCRYPTED]", "SbId": "[ENCRYPTED]", "…"
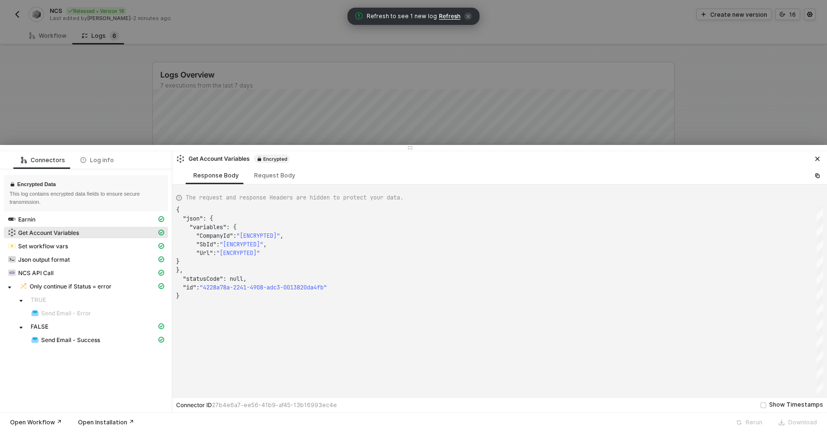
click at [119, 147] on div at bounding box center [413, 148] width 827 height 6
click at [108, 96] on div at bounding box center [413, 216] width 827 height 432
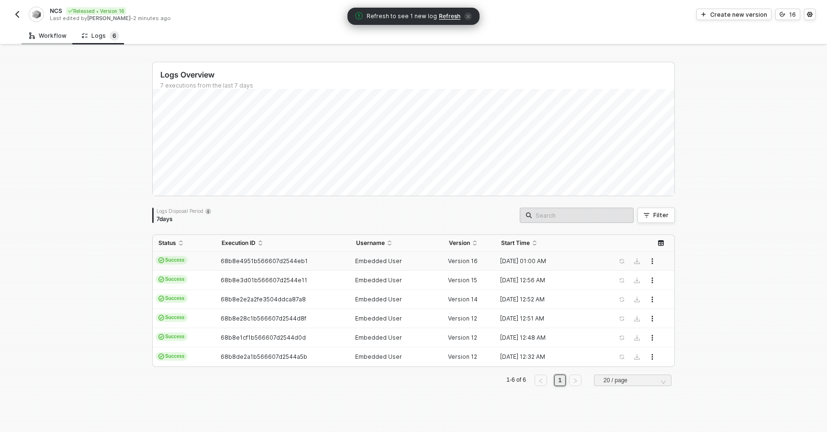
click at [57, 42] on div "Workflow" at bounding box center [48, 36] width 53 height 18
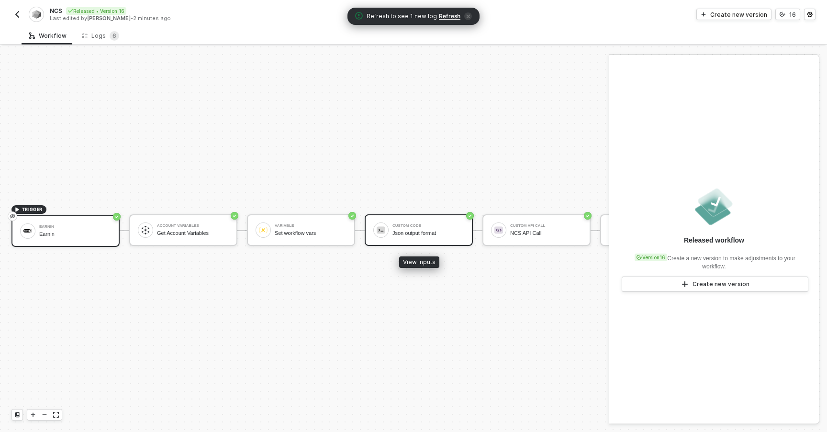
click at [391, 232] on div "Custom Code Json output format" at bounding box center [427, 230] width 76 height 18
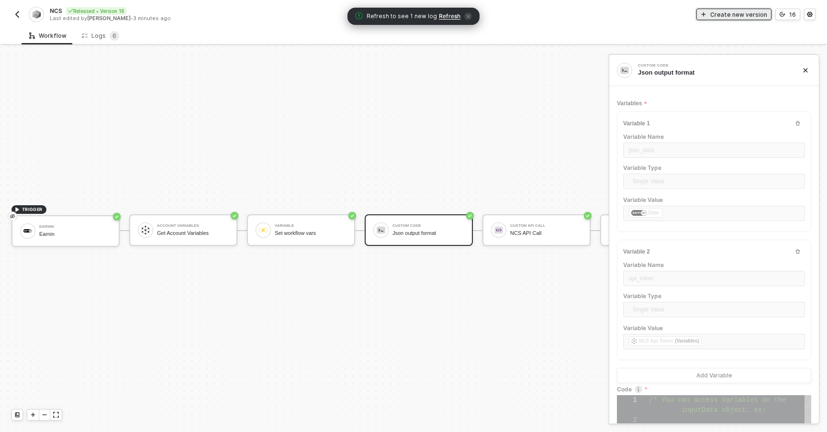
scroll to position [60, 0]
click at [724, 14] on div "Create new version" at bounding box center [738, 15] width 57 height 8
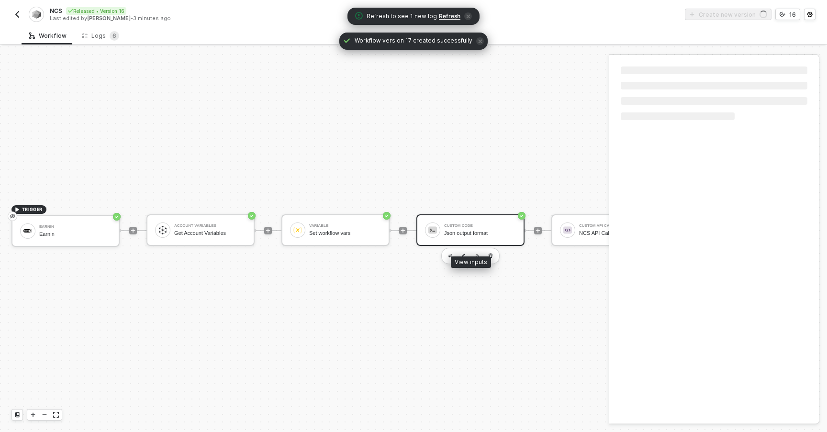
click at [438, 231] on div at bounding box center [432, 230] width 15 height 15
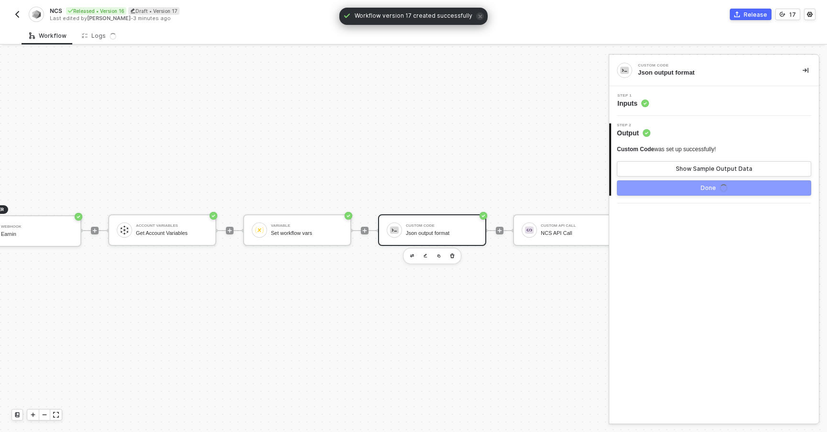
scroll to position [18, 64]
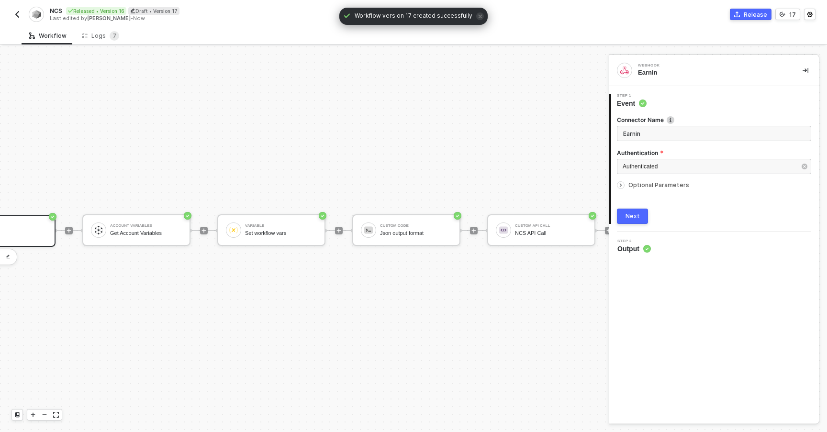
click at [626, 208] on div "Connector Name Earnin Authentication Authenticated Optional Parameters Next" at bounding box center [714, 166] width 194 height 116
click at [628, 213] on div "Next" at bounding box center [632, 216] width 14 height 8
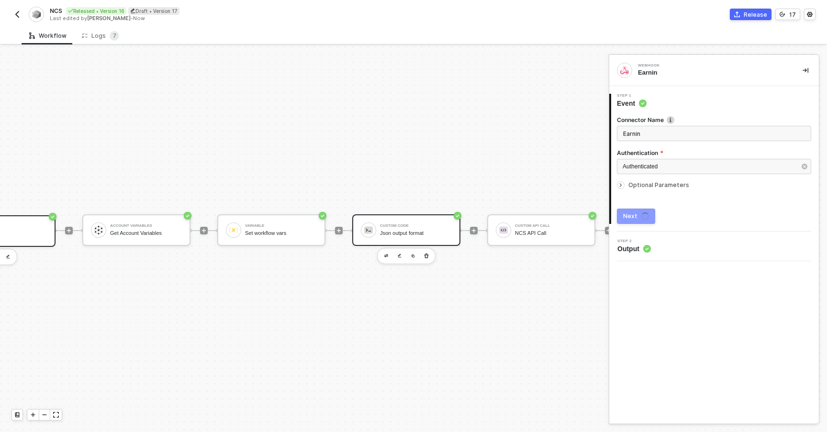
click at [419, 224] on div "Custom Code" at bounding box center [416, 226] width 72 height 4
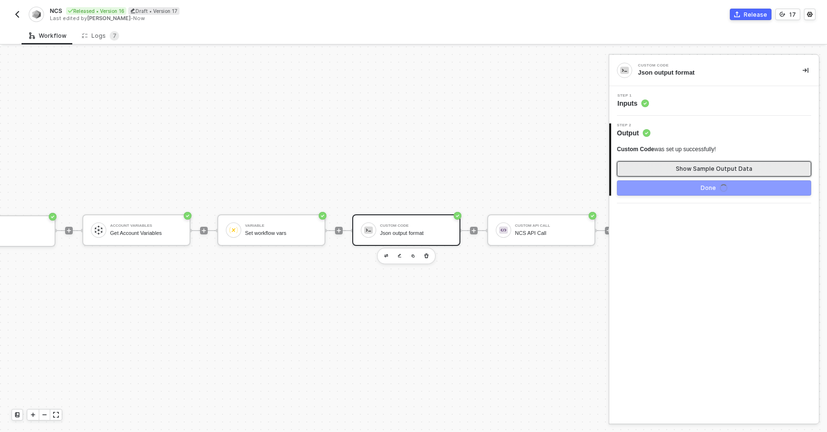
click at [671, 165] on button "Show Sample Output Data" at bounding box center [714, 168] width 194 height 15
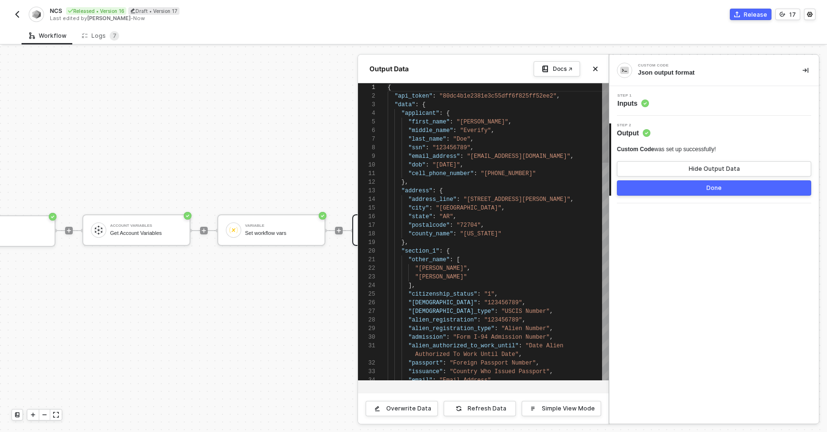
scroll to position [86, 0]
click at [679, 101] on div "Step 1 Inputs" at bounding box center [715, 101] width 207 height 14
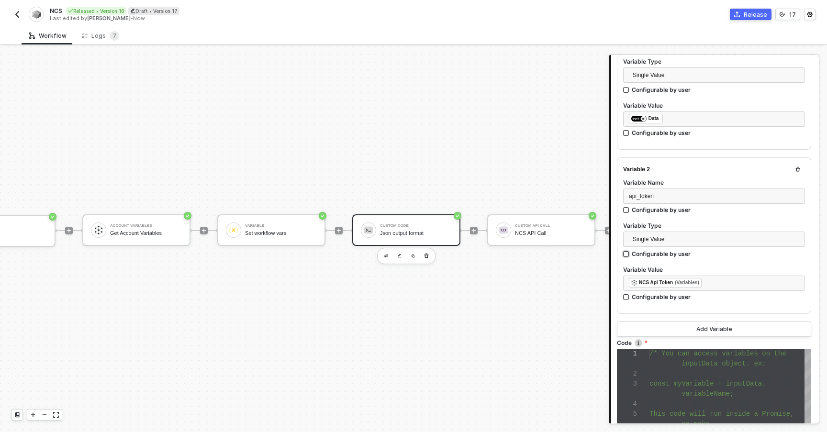
scroll to position [174, 0]
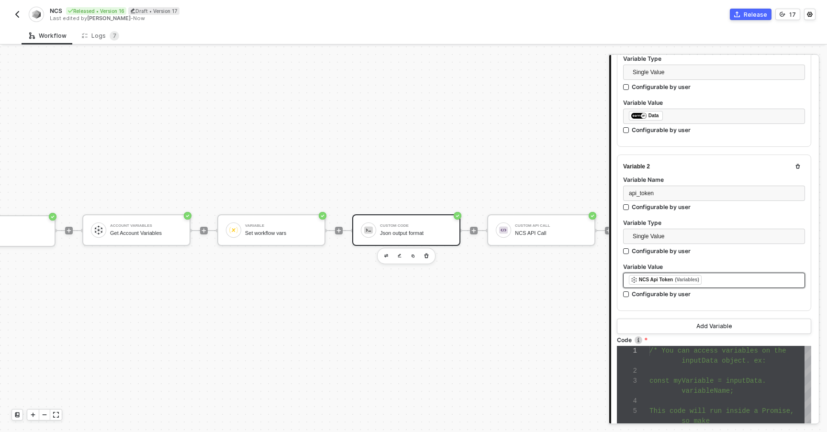
click at [715, 280] on div "﻿ ﻿ NCS Api Token (Variables) ﻿" at bounding box center [714, 280] width 170 height 11
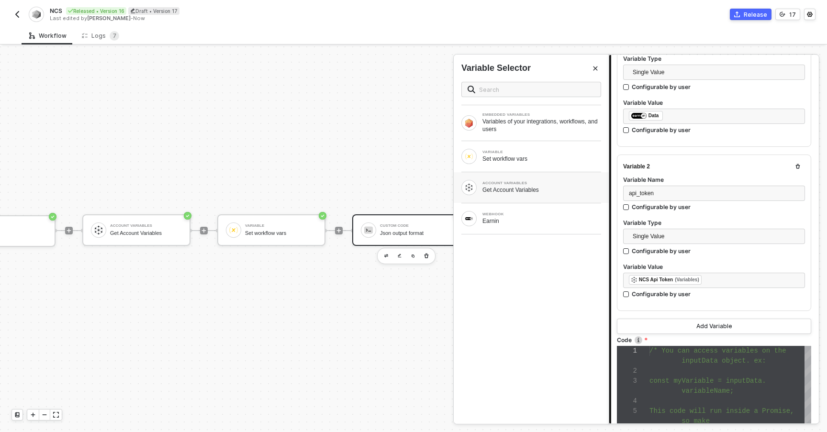
click at [519, 187] on div "Get Account Variables" at bounding box center [541, 190] width 119 height 8
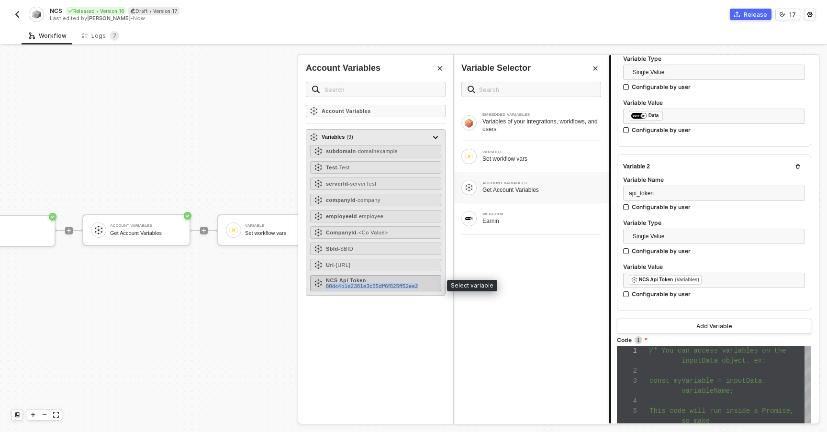
drag, startPoint x: 326, startPoint y: 286, endPoint x: 424, endPoint y: 290, distance: 98.2
click at [424, 290] on div "NCS Api Token - 80dc4b1e2381e3c55dff6f825ff52ee2" at bounding box center [375, 283] width 131 height 16
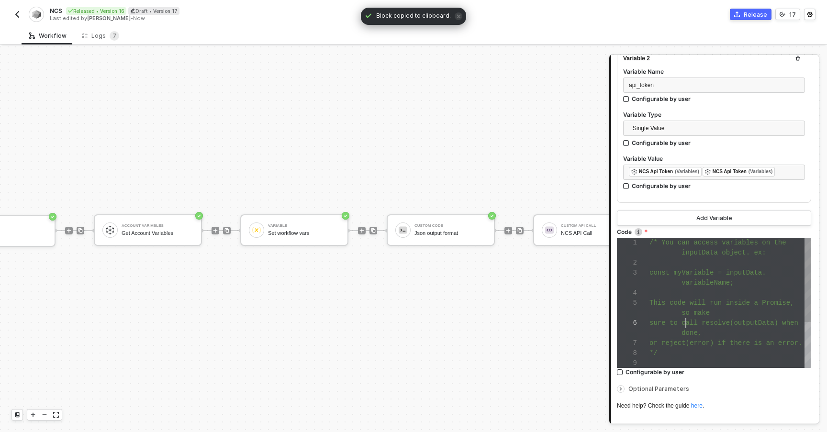
scroll to position [50, 36]
click at [686, 323] on span "sure to call resolve(outputData) when" at bounding box center [723, 323] width 149 height 8
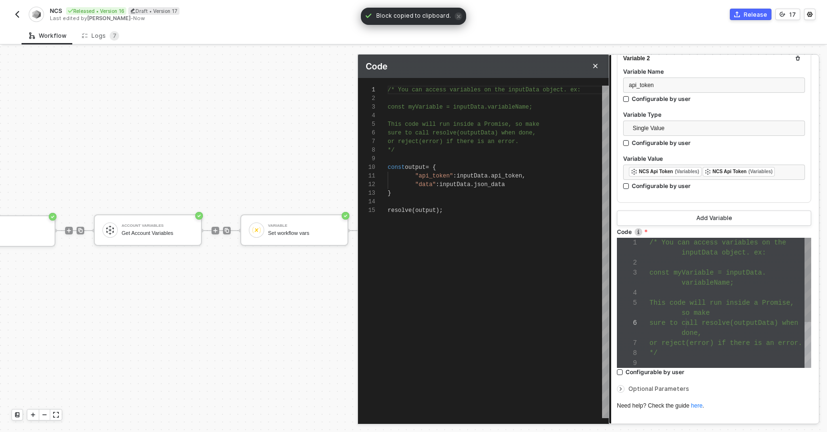
scroll to position [86, 0]
click at [506, 179] on div ""api_token" : inputData . api_token ," at bounding box center [498, 176] width 221 height 9
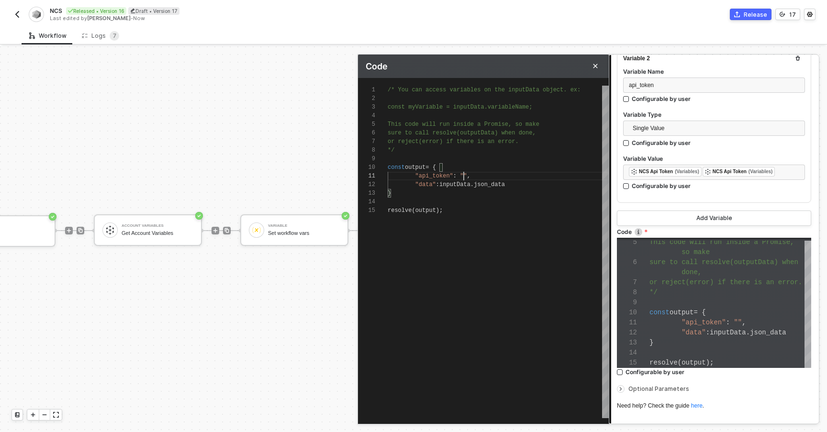
paste textarea "https://app.runalloy.com/embedded-install?integrationId=687a84d8b4191fda30267ad…"
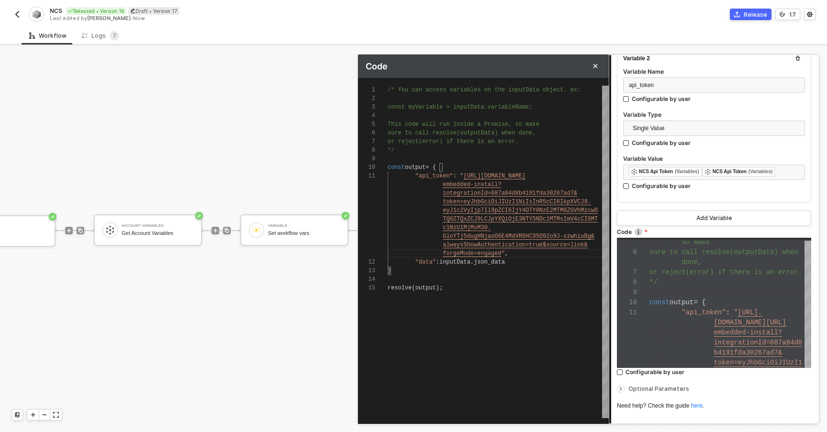
scroll to position [0, 76]
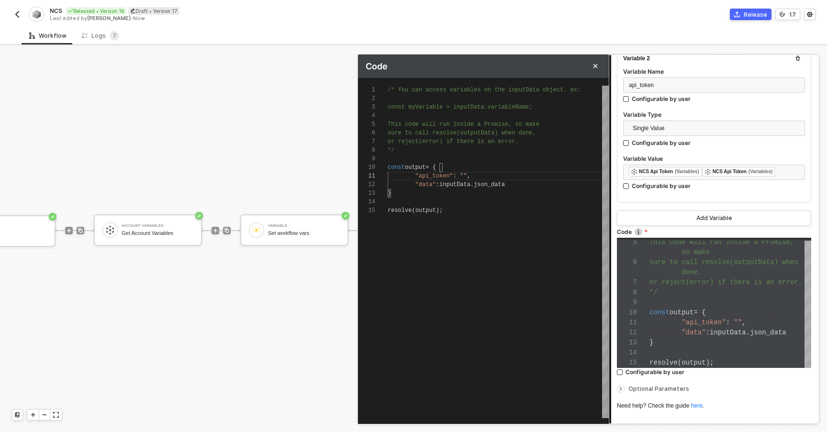
paste textarea "80dc4b1e2381e3c55dff6f825ff52ee2"
type textarea ""api_token": "80dc4b1e2381e3c55dff6f825ff52ee2", "data": inputData.json_data } …"
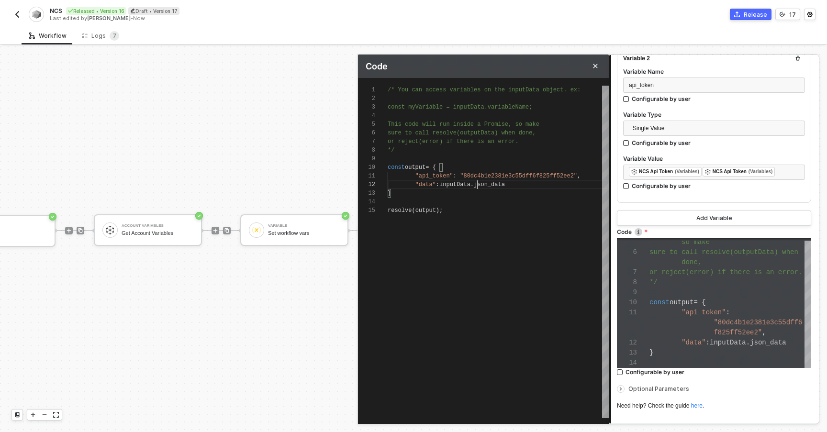
scroll to position [9, 90]
click at [479, 187] on span "json_data" at bounding box center [489, 184] width 31 height 7
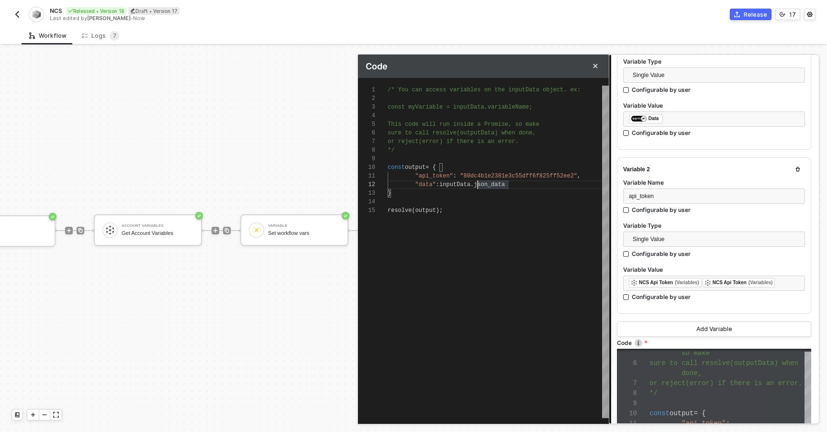
scroll to position [116, 0]
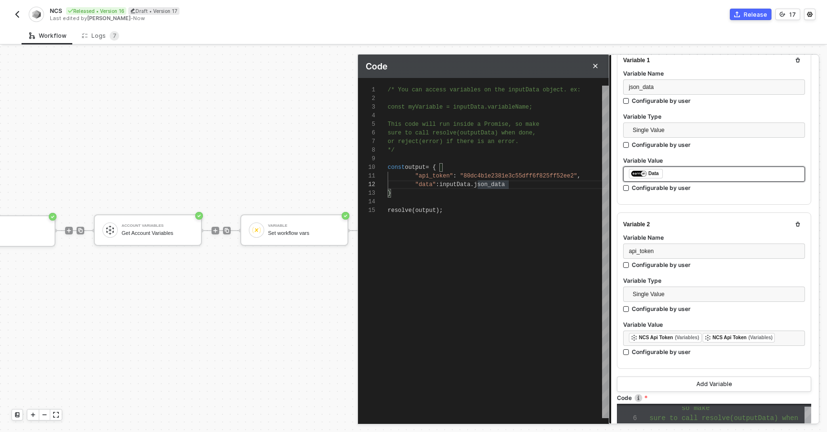
click at [685, 180] on div "﻿ ﻿ Data ﻿" at bounding box center [714, 174] width 182 height 15
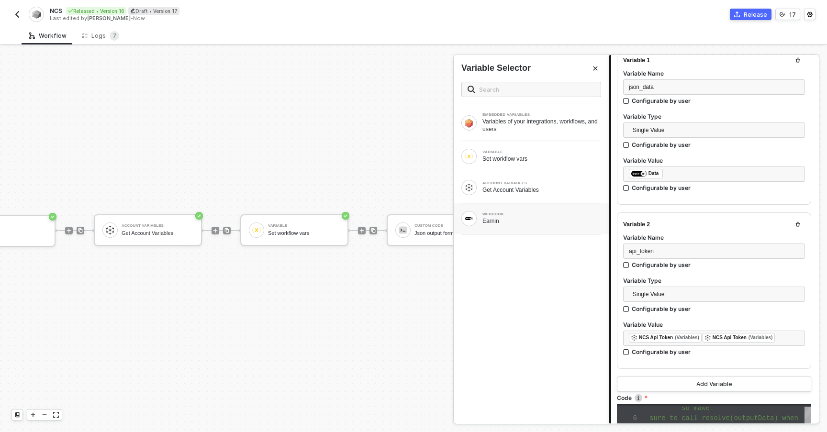
click at [543, 215] on div "WEBHOOK" at bounding box center [541, 214] width 119 height 4
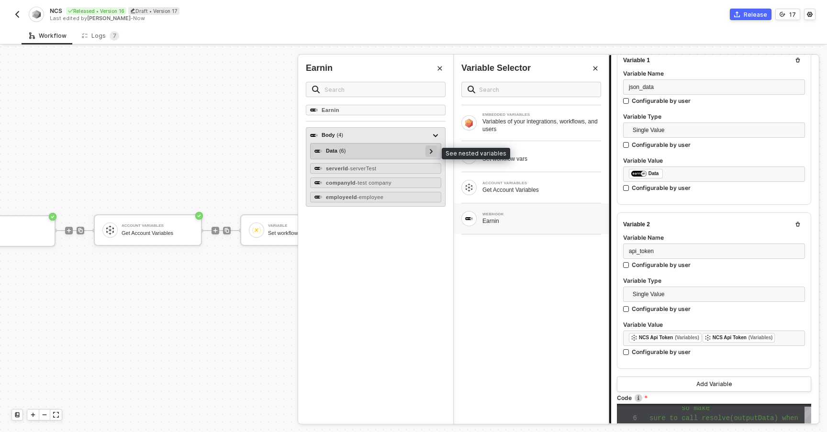
click at [434, 149] on div at bounding box center [430, 150] width 11 height 11
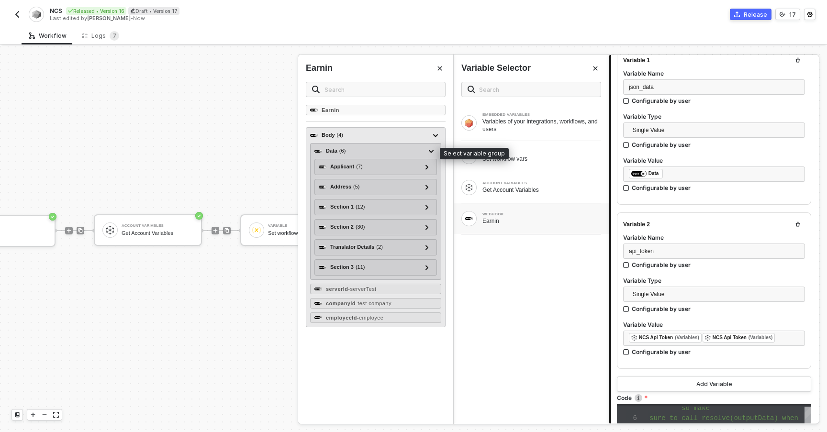
click at [380, 152] on div "Data ( 6 )" at bounding box center [369, 150] width 111 height 11
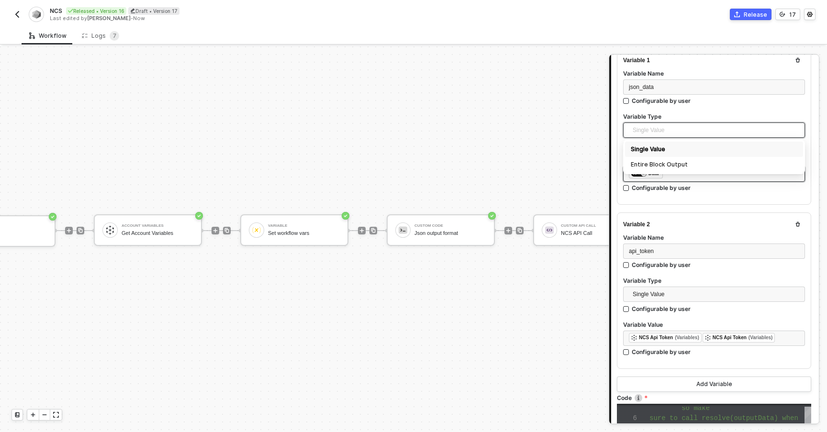
click at [698, 133] on span "Single Value" at bounding box center [716, 130] width 167 height 14
click at [639, 153] on div "Single Value" at bounding box center [714, 149] width 167 height 11
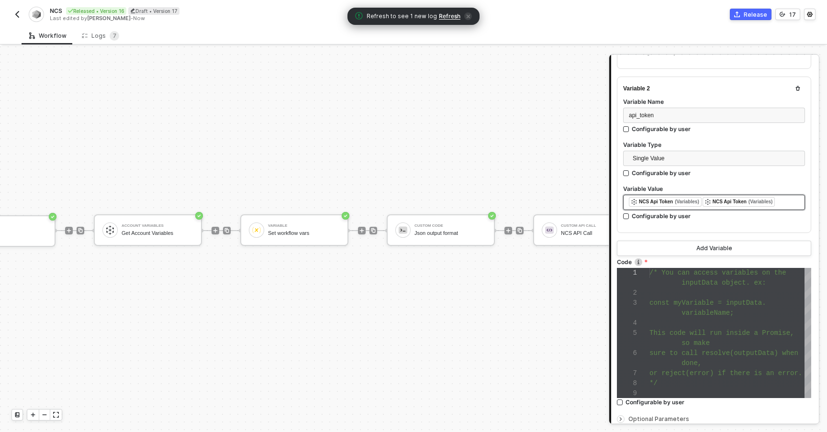
scroll to position [346, 0]
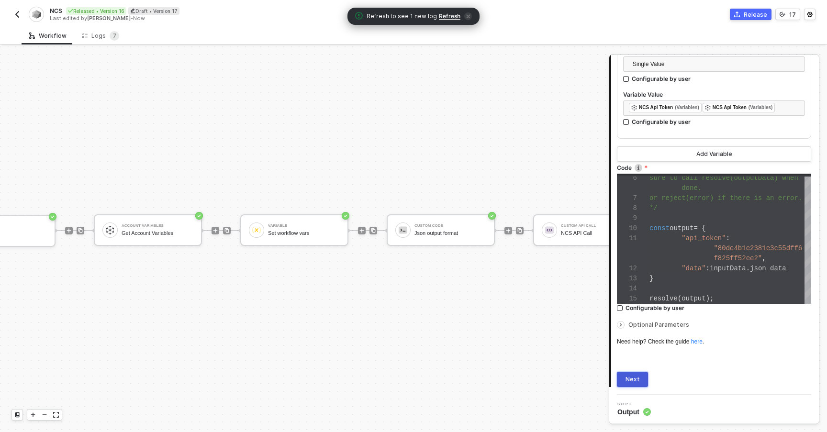
click at [635, 379] on div "Next" at bounding box center [632, 380] width 14 height 8
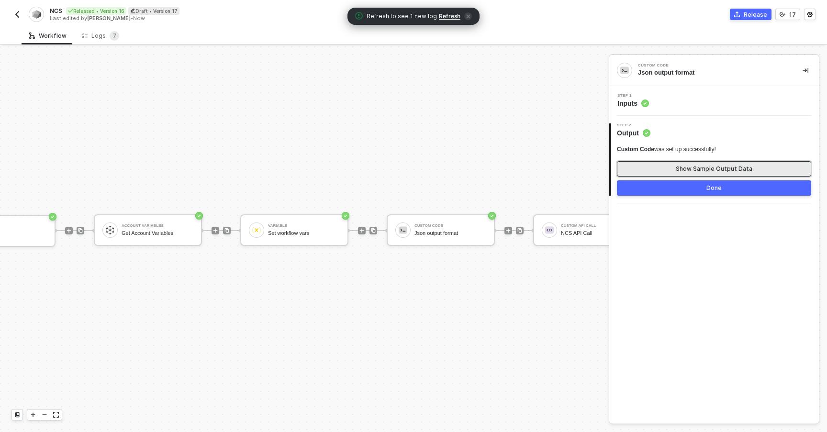
click at [674, 168] on button "Show Sample Output Data" at bounding box center [714, 168] width 194 height 15
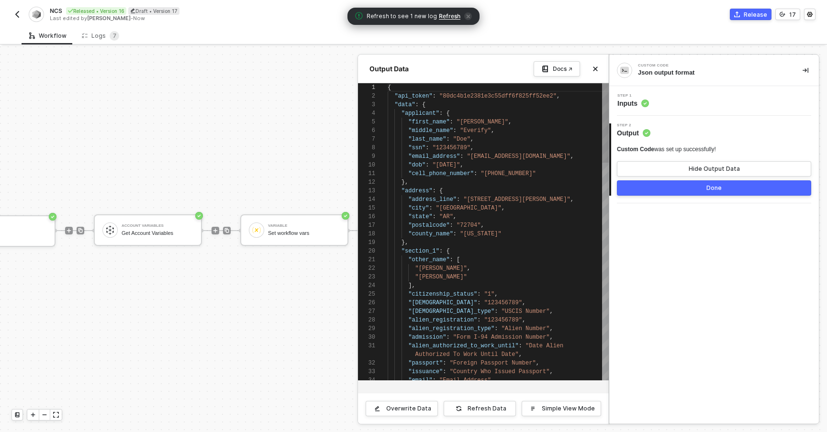
scroll to position [86, 0]
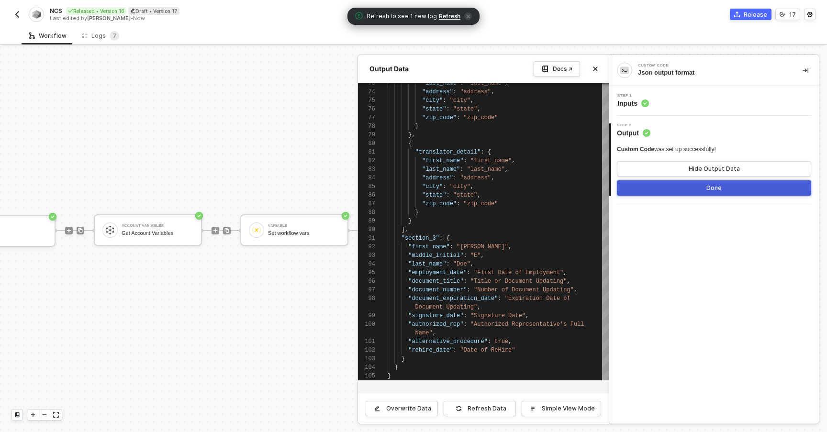
click at [649, 189] on button "Done" at bounding box center [714, 187] width 194 height 15
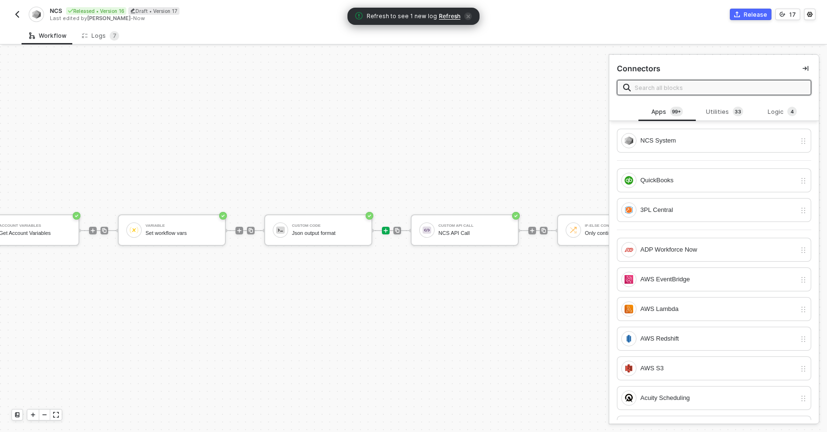
scroll to position [18, 207]
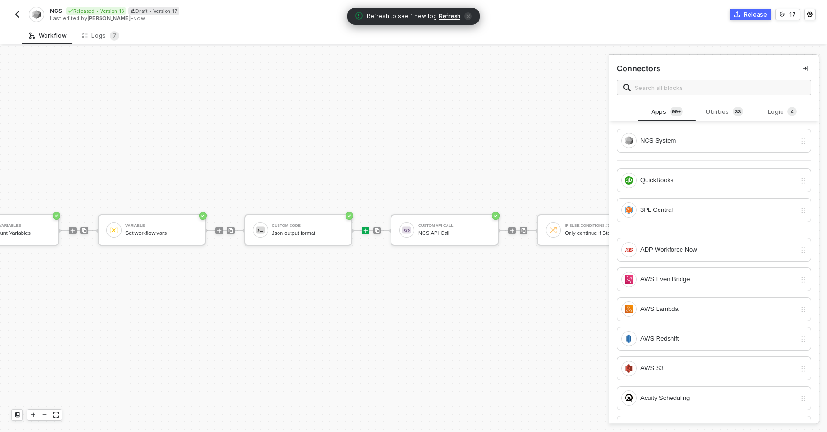
click at [372, 287] on div "TRIGGER Webhook Earnin Account Variables Get Account Variables Variable Set wor…" at bounding box center [369, 230] width 1153 height 403
click at [313, 232] on div "Json output format" at bounding box center [308, 233] width 72 height 6
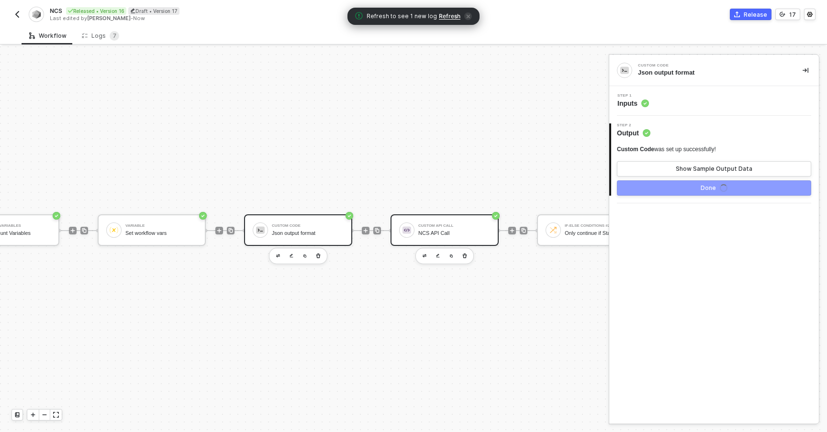
click at [425, 228] on div "Custom API Call NCS API Call" at bounding box center [454, 230] width 72 height 18
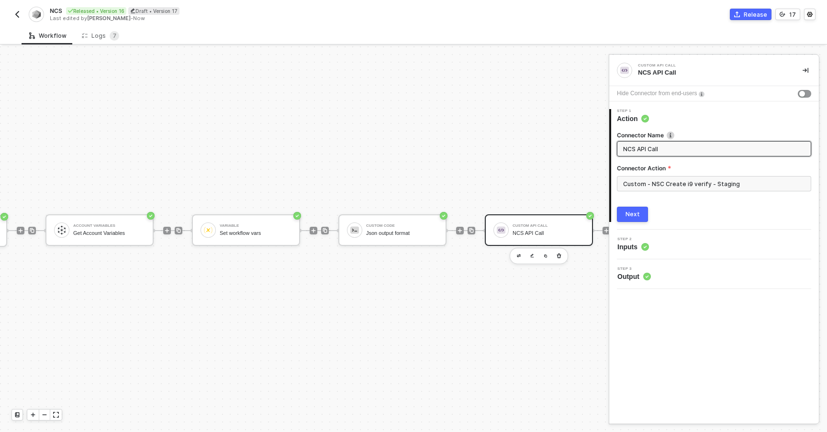
scroll to position [18, 0]
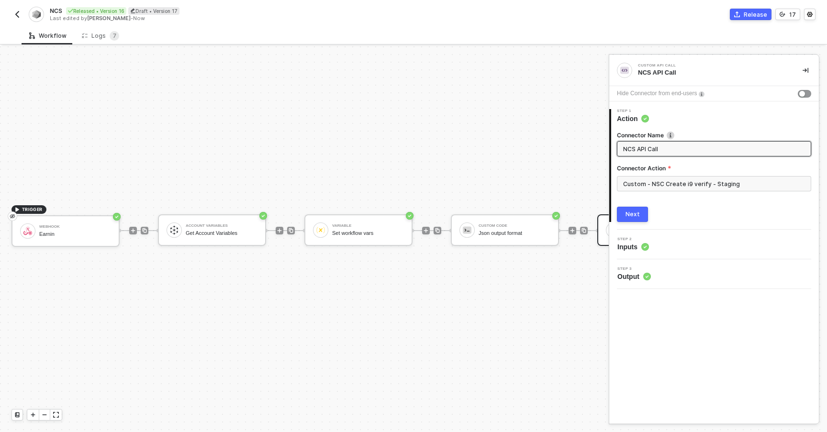
click at [128, 62] on div "TRIGGER Webhook Earnin Account Variables Get Account Variables Variable Set wor…" at bounding box center [576, 230] width 1153 height 403
click at [100, 39] on div "Logs 7" at bounding box center [100, 36] width 37 height 10
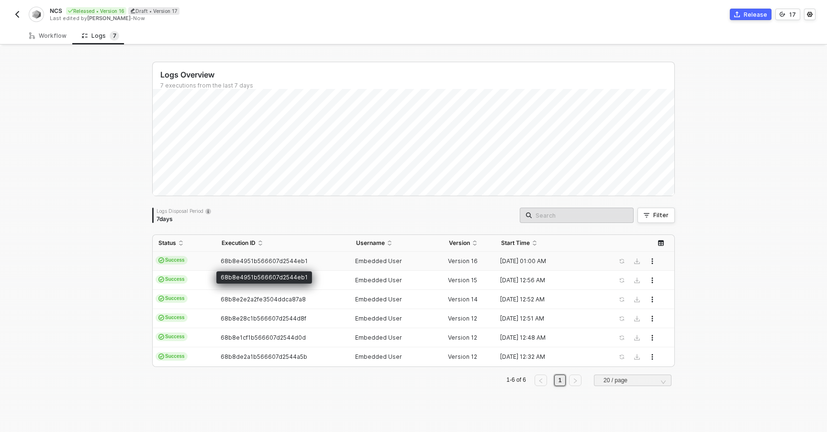
click at [262, 259] on span "68b8e4951b566607d2544eb1" at bounding box center [264, 260] width 87 height 7
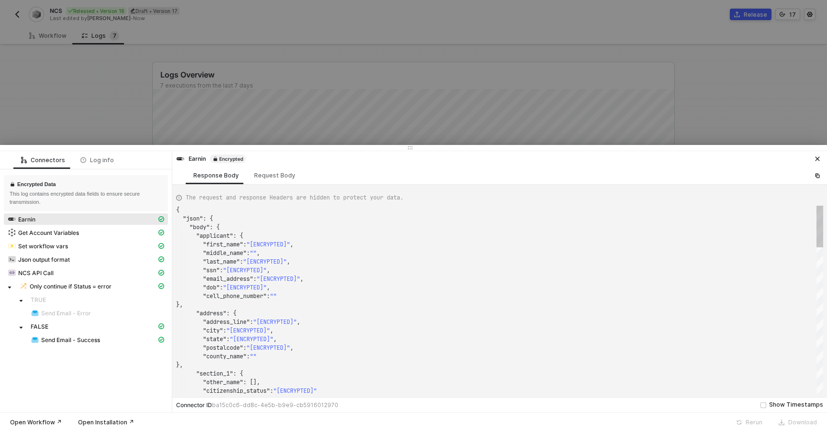
scroll to position [86, 0]
click at [87, 341] on span "Send Email - Success" at bounding box center [70, 340] width 59 height 8
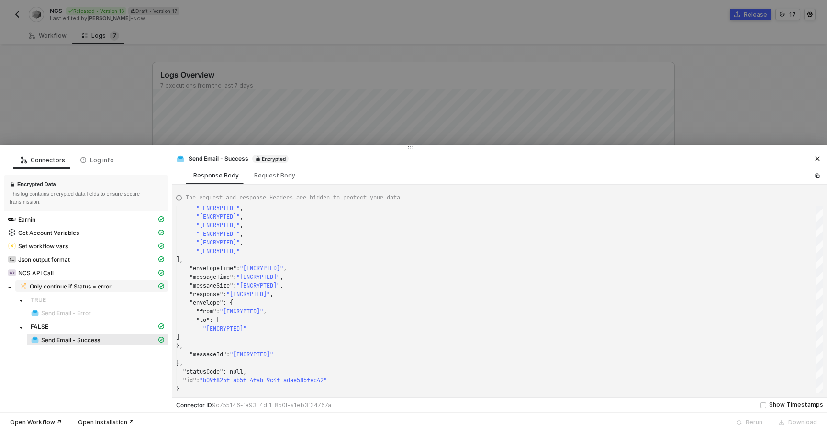
click at [97, 289] on span "Only continue if Status = error" at bounding box center [71, 287] width 82 height 8
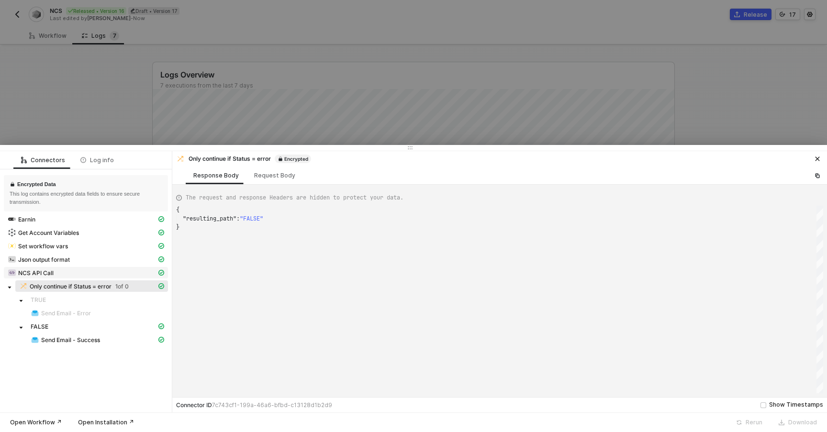
click at [88, 271] on div "NCS API Call" at bounding box center [82, 272] width 149 height 9
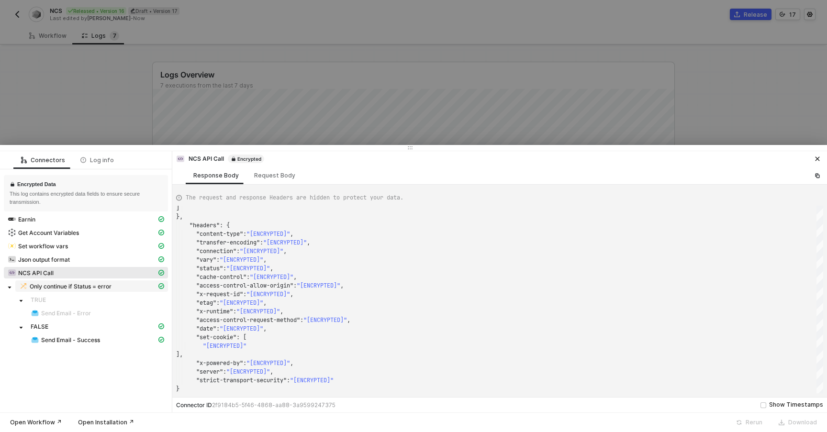
click at [88, 287] on span "Only continue if Status = error" at bounding box center [71, 287] width 82 height 8
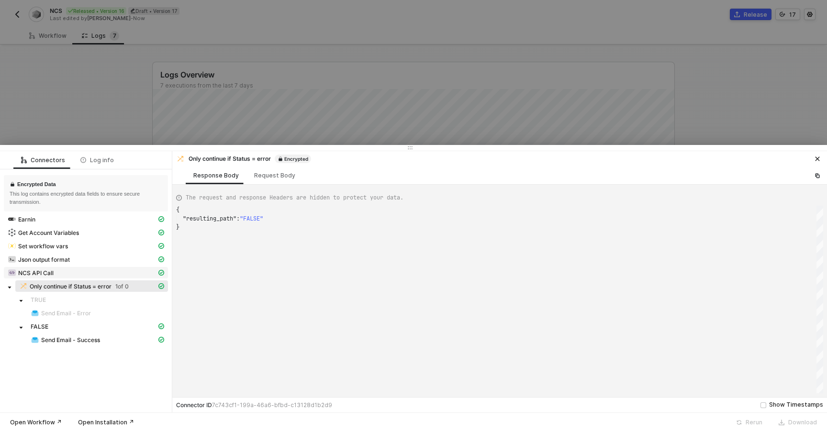
click at [82, 273] on div "NCS API Call" at bounding box center [82, 272] width 149 height 9
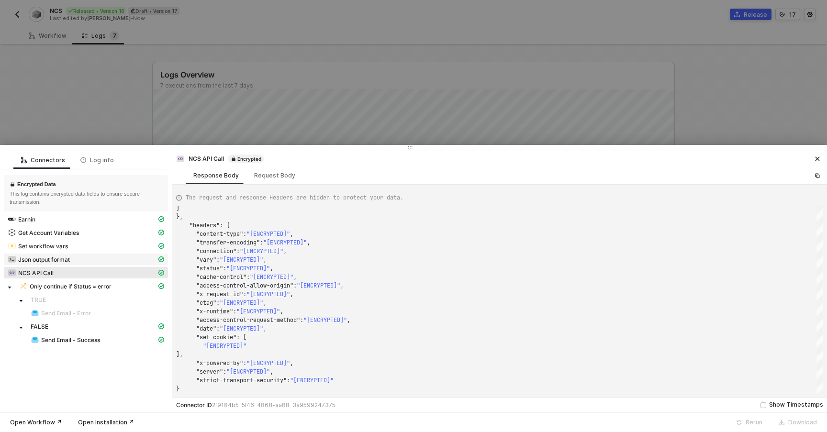
click at [79, 262] on div "Json output format" at bounding box center [82, 259] width 149 height 9
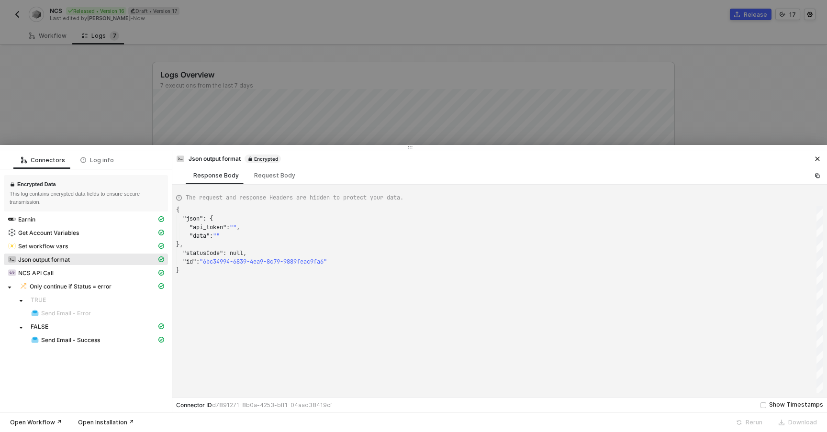
scroll to position [60, 0]
click at [83, 270] on div "NCS API Call" at bounding box center [82, 272] width 149 height 9
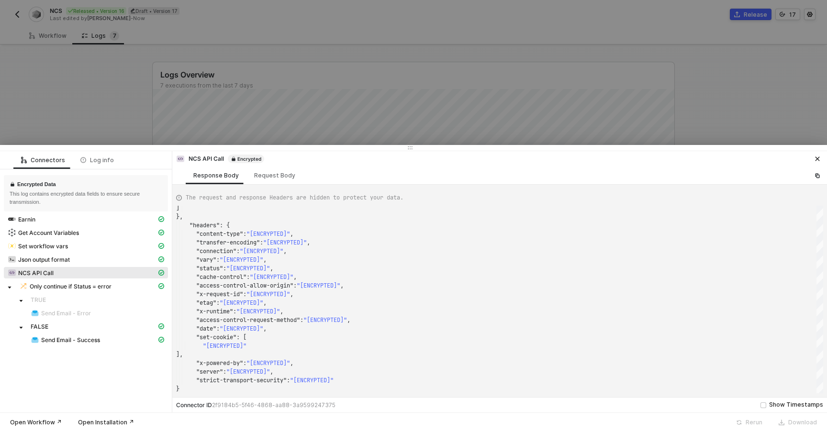
click at [128, 271] on div "NCS API Call" at bounding box center [82, 272] width 149 height 9
click at [123, 267] on span "NCS API Call" at bounding box center [86, 272] width 164 height 11
click at [112, 260] on div "Json output format" at bounding box center [82, 259] width 149 height 9
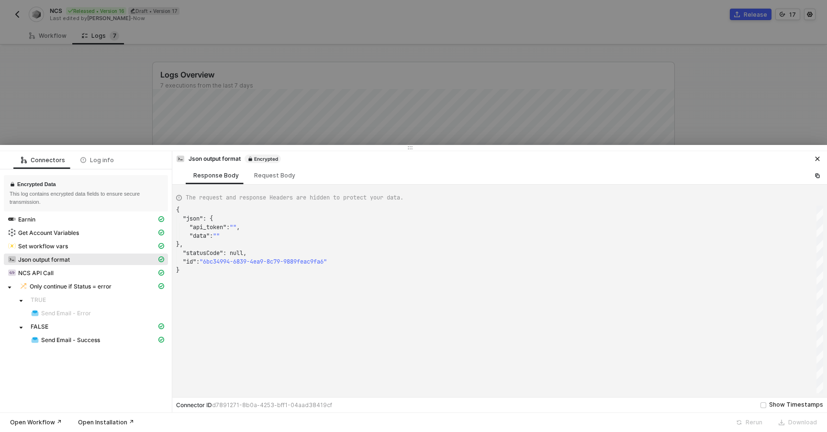
click at [267, 164] on div "Json output format Encrypted" at bounding box center [499, 157] width 655 height 13
click at [267, 175] on div "Request Body" at bounding box center [274, 176] width 41 height 8
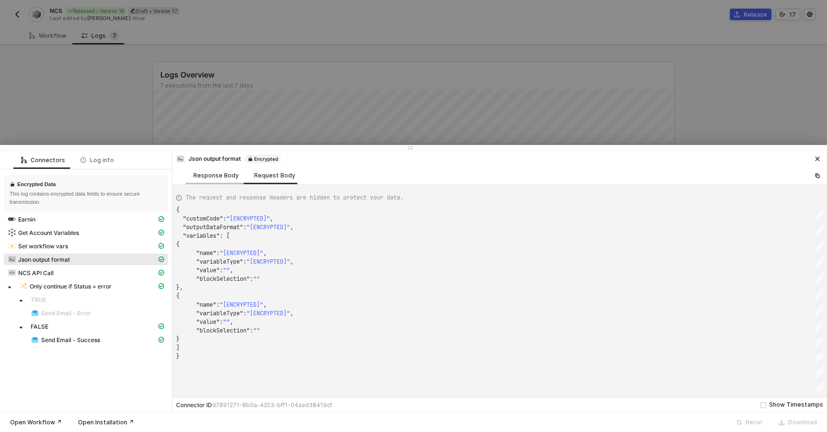
click at [214, 178] on div "Response Body" at bounding box center [215, 176] width 45 height 8
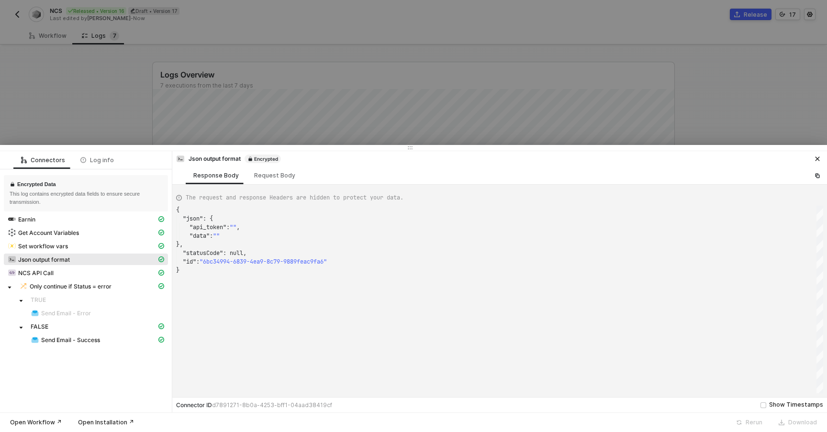
click at [100, 266] on div "Json output format" at bounding box center [86, 260] width 164 height 13
click at [97, 253] on div "Set workflow vars" at bounding box center [86, 246] width 164 height 13
click at [96, 247] on div "Set workflow vars" at bounding box center [82, 246] width 149 height 9
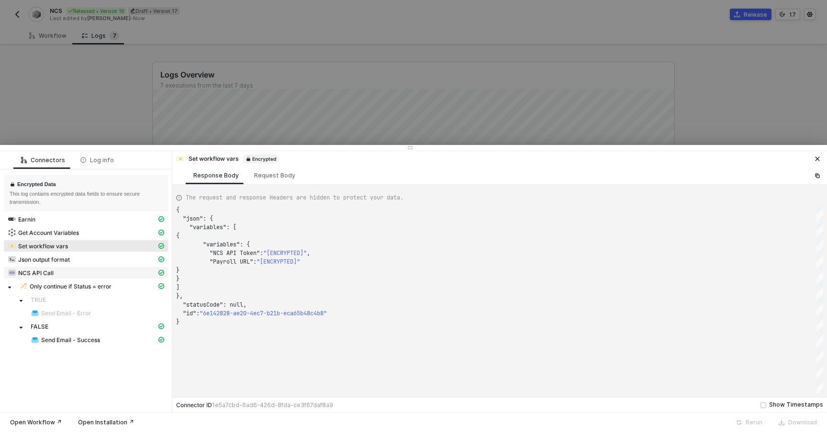
click at [107, 268] on div "NCS API Call" at bounding box center [82, 272] width 149 height 9
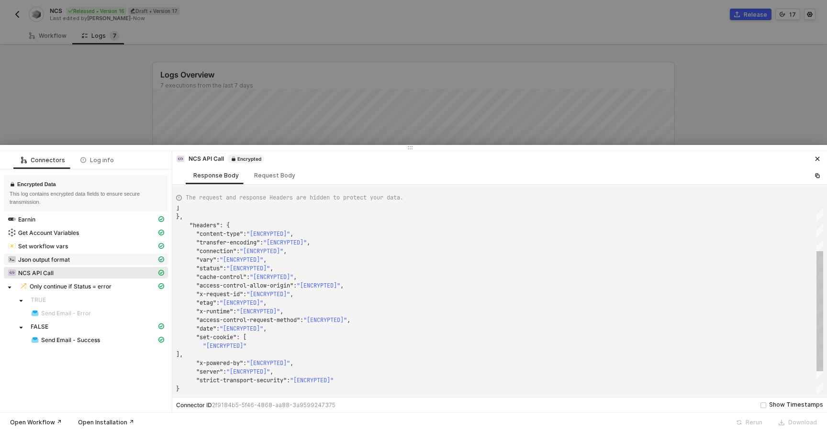
click at [103, 260] on div "Json output format" at bounding box center [82, 259] width 149 height 9
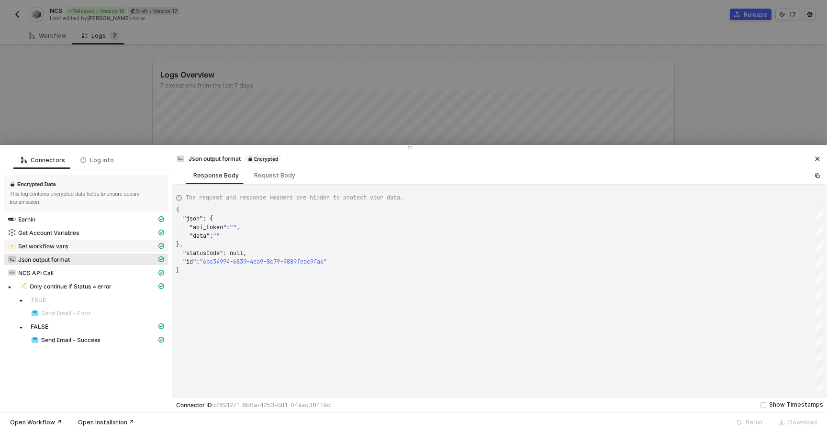
click at [93, 241] on span "Set workflow vars" at bounding box center [86, 245] width 164 height 11
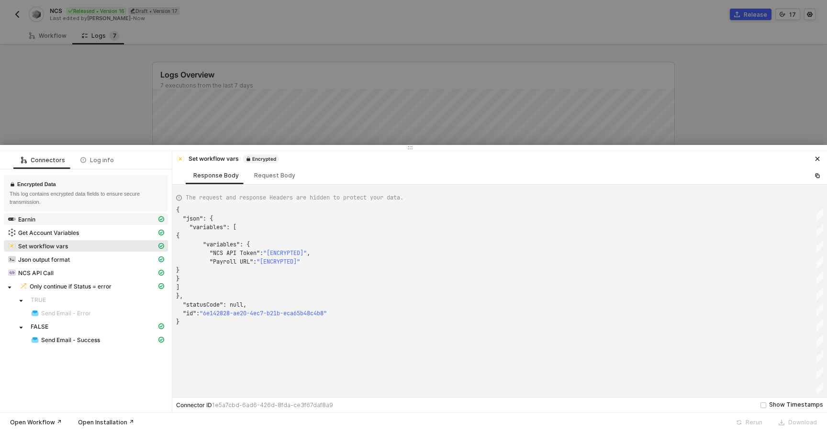
click at [93, 223] on div "Earnin" at bounding box center [82, 219] width 149 height 9
type textarea "{ "json": { "body": { "applicant": { "first_name": "[ENCRYPTED]", "middle_name"…"
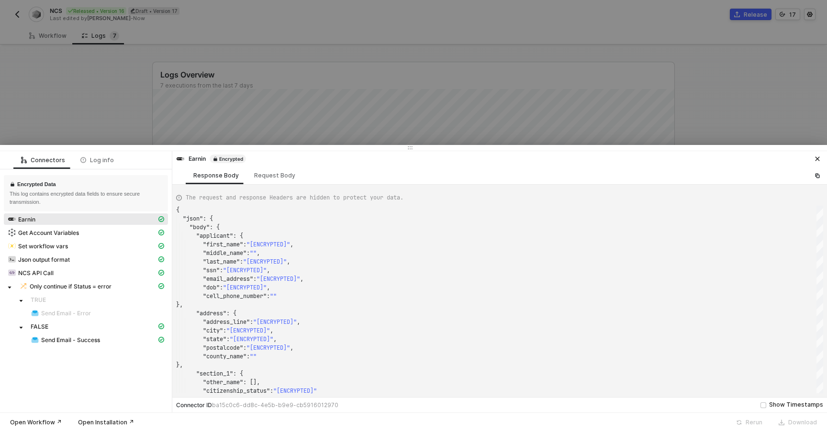
click at [116, 113] on div at bounding box center [413, 216] width 827 height 432
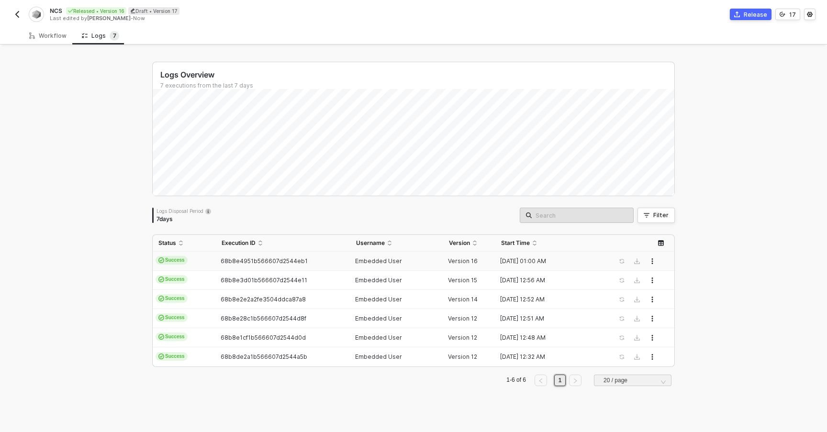
click at [318, 258] on div "68b8e4951b566607d2544eb1" at bounding box center [279, 261] width 126 height 8
click at [22, 18] on button "button" at bounding box center [16, 14] width 11 height 11
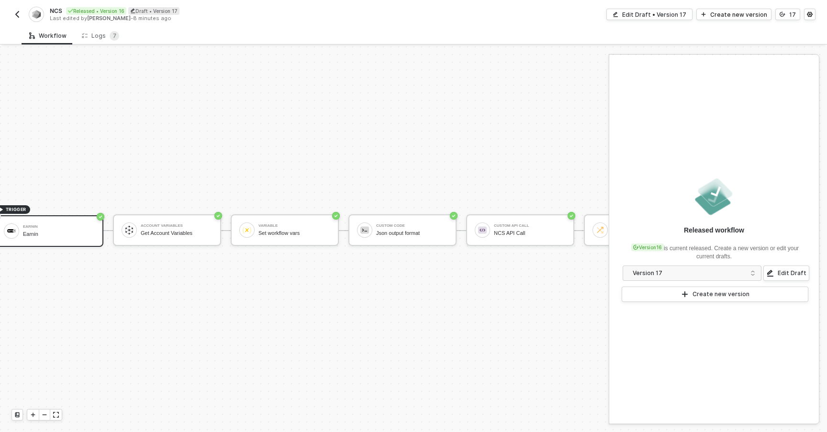
scroll to position [18, 0]
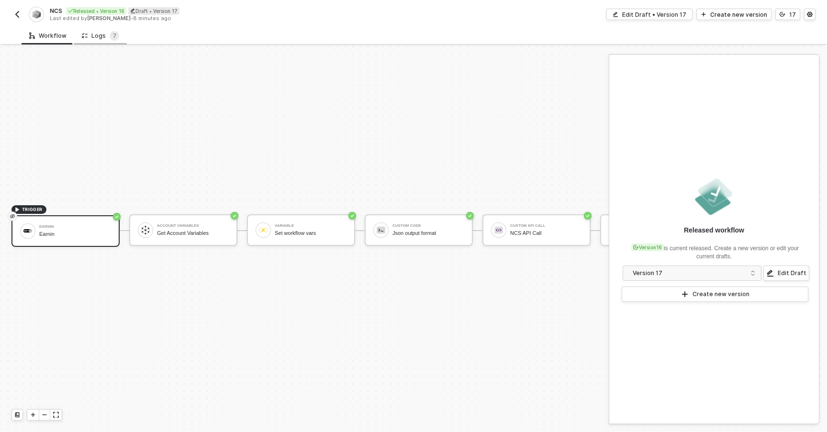
click at [98, 34] on div "Logs 7" at bounding box center [100, 36] width 37 height 10
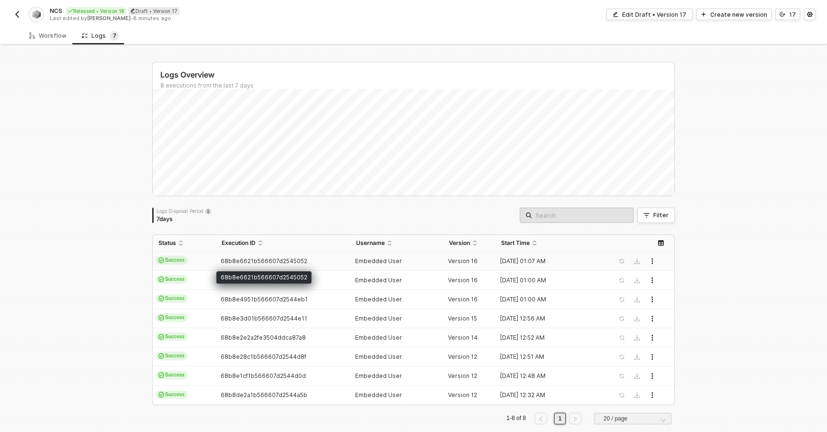
click at [284, 260] on span "68b8e6621b566607d2545052" at bounding box center [264, 260] width 87 height 7
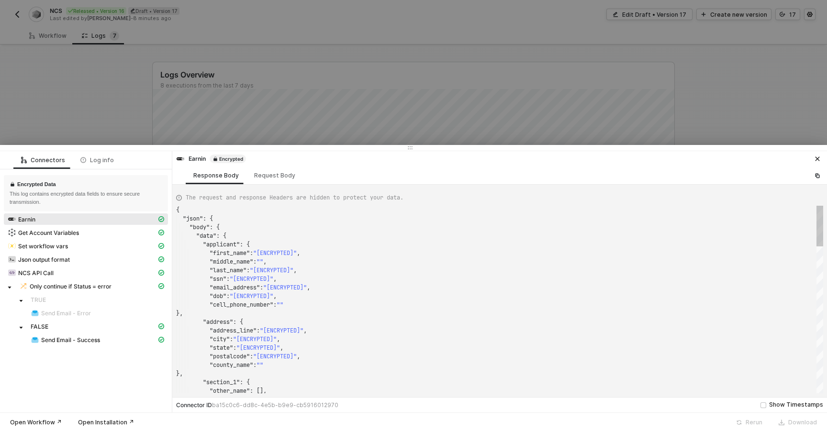
scroll to position [86, 0]
click at [95, 230] on div "Get Account Variables" at bounding box center [82, 232] width 149 height 9
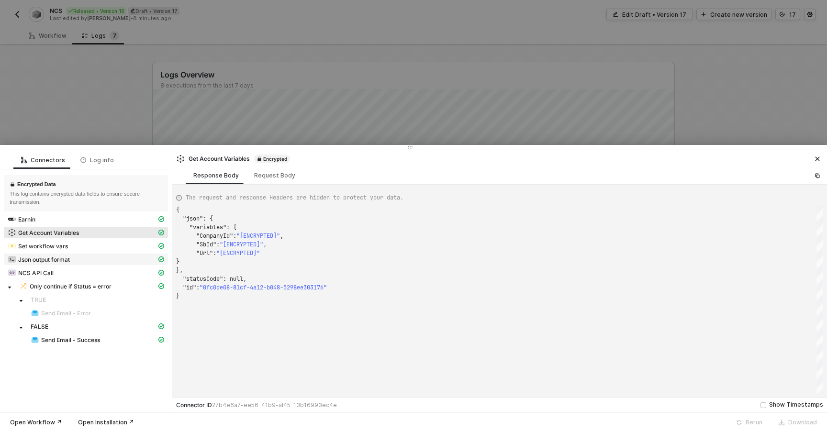
click at [106, 257] on div "Json output format" at bounding box center [82, 259] width 149 height 9
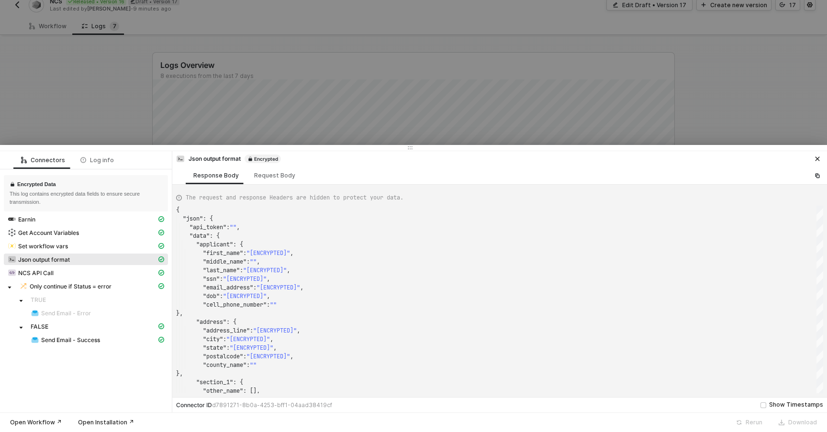
scroll to position [12, 0]
click at [104, 278] on span "NCS API Call" at bounding box center [86, 272] width 164 height 11
type textarea "{ "json": { "data": { "status": "[ENCRYPTED]", "errors": [ { "Not Authorized": …"
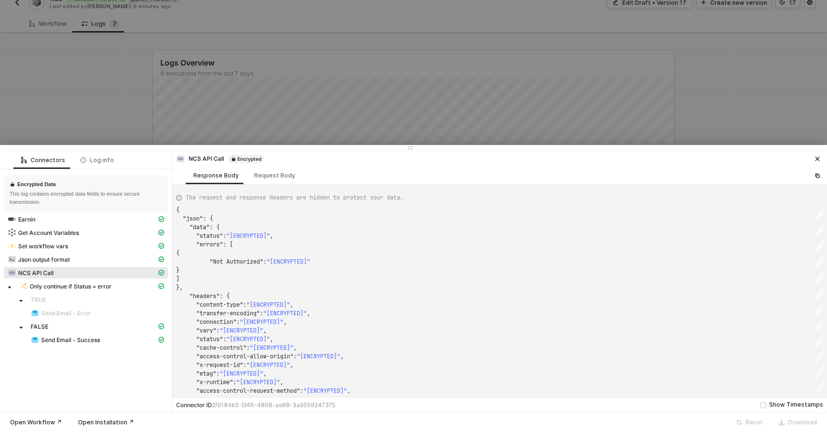
click at [392, 109] on div at bounding box center [413, 216] width 827 height 432
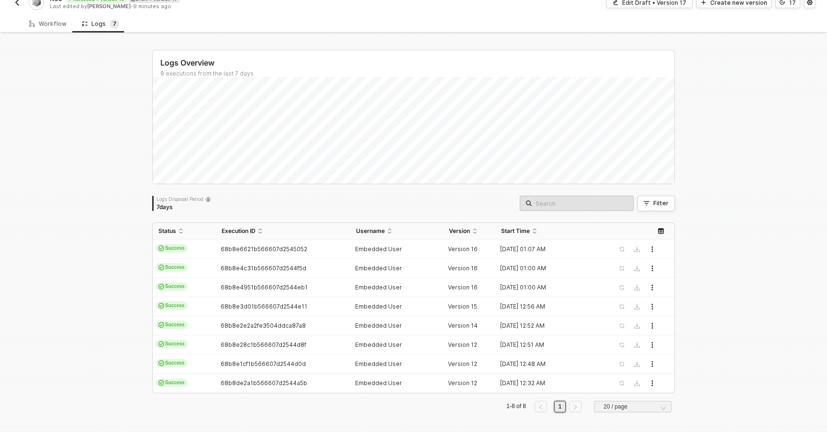
scroll to position [0, 0]
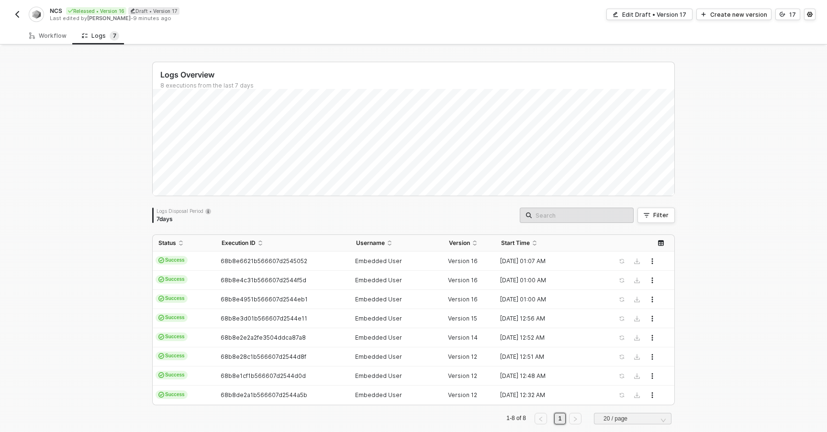
click at [12, 13] on button "button" at bounding box center [16, 14] width 11 height 11
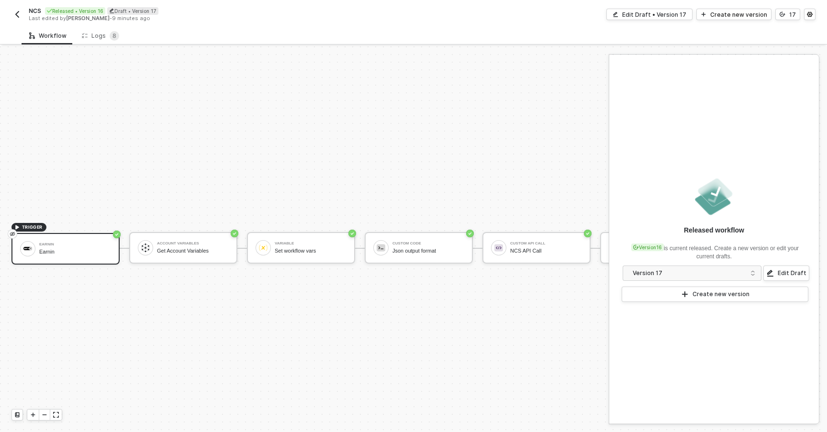
scroll to position [18, 0]
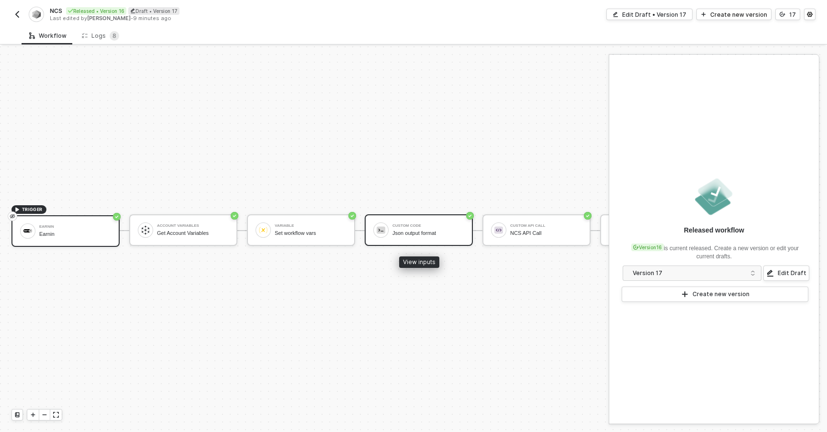
click at [426, 240] on div "Custom Code Json output format" at bounding box center [419, 230] width 108 height 32
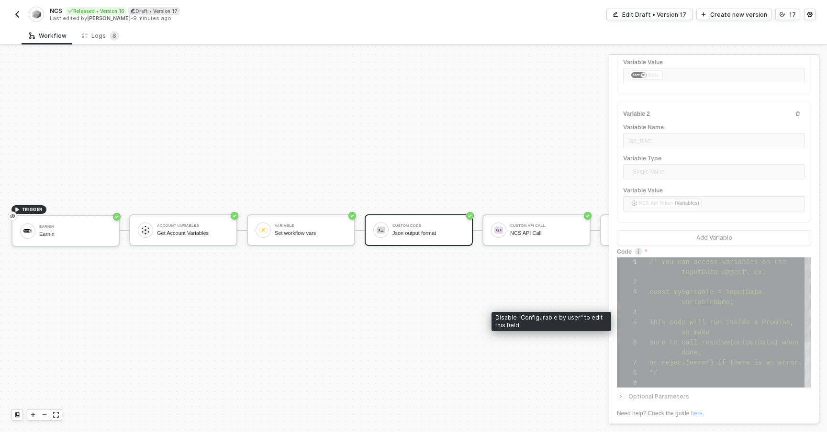
scroll to position [30, 0]
click at [680, 315] on div at bounding box center [730, 313] width 162 height 10
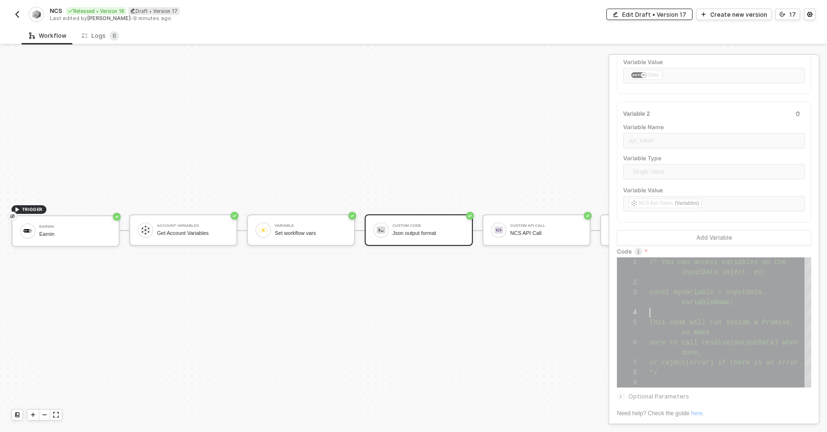
click at [646, 15] on div "Edit Draft • Version 17" at bounding box center [654, 15] width 64 height 8
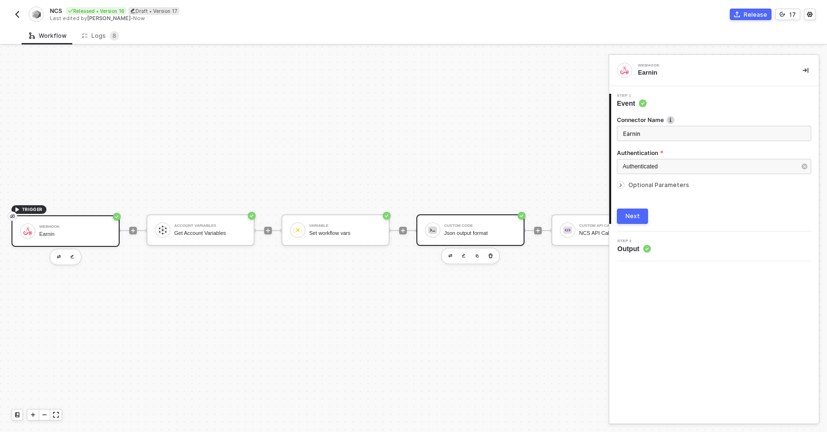
click at [502, 227] on div "Custom Code Json output format" at bounding box center [480, 230] width 72 height 18
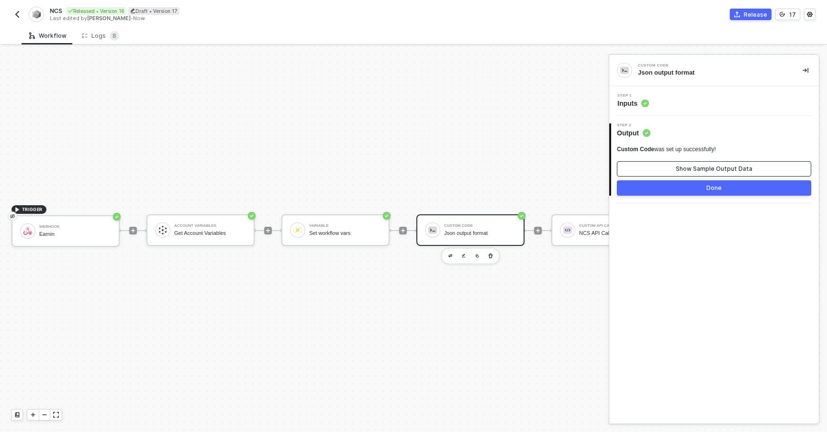
click at [647, 166] on button "Show Sample Output Data" at bounding box center [714, 168] width 194 height 15
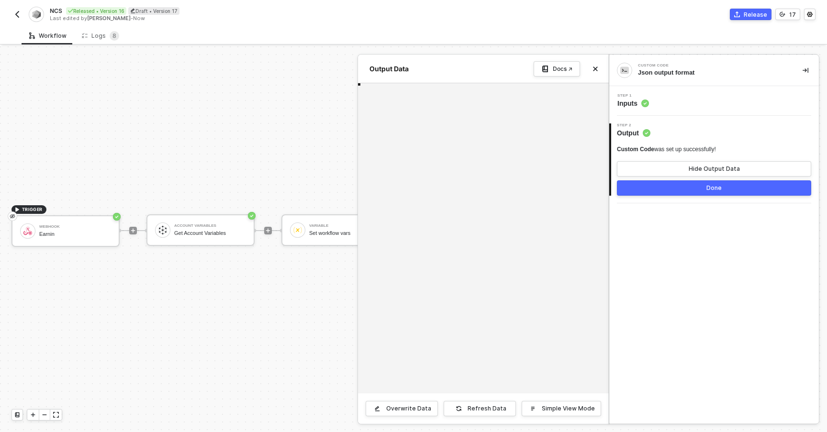
type textarea "{ "api_token": "80dc4b1e2381e3c55dff6f825ff52ee2", "data": { "applicant": { "fi…"
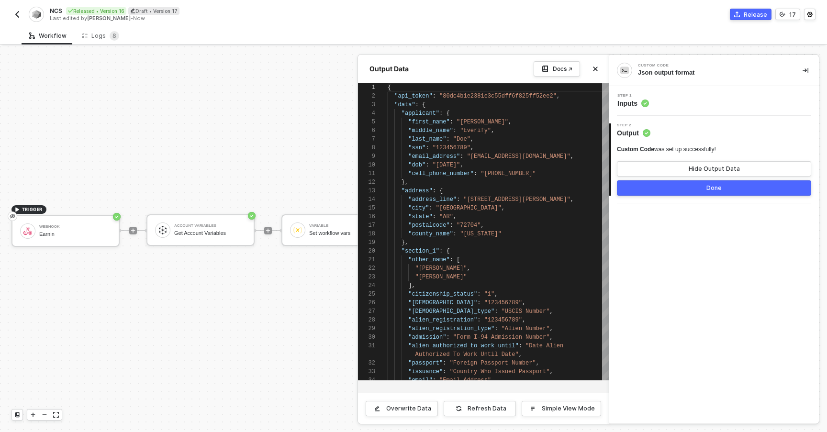
click at [803, 73] on icon "icon-collapse-right" at bounding box center [805, 70] width 6 height 6
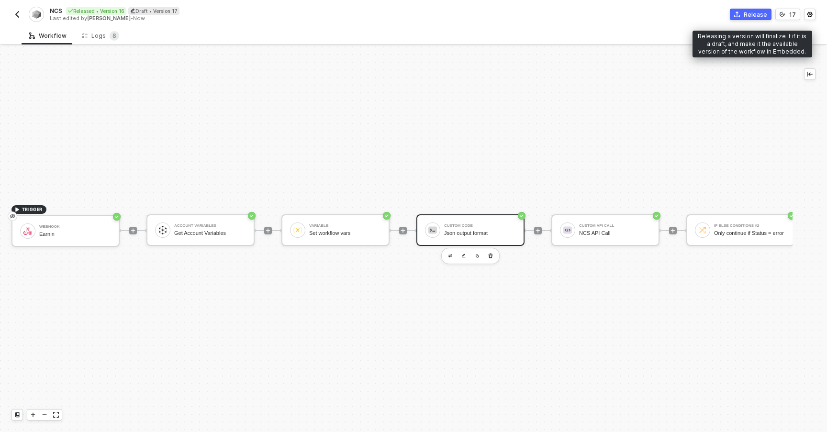
click at [750, 17] on div "Release" at bounding box center [755, 15] width 23 height 8
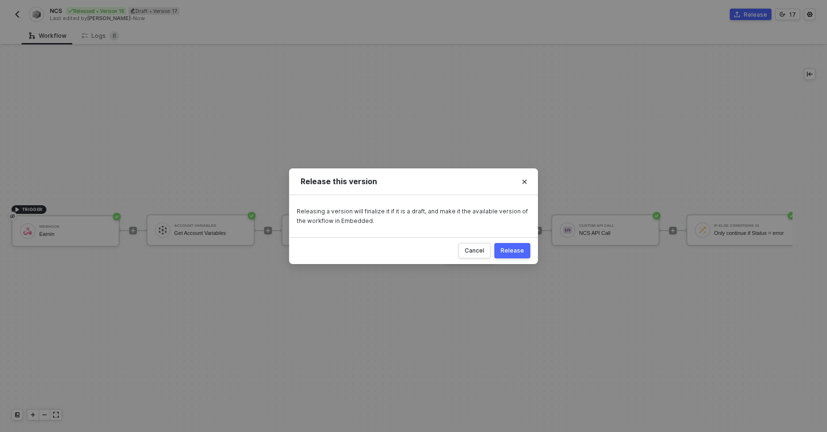
click at [505, 250] on div "Release" at bounding box center [512, 251] width 23 height 8
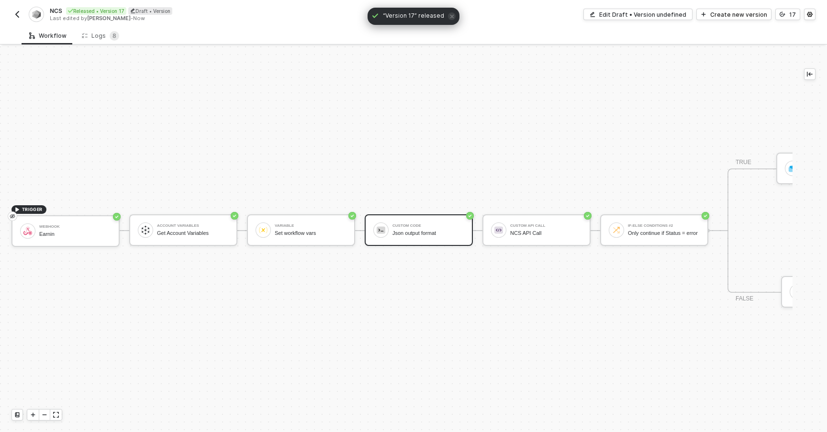
click at [17, 18] on button "button" at bounding box center [16, 14] width 11 height 11
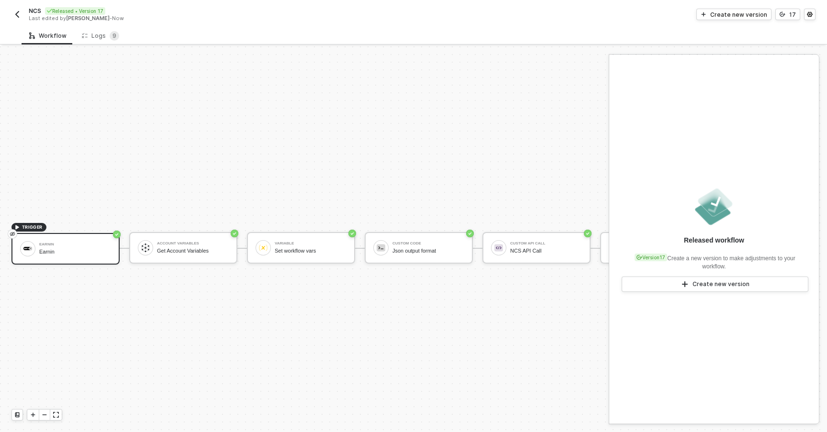
scroll to position [18, 0]
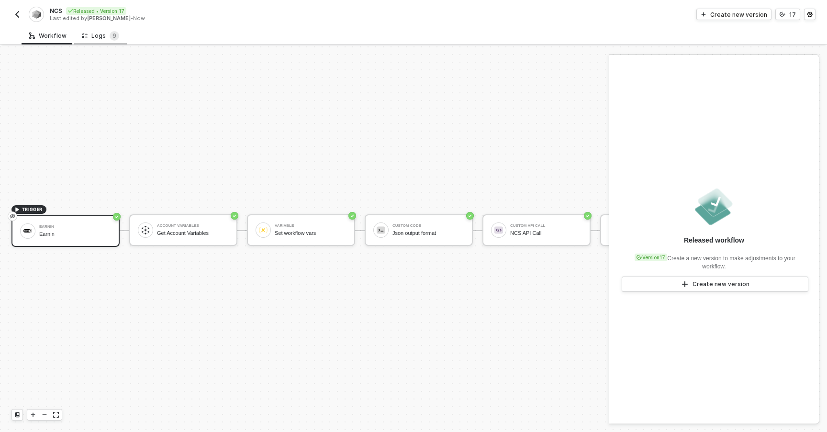
click at [106, 35] on div "Logs 9" at bounding box center [100, 36] width 37 height 10
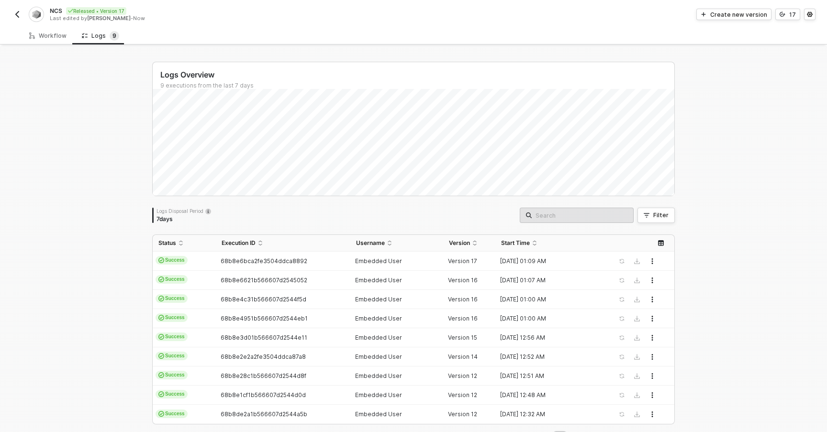
click at [309, 256] on td "68b8e6bca2fe3504ddca8892" at bounding box center [283, 261] width 134 height 19
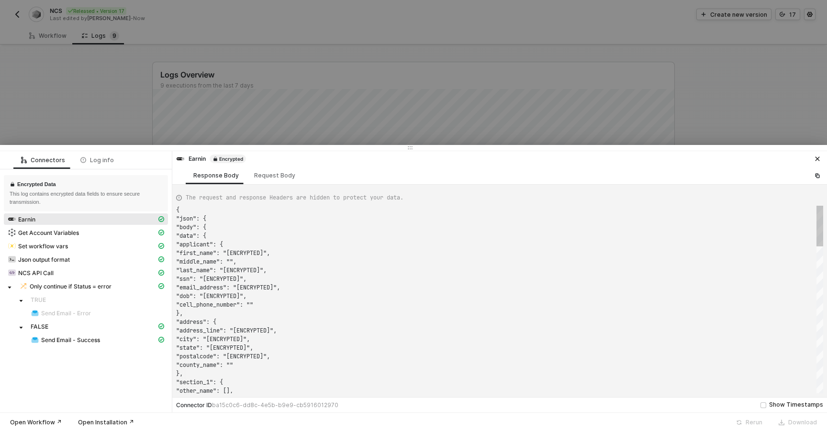
scroll to position [86, 0]
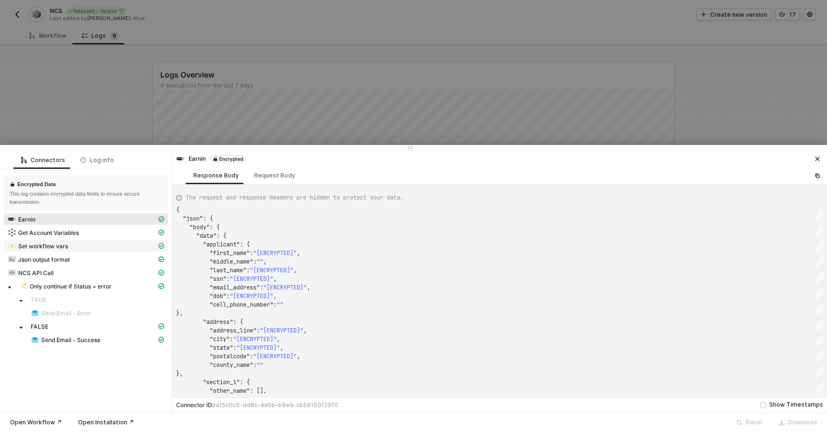
click at [108, 244] on div "Set workflow vars" at bounding box center [82, 246] width 149 height 9
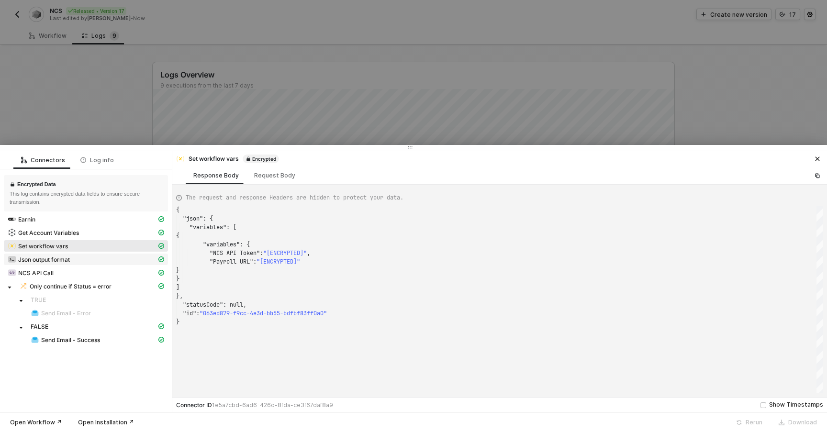
click at [110, 259] on div "Json output format" at bounding box center [82, 259] width 149 height 9
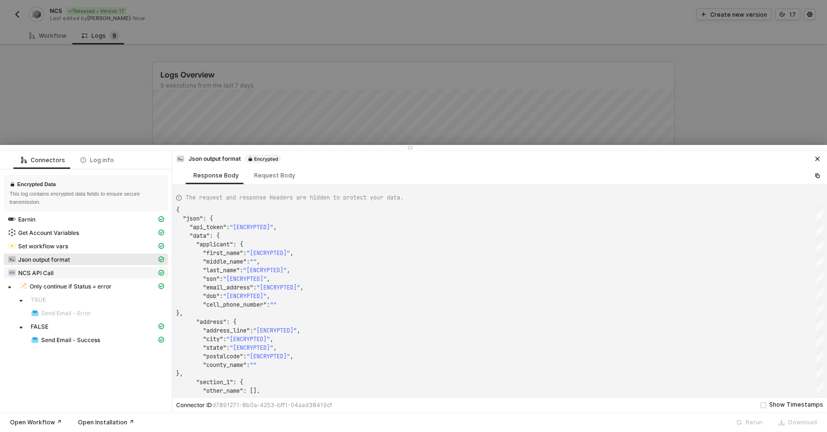
click at [109, 275] on div "NCS API Call" at bounding box center [82, 272] width 149 height 9
type textarea "{ "json": { "data": { "response": { "status": "[ENCRYPTED]", "message": [], "er…"
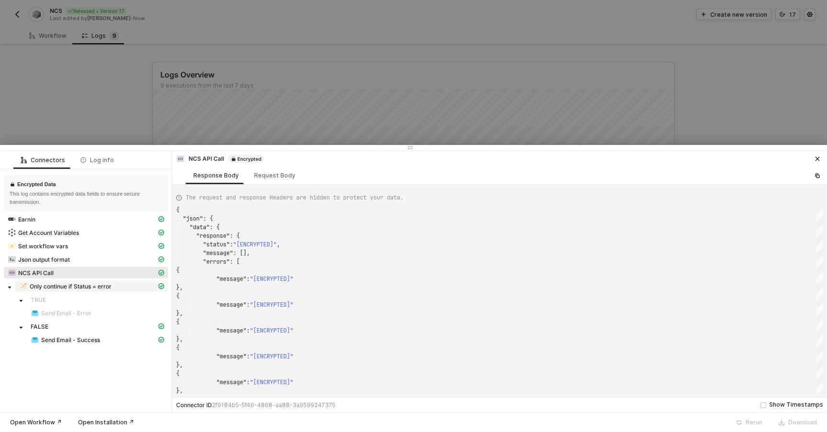
scroll to position [9, 0]
